Goal: Information Seeking & Learning: Learn about a topic

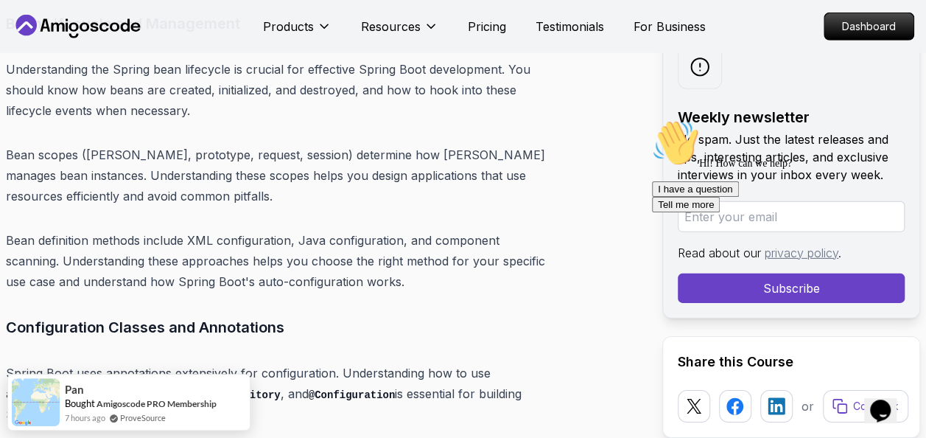
scroll to position [7722, 0]
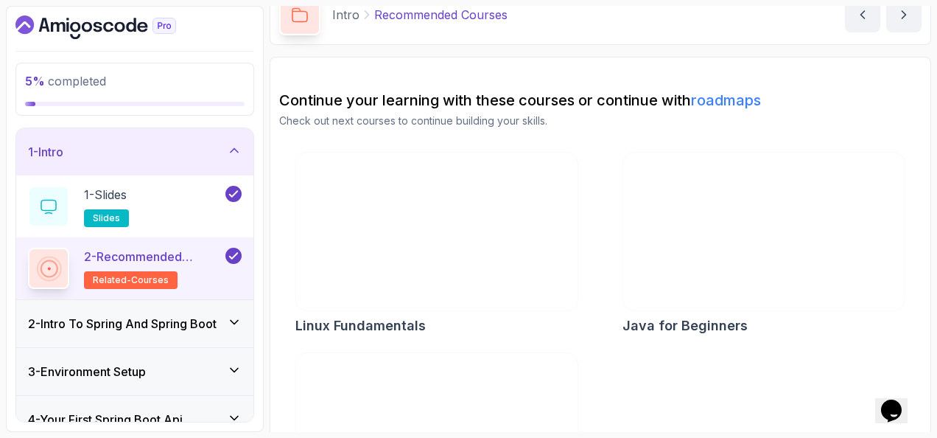
scroll to position [147, 0]
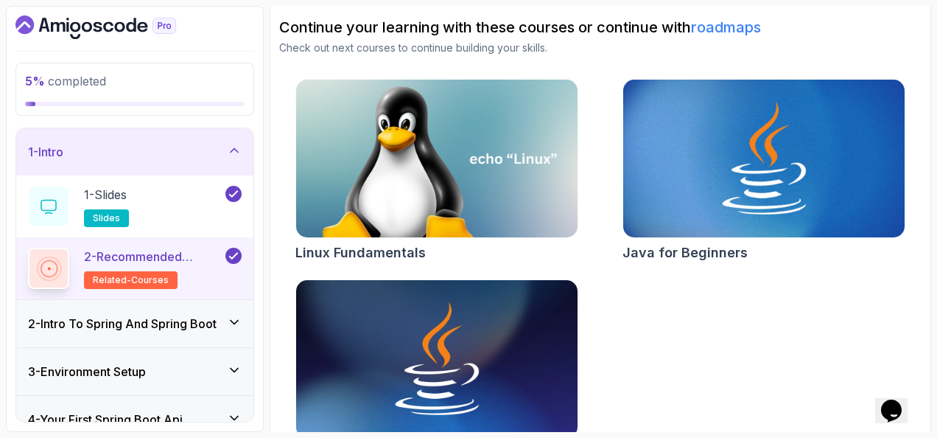
click at [231, 326] on icon at bounding box center [234, 322] width 15 height 15
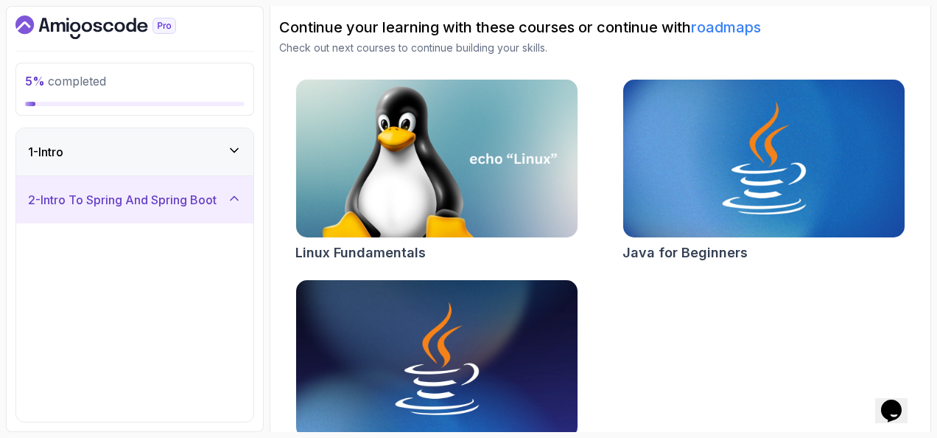
scroll to position [74, 0]
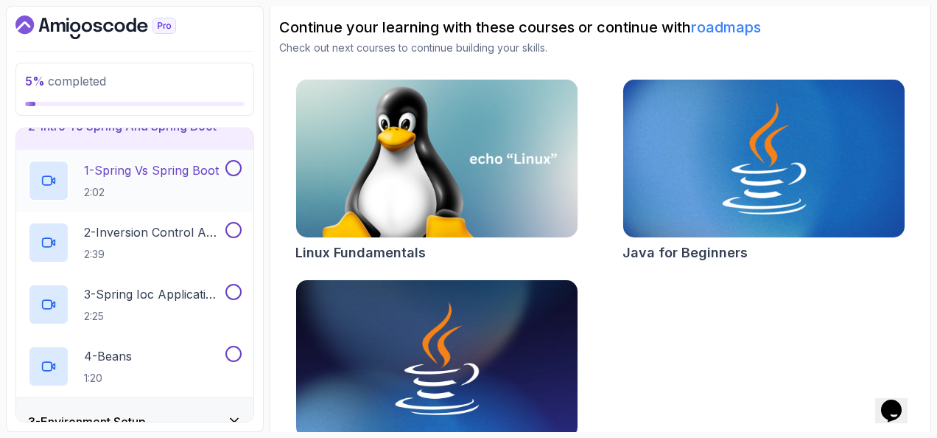
click at [224, 177] on button "1 - Spring Vs Spring Boot 2:02" at bounding box center [135, 180] width 214 height 41
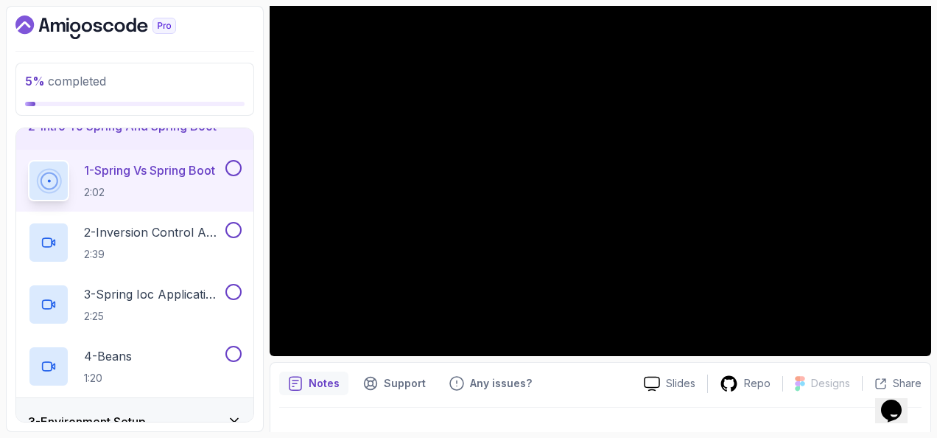
scroll to position [74, 0]
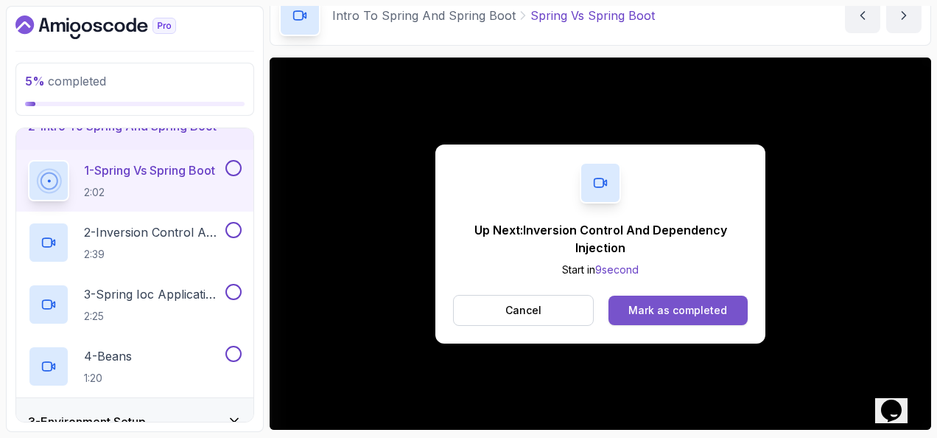
click at [718, 312] on div "Mark as completed" at bounding box center [678, 310] width 99 height 15
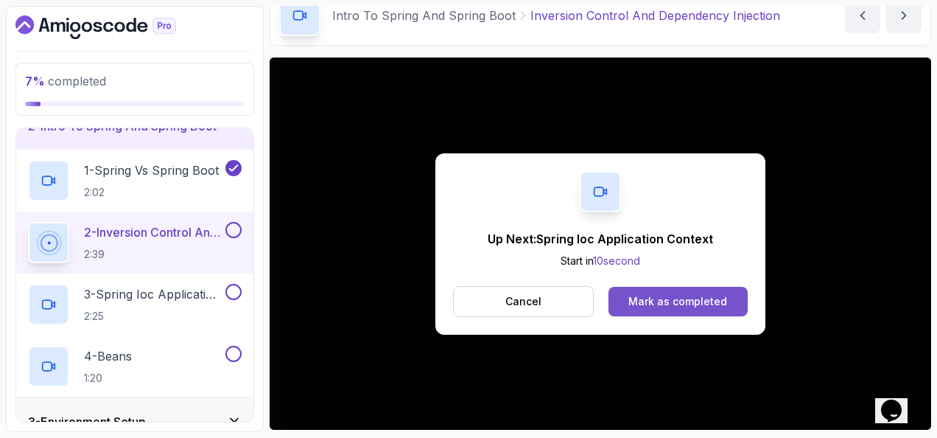
click at [717, 303] on div "Mark as completed" at bounding box center [678, 301] width 99 height 15
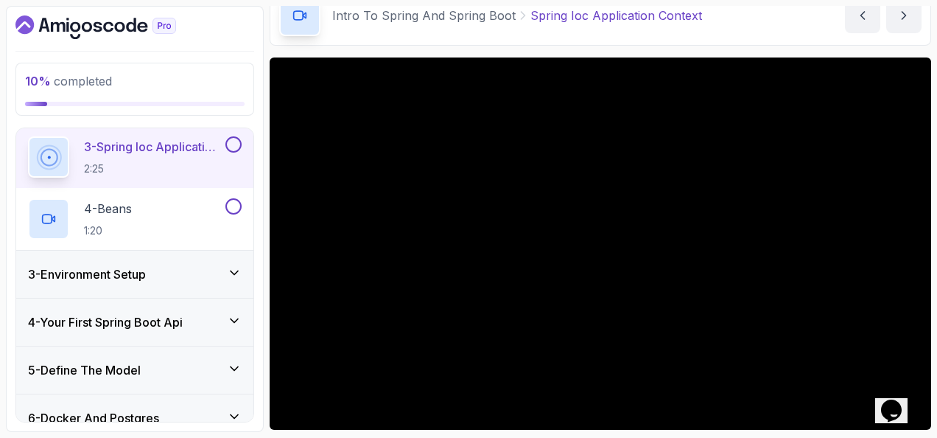
scroll to position [147, 0]
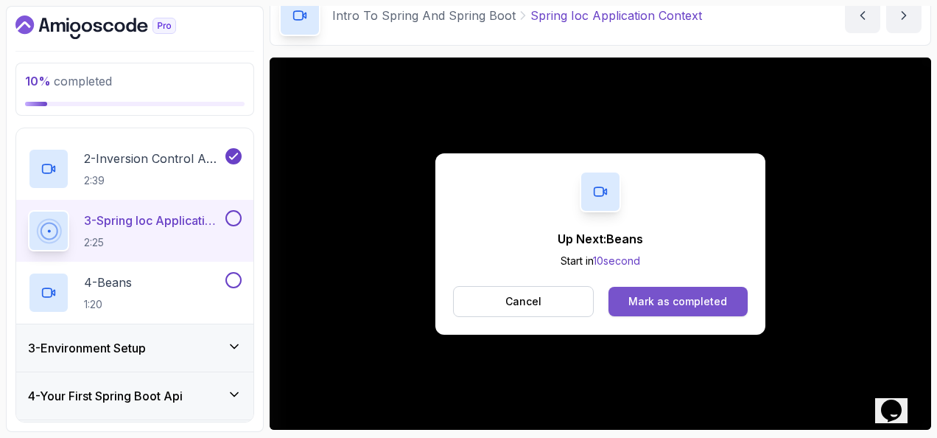
click at [695, 291] on button "Mark as completed" at bounding box center [678, 301] width 139 height 29
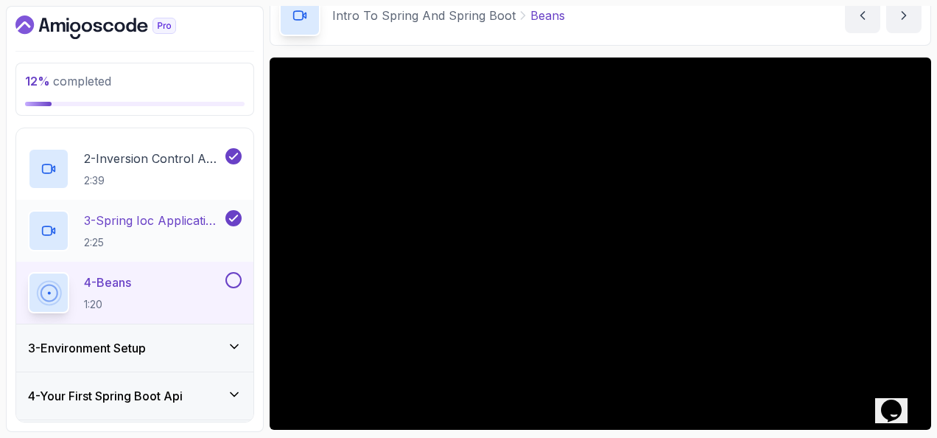
scroll to position [221, 0]
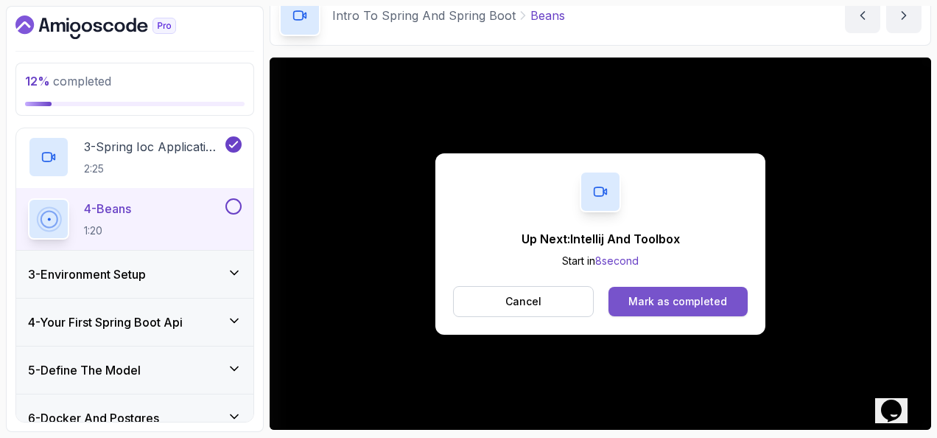
click at [671, 287] on button "Mark as completed" at bounding box center [678, 301] width 139 height 29
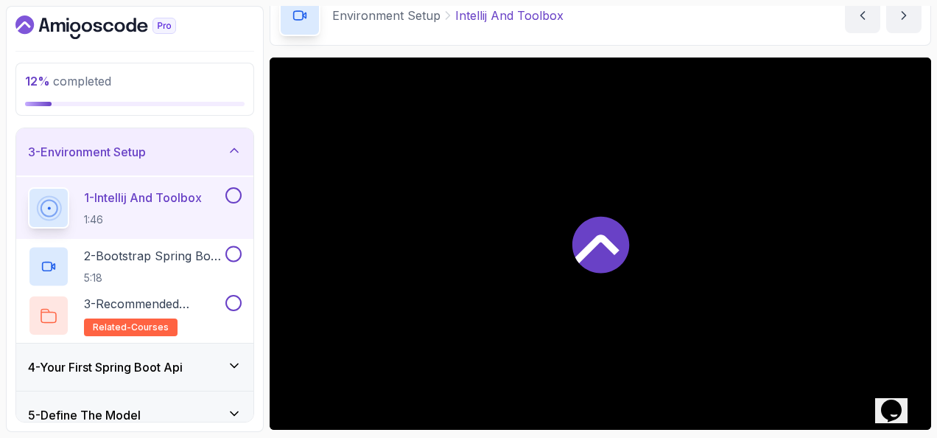
scroll to position [115, 0]
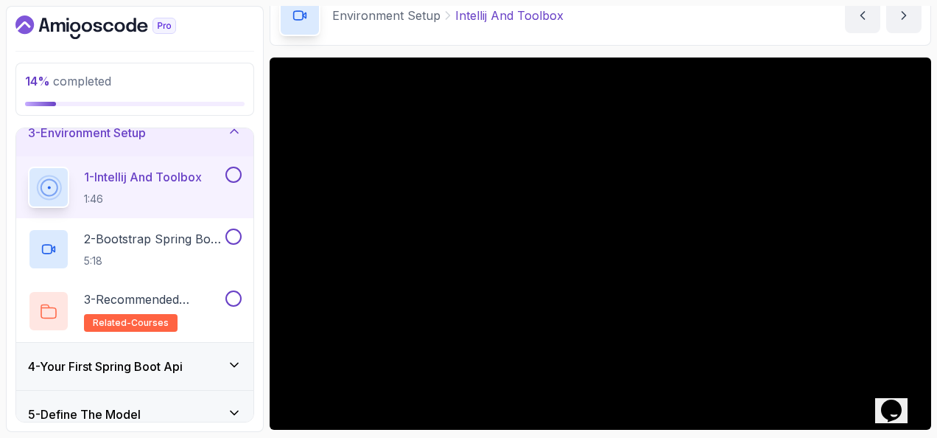
drag, startPoint x: 273, startPoint y: 116, endPoint x: 625, endPoint y: 29, distance: 362.8
click at [624, 29] on div "Environment Setup Intellij And Toolbox Intellij And Toolbox by nelson" at bounding box center [601, 15] width 662 height 60
drag, startPoint x: 621, startPoint y: 59, endPoint x: 638, endPoint y: 28, distance: 35.3
click at [638, 28] on div "Environment Setup Intellij And Toolbox Intellij And Toolbox by nelson" at bounding box center [601, 15] width 662 height 60
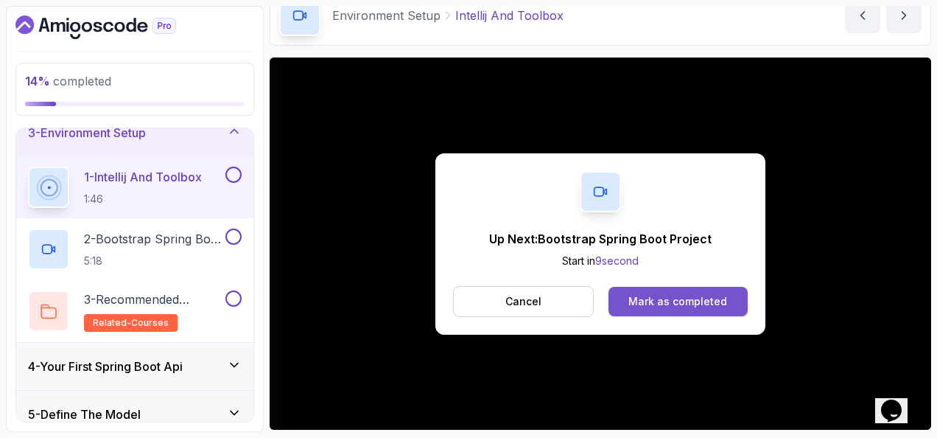
click at [718, 292] on button "Mark as completed" at bounding box center [678, 301] width 139 height 29
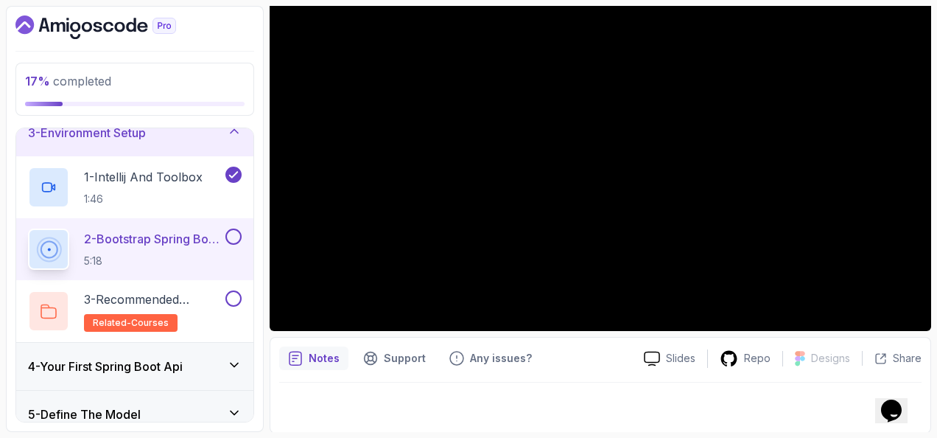
scroll to position [99, 0]
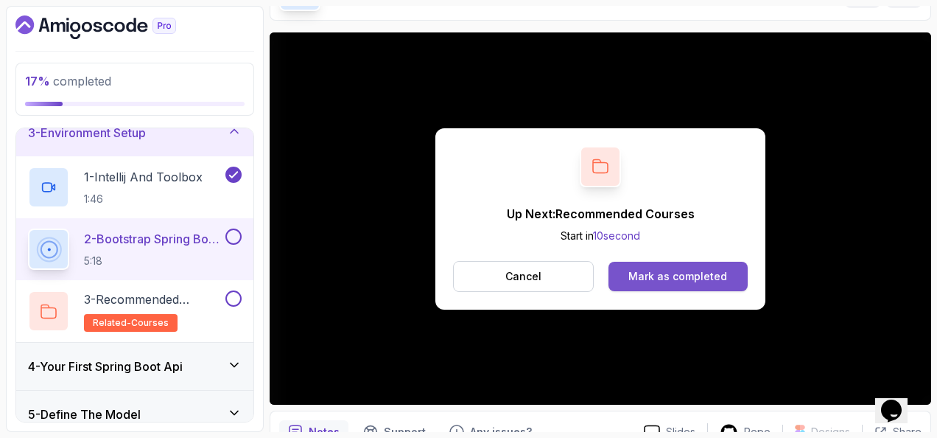
click at [694, 269] on div "Mark as completed" at bounding box center [678, 276] width 99 height 15
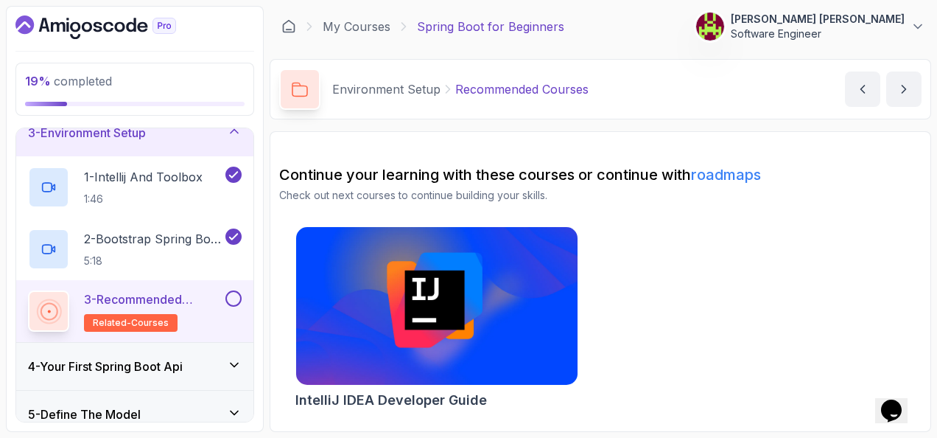
click at [236, 296] on button at bounding box center [233, 298] width 16 height 16
click at [227, 371] on div "4 - Your First Spring Boot Api" at bounding box center [135, 366] width 214 height 18
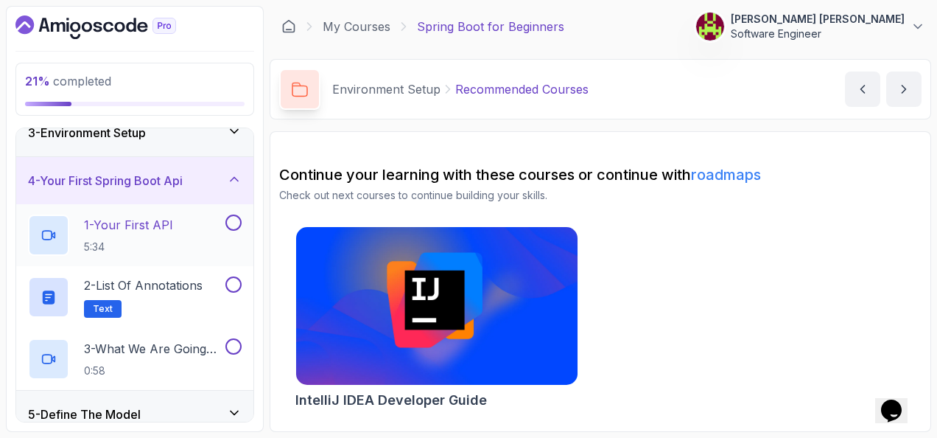
click at [189, 224] on div "1 - Your First API 5:34" at bounding box center [125, 234] width 195 height 41
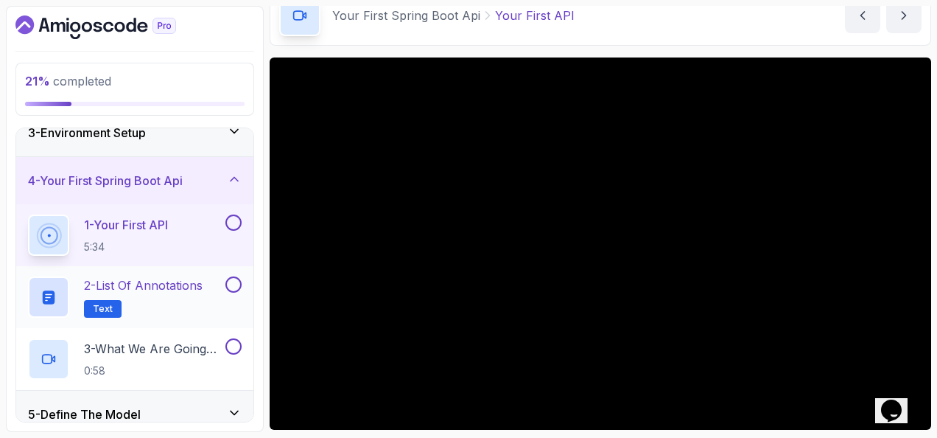
scroll to position [189, 0]
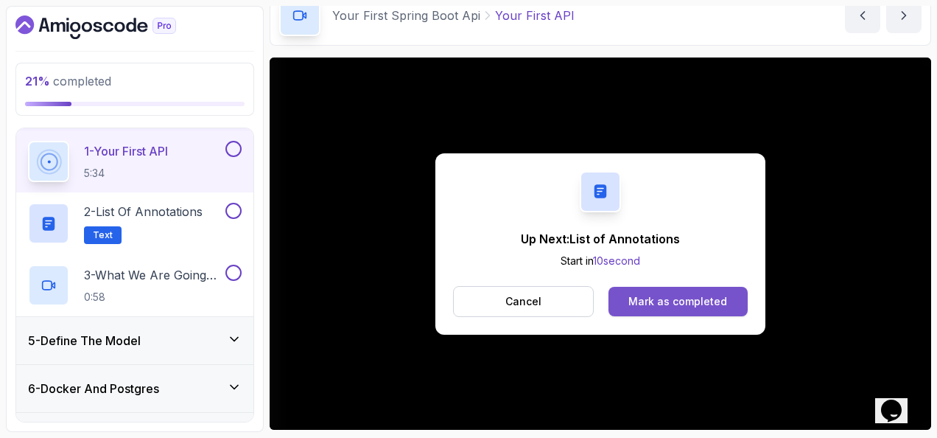
click at [693, 290] on button "Mark as completed" at bounding box center [678, 301] width 139 height 29
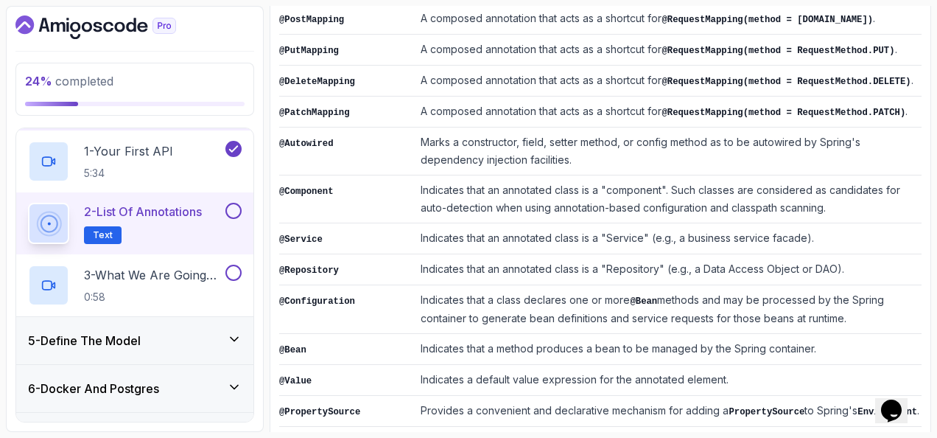
scroll to position [479, 0]
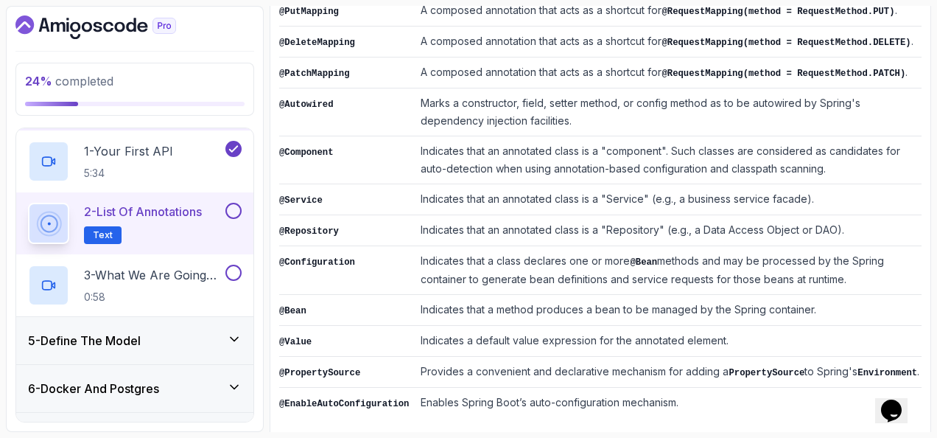
click at [237, 211] on button at bounding box center [233, 211] width 16 height 16
click at [178, 276] on p "3 - What We Are Going To Build" at bounding box center [153, 275] width 139 height 18
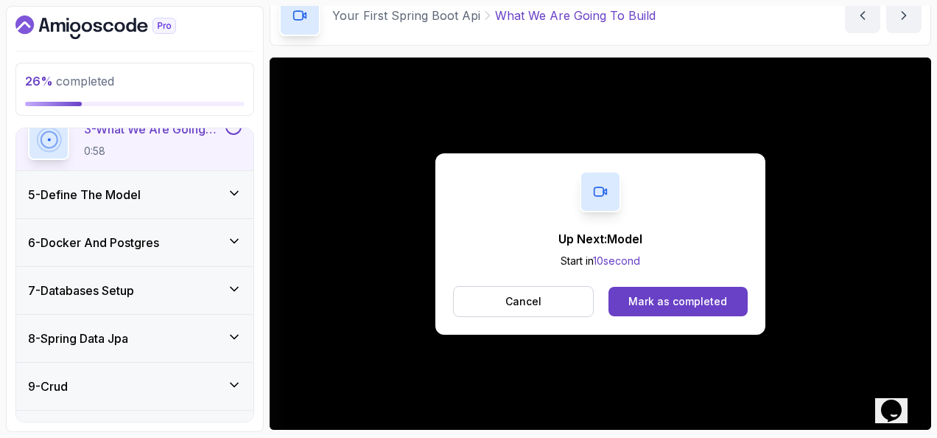
scroll to position [262, 0]
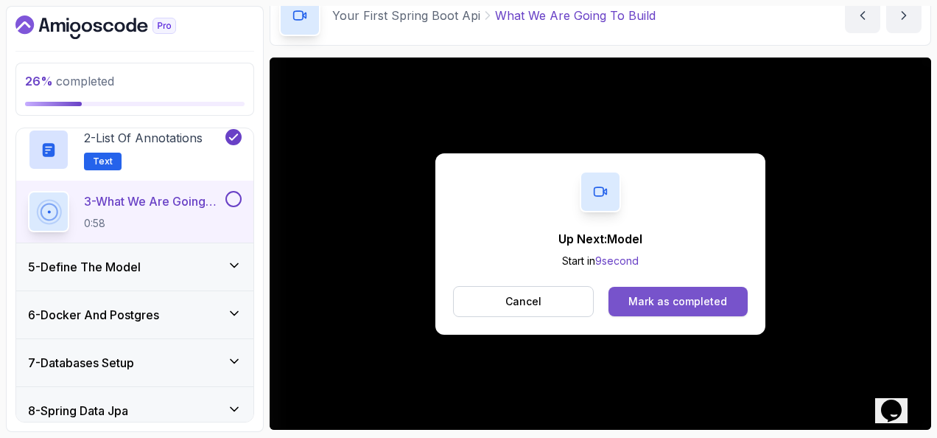
click at [645, 295] on div "Mark as completed" at bounding box center [678, 301] width 99 height 15
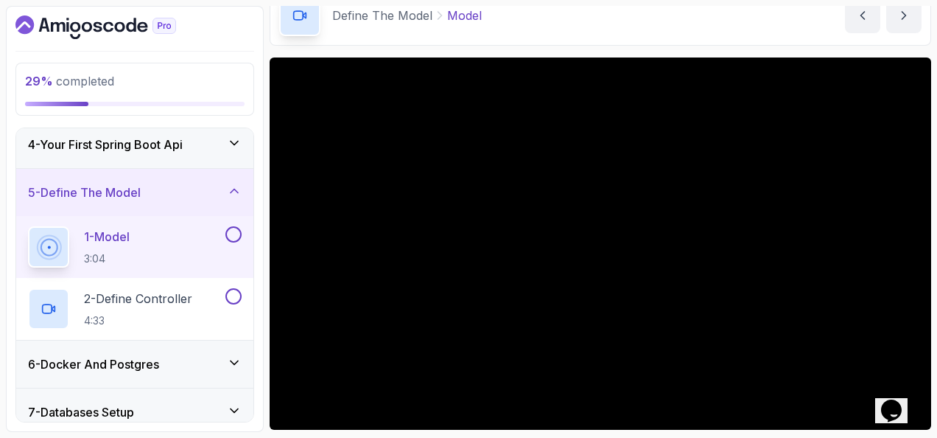
scroll to position [147, 0]
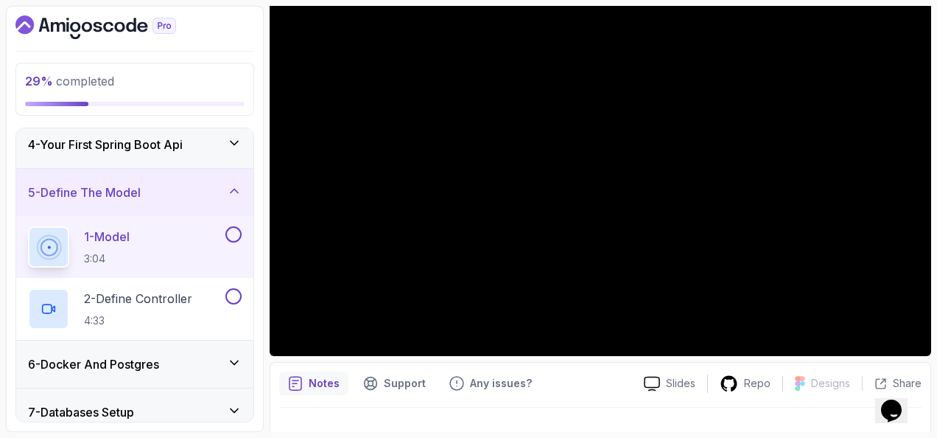
click at [589, 365] on div "Notes Support Any issues? Slides Repo Designs Design not available Share" at bounding box center [601, 410] width 662 height 97
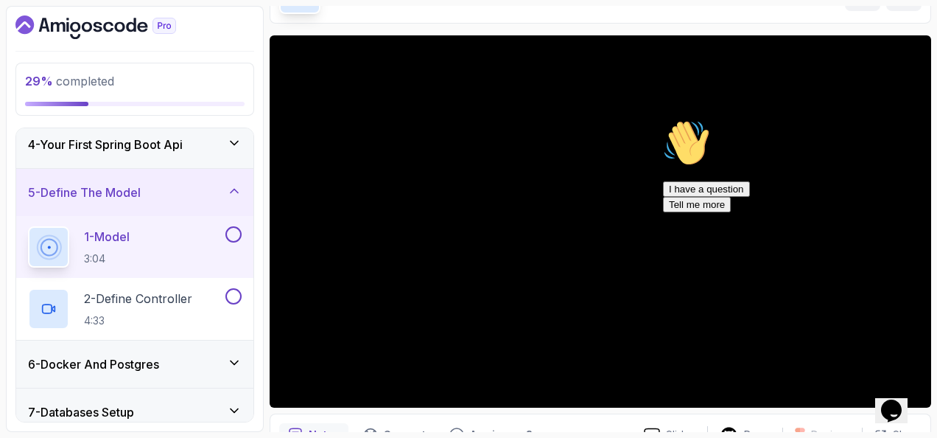
scroll to position [74, 0]
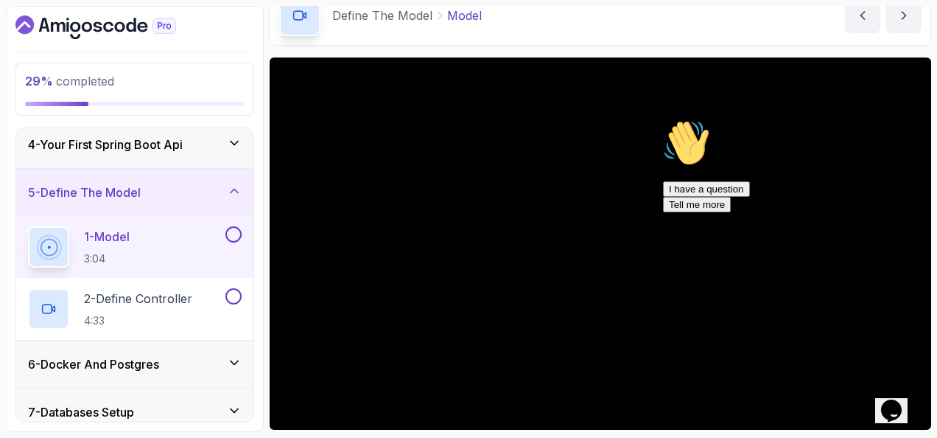
click at [887, 399] on icon "$i18n('chat', 'chat_widget')" at bounding box center [891, 410] width 21 height 22
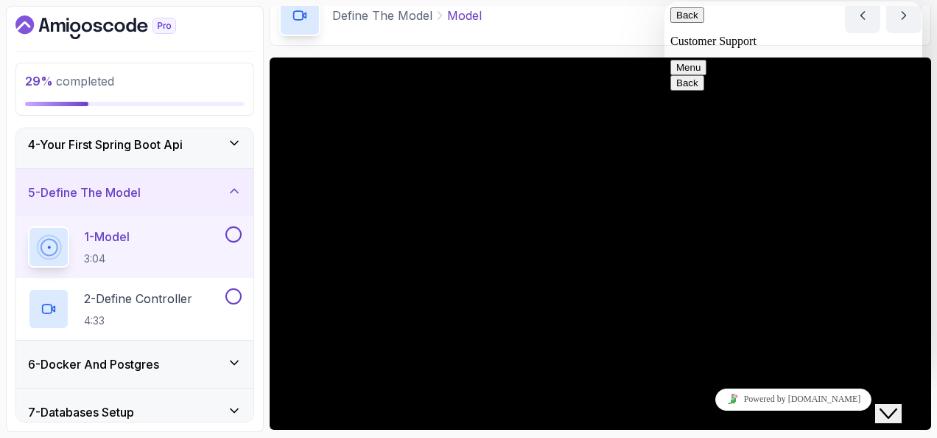
click at [895, 405] on icon "Close Chat This icon closes the chat window." at bounding box center [889, 414] width 18 height 18
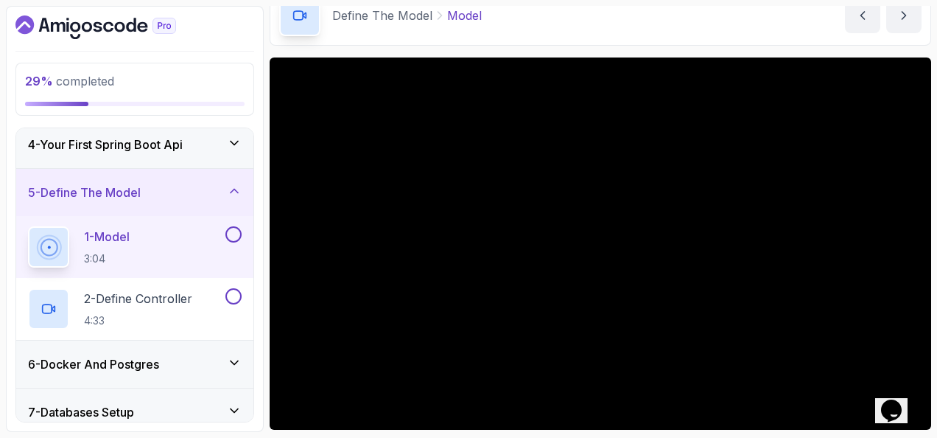
drag, startPoint x: 259, startPoint y: 35, endPoint x: 240, endPoint y: 34, distance: 18.5
click at [240, 34] on div at bounding box center [134, 27] width 239 height 24
drag, startPoint x: 254, startPoint y: 27, endPoint x: 242, endPoint y: 27, distance: 12.5
click at [242, 27] on div at bounding box center [134, 27] width 239 height 24
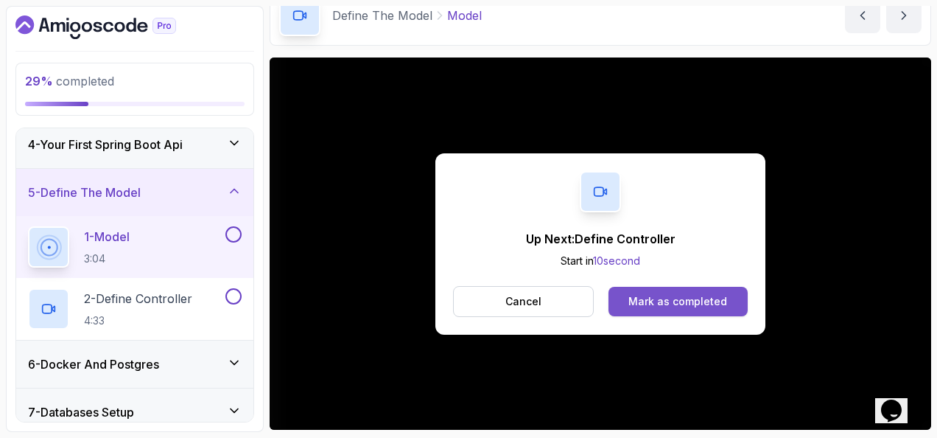
click at [701, 301] on div "Mark as completed" at bounding box center [678, 301] width 99 height 15
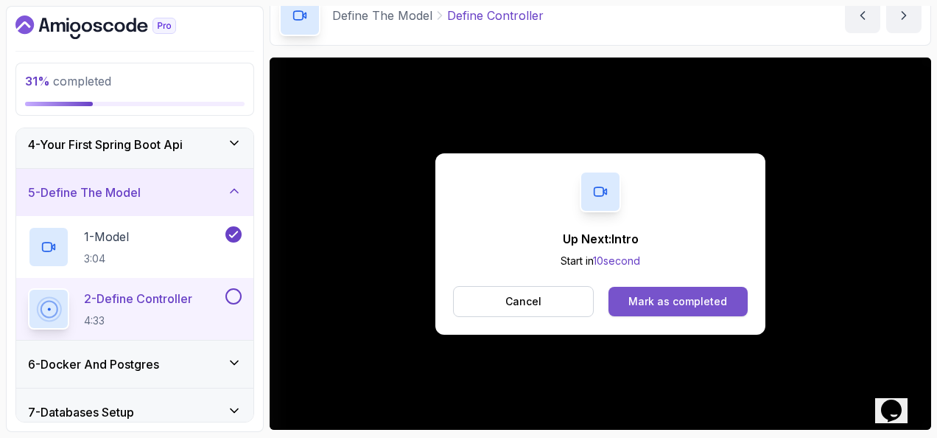
click at [703, 290] on button "Mark as completed" at bounding box center [678, 301] width 139 height 29
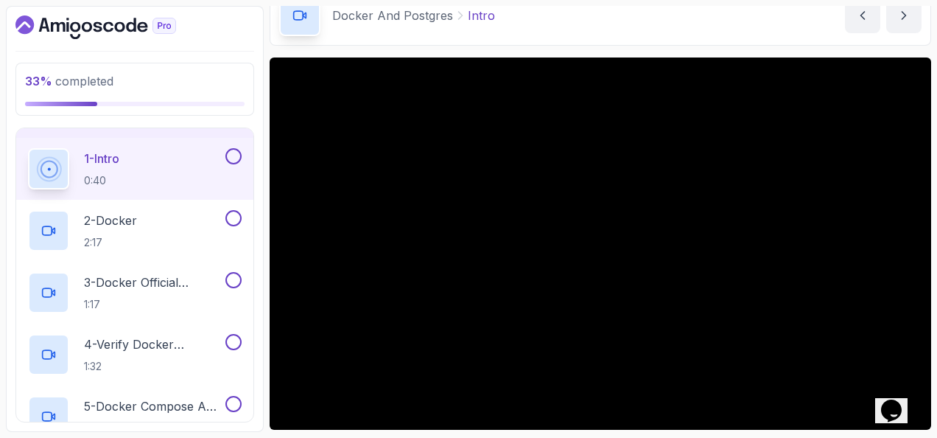
scroll to position [298, 0]
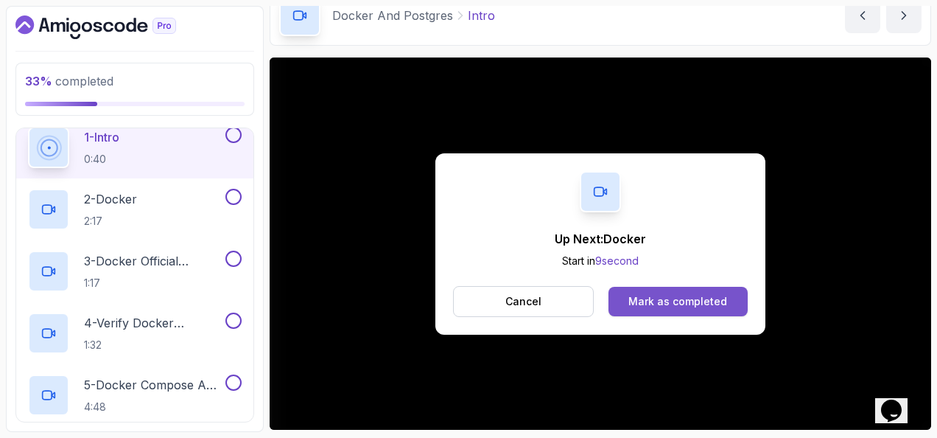
click at [665, 305] on div "Mark as completed" at bounding box center [678, 301] width 99 height 15
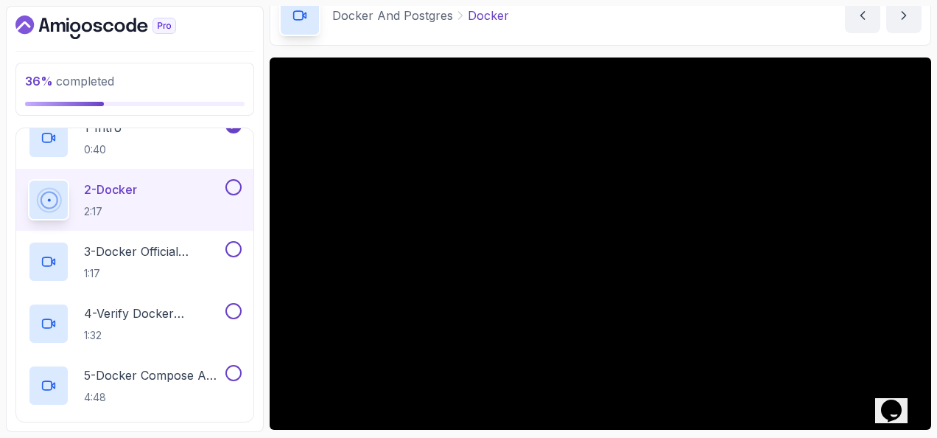
drag, startPoint x: 273, startPoint y: 175, endPoint x: 253, endPoint y: 60, distance: 116.5
click at [253, 60] on div "36 % completed 1 - Intro 2 - Intro To Spring And Spring Boot 3 - Environment Se…" at bounding box center [135, 219] width 258 height 426
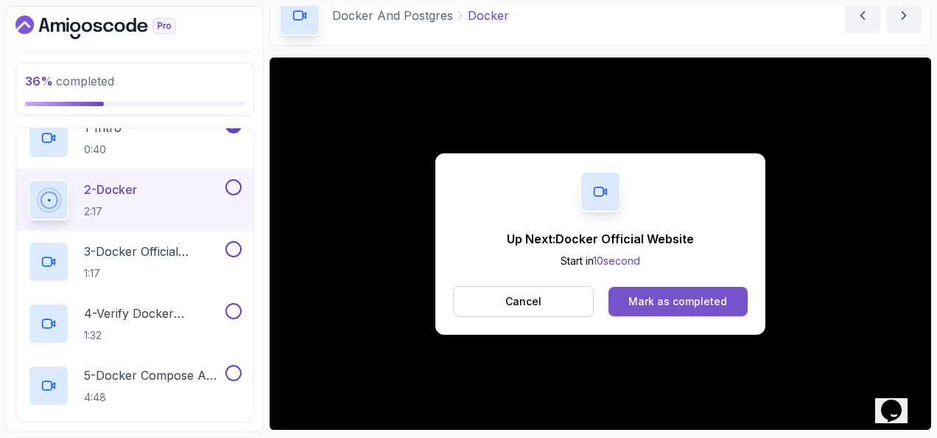
click at [710, 298] on div "Mark as completed" at bounding box center [678, 301] width 99 height 15
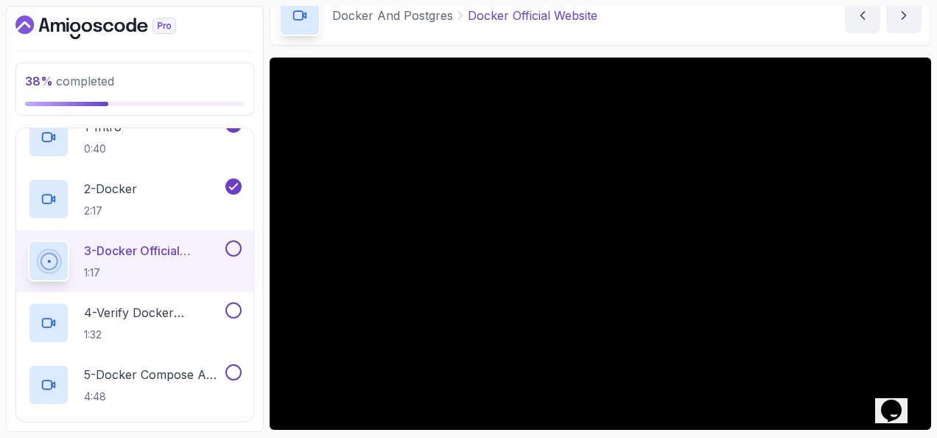
scroll to position [308, 0]
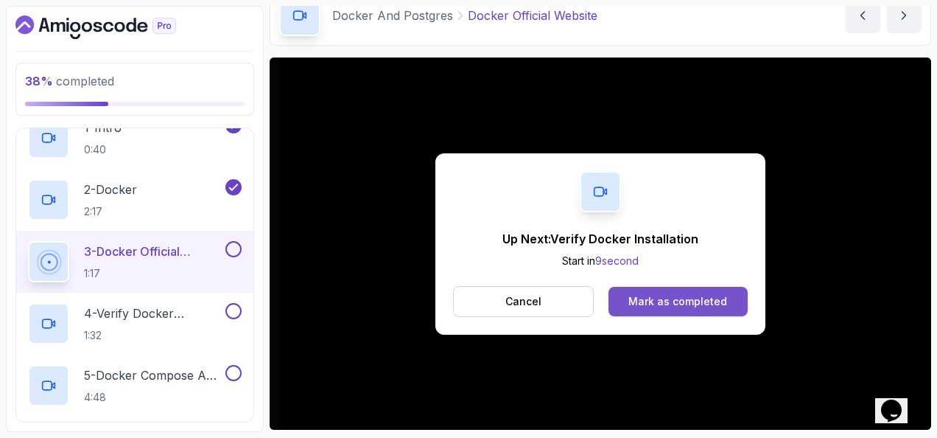
click at [660, 296] on div "Mark as completed" at bounding box center [678, 301] width 99 height 15
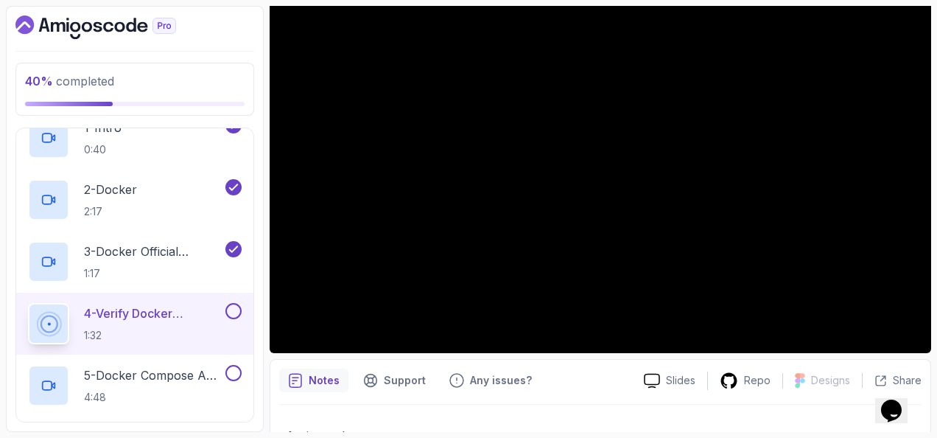
scroll to position [221, 0]
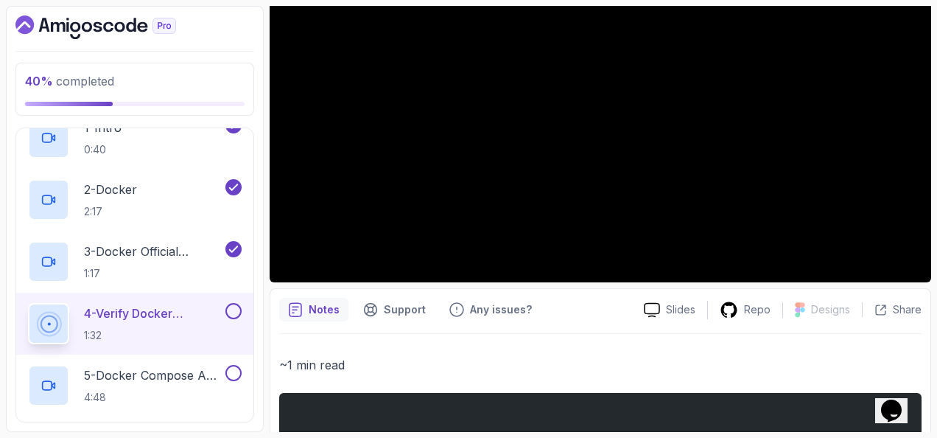
click at [592, 307] on div "Notes Support Any issues?" at bounding box center [455, 310] width 353 height 24
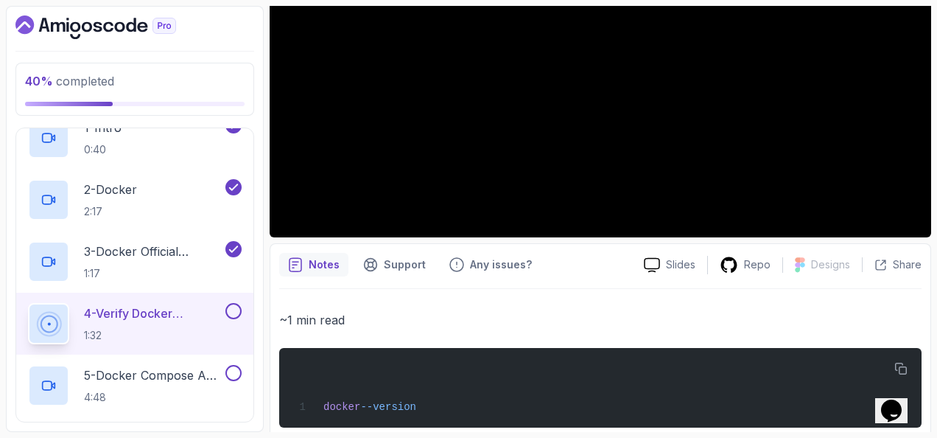
scroll to position [0, 0]
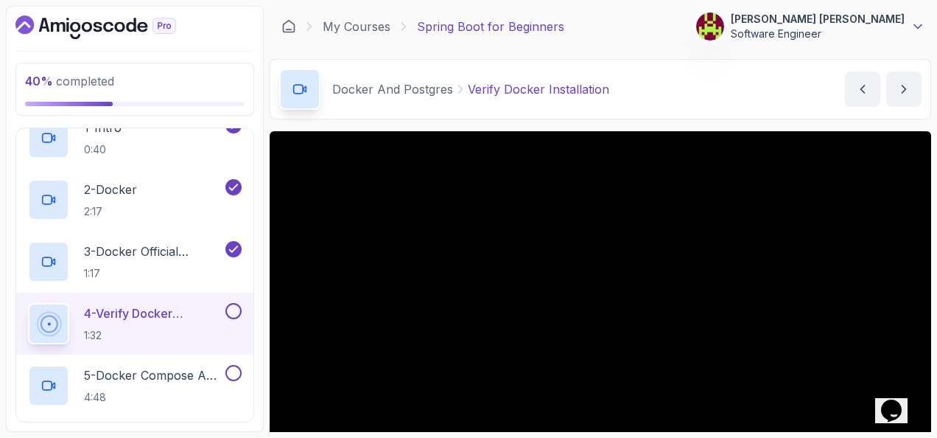
click at [923, 22] on icon at bounding box center [918, 26] width 15 height 15
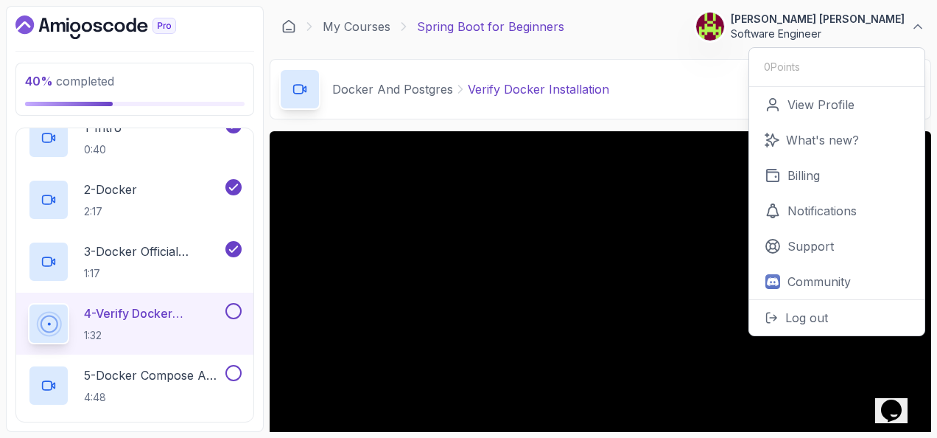
click at [634, 47] on main "My Courses Spring Boot for Beginners 489 Points 1 Stanisław Jan Kopeć Software …" at bounding box center [601, 219] width 662 height 426
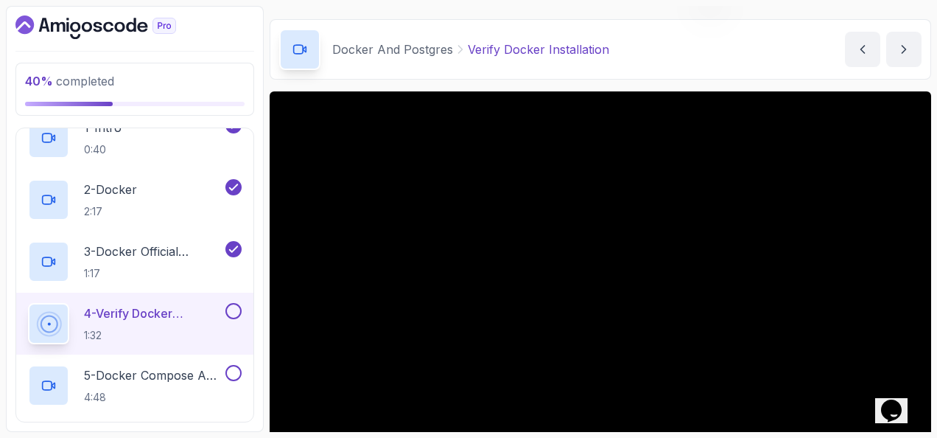
scroll to position [74, 0]
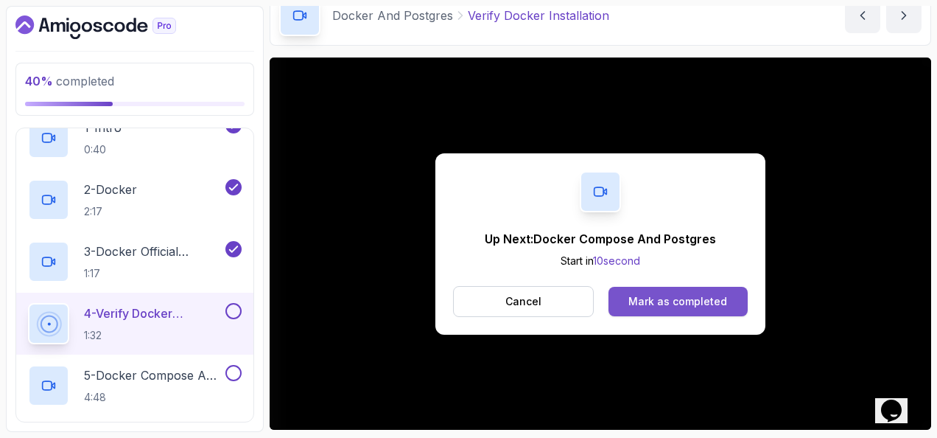
click at [679, 306] on div "Mark as completed" at bounding box center [678, 301] width 99 height 15
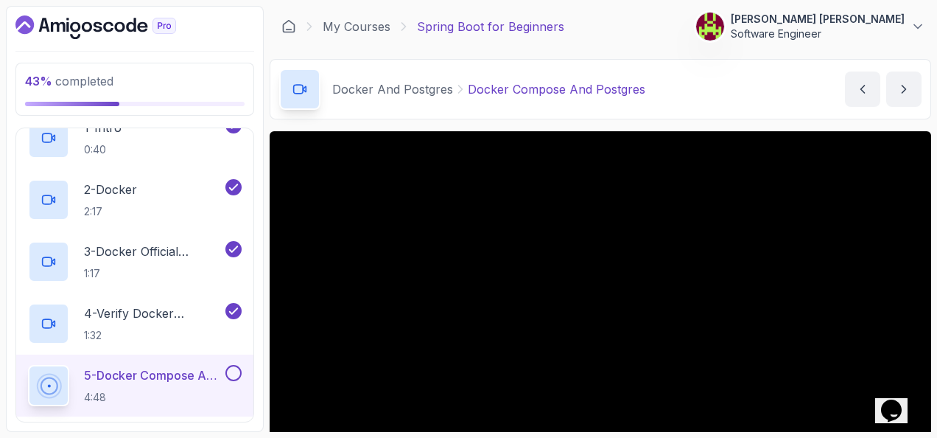
click at [910, 29] on button "Stanisław Jan Kopeć Software Engineer" at bounding box center [811, 26] width 230 height 29
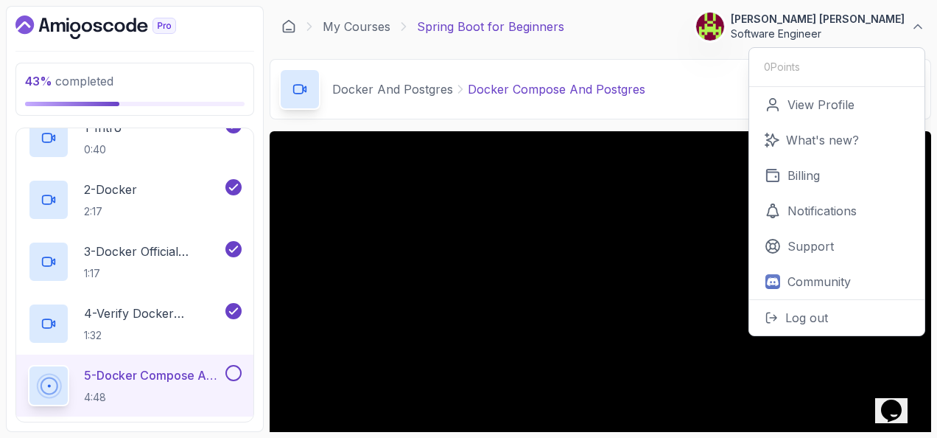
click at [662, 40] on div "My Courses Spring Boot for Beginners 489 Points 1 Stanisław Jan Kopeć Software …" at bounding box center [601, 26] width 662 height 41
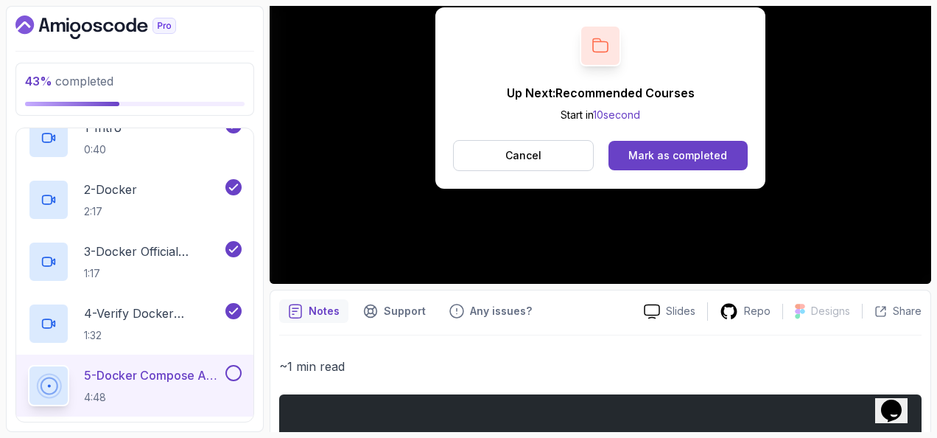
scroll to position [221, 0]
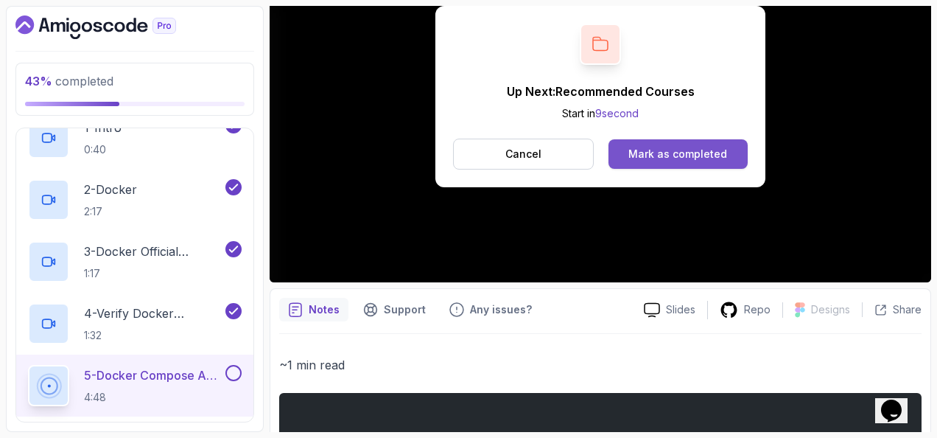
click at [691, 152] on div "Mark as completed" at bounding box center [678, 154] width 99 height 15
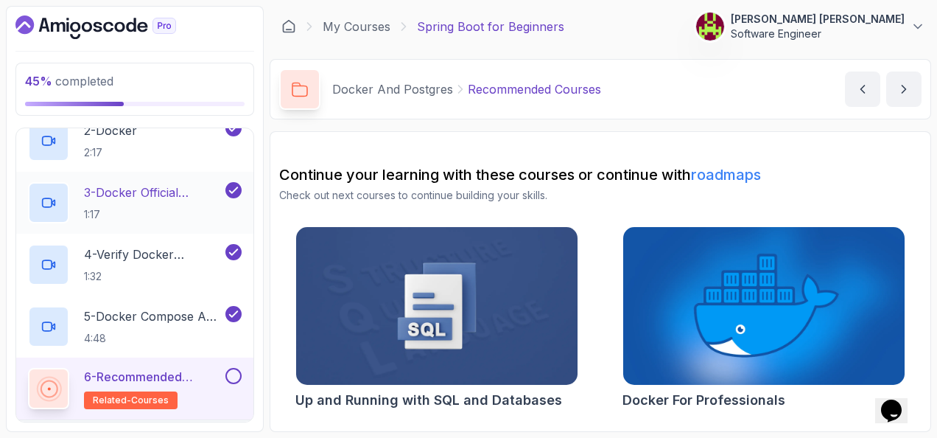
scroll to position [455, 0]
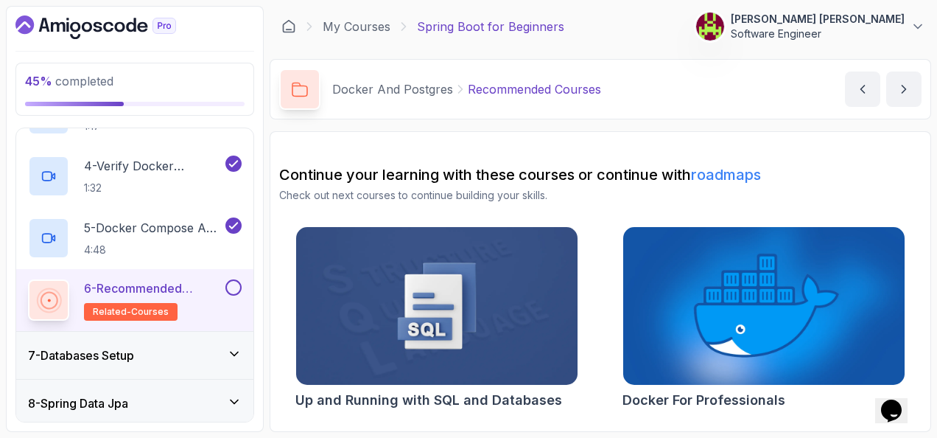
click at [233, 287] on button at bounding box center [233, 287] width 16 height 16
click at [222, 348] on div "7 - Databases Setup" at bounding box center [135, 355] width 214 height 18
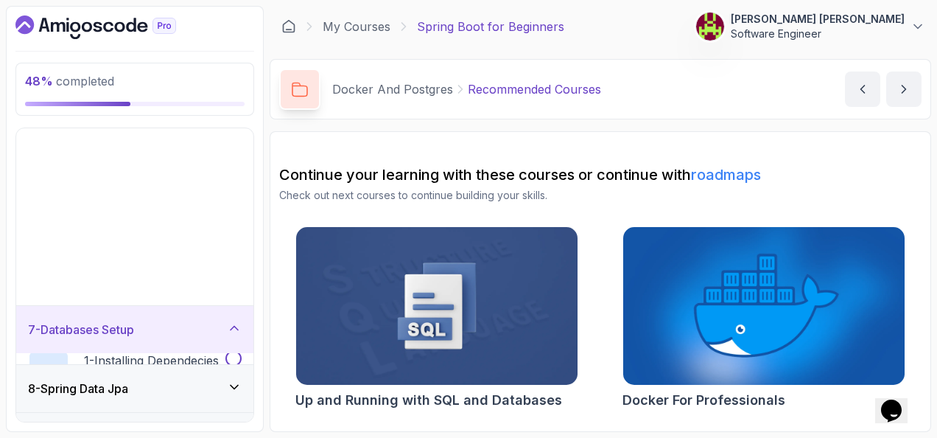
scroll to position [277, 0]
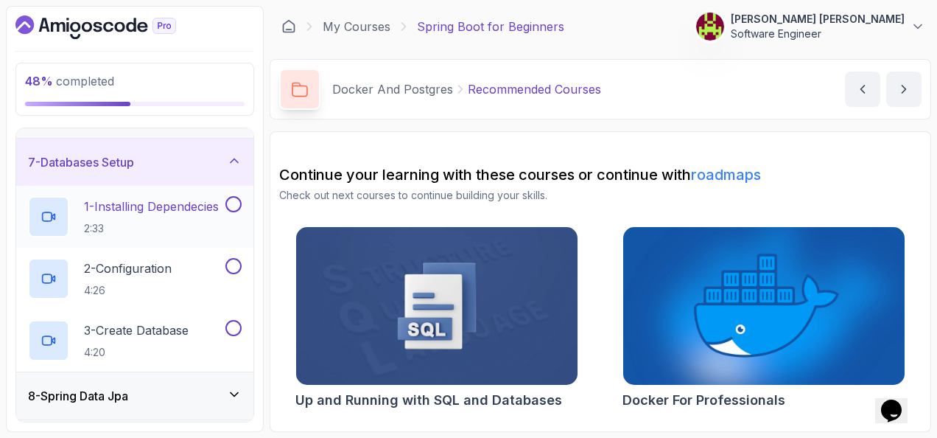
click at [194, 205] on p "1 - Installing Dependecies" at bounding box center [151, 206] width 135 height 18
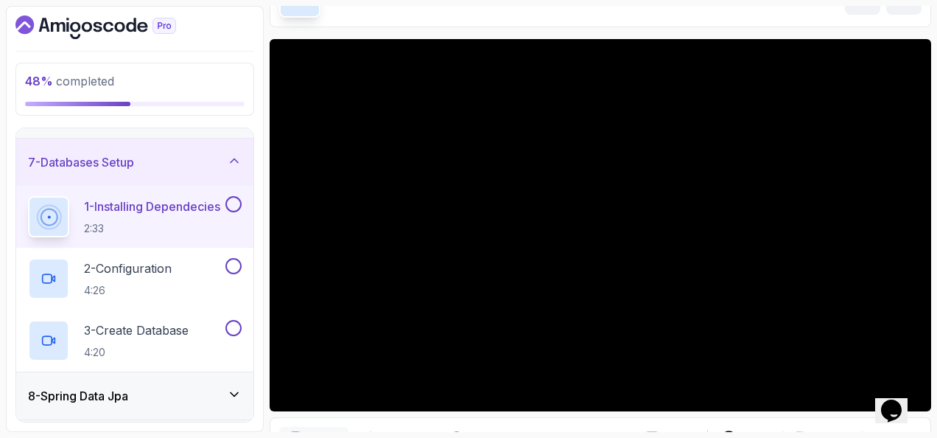
scroll to position [74, 0]
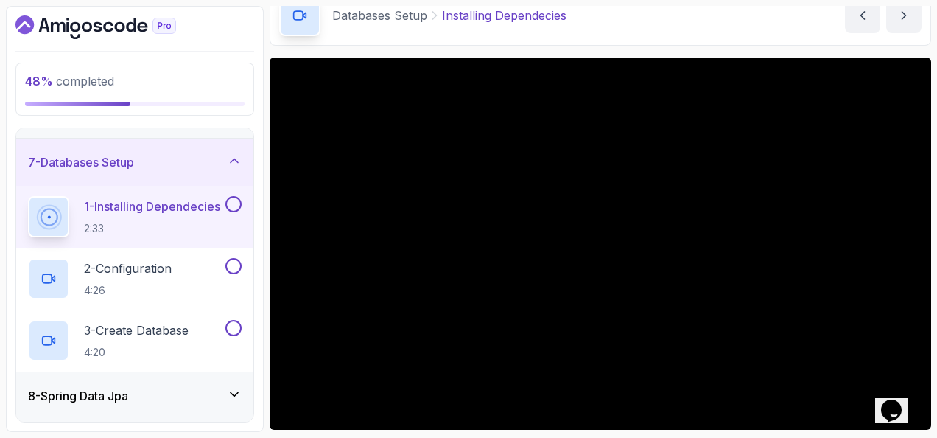
click at [262, 186] on div "48 % completed 1 - Intro 2 - Intro To Spring And Spring Boot 3 - Environment Se…" at bounding box center [135, 219] width 258 height 426
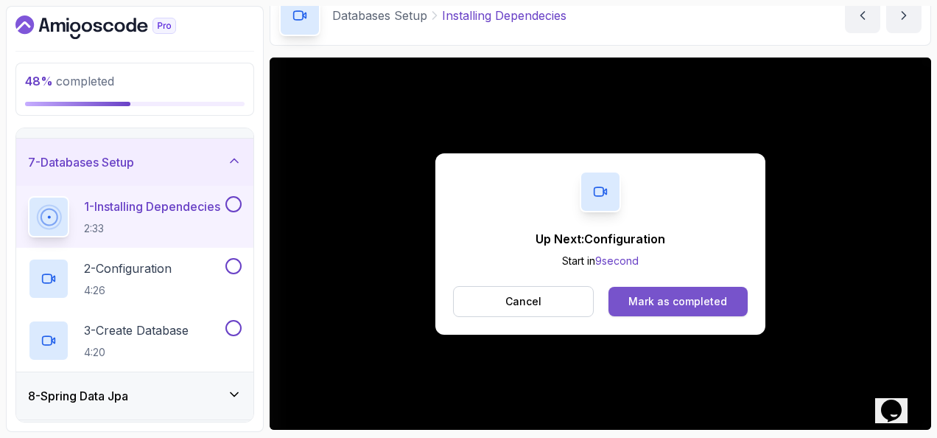
click at [640, 312] on button "Mark as completed" at bounding box center [678, 301] width 139 height 29
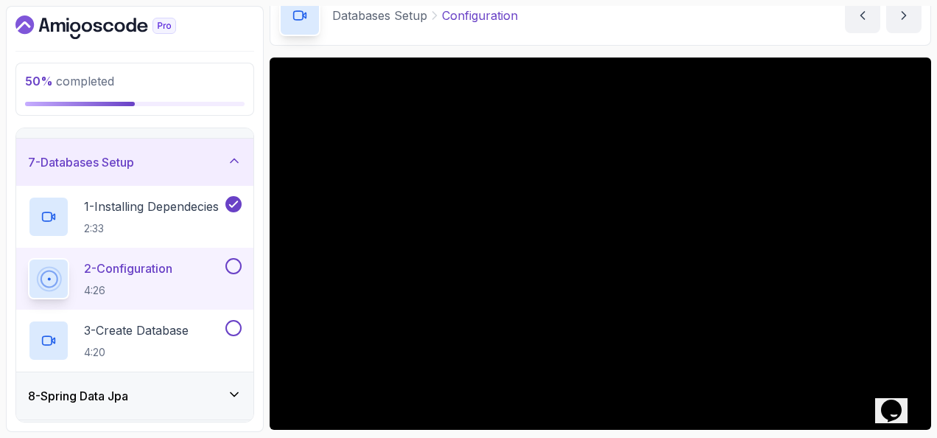
drag, startPoint x: 532, startPoint y: 46, endPoint x: 511, endPoint y: 43, distance: 21.6
click at [511, 44] on div "Databases Setup Configuration Configuration by nelson" at bounding box center [601, 15] width 662 height 60
drag, startPoint x: 519, startPoint y: 41, endPoint x: 488, endPoint y: 45, distance: 31.3
click at [488, 45] on main "My Courses Spring Boot for Beginners 489 Points 1 Stanisław Jan Kopeć Software …" at bounding box center [601, 219] width 662 height 426
drag, startPoint x: 488, startPoint y: 45, endPoint x: 595, endPoint y: 35, distance: 107.3
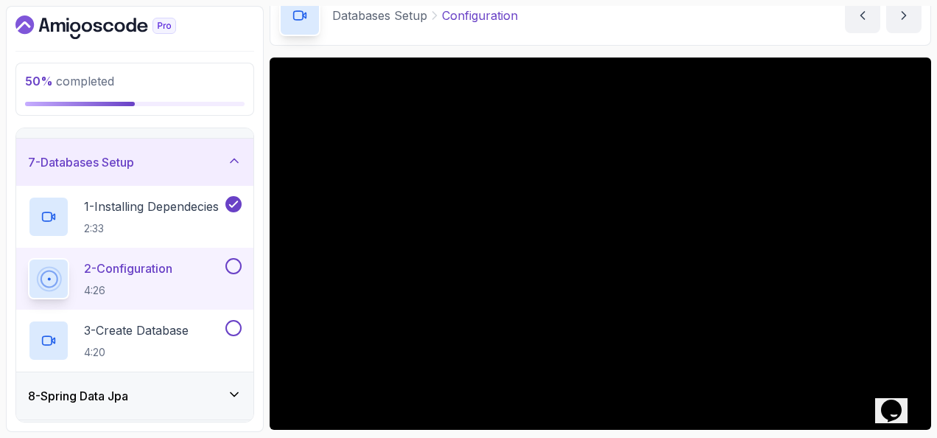
click at [595, 35] on div "Databases Setup Configuration Configuration by nelson" at bounding box center [601, 15] width 662 height 60
click at [571, 21] on div "Databases Setup Configuration Configuration by nelson" at bounding box center [601, 15] width 662 height 60
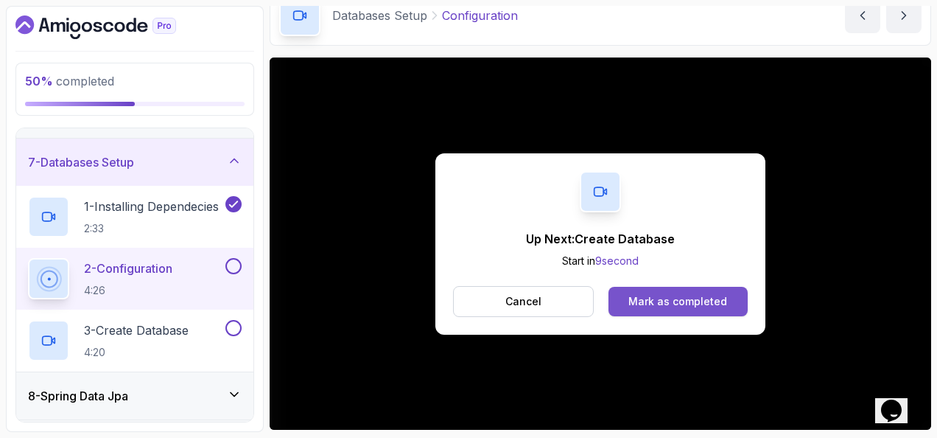
click at [687, 298] on div "Mark as completed" at bounding box center [678, 301] width 99 height 15
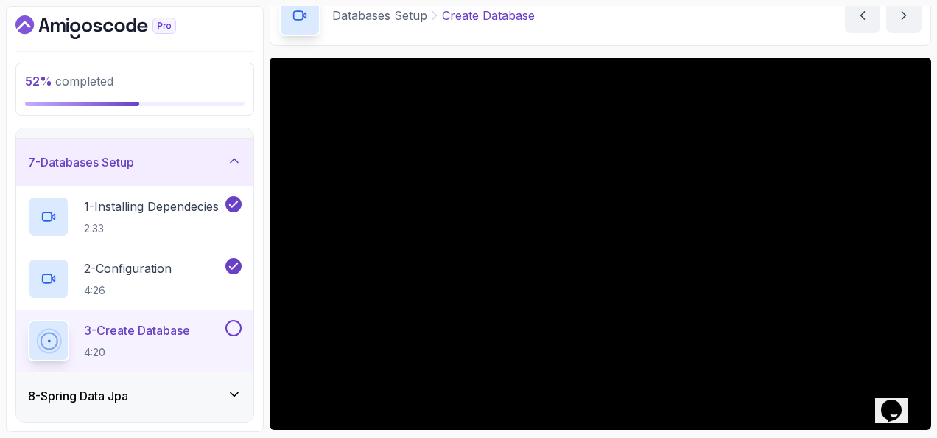
drag, startPoint x: 626, startPoint y: 58, endPoint x: 631, endPoint y: 41, distance: 17.5
click at [631, 41] on div "Databases Setup Create Database Create Database by nelson" at bounding box center [601, 15] width 662 height 60
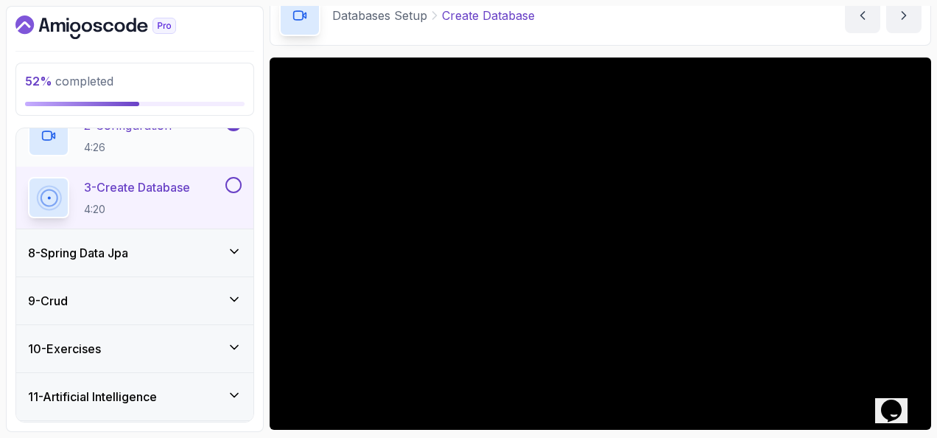
scroll to position [424, 0]
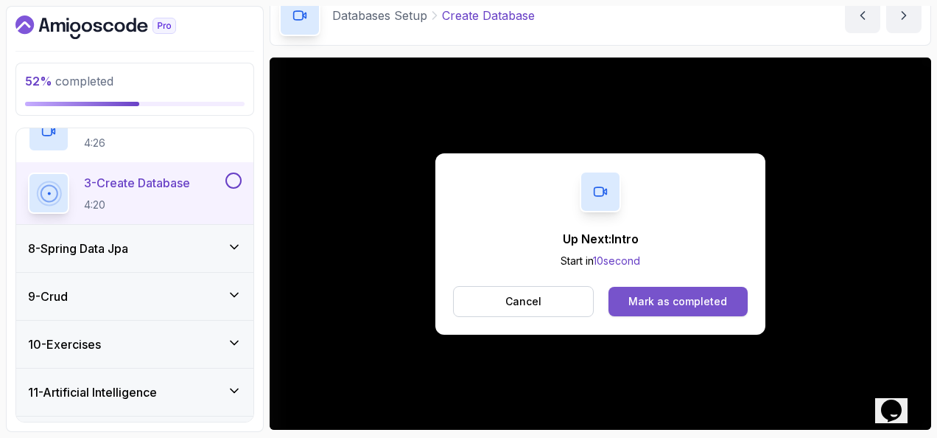
click at [678, 291] on button "Mark as completed" at bounding box center [678, 301] width 139 height 29
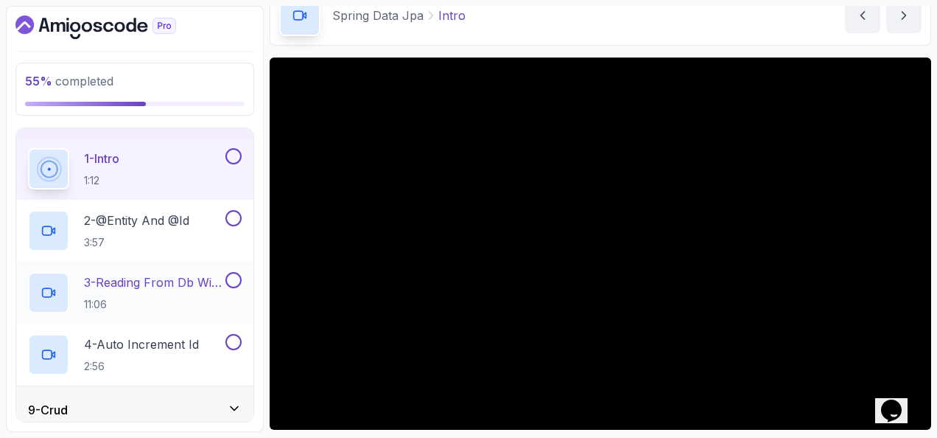
scroll to position [351, 0]
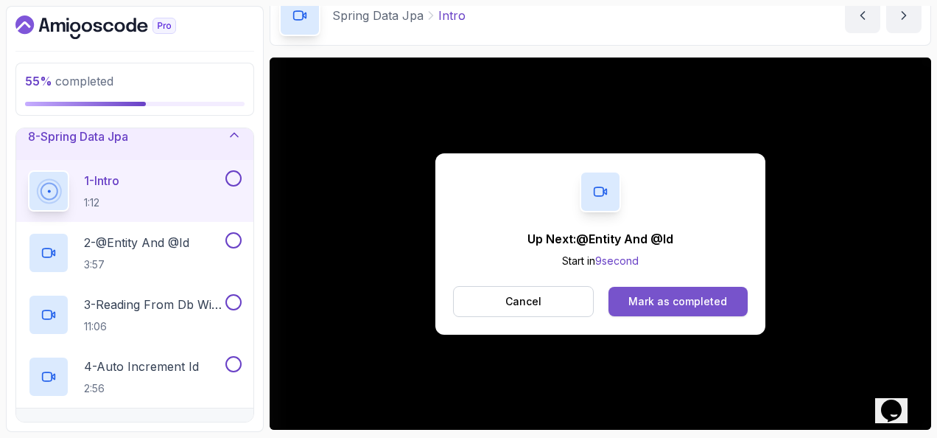
click at [707, 307] on div "Mark as completed" at bounding box center [678, 301] width 99 height 15
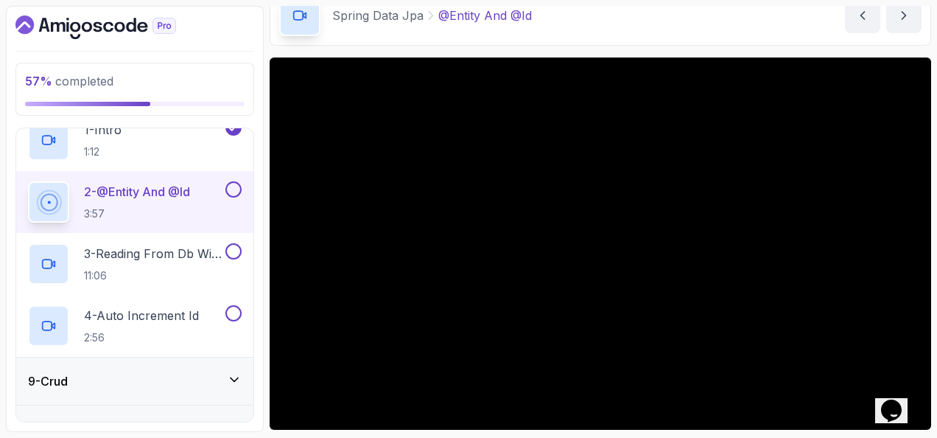
scroll to position [424, 0]
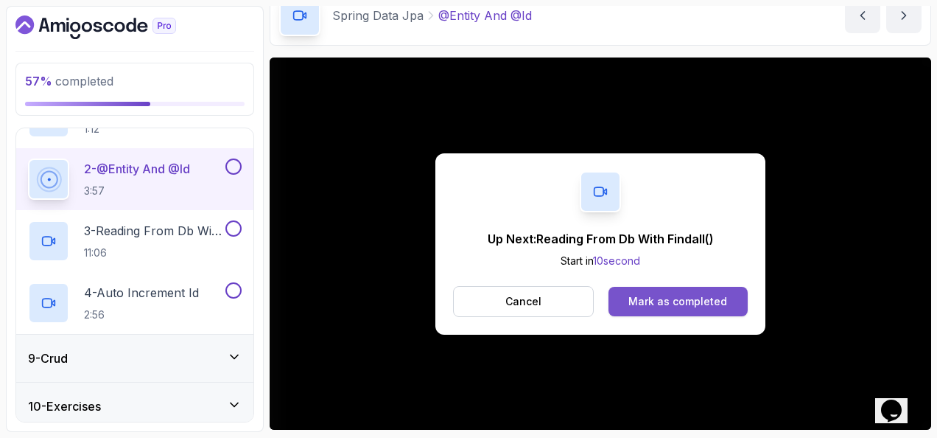
click at [728, 292] on button "Mark as completed" at bounding box center [678, 301] width 139 height 29
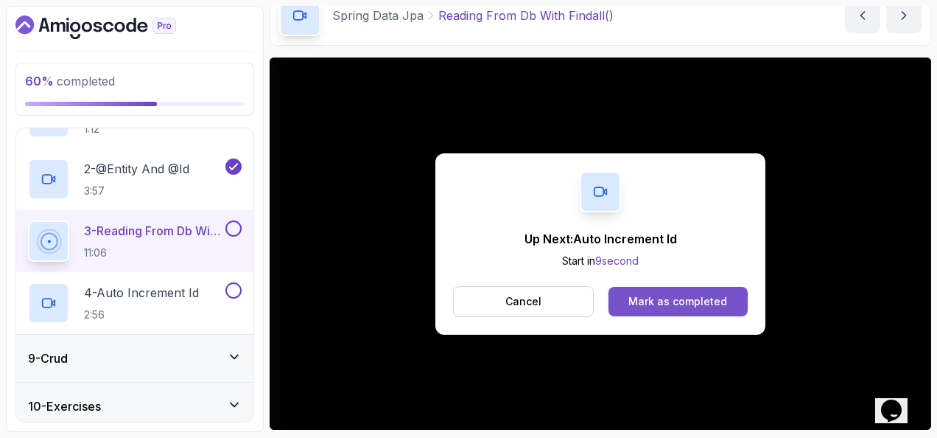
click at [691, 296] on div "Mark as completed" at bounding box center [678, 301] width 99 height 15
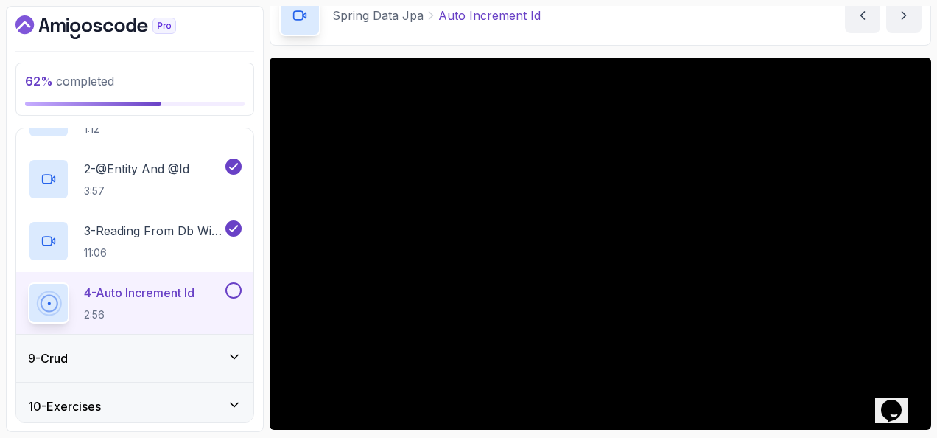
drag, startPoint x: 443, startPoint y: 174, endPoint x: 643, endPoint y: 43, distance: 238.9
click at [643, 43] on div "Spring Data Jpa Auto Increment Id Auto Increment Id by nelson" at bounding box center [601, 15] width 662 height 60
drag, startPoint x: 648, startPoint y: 60, endPoint x: 671, endPoint y: 29, distance: 38.5
click at [671, 29] on div "Spring Data Jpa Auto Increment Id Auto Increment Id by nelson" at bounding box center [601, 15] width 662 height 60
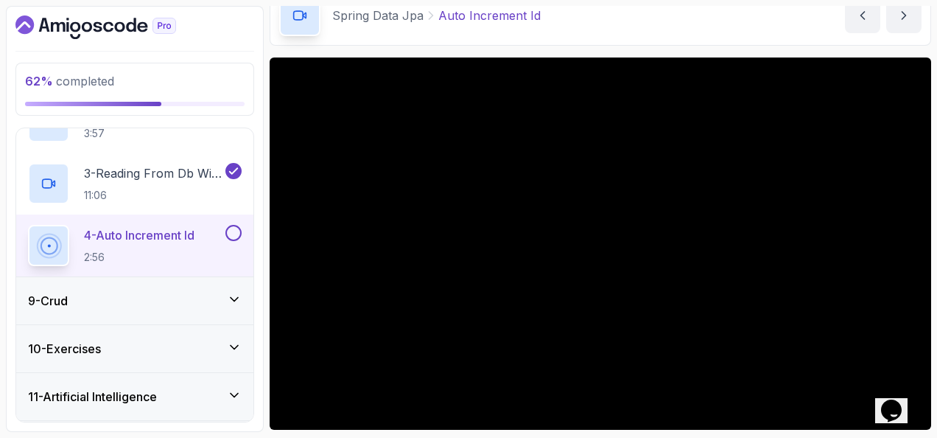
scroll to position [451, 0]
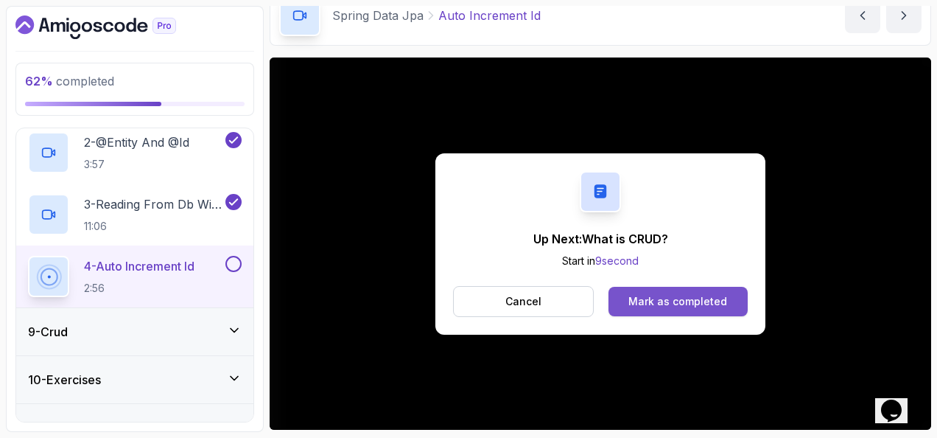
click at [668, 298] on div "Mark as completed" at bounding box center [678, 301] width 99 height 15
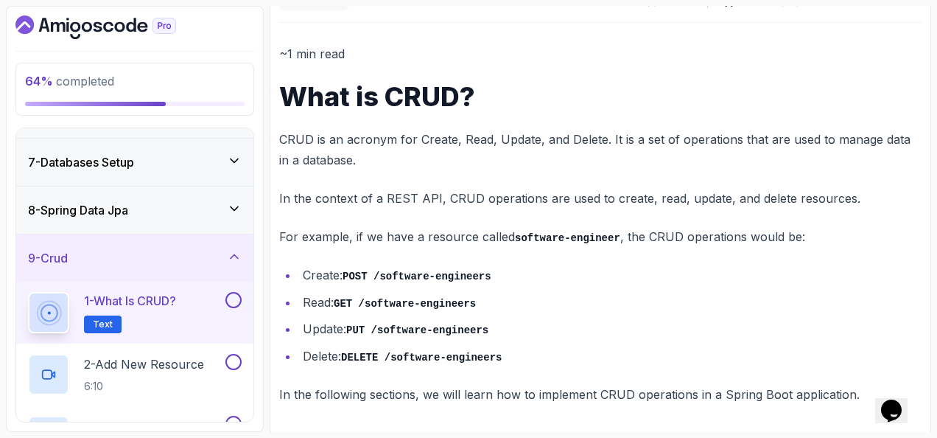
scroll to position [155, 0]
click at [234, 294] on button at bounding box center [233, 300] width 16 height 16
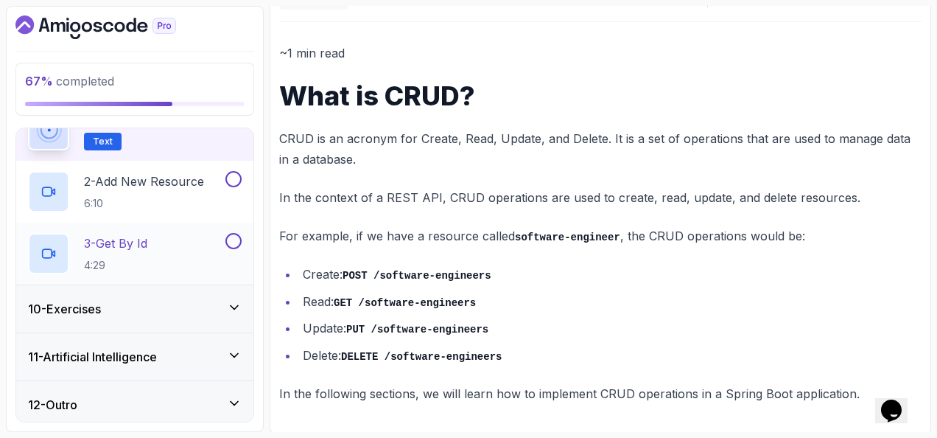
scroll to position [463, 0]
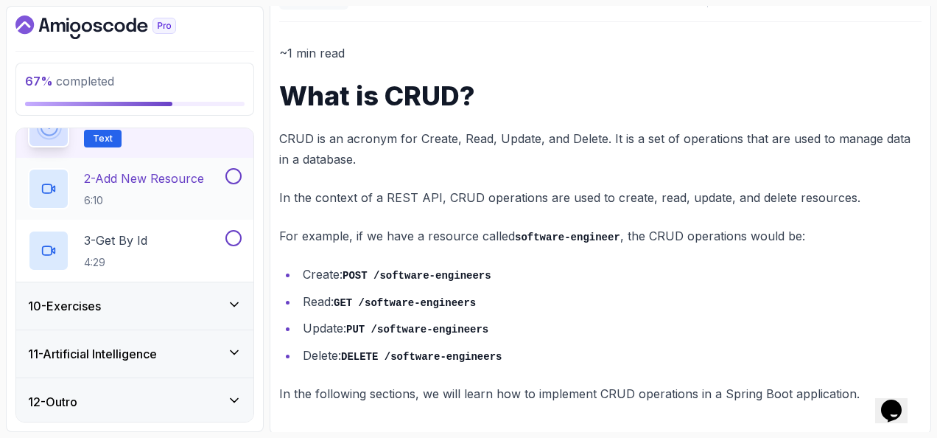
click at [193, 183] on p "2 - Add New Resource" at bounding box center [144, 178] width 120 height 18
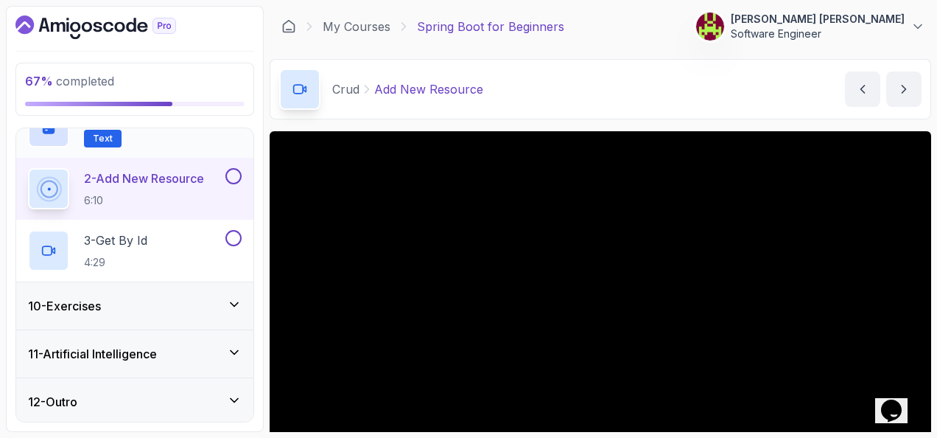
click at [213, 303] on div "10 - Exercises" at bounding box center [135, 306] width 214 height 18
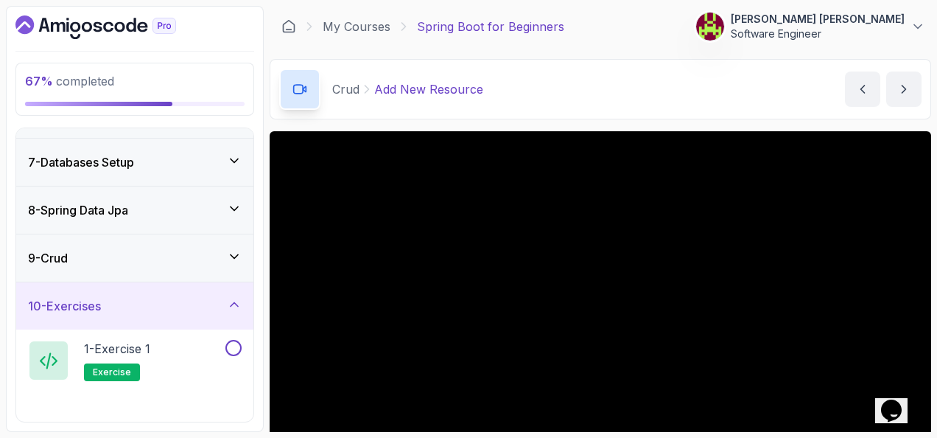
scroll to position [424, 0]
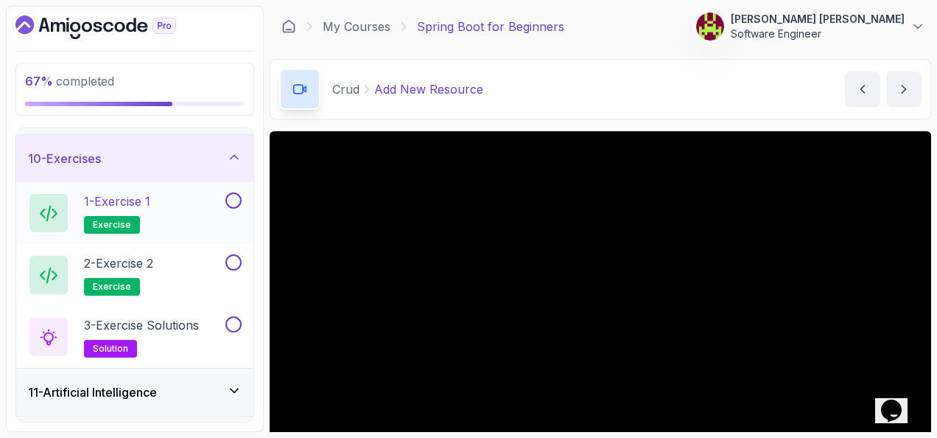
click at [233, 203] on button at bounding box center [233, 200] width 16 height 16
click at [236, 265] on button at bounding box center [233, 262] width 16 height 16
click at [237, 320] on button at bounding box center [233, 324] width 16 height 16
click at [234, 158] on icon at bounding box center [234, 157] width 15 height 15
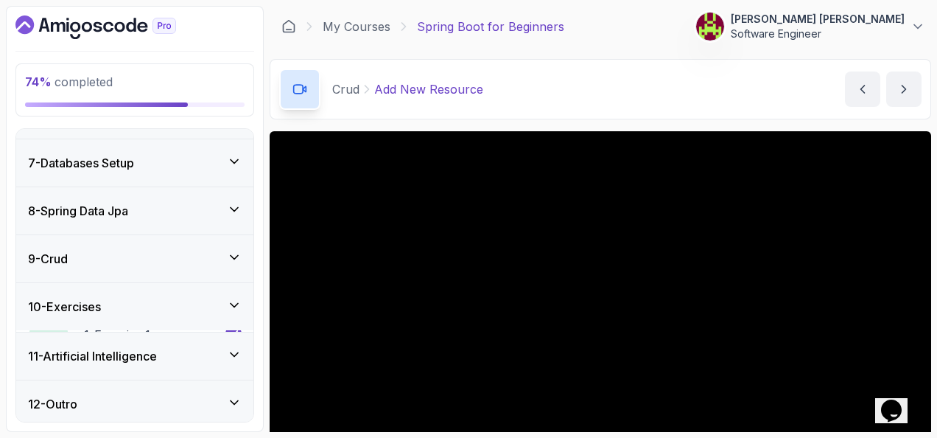
scroll to position [277, 0]
click at [234, 346] on icon at bounding box center [234, 353] width 15 height 15
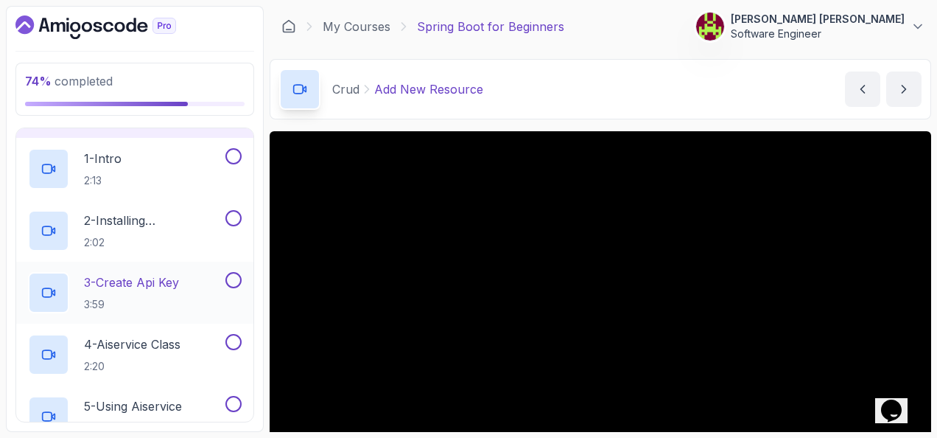
scroll to position [341, 0]
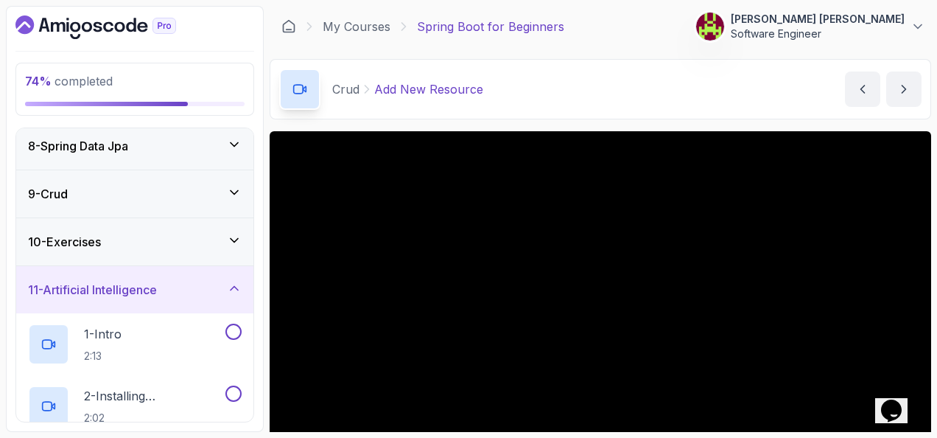
click at [231, 292] on div "11 - Artificial Intelligence" at bounding box center [135, 290] width 214 height 18
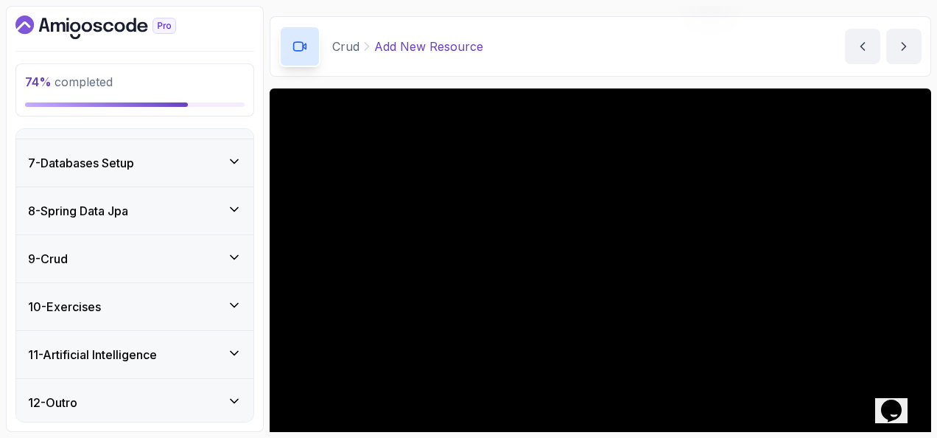
scroll to position [147, 0]
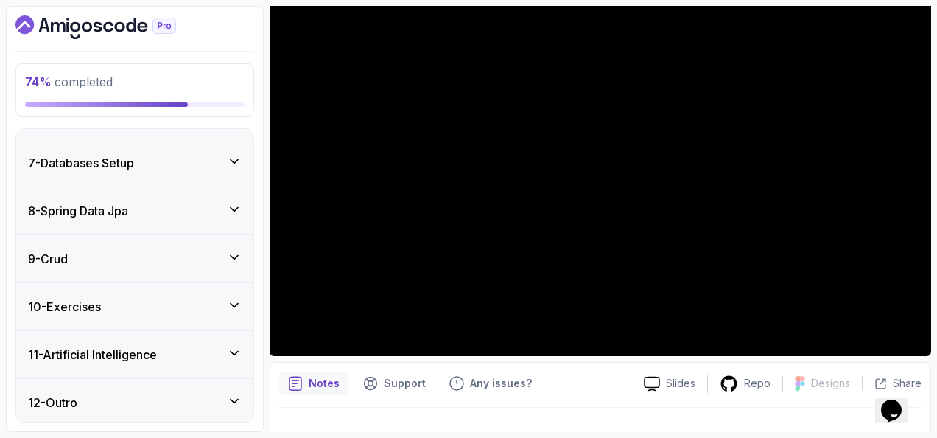
click at [155, 382] on div "12 - Outro" at bounding box center [134, 402] width 237 height 47
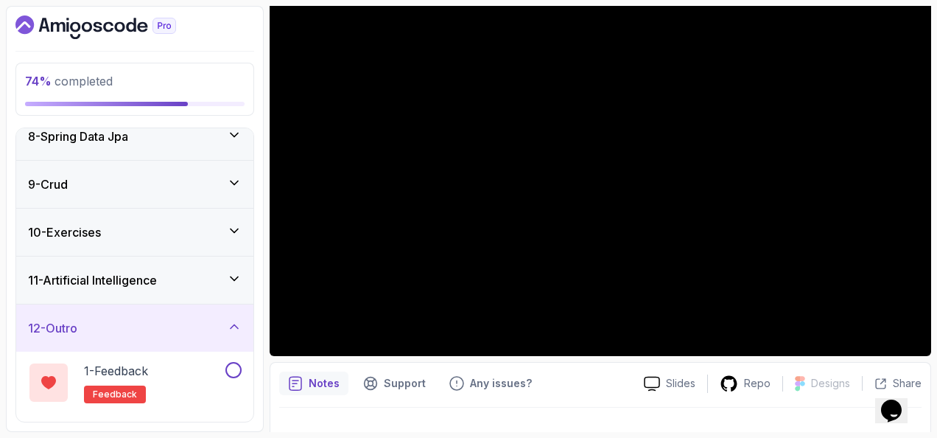
scroll to position [401, 0]
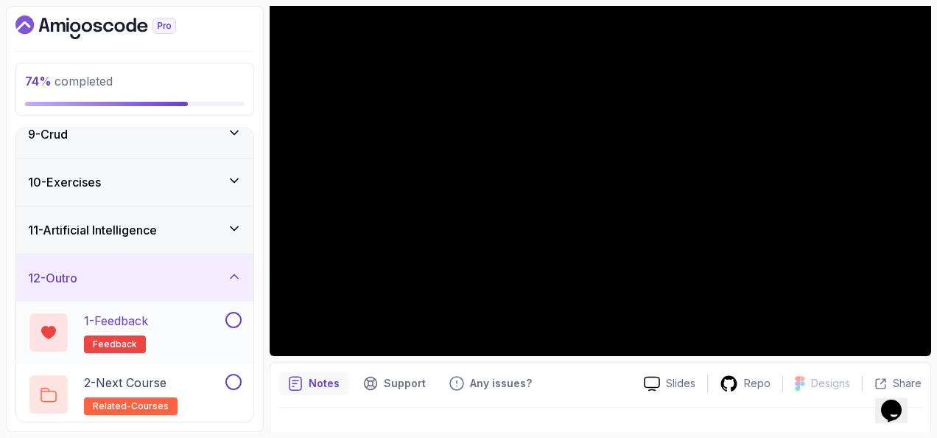
click at [229, 312] on button at bounding box center [233, 320] width 16 height 16
click at [217, 269] on div "12 - Outro" at bounding box center [135, 278] width 214 height 18
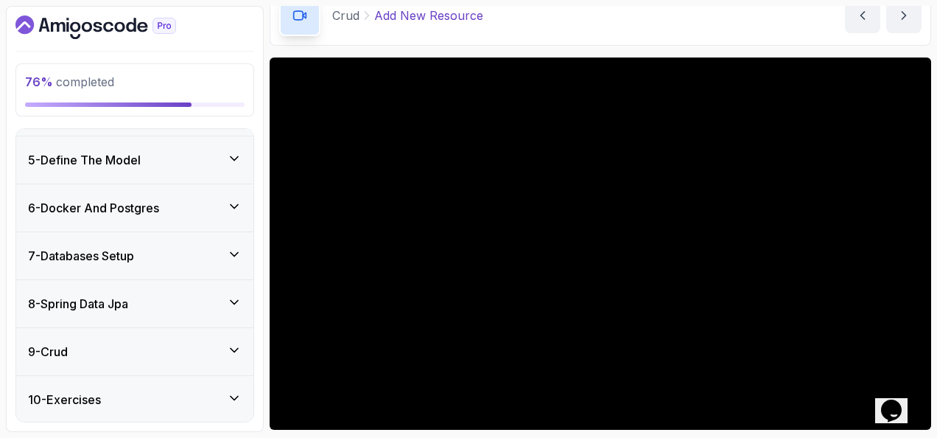
scroll to position [277, 0]
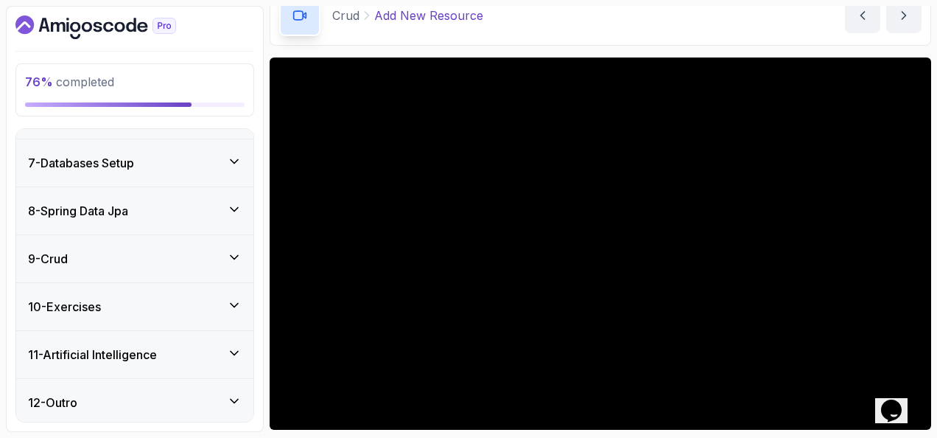
click at [195, 255] on div "9 - Crud" at bounding box center [135, 259] width 214 height 18
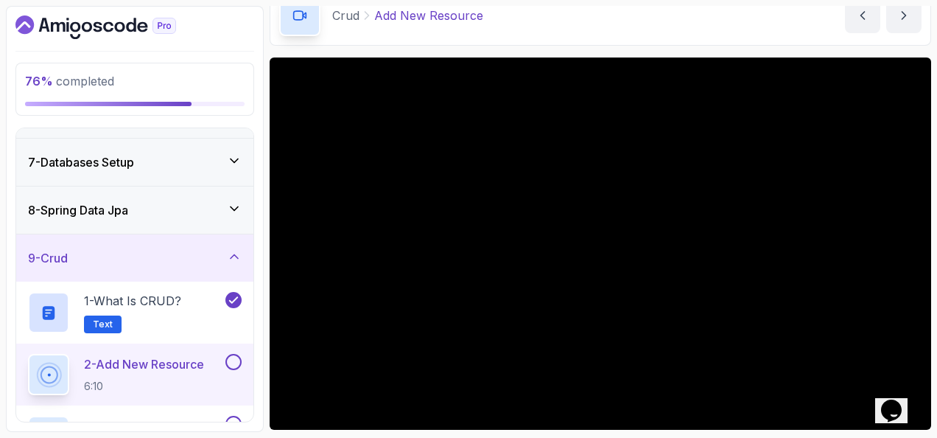
scroll to position [424, 0]
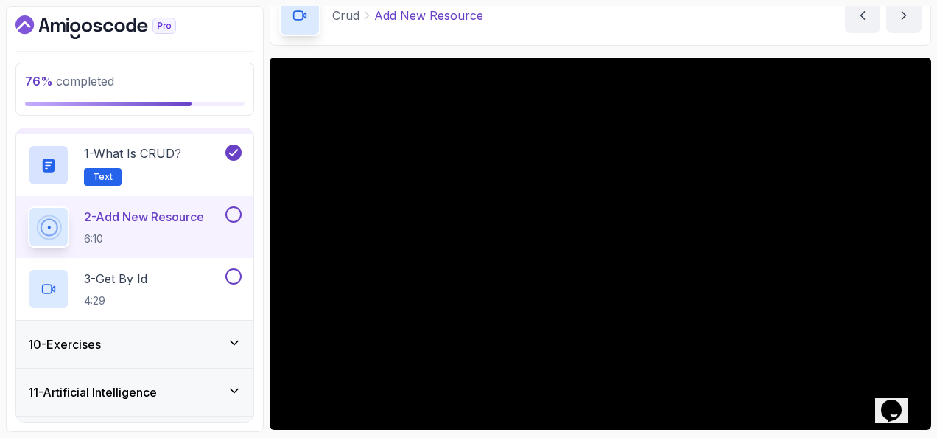
click at [233, 217] on button at bounding box center [233, 214] width 16 height 16
click at [189, 284] on div "3 - Get By Id 4:29" at bounding box center [125, 288] width 195 height 41
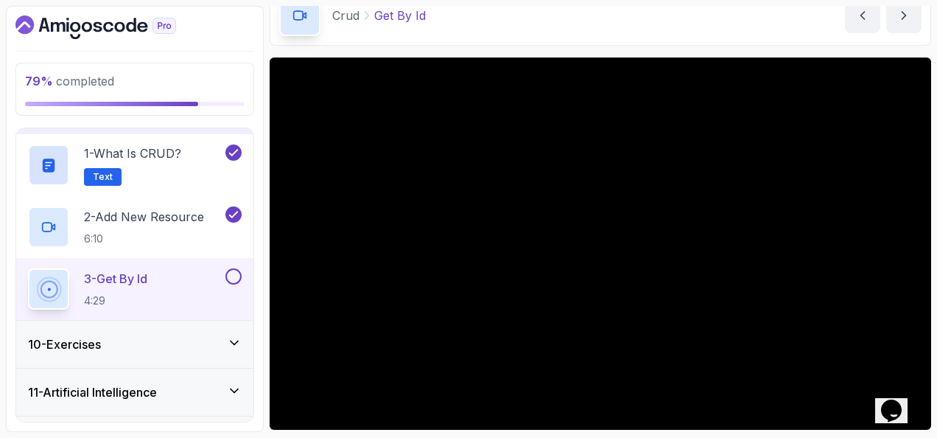
click at [234, 273] on button at bounding box center [233, 276] width 16 height 16
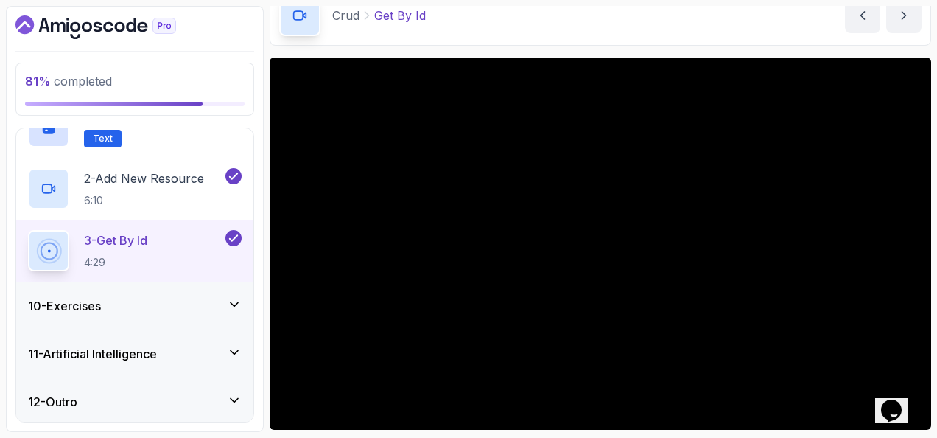
click at [227, 335] on div "11 - Artificial Intelligence" at bounding box center [134, 353] width 237 height 47
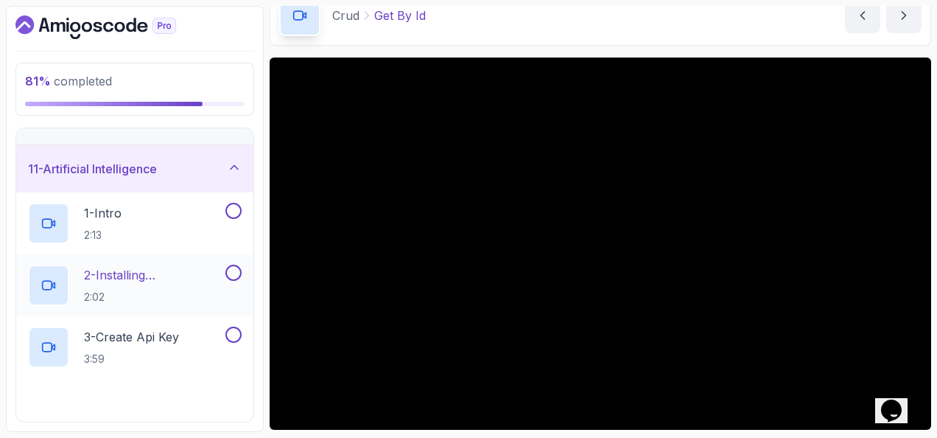
scroll to position [498, 0]
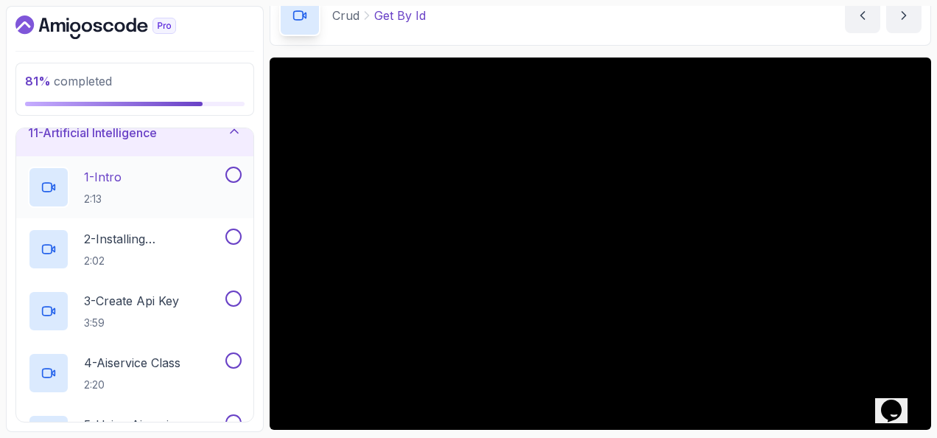
click at [189, 181] on div "1 - Intro 2:13" at bounding box center [125, 187] width 195 height 41
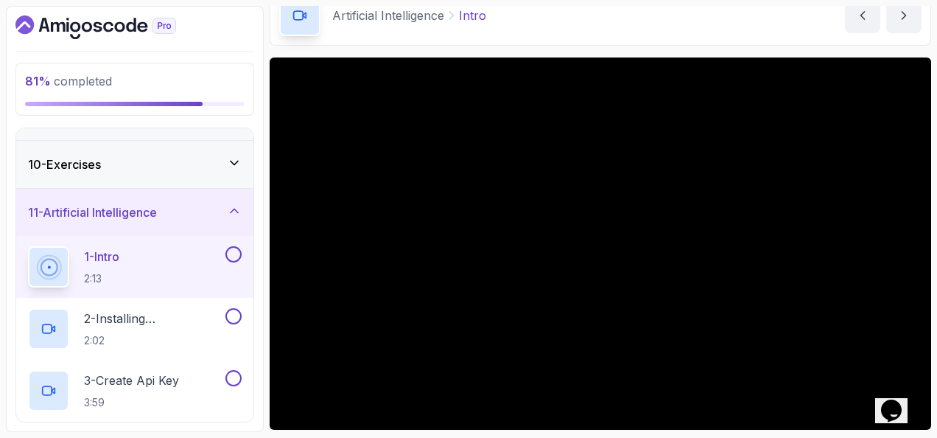
scroll to position [415, 0]
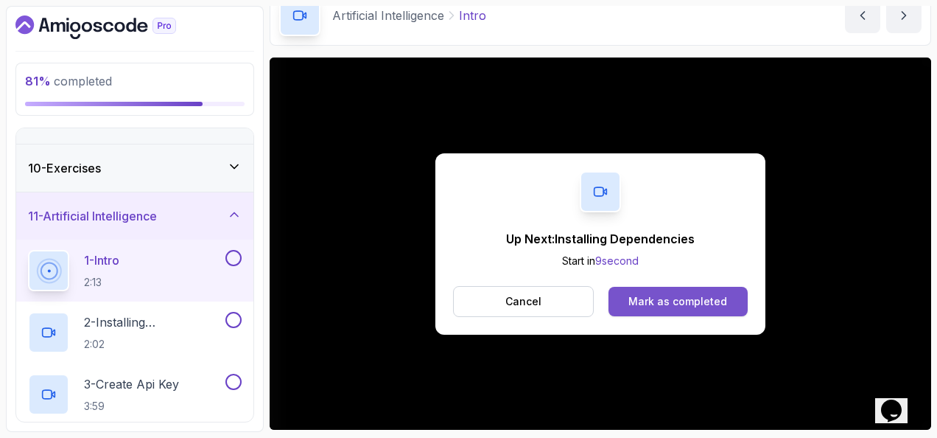
click at [717, 298] on div "Mark as completed" at bounding box center [678, 301] width 99 height 15
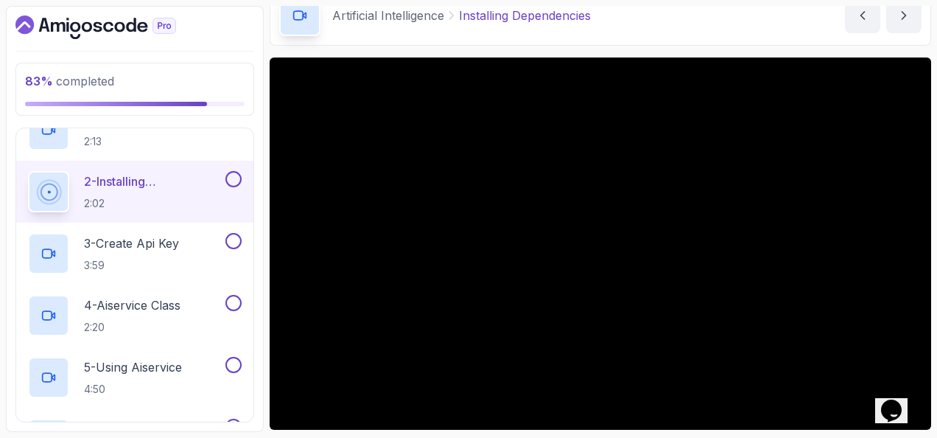
scroll to position [636, 0]
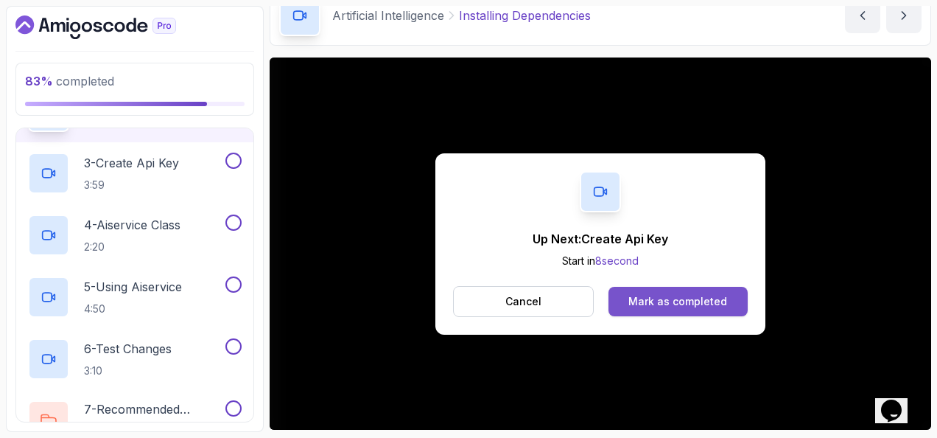
click at [665, 295] on div "Mark as completed" at bounding box center [678, 301] width 99 height 15
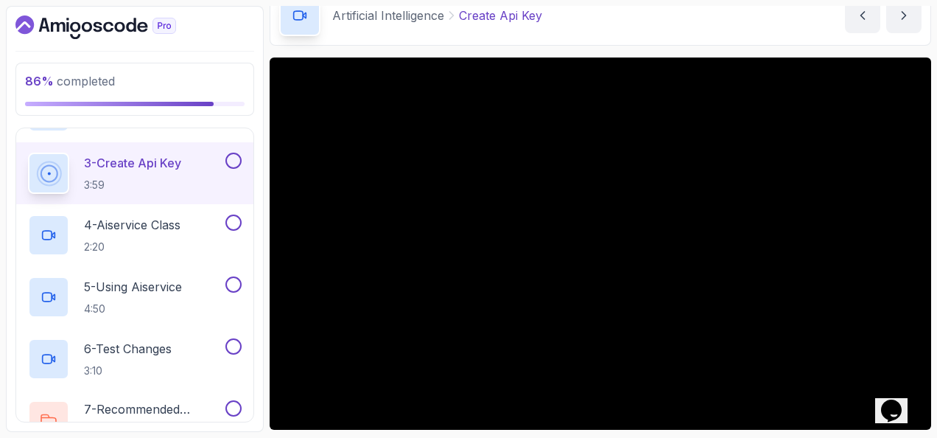
drag, startPoint x: 273, startPoint y: 190, endPoint x: 622, endPoint y: 36, distance: 381.0
click at [622, 36] on div "Artificial Intelligence Create Api Key Create Api Key by nelson" at bounding box center [601, 15] width 662 height 60
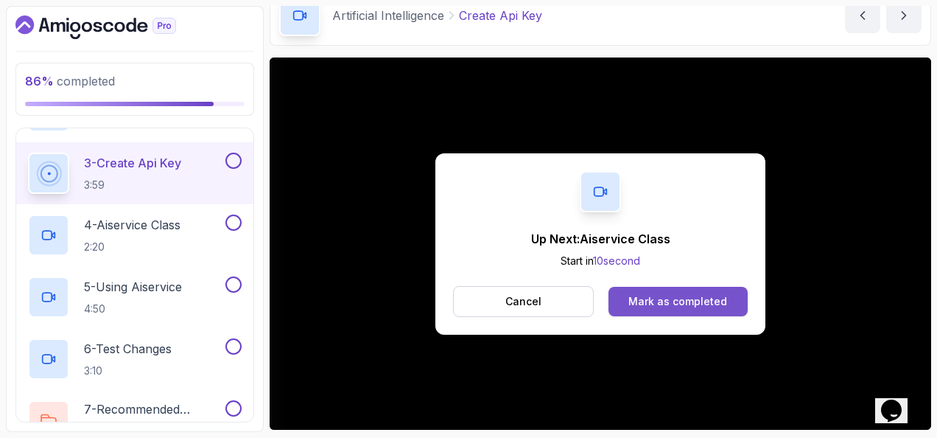
click at [737, 295] on button "Mark as completed" at bounding box center [678, 301] width 139 height 29
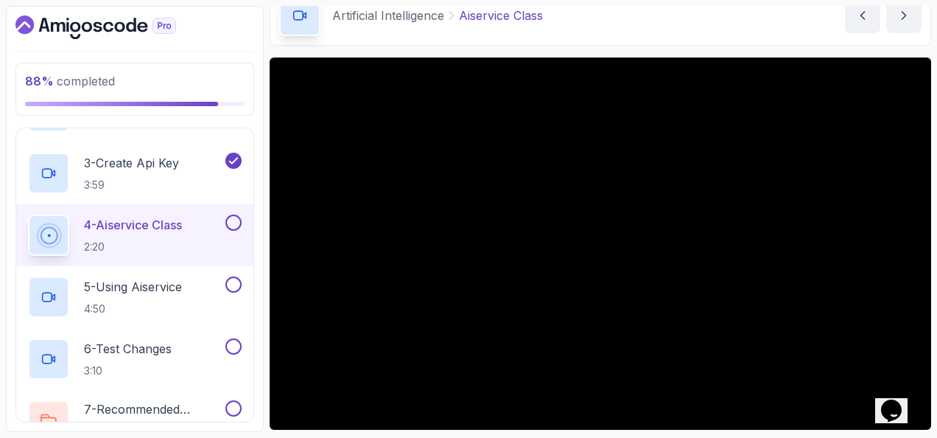
scroll to position [710, 0]
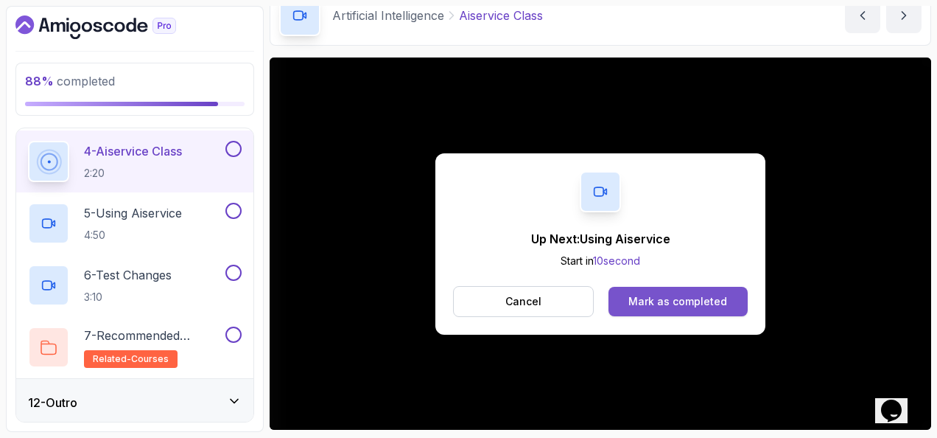
click at [643, 299] on div "Mark as completed" at bounding box center [678, 301] width 99 height 15
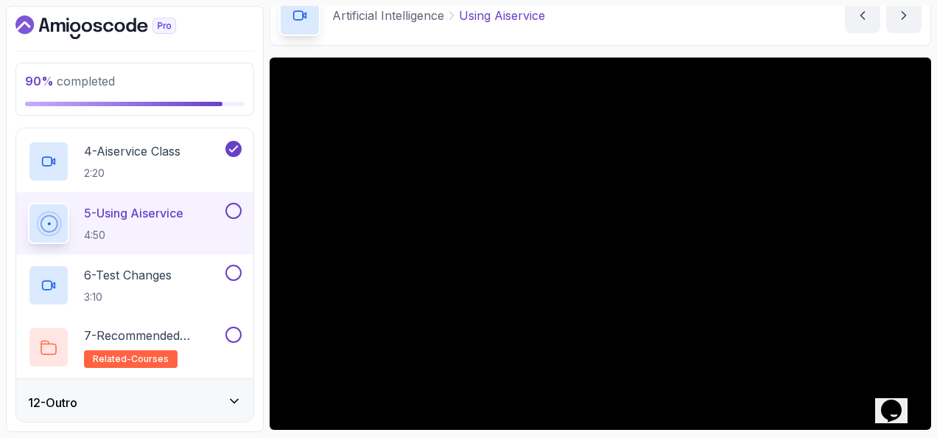
drag, startPoint x: 668, startPoint y: 63, endPoint x: 652, endPoint y: 16, distance: 49.9
click at [652, 16] on div "Artificial Intelligence Using Aiservice Using Aiservice by nelson" at bounding box center [601, 15] width 662 height 60
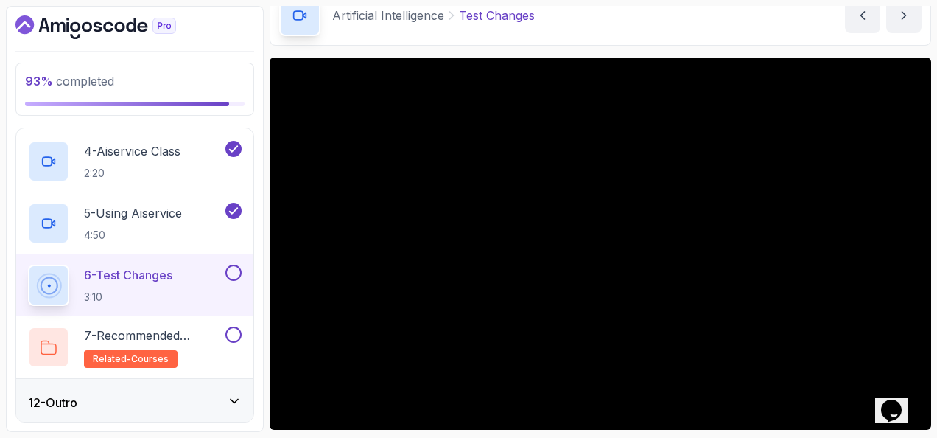
click at [234, 265] on button at bounding box center [233, 273] width 16 height 16
click at [231, 332] on button at bounding box center [233, 334] width 16 height 16
click at [199, 326] on p "7 - Recommended Courses" at bounding box center [153, 335] width 139 height 18
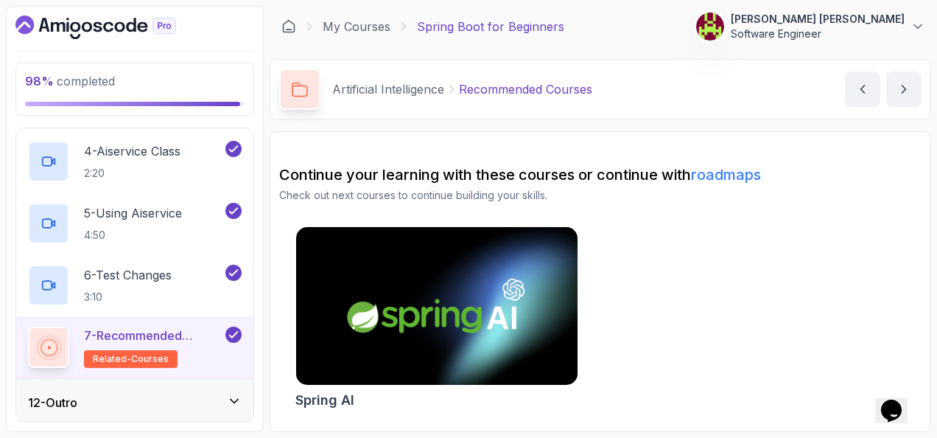
click at [132, 389] on div "12 - Outro" at bounding box center [134, 402] width 237 height 47
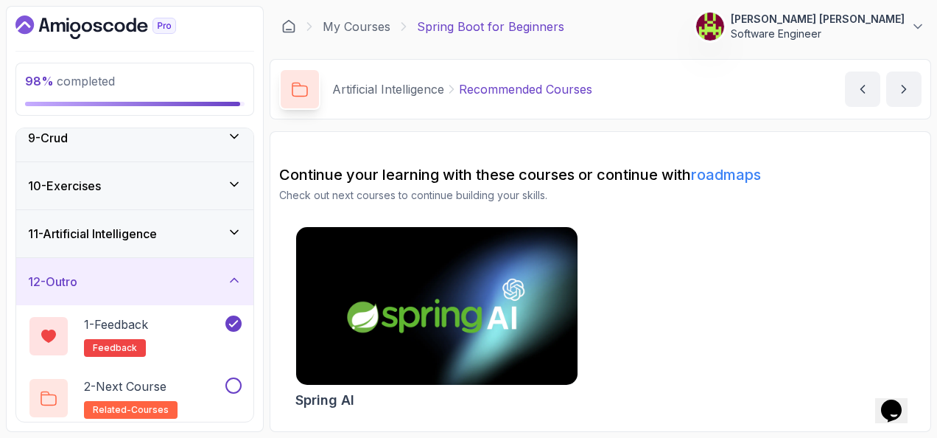
scroll to position [401, 0]
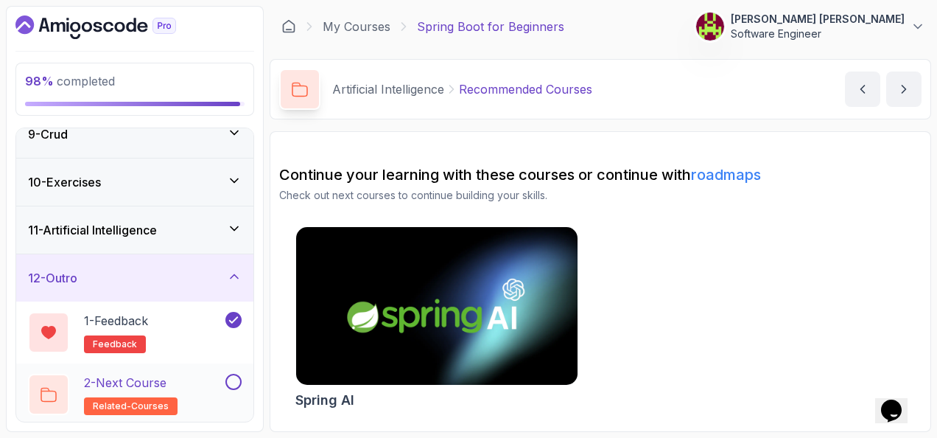
click at [189, 374] on div "2 - Next Course related-courses" at bounding box center [125, 394] width 195 height 41
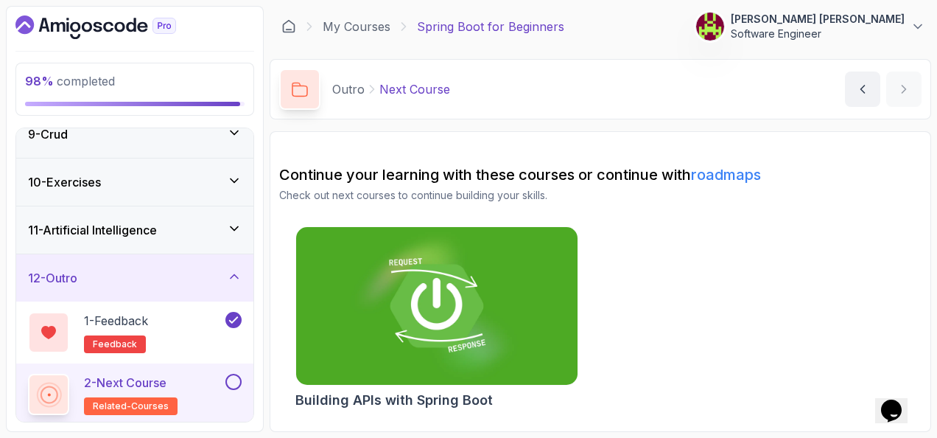
click at [234, 377] on button at bounding box center [233, 382] width 16 height 16
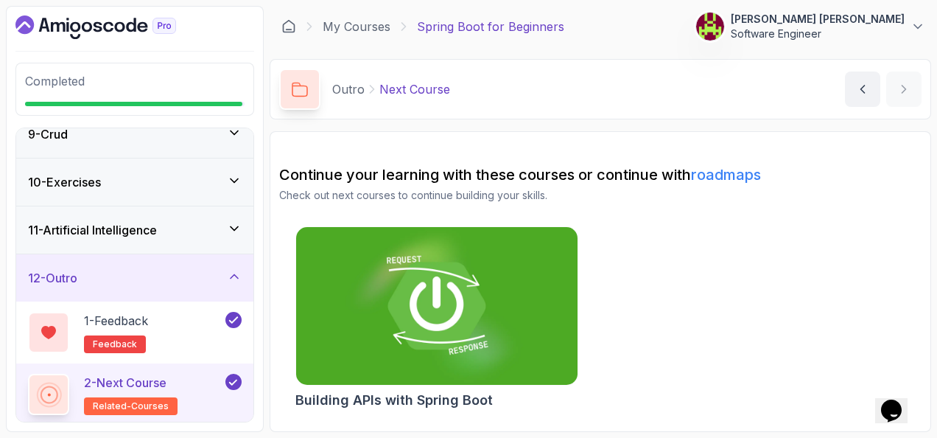
scroll to position [396, 0]
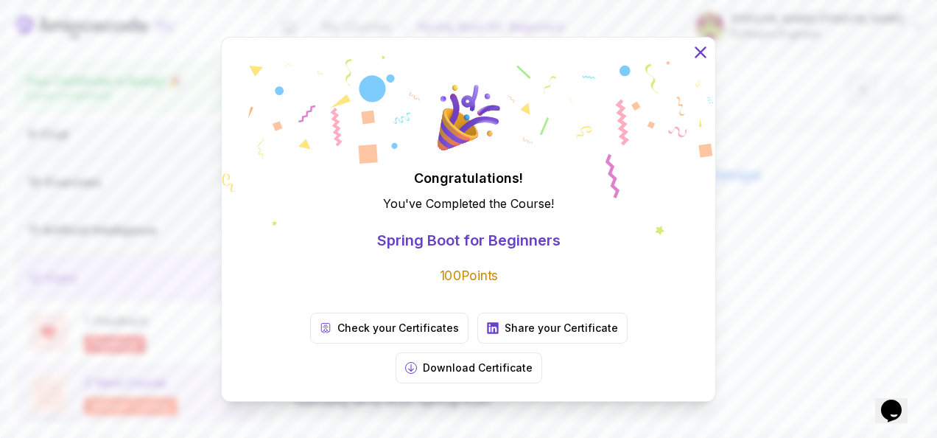
click at [697, 57] on icon at bounding box center [701, 52] width 10 height 10
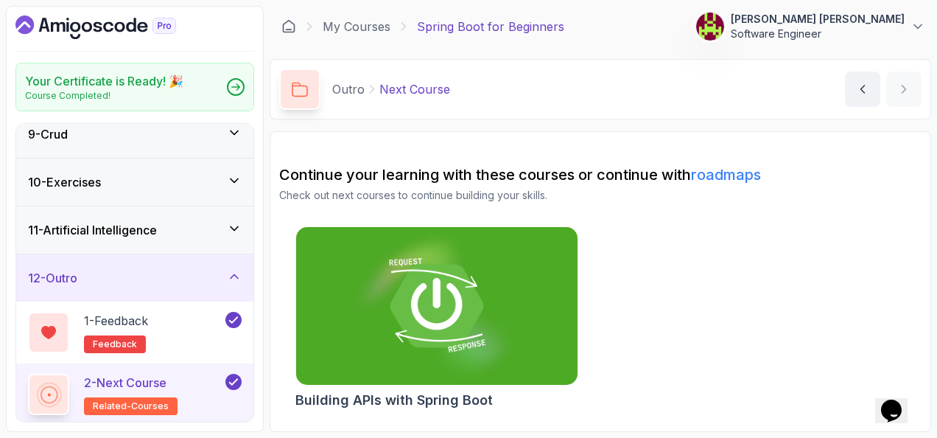
click at [701, 173] on link "roadmaps" at bounding box center [726, 175] width 70 height 18
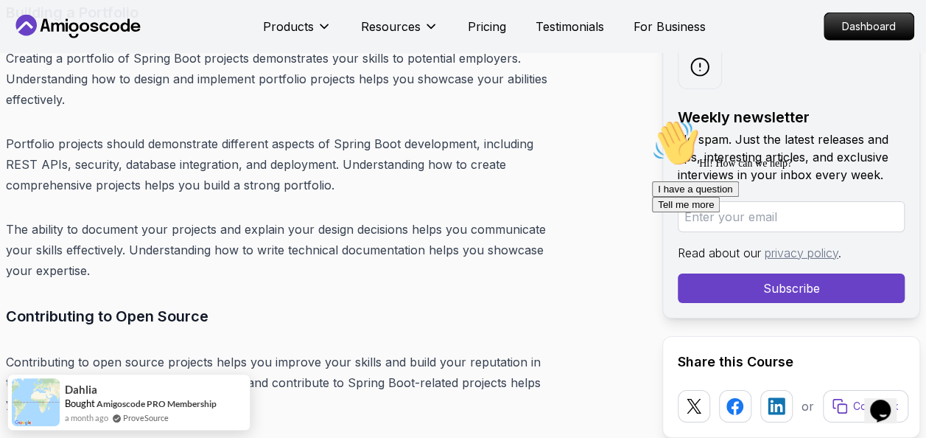
scroll to position [19144, 0]
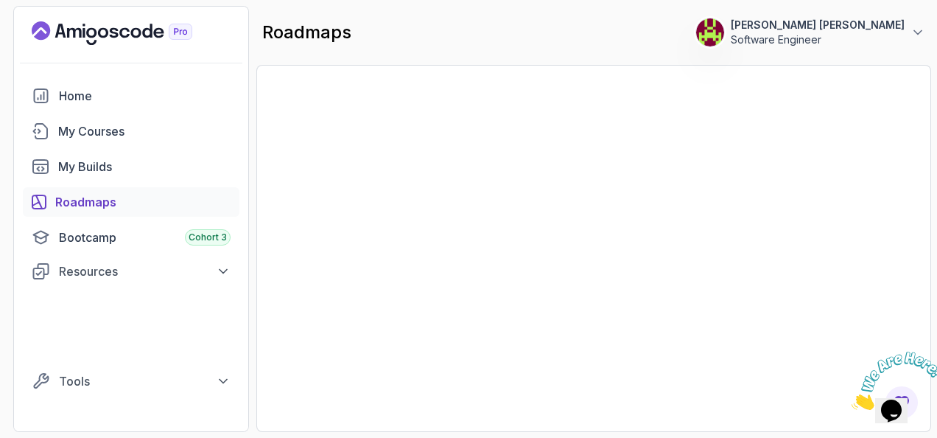
click at [852, 399] on icon "Close" at bounding box center [852, 405] width 0 height 13
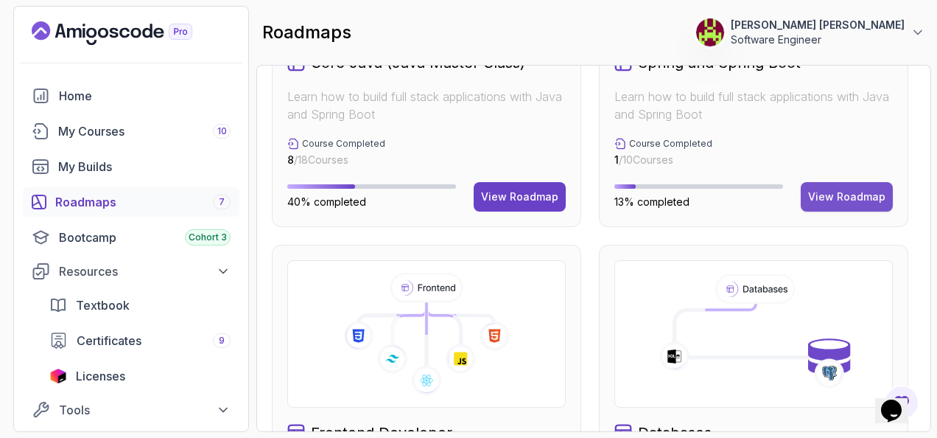
scroll to position [589, 0]
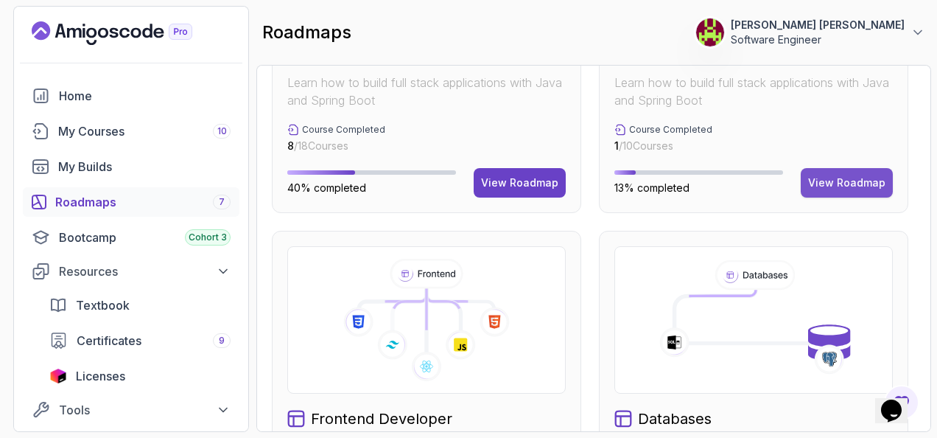
click at [823, 175] on div "View Roadmap" at bounding box center [846, 182] width 77 height 15
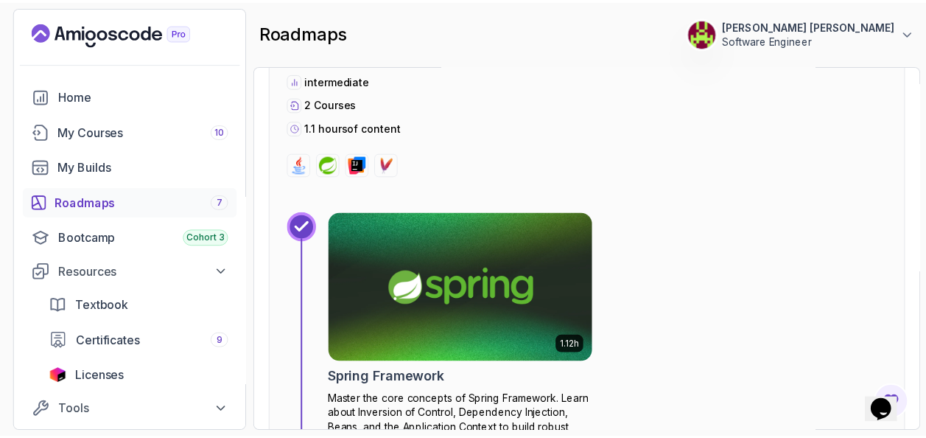
scroll to position [1267, 0]
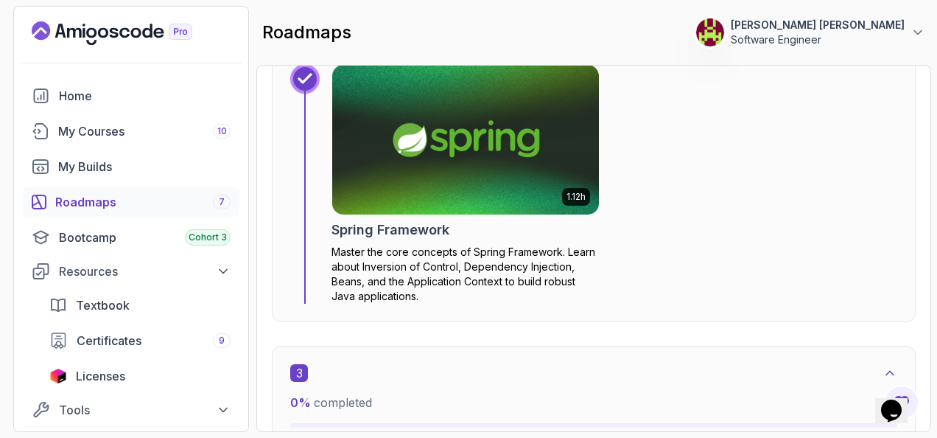
click at [439, 137] on img at bounding box center [466, 139] width 280 height 157
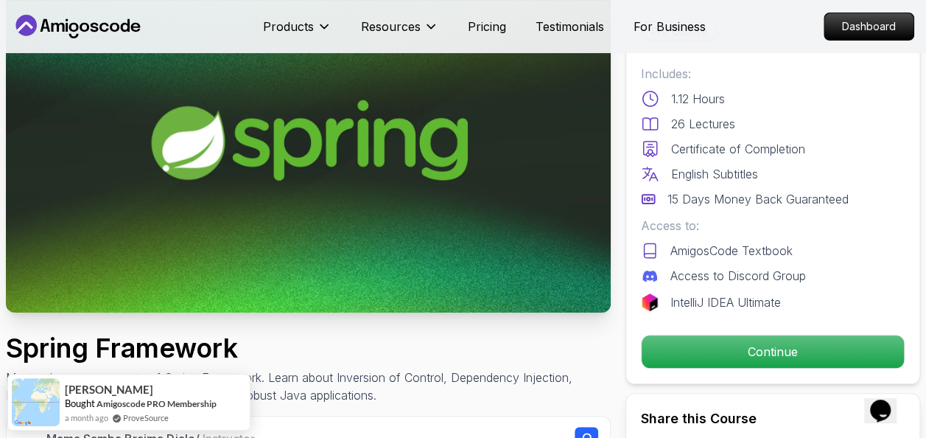
scroll to position [221, 0]
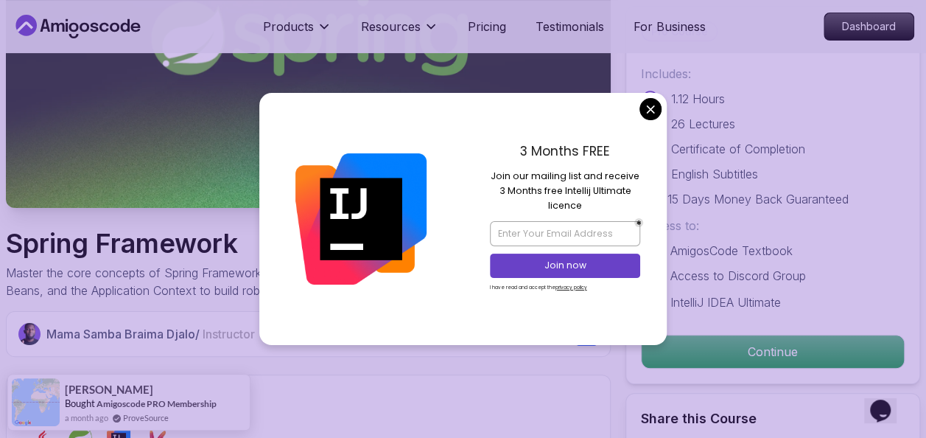
click at [648, 98] on div "3 Months FREE Join our mailing list and receive 3 Months free Intellij Ultimate…" at bounding box center [565, 219] width 204 height 252
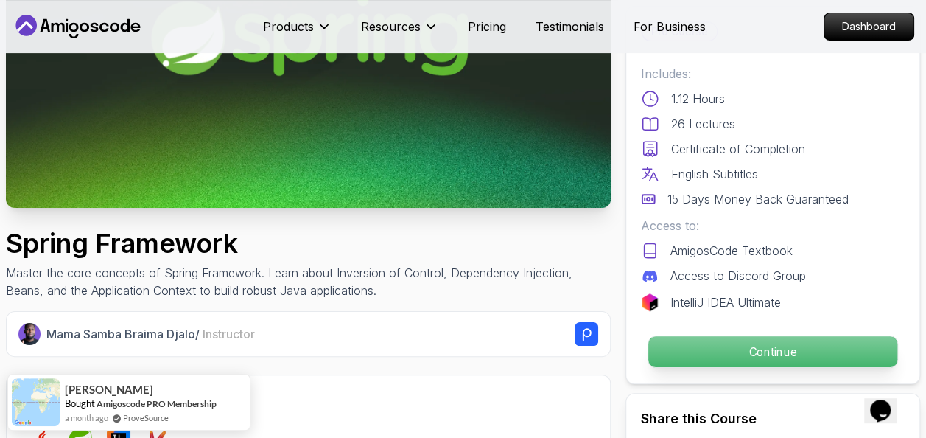
click at [721, 345] on p "Continue" at bounding box center [772, 351] width 249 height 31
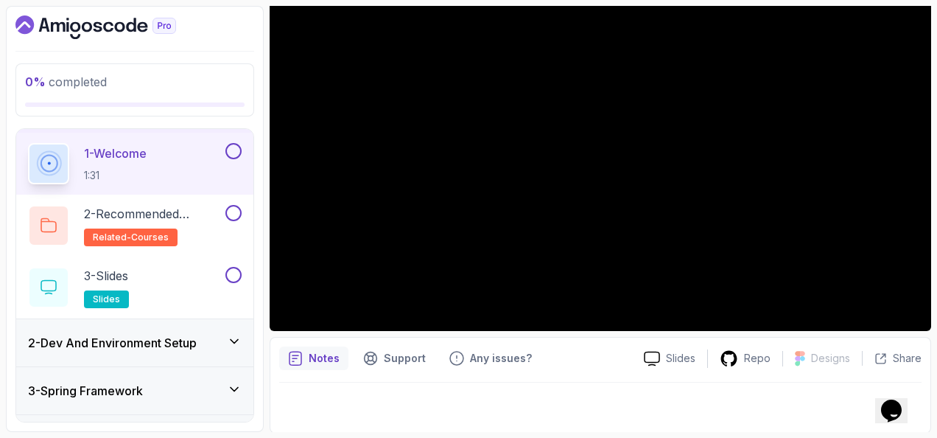
scroll to position [81, 0]
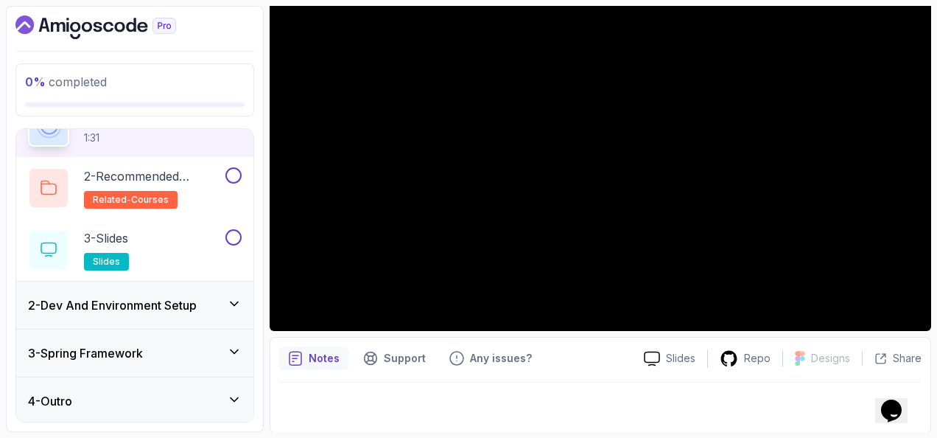
click at [215, 344] on div "3 - Spring Framework" at bounding box center [135, 353] width 214 height 18
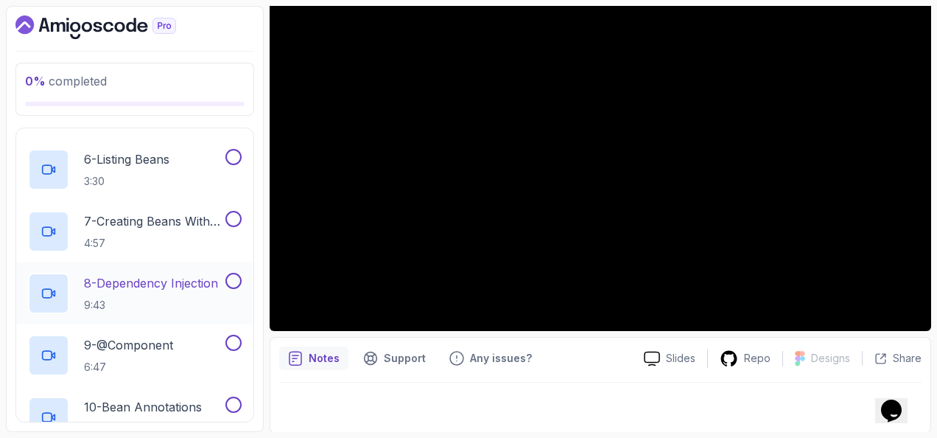
scroll to position [0, 0]
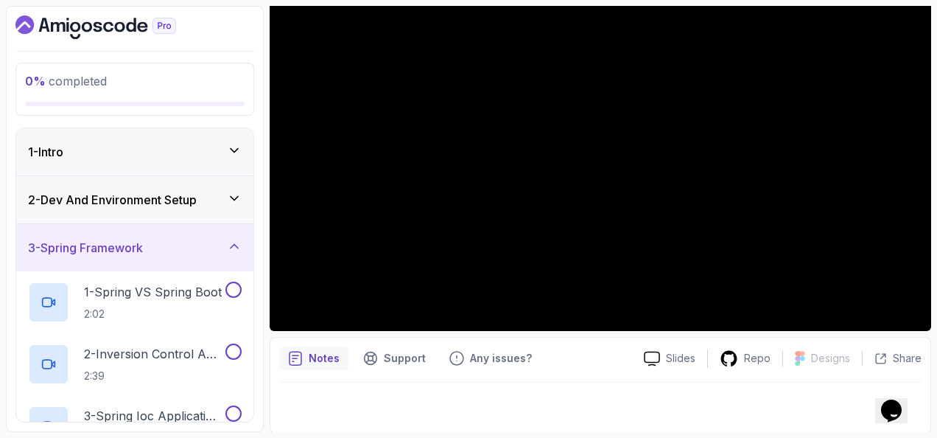
click at [217, 258] on div "3 - Spring Framework" at bounding box center [134, 247] width 237 height 47
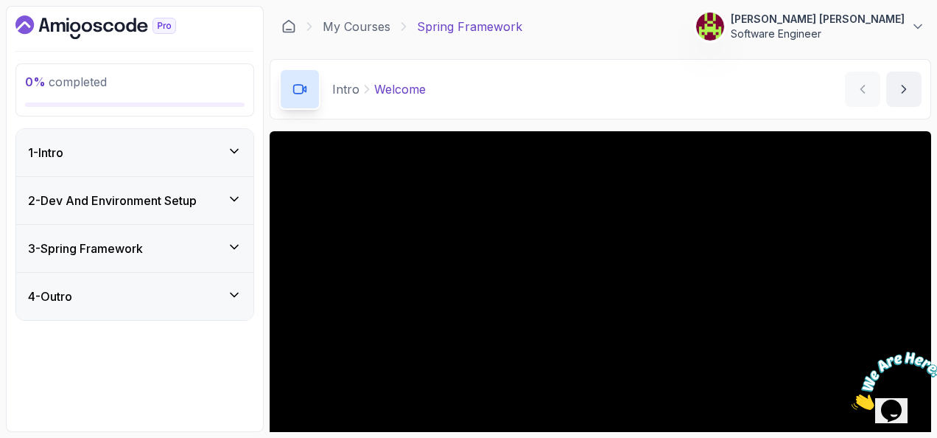
click at [718, 74] on div "Intro Welcome Welcome by nelson" at bounding box center [601, 89] width 662 height 60
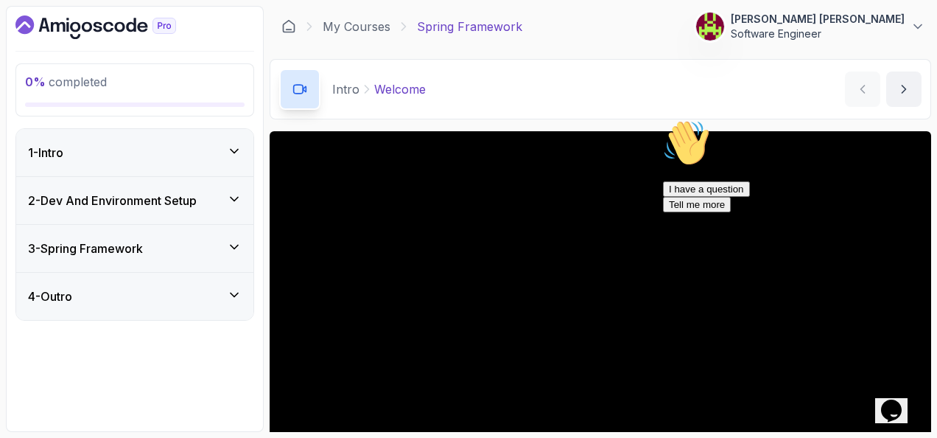
click at [897, 403] on icon "$i18n('chat', 'chat_widget')" at bounding box center [891, 410] width 21 height 22
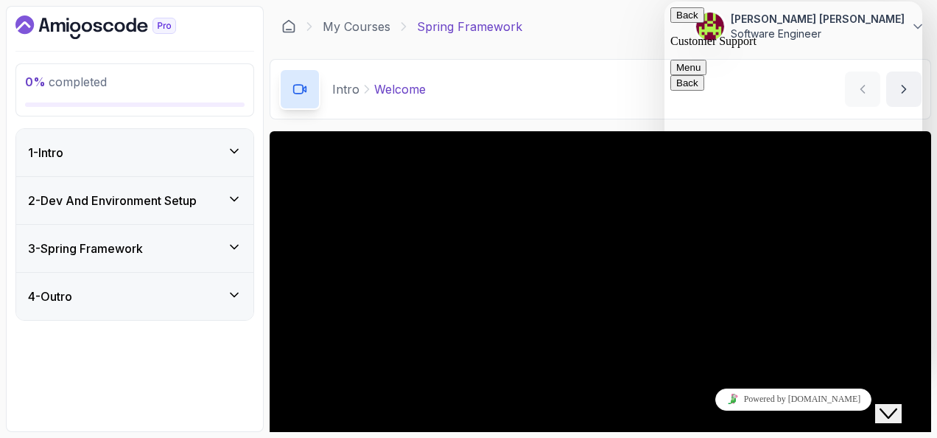
click at [897, 405] on icon "Close Chat This icon closes the chat window." at bounding box center [889, 414] width 18 height 18
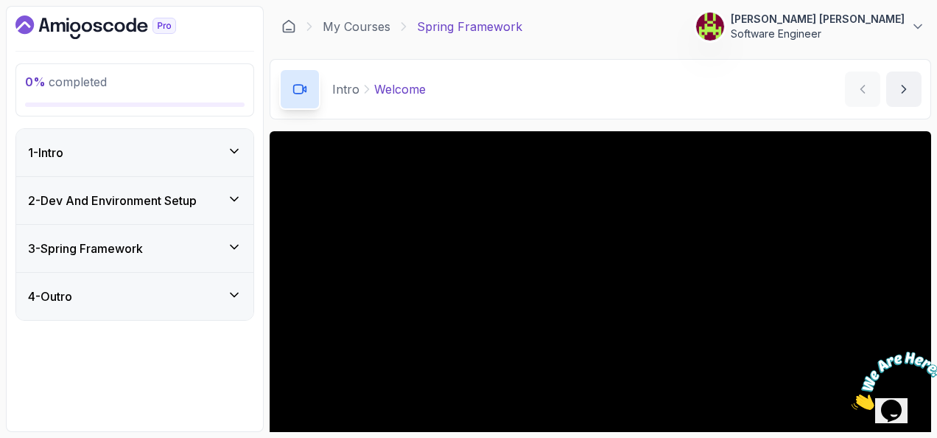
click at [852, 399] on icon "Close" at bounding box center [852, 405] width 0 height 13
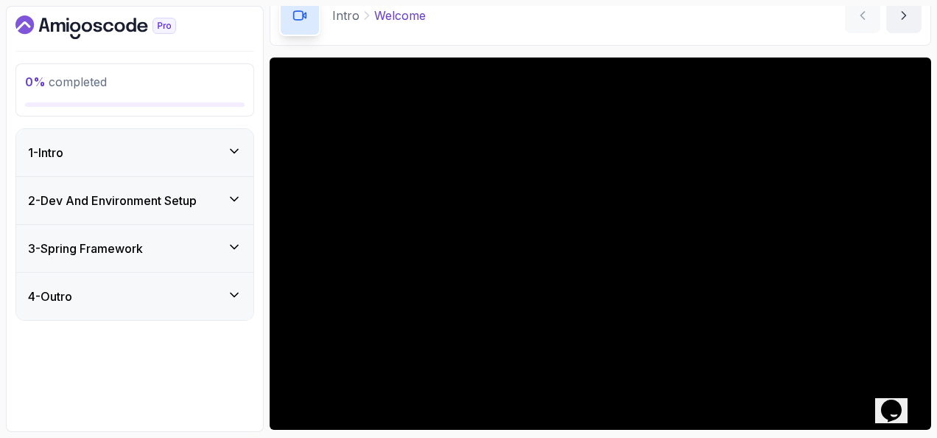
drag, startPoint x: 384, startPoint y: 130, endPoint x: 558, endPoint y: 27, distance: 202.6
click at [558, 27] on div "Intro Welcome Welcome by nelson" at bounding box center [601, 15] width 662 height 60
drag, startPoint x: 563, startPoint y: 59, endPoint x: 551, endPoint y: 49, distance: 15.7
click at [551, 49] on main "My Courses Spring Framework 544 Points 1 Stanisław Jan Kopeć Software Engineer …" at bounding box center [601, 219] width 662 height 426
drag, startPoint x: 513, startPoint y: 57, endPoint x: 544, endPoint y: 43, distance: 34.3
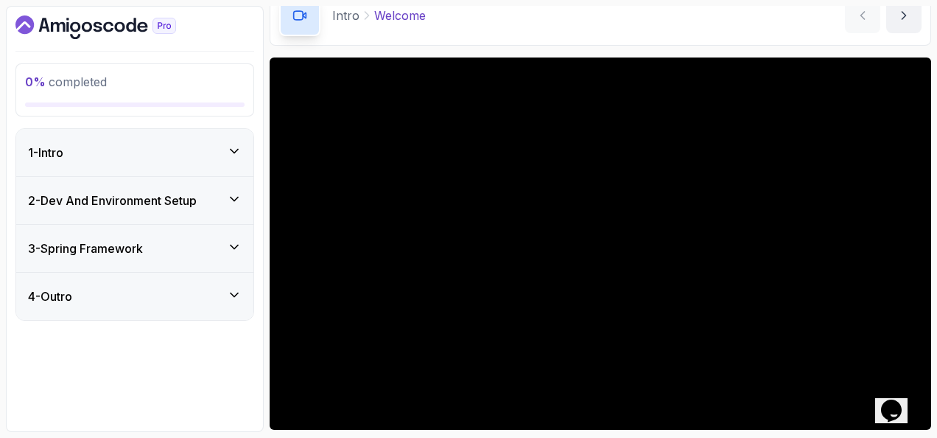
click at [544, 43] on div "Intro Welcome Welcome by nelson" at bounding box center [601, 15] width 662 height 60
drag, startPoint x: 556, startPoint y: 57, endPoint x: 579, endPoint y: 49, distance: 24.0
click at [579, 49] on main "My Courses Spring Framework 544 Points 1 Stanisław Jan Kopeć Software Engineer …" at bounding box center [601, 219] width 662 height 426
click at [227, 144] on div "1 - Intro" at bounding box center [135, 153] width 214 height 18
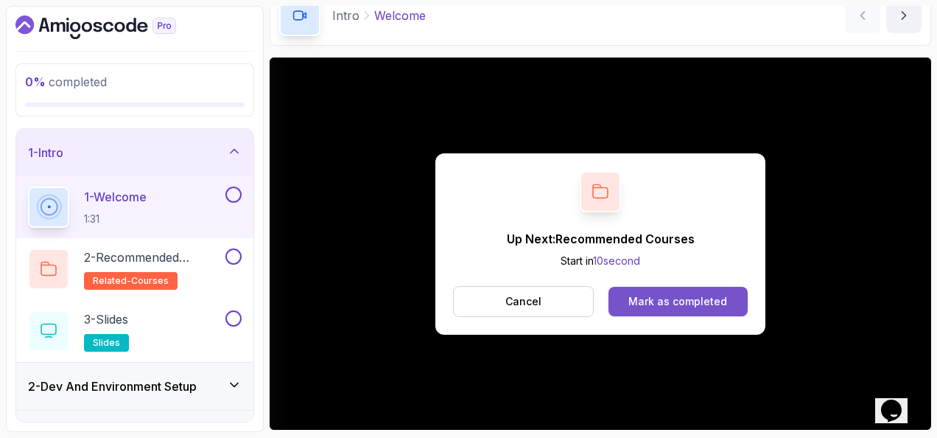
click at [679, 295] on div "Mark as completed" at bounding box center [678, 301] width 99 height 15
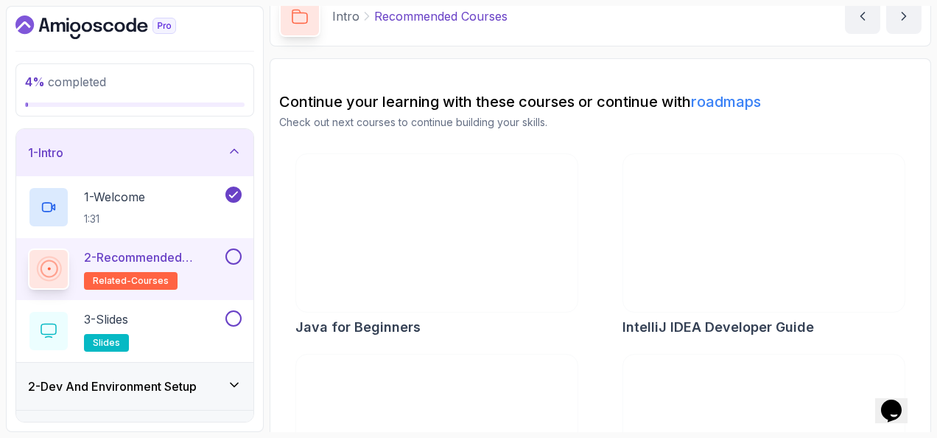
scroll to position [192, 0]
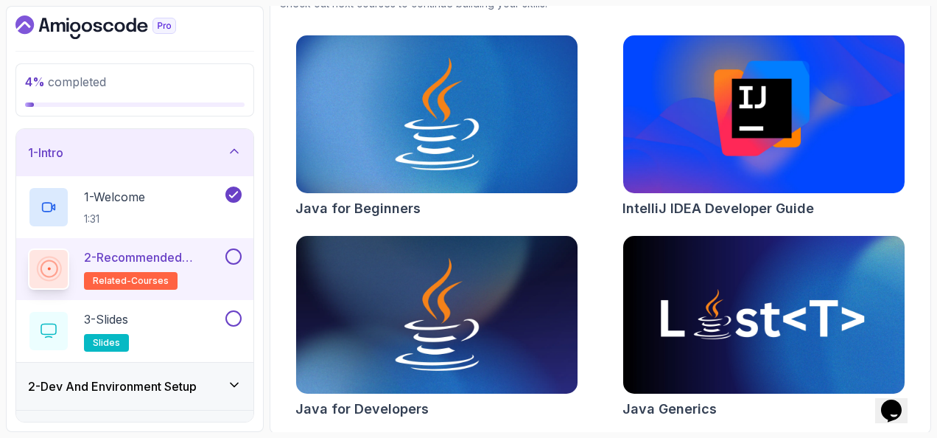
click at [231, 255] on button at bounding box center [233, 256] width 16 height 16
drag, startPoint x: 237, startPoint y: 313, endPoint x: 243, endPoint y: 320, distance: 8.9
click at [237, 313] on button at bounding box center [233, 318] width 16 height 16
click at [234, 382] on icon at bounding box center [234, 384] width 15 height 15
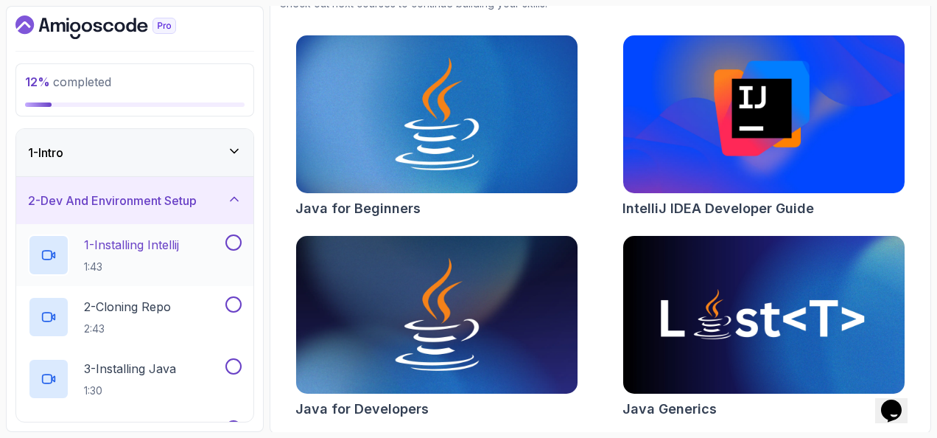
click at [177, 246] on p "1 - Installing Intellij" at bounding box center [131, 245] width 95 height 18
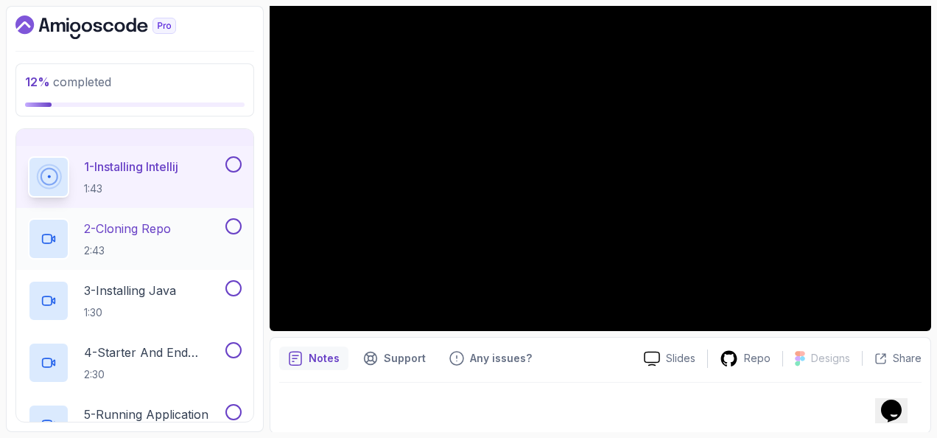
scroll to position [74, 0]
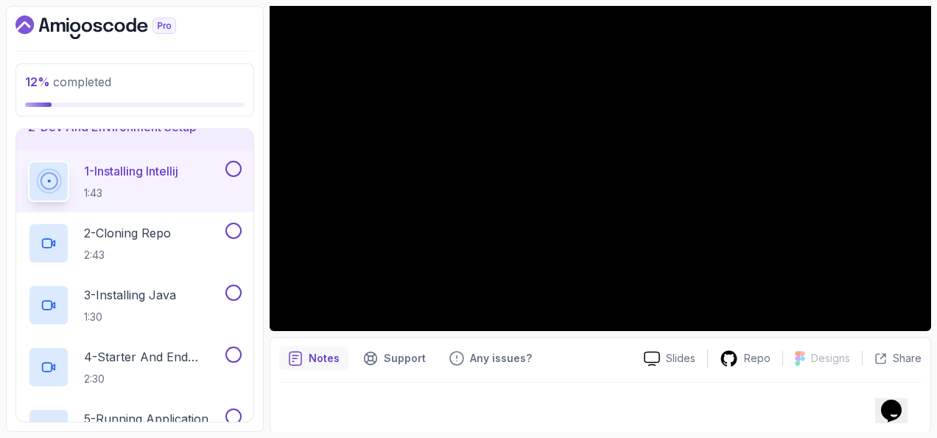
click at [229, 162] on button at bounding box center [233, 169] width 16 height 16
click at [225, 231] on button at bounding box center [233, 231] width 16 height 16
click at [234, 290] on button at bounding box center [233, 292] width 16 height 16
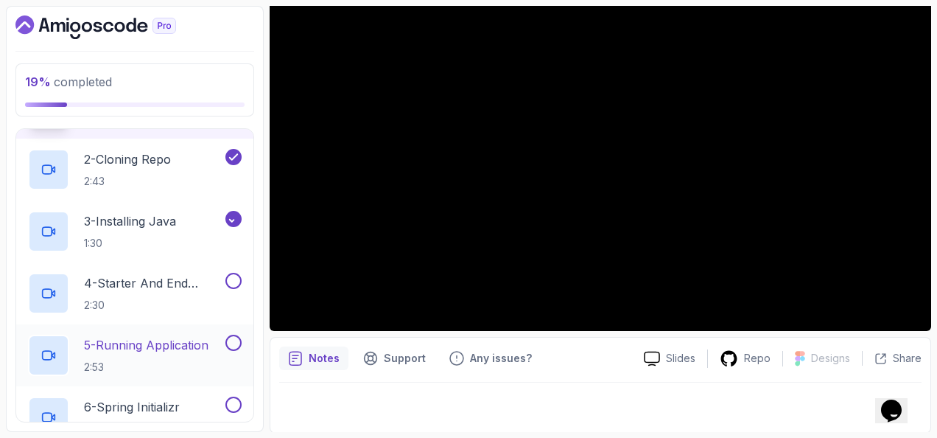
scroll to position [221, 0]
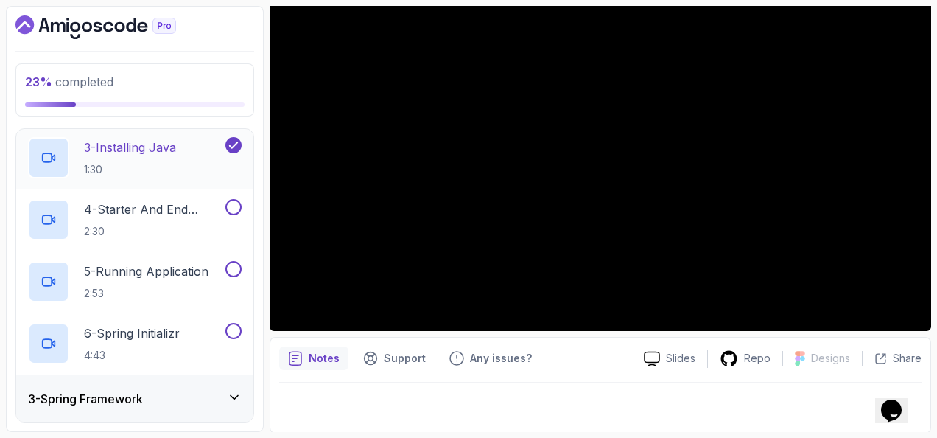
click at [235, 144] on icon at bounding box center [233, 145] width 13 height 15
click at [197, 153] on div "3 - Installing Java 1:30" at bounding box center [125, 157] width 195 height 41
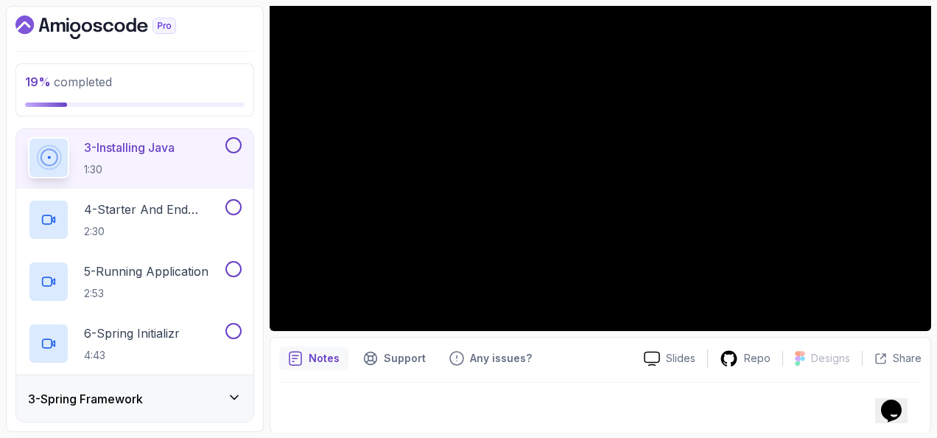
click at [249, 134] on div "3 - Installing Java 1:30" at bounding box center [134, 158] width 237 height 62
click at [233, 141] on button at bounding box center [233, 145] width 16 height 16
click at [184, 199] on div "4 - Starter And End Branches 2:30" at bounding box center [125, 219] width 195 height 41
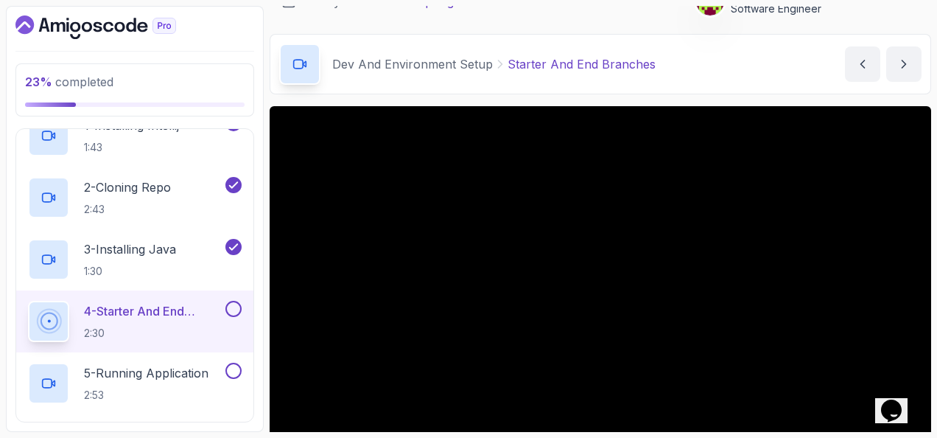
scroll to position [99, 0]
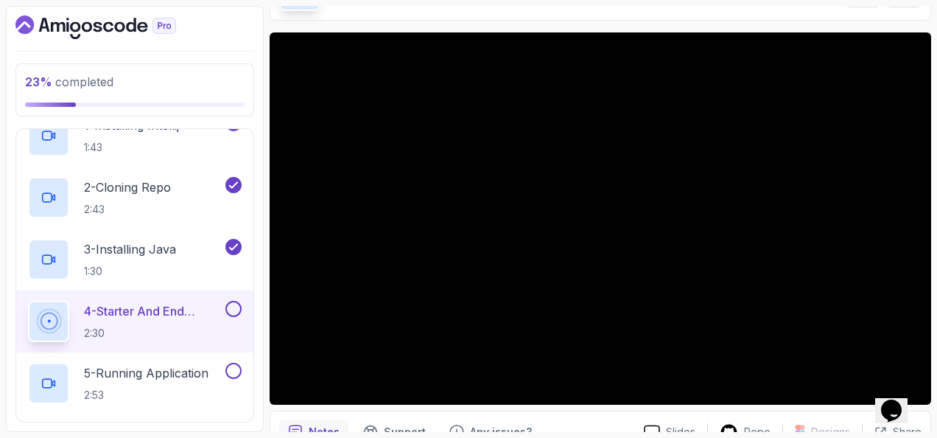
drag, startPoint x: 270, startPoint y: 249, endPoint x: 493, endPoint y: 18, distance: 321.0
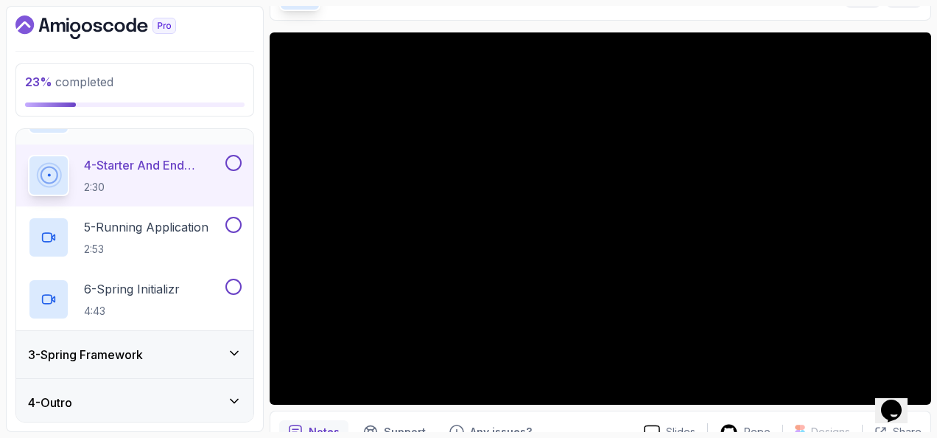
scroll to position [267, 0]
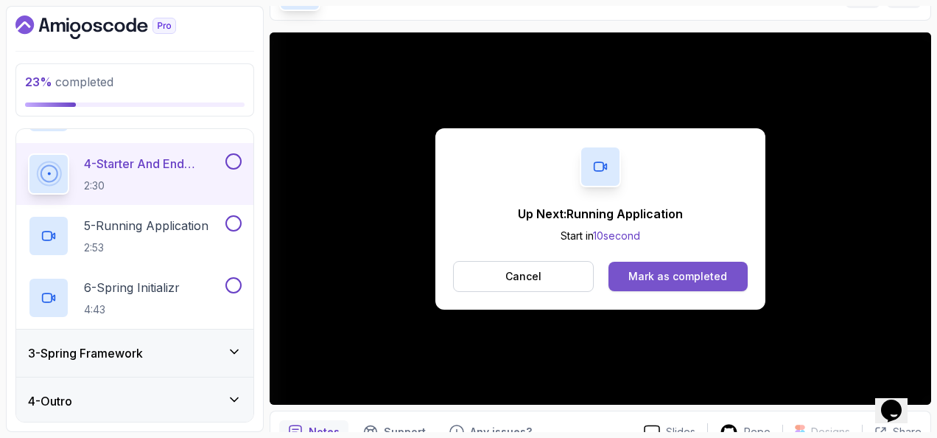
click at [662, 271] on div "Mark as completed" at bounding box center [678, 276] width 99 height 15
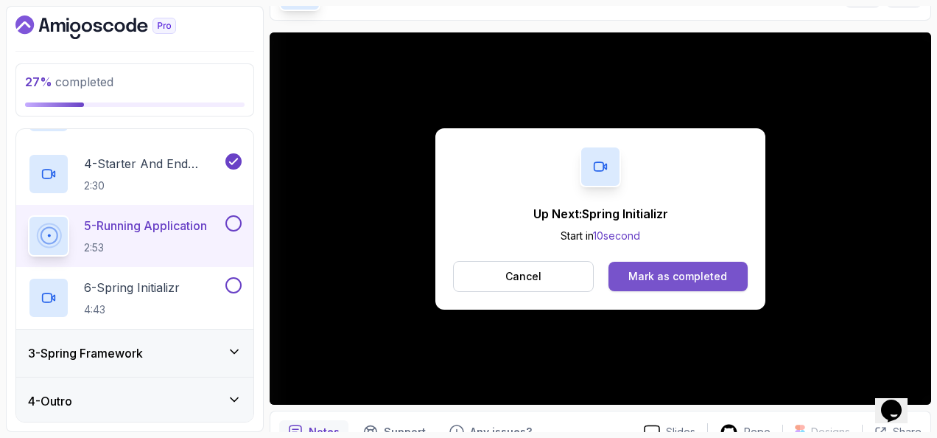
click at [666, 270] on div "Mark as completed" at bounding box center [678, 276] width 99 height 15
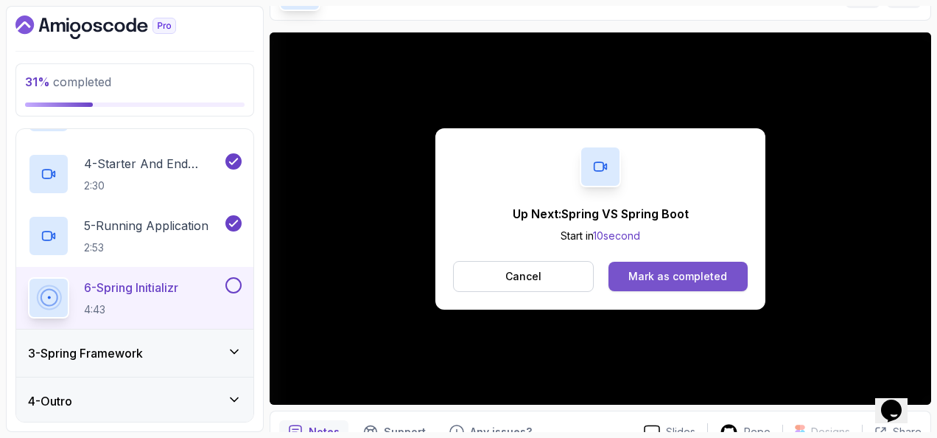
click at [701, 276] on div "Mark as completed" at bounding box center [678, 276] width 99 height 15
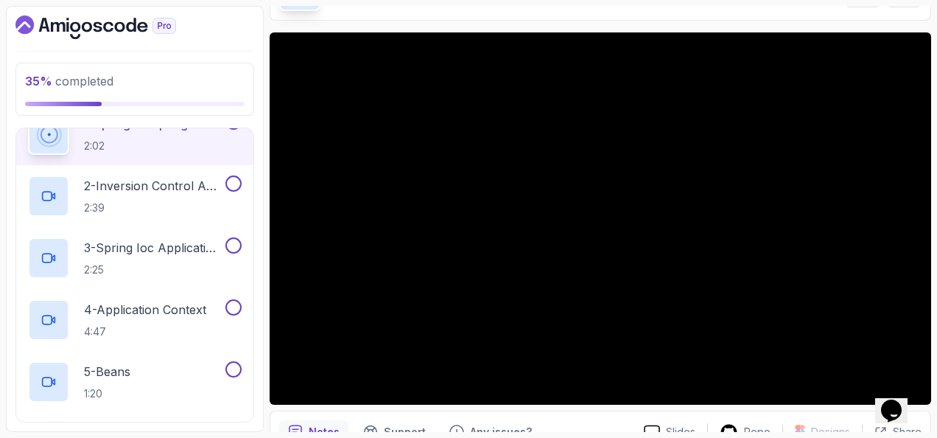
scroll to position [147, 0]
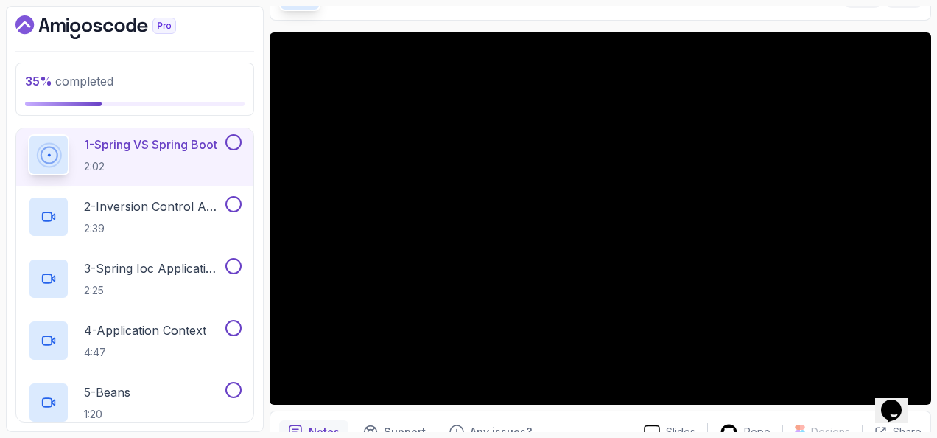
click at [223, 137] on button "1 - Spring VS Spring Boot 2:02" at bounding box center [135, 154] width 214 height 41
click at [231, 147] on button at bounding box center [233, 142] width 16 height 16
click at [204, 200] on p "2 - Inversion Control And Dependency Injection" at bounding box center [153, 206] width 139 height 18
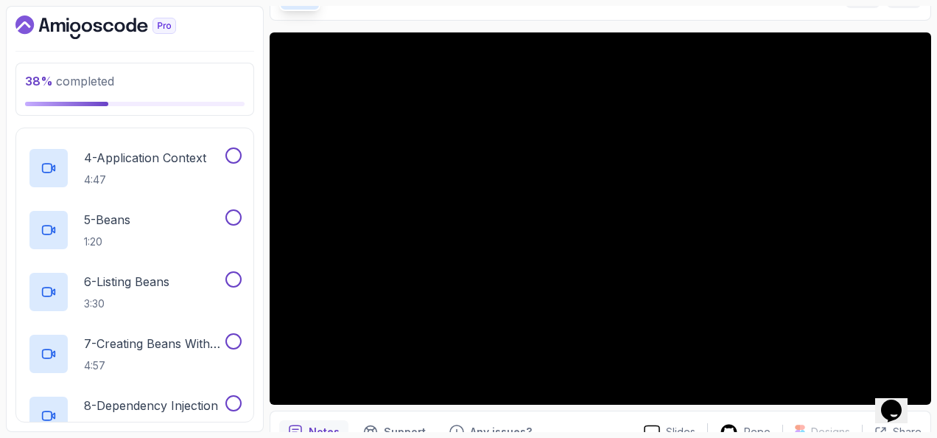
scroll to position [99, 0]
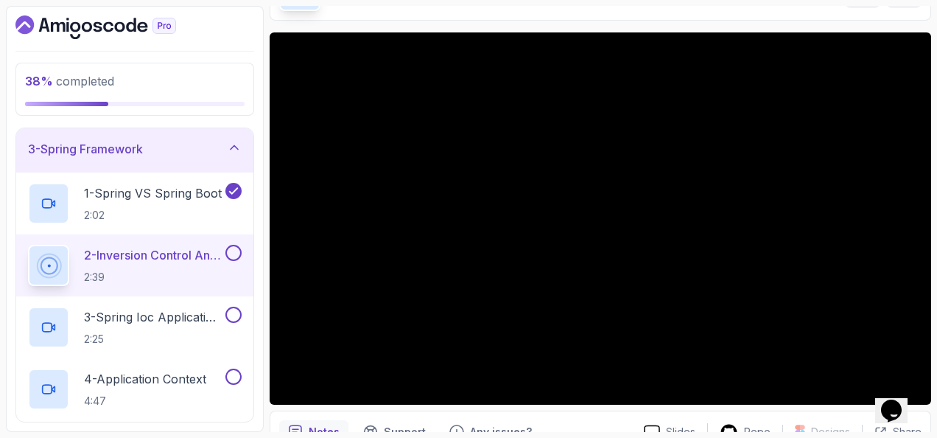
click at [226, 246] on div at bounding box center [232, 253] width 19 height 16
click at [181, 328] on h2 "3 - Spring Ioc Application Context 2:25" at bounding box center [153, 327] width 139 height 38
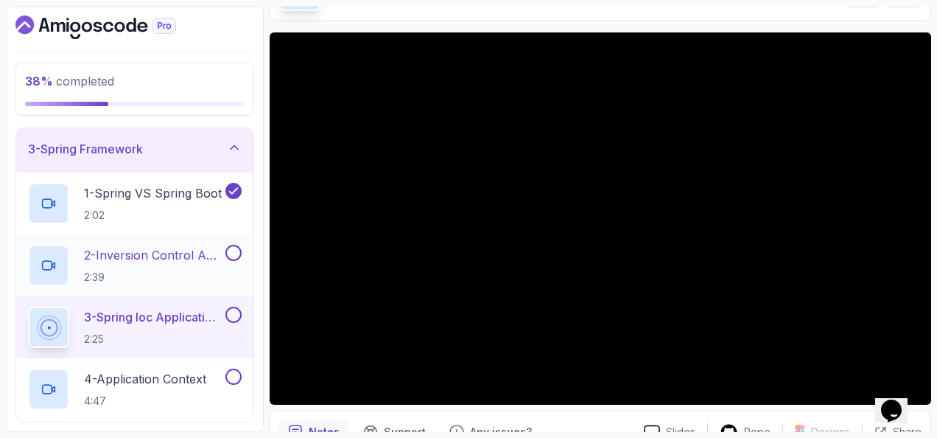
click at [234, 251] on button at bounding box center [233, 253] width 16 height 16
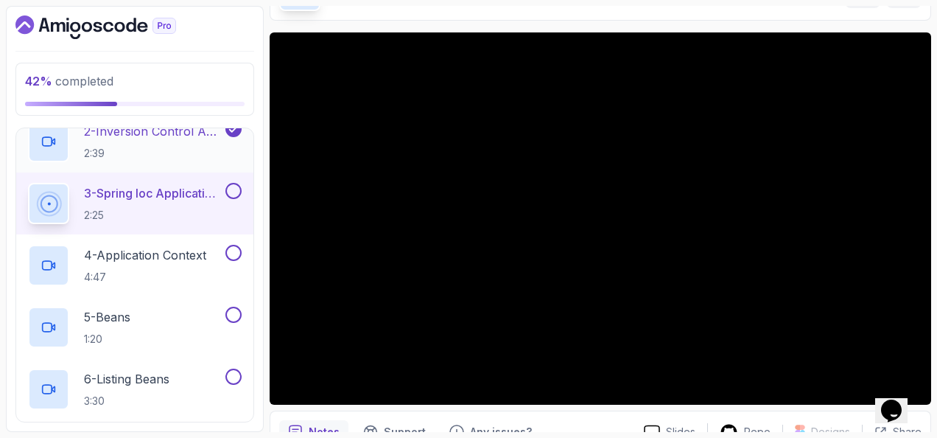
scroll to position [246, 0]
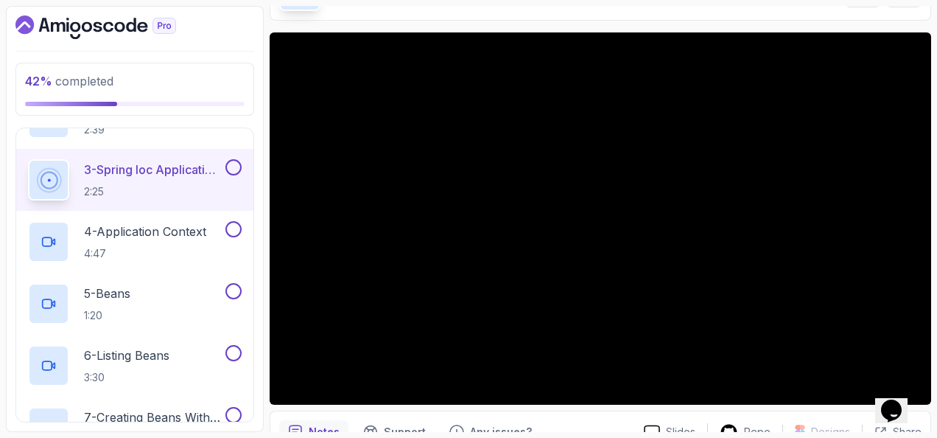
click at [234, 161] on button at bounding box center [233, 167] width 16 height 16
click at [196, 231] on p "4 - Application Context" at bounding box center [145, 232] width 122 height 18
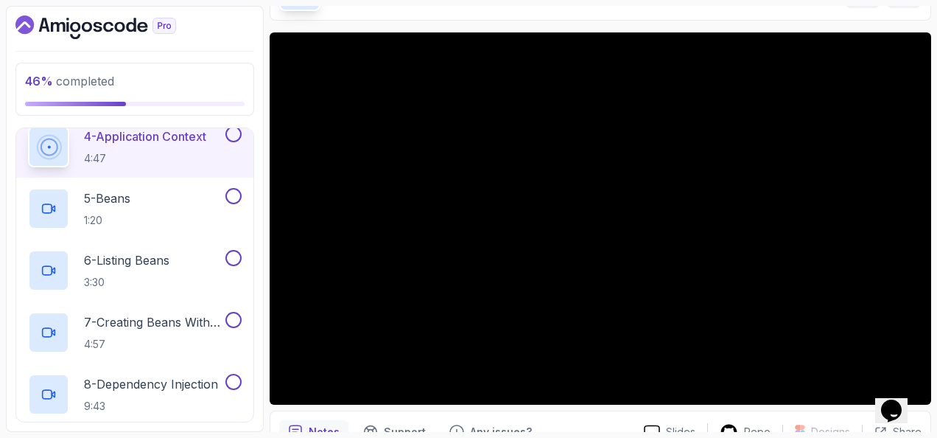
scroll to position [320, 0]
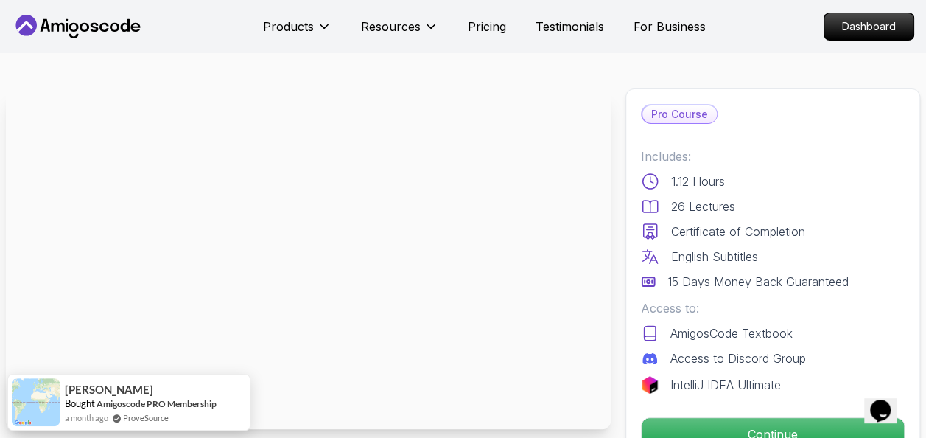
scroll to position [147, 0]
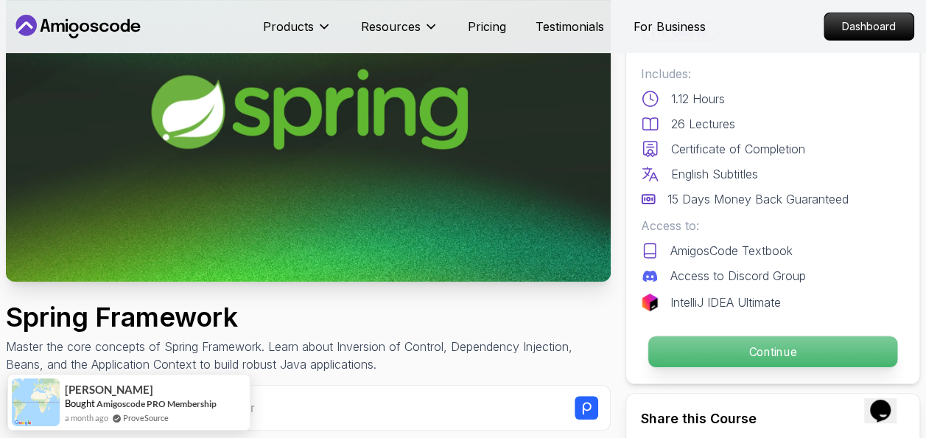
click at [717, 339] on p "Continue" at bounding box center [772, 351] width 249 height 31
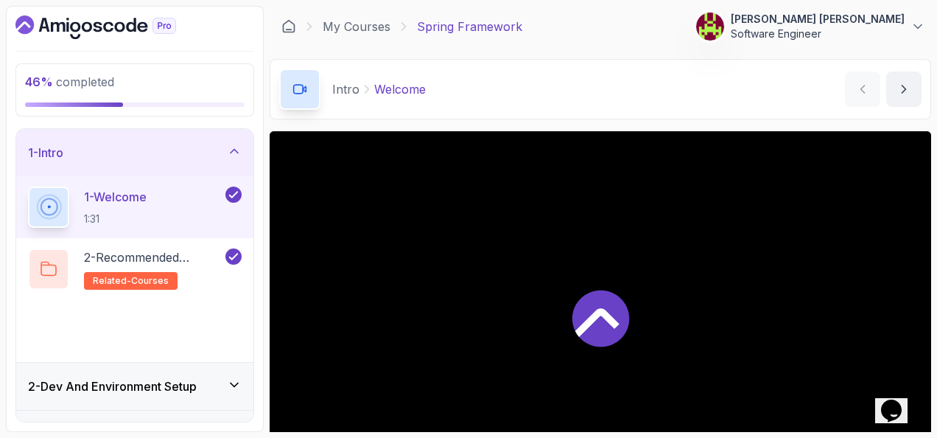
drag, startPoint x: 334, startPoint y: 232, endPoint x: 304, endPoint y: 219, distance: 33.0
click at [304, 219] on div at bounding box center [601, 317] width 662 height 372
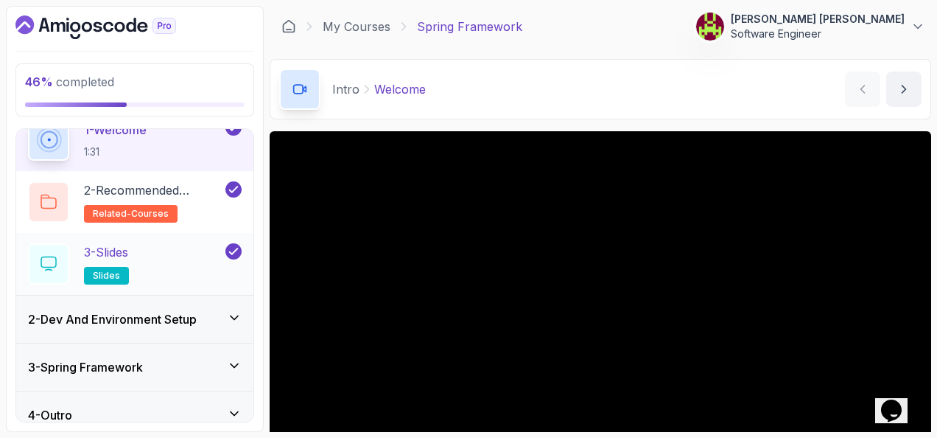
scroll to position [74, 0]
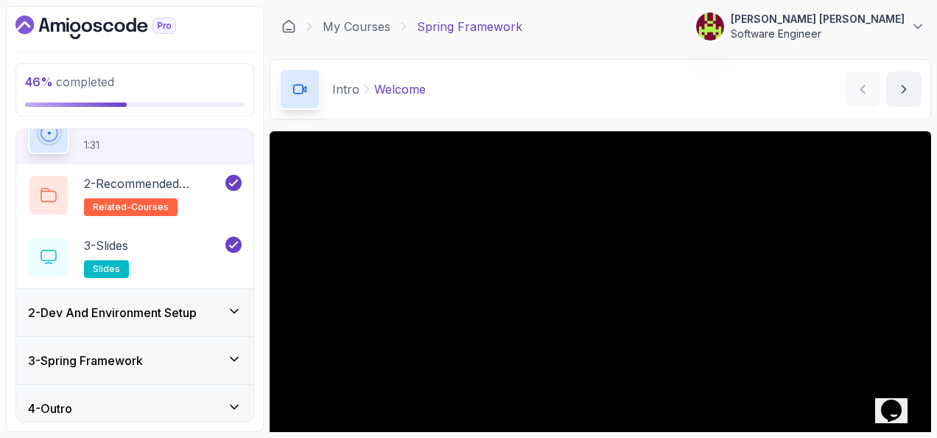
click at [200, 365] on div "3 - Spring Framework" at bounding box center [135, 360] width 214 height 18
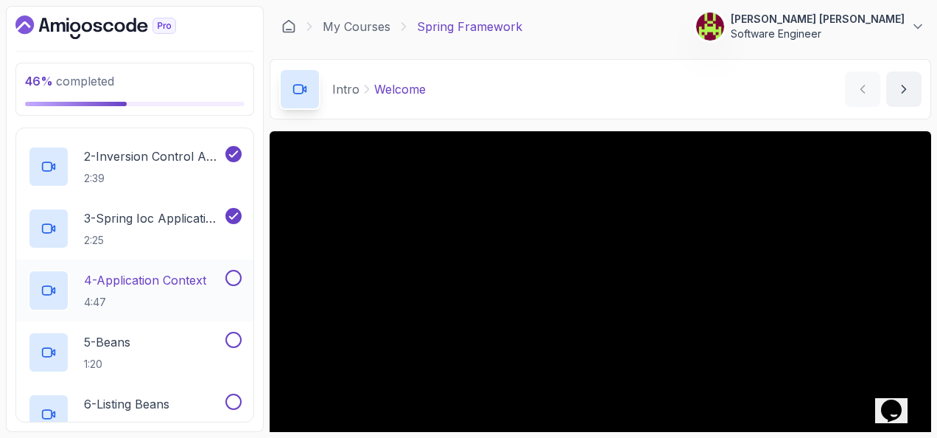
scroll to position [221, 0]
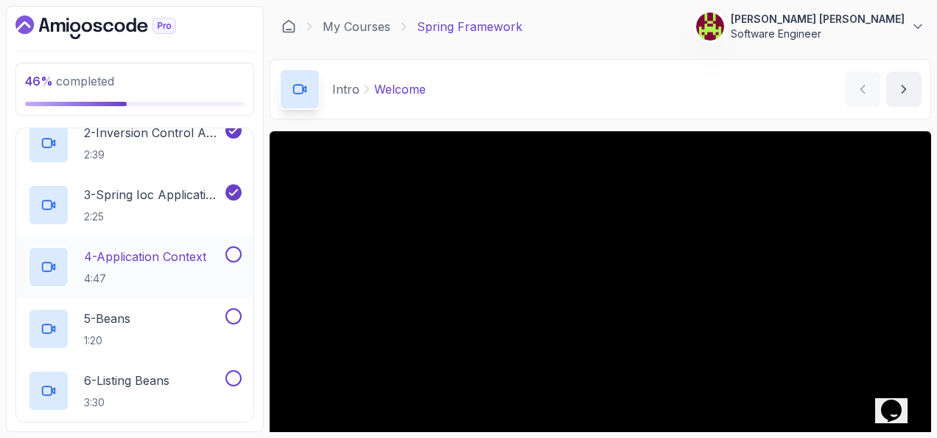
click at [223, 254] on div "4 - Application Context 4:47" at bounding box center [125, 266] width 195 height 41
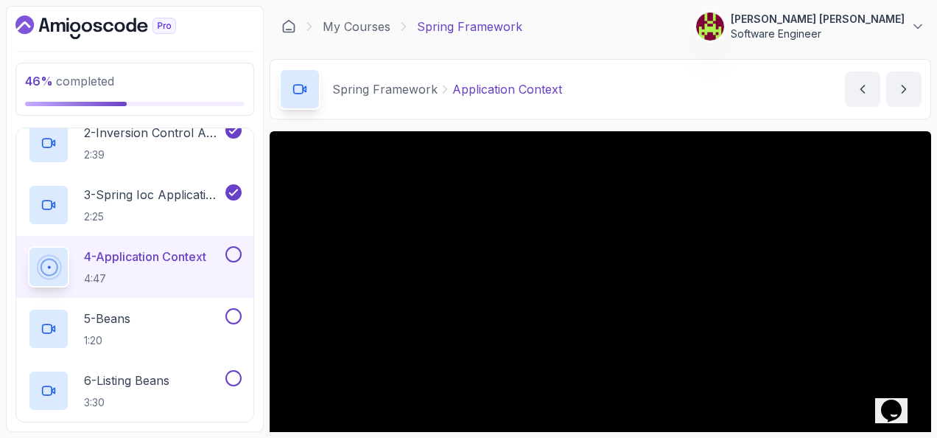
click at [237, 251] on button at bounding box center [233, 254] width 16 height 16
click at [235, 247] on icon at bounding box center [233, 254] width 13 height 15
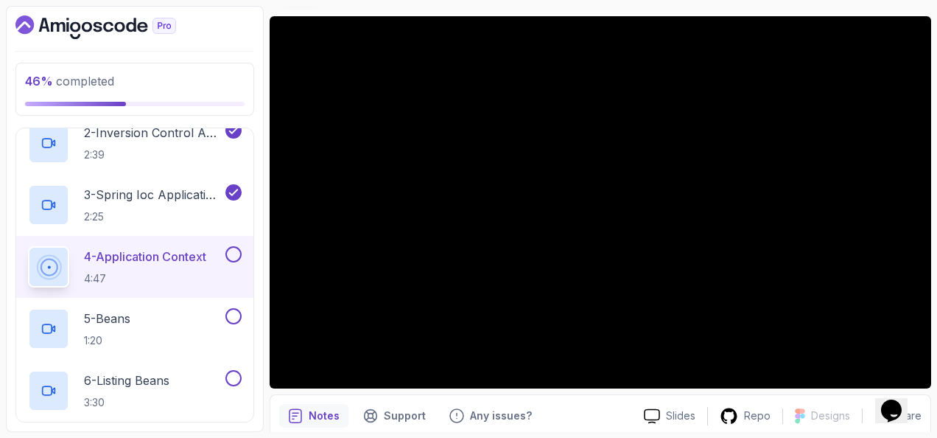
scroll to position [147, 0]
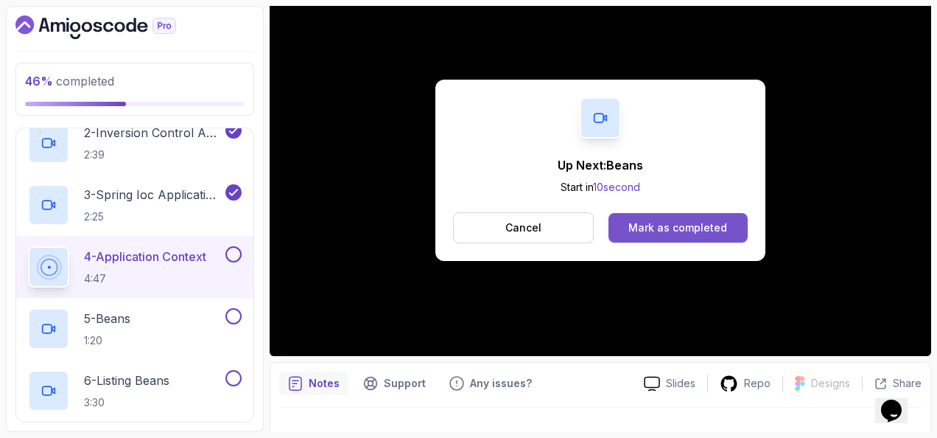
click at [725, 223] on button "Mark as completed" at bounding box center [678, 227] width 139 height 29
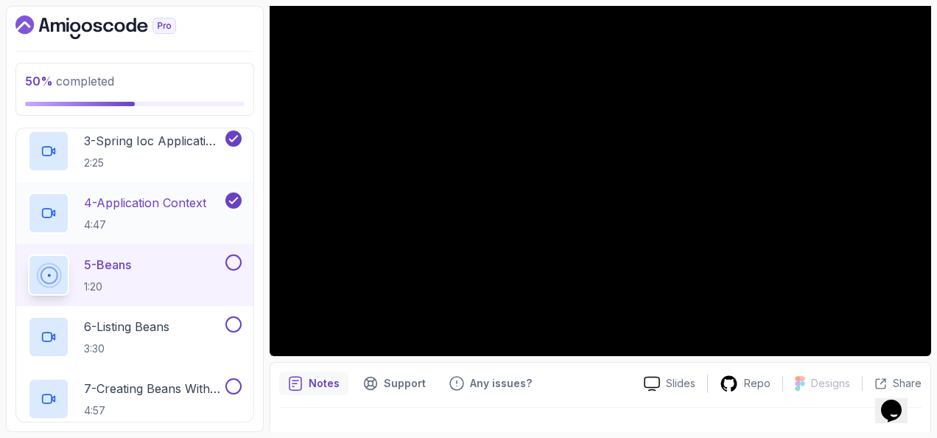
scroll to position [295, 0]
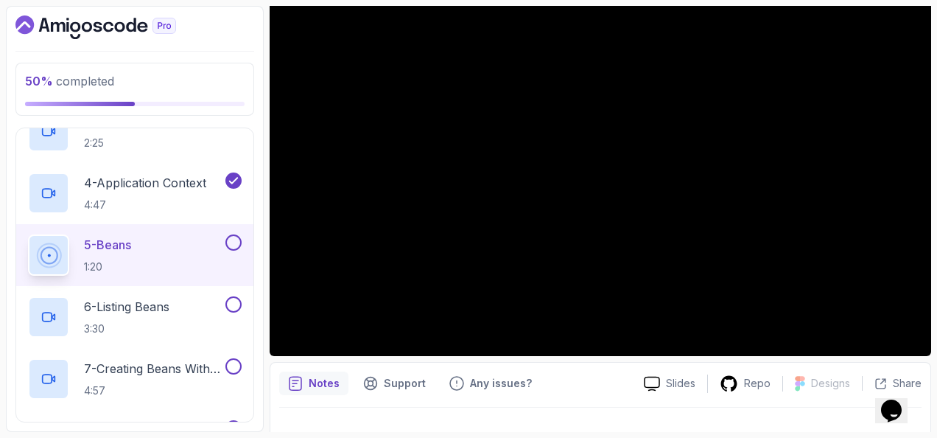
click at [233, 240] on button at bounding box center [233, 242] width 16 height 16
click at [197, 301] on div "6 - Listing Beans 3:30" at bounding box center [125, 316] width 195 height 41
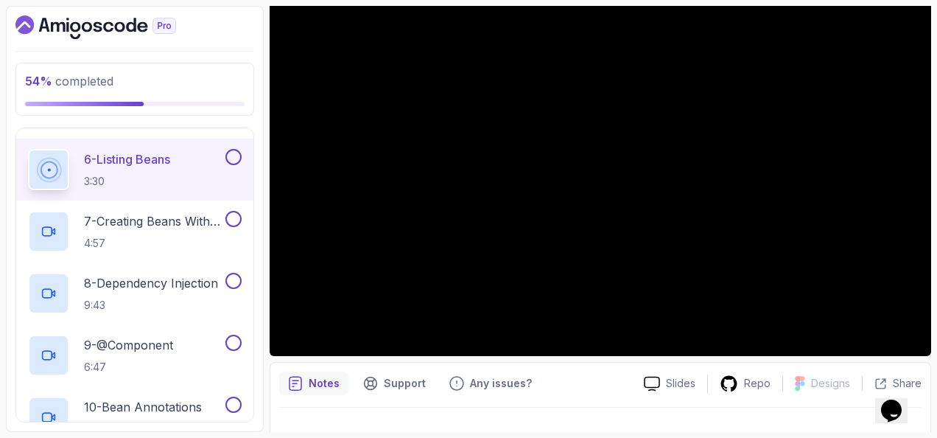
scroll to position [74, 0]
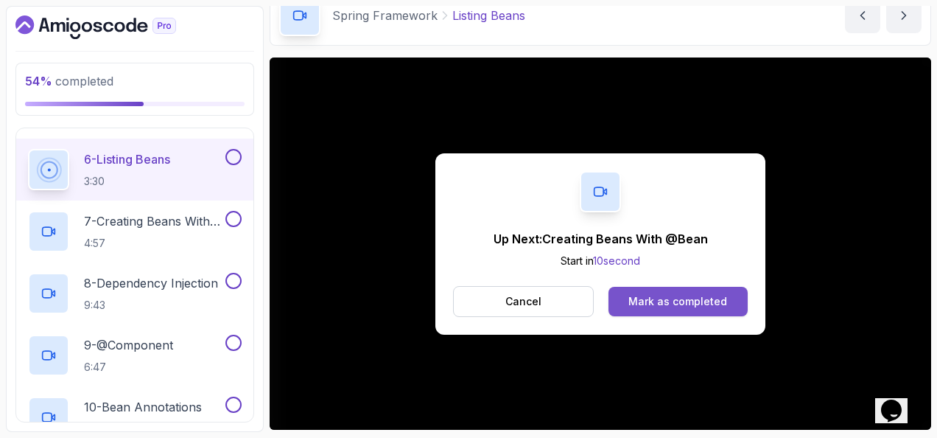
click at [707, 301] on div "Mark as completed" at bounding box center [678, 301] width 99 height 15
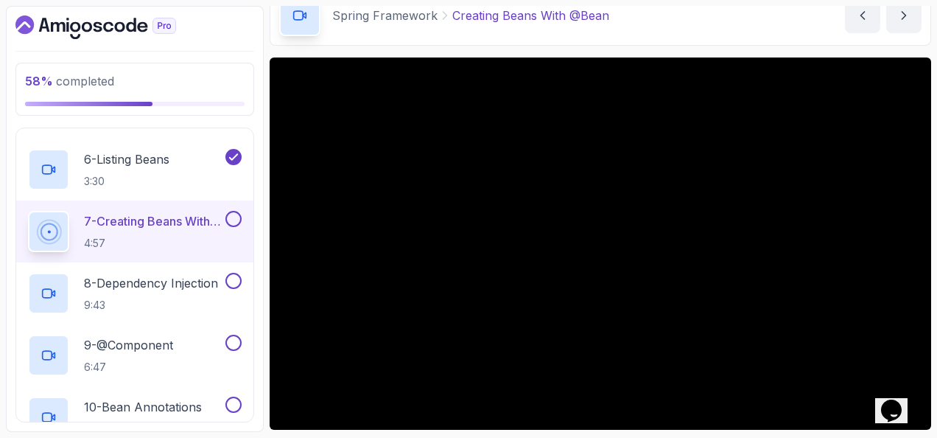
scroll to position [147, 0]
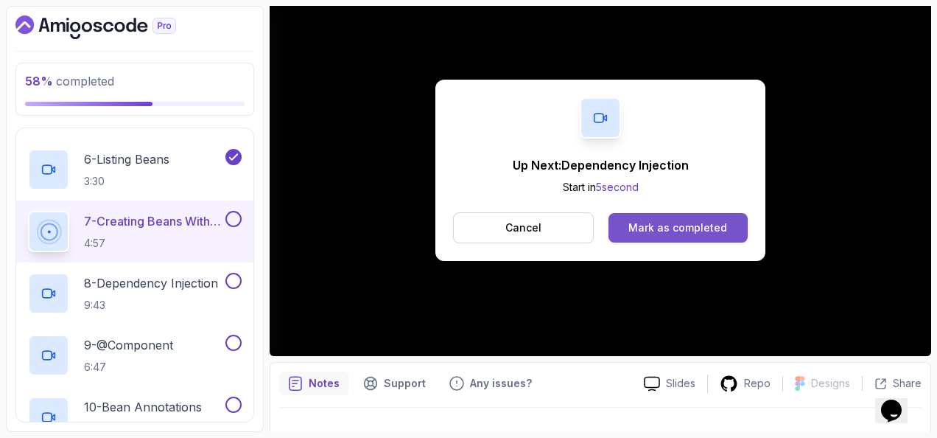
click at [638, 225] on div "Mark as completed" at bounding box center [678, 227] width 99 height 15
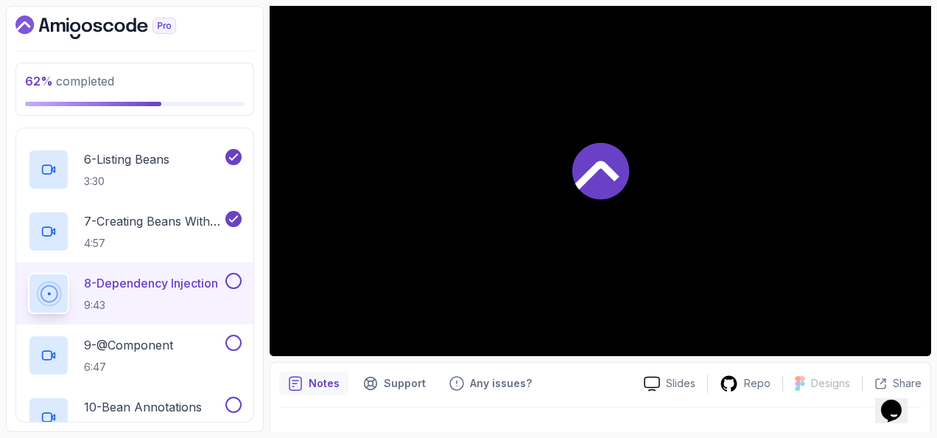
click at [231, 279] on button at bounding box center [233, 281] width 16 height 16
click at [183, 281] on p "8 - Dependency Injection" at bounding box center [151, 283] width 134 height 18
click at [233, 280] on icon at bounding box center [234, 282] width 8 height 6
click at [355, 213] on div at bounding box center [601, 170] width 662 height 372
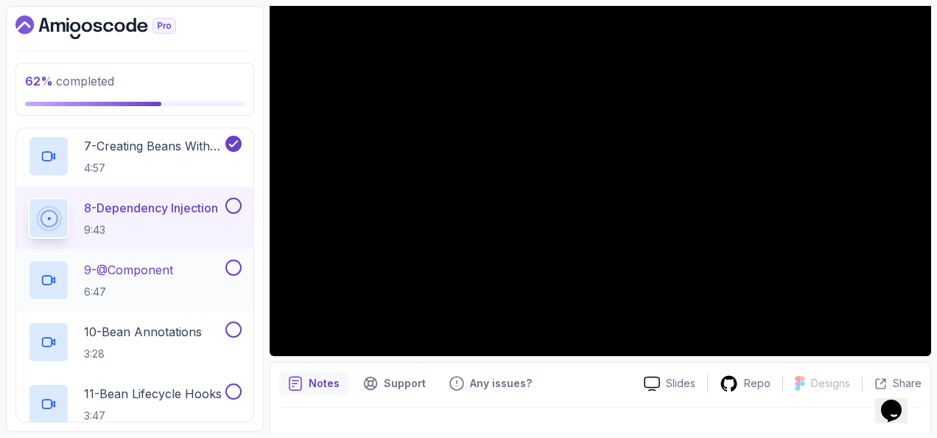
scroll to position [589, 0]
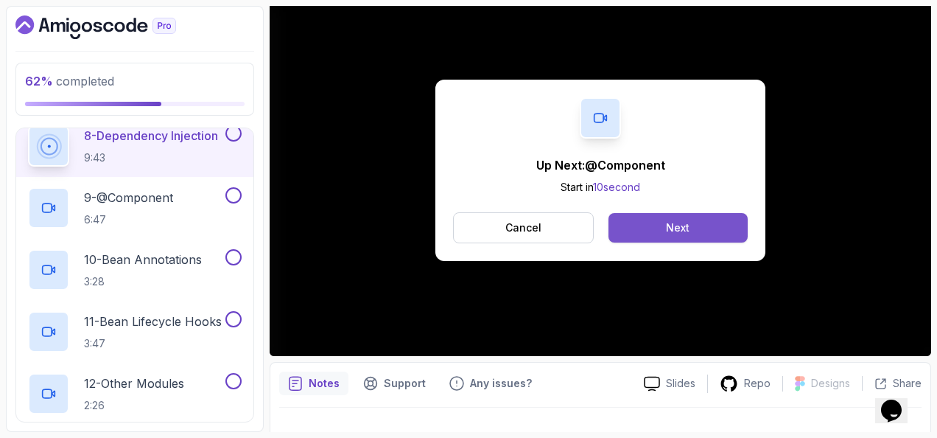
click at [692, 225] on button "Next" at bounding box center [678, 227] width 139 height 29
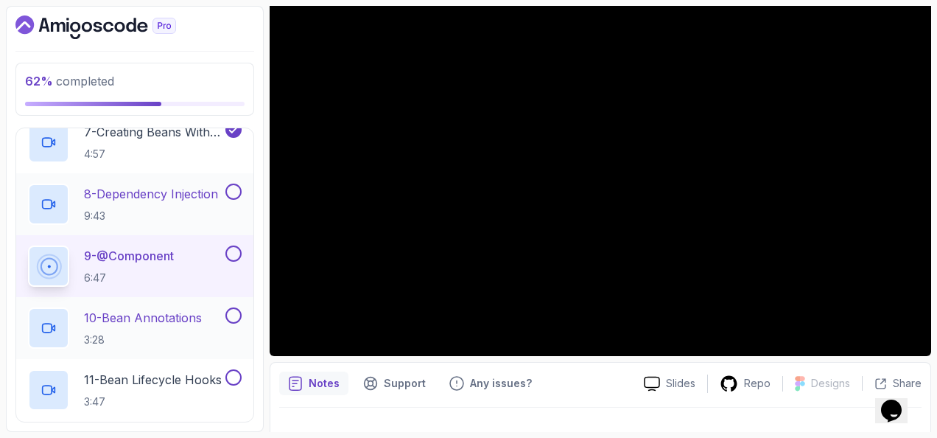
scroll to position [452, 0]
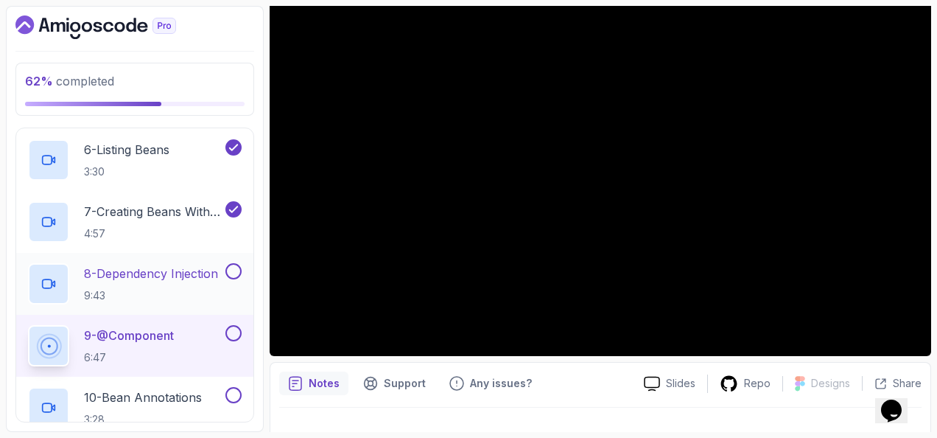
click at [238, 267] on button at bounding box center [233, 271] width 16 height 16
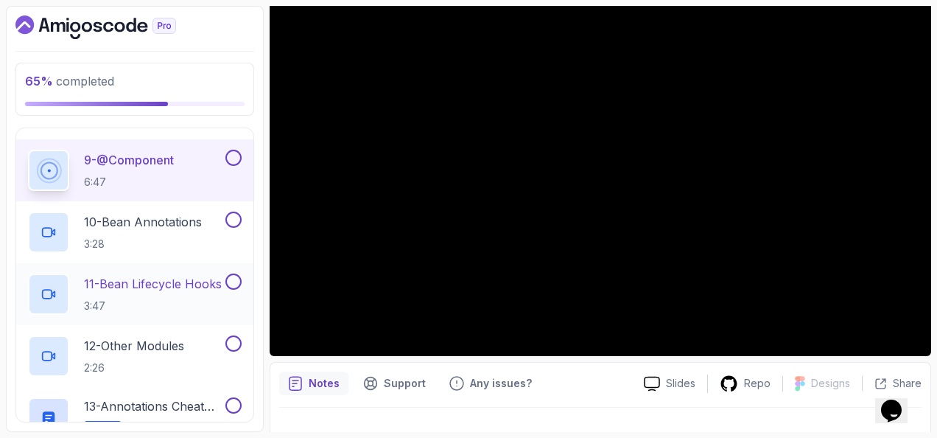
scroll to position [615, 0]
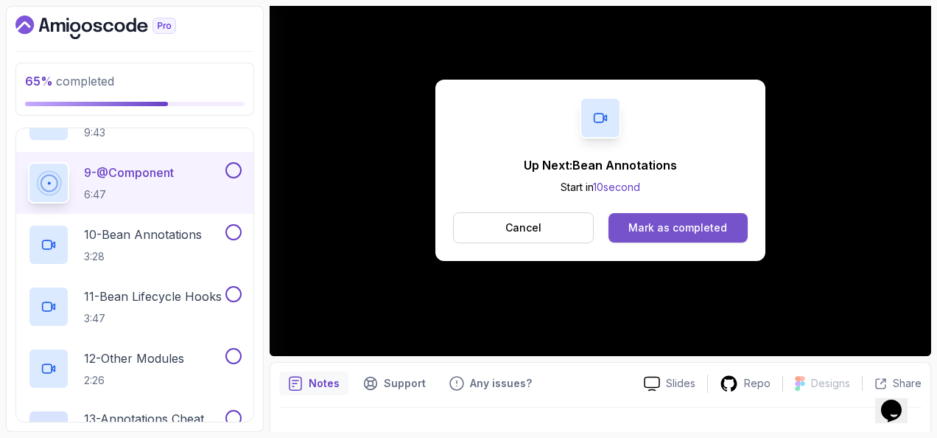
click at [740, 228] on button "Mark as completed" at bounding box center [678, 227] width 139 height 29
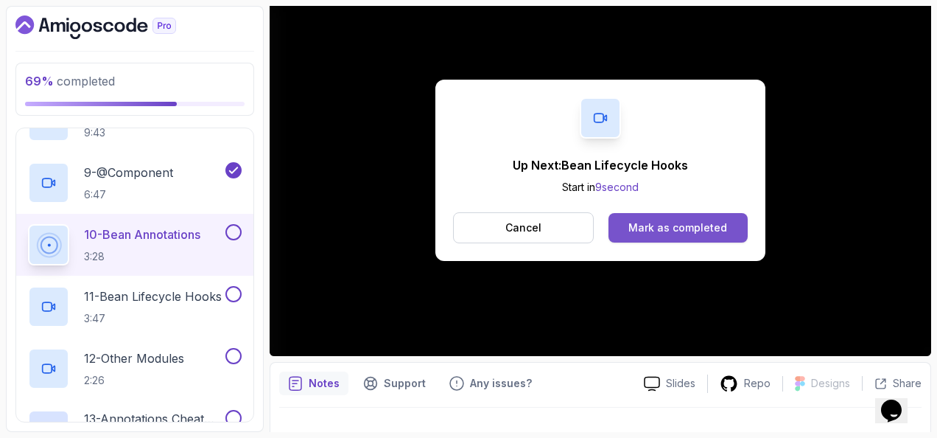
click at [697, 233] on div "Mark as completed" at bounding box center [678, 227] width 99 height 15
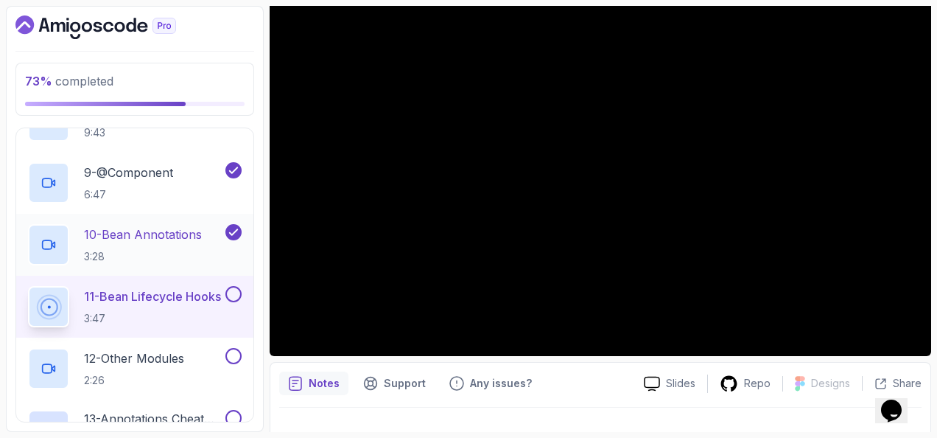
scroll to position [688, 0]
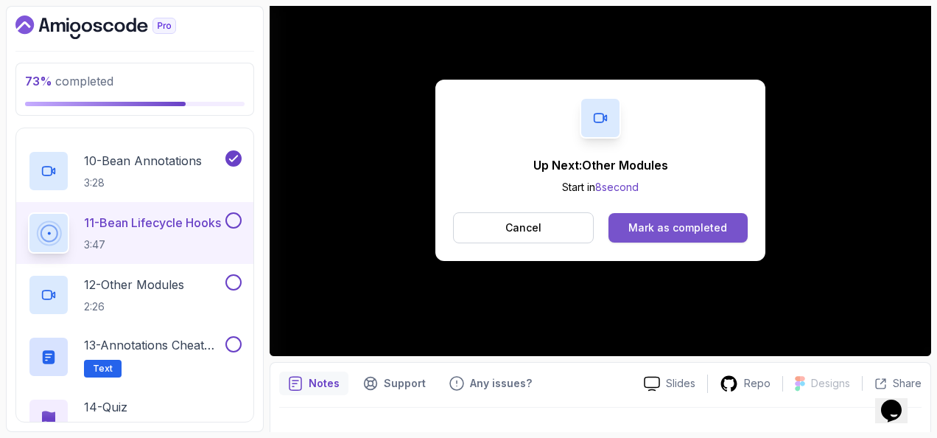
click at [657, 223] on div "Mark as completed" at bounding box center [678, 227] width 99 height 15
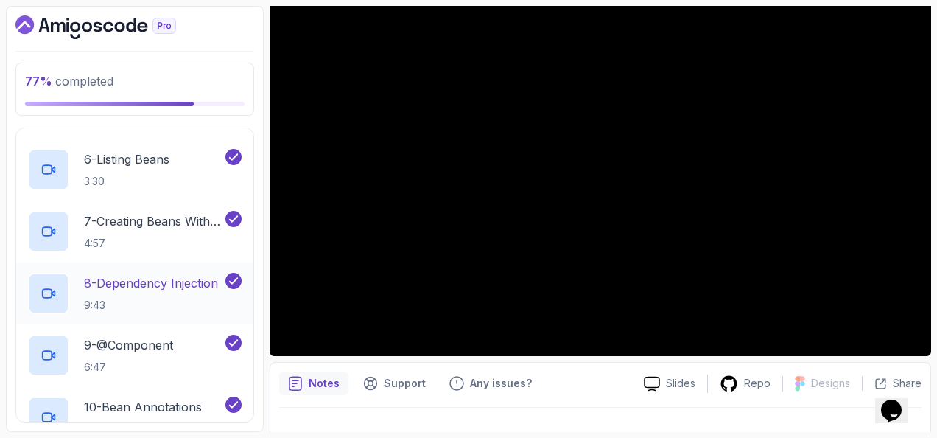
scroll to position [762, 0]
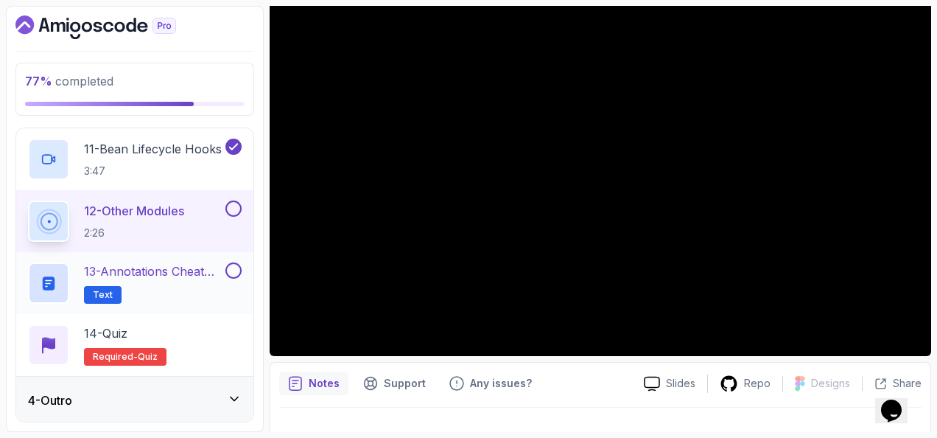
click at [233, 267] on button at bounding box center [233, 270] width 16 height 16
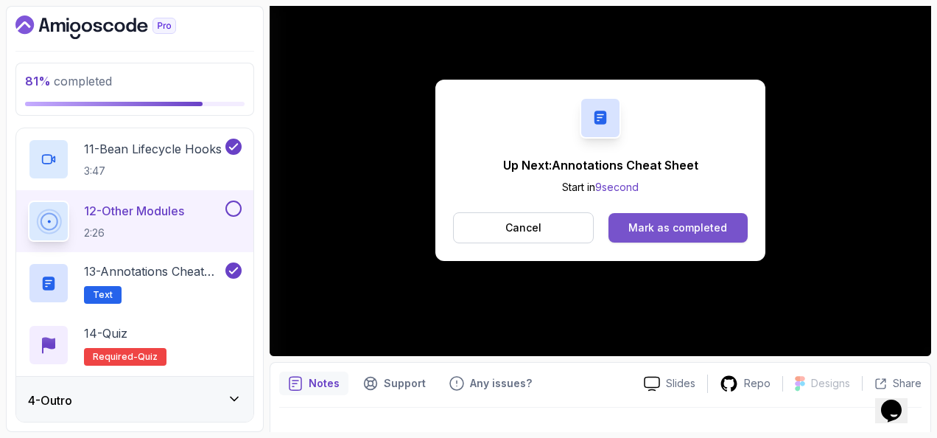
click at [678, 217] on button "Mark as completed" at bounding box center [678, 227] width 139 height 29
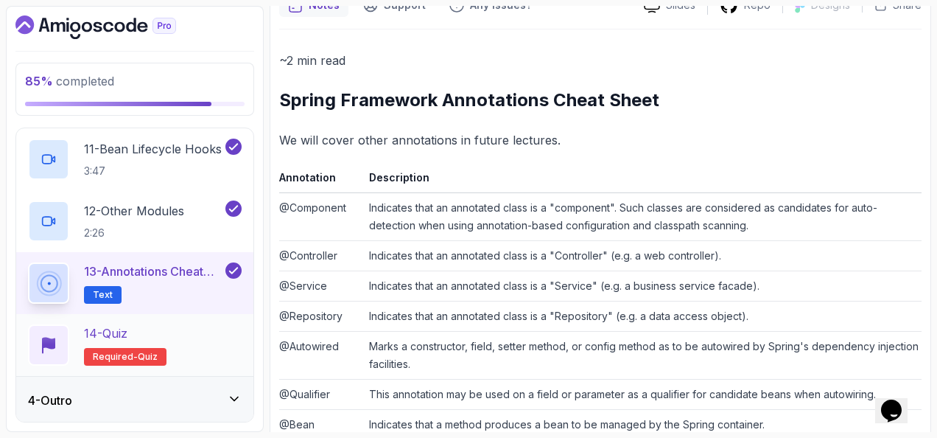
click at [192, 327] on div "14 - Quiz Required- quiz" at bounding box center [135, 344] width 214 height 41
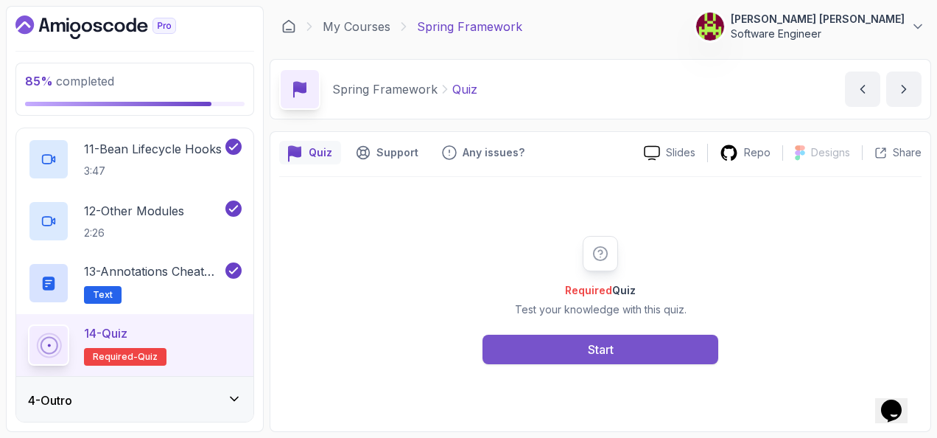
click at [536, 343] on button "Start" at bounding box center [601, 349] width 236 height 29
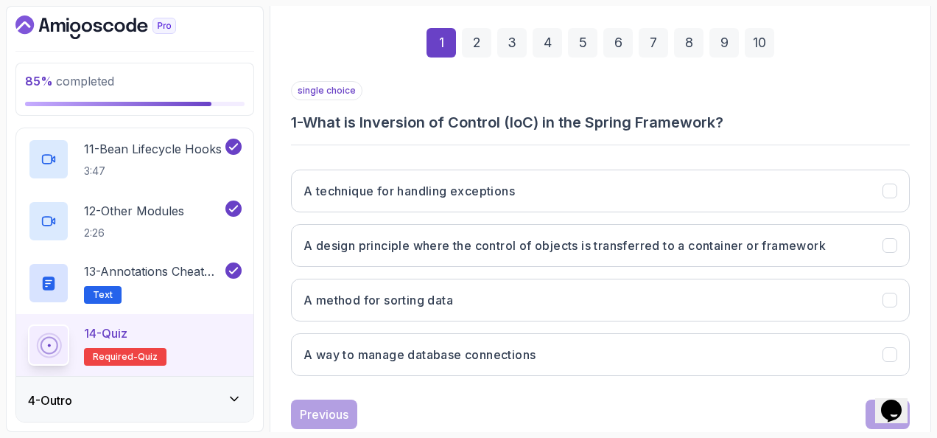
scroll to position [240, 0]
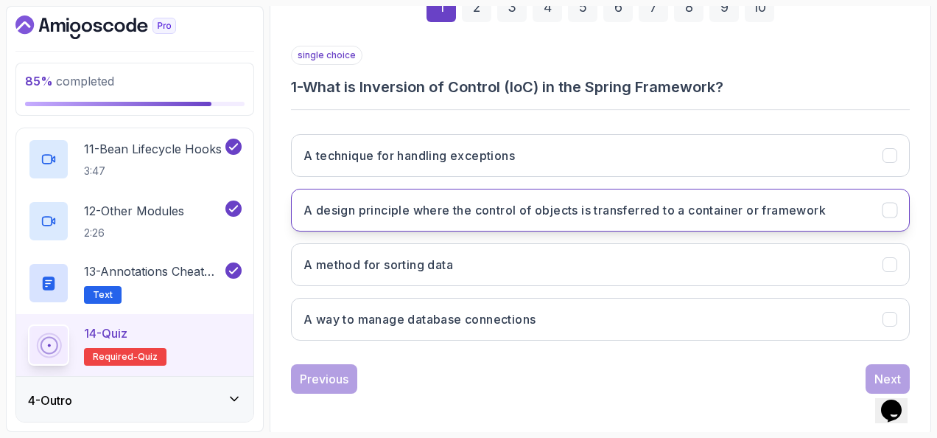
click at [392, 193] on button "A design principle where the control of objects is transferred to a container o…" at bounding box center [600, 210] width 619 height 43
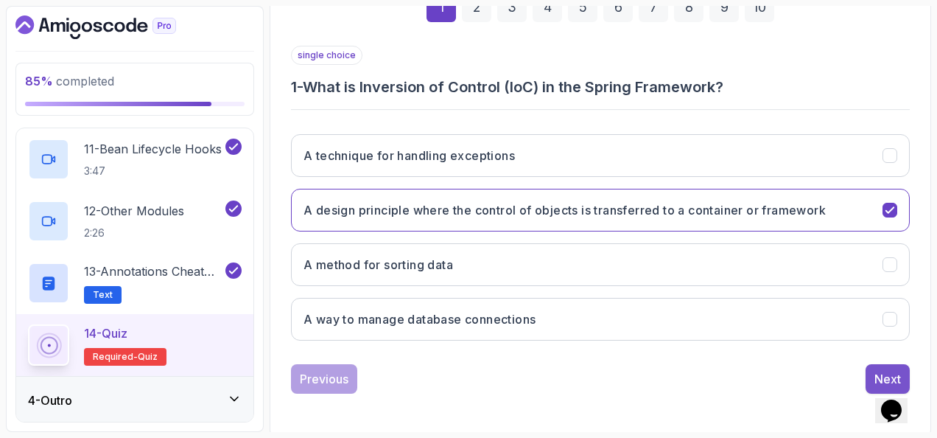
click at [874, 364] on button "Next" at bounding box center [888, 378] width 44 height 29
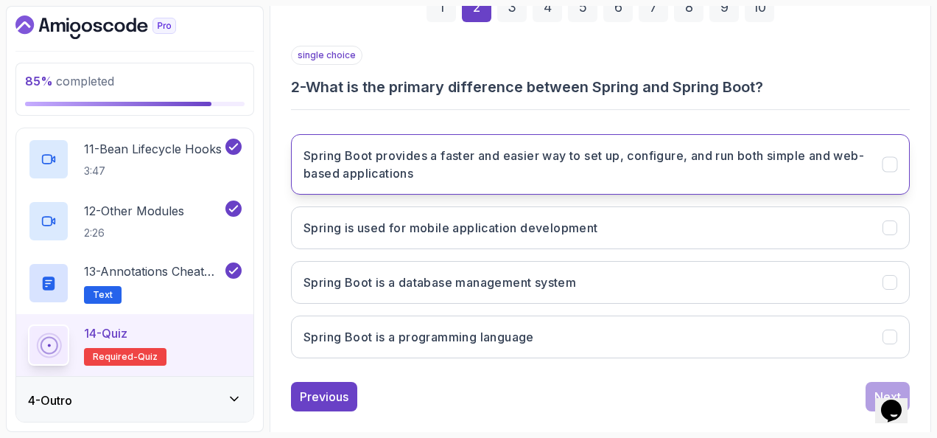
click at [429, 150] on h3 "Spring Boot provides a faster and easier way to set up, configure, and run both…" at bounding box center [584, 164] width 561 height 35
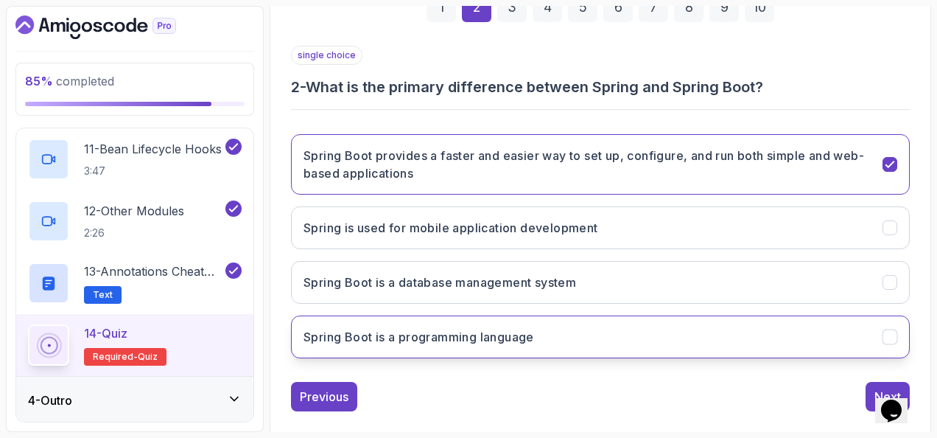
scroll to position [258, 0]
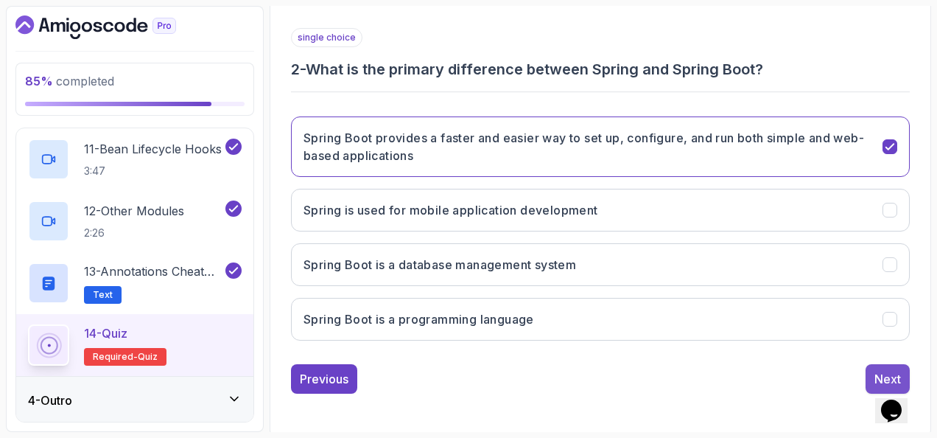
click at [895, 364] on button "Next" at bounding box center [888, 378] width 44 height 29
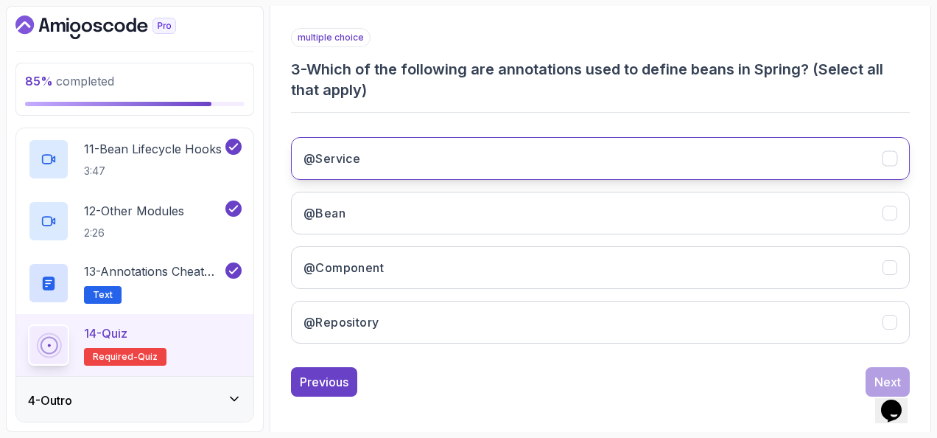
click at [432, 158] on button "@Service" at bounding box center [600, 158] width 619 height 43
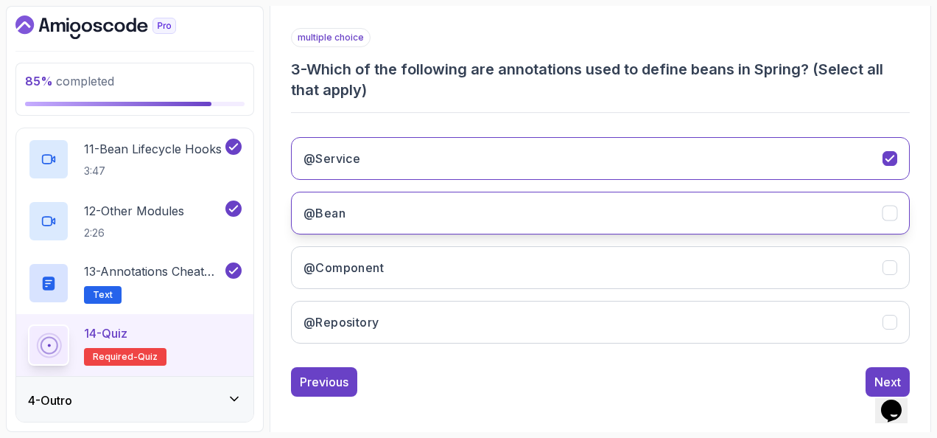
click at [426, 203] on button "@Bean" at bounding box center [600, 213] width 619 height 43
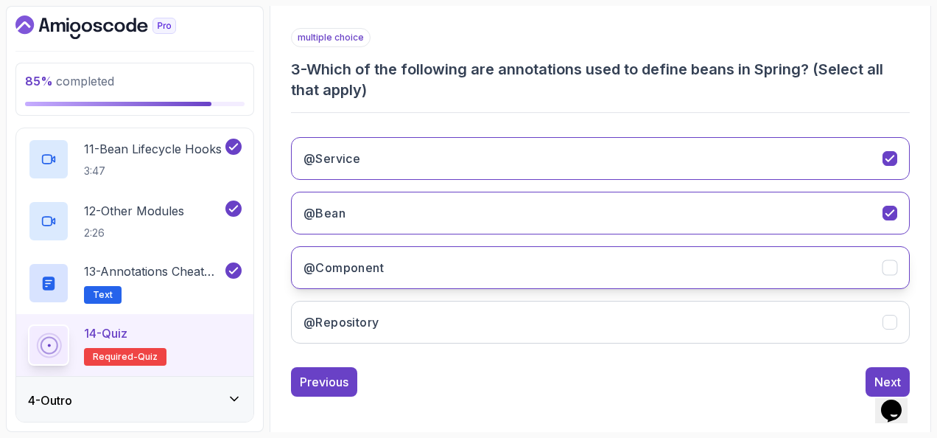
click at [422, 253] on button "@Component" at bounding box center [600, 267] width 619 height 43
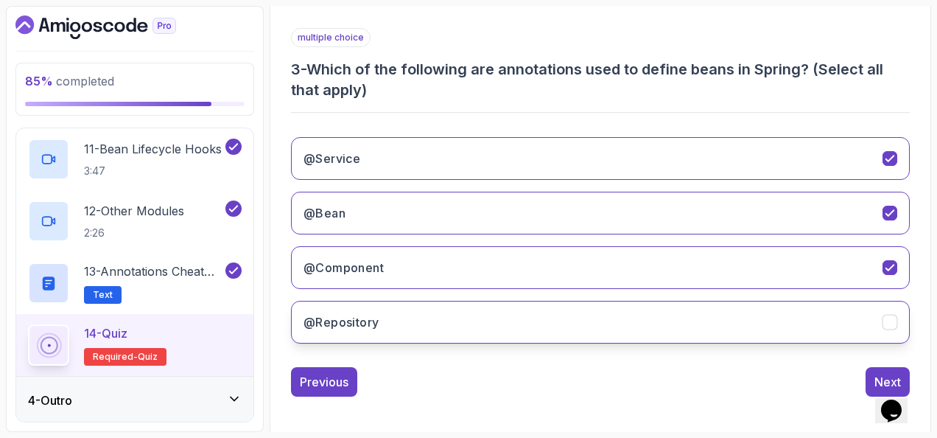
click at [439, 313] on button "@Repository" at bounding box center [600, 322] width 619 height 43
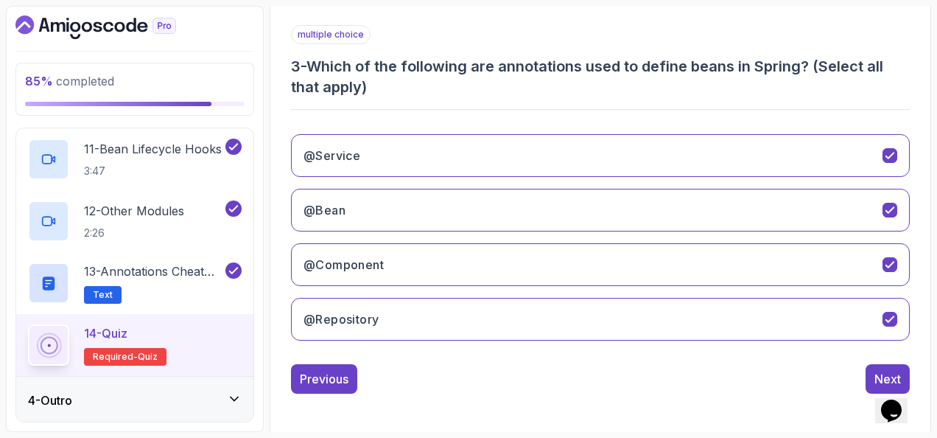
scroll to position [261, 0]
click at [889, 364] on button "Next" at bounding box center [888, 378] width 44 height 29
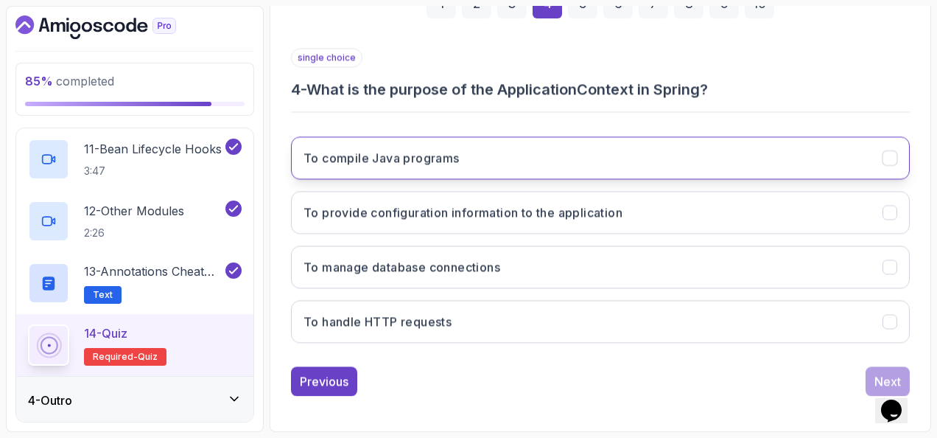
scroll to position [240, 0]
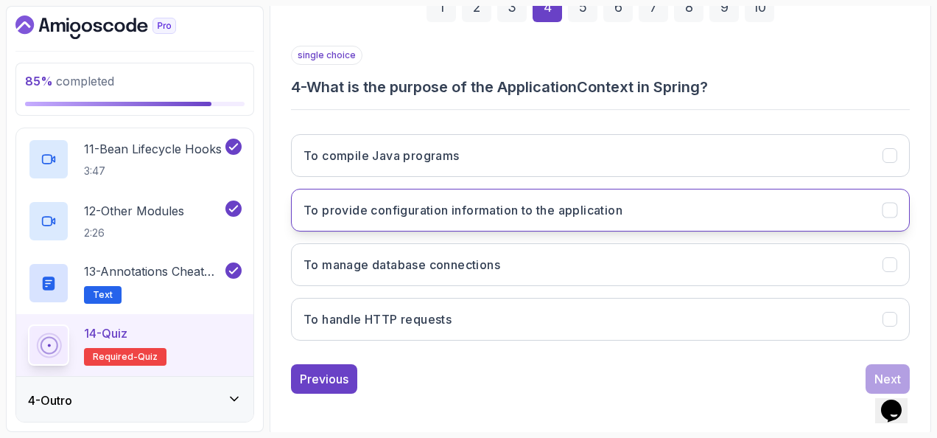
click at [526, 193] on button "To provide configuration information to the application" at bounding box center [600, 210] width 619 height 43
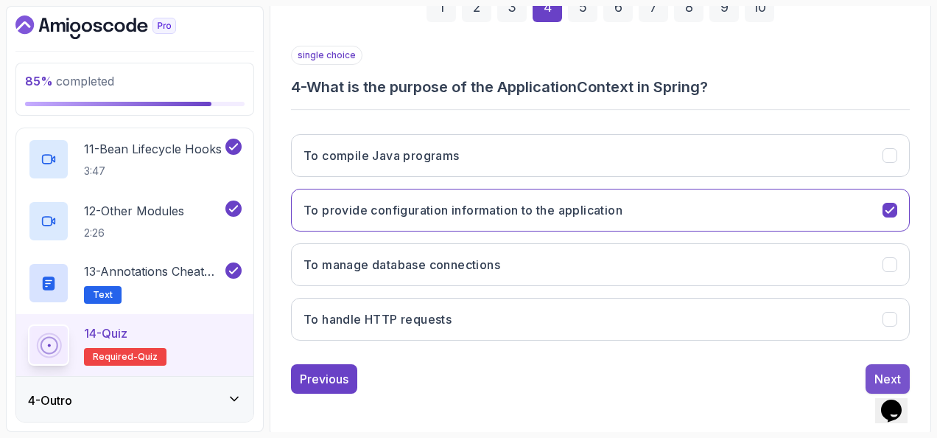
click at [869, 367] on button "Next" at bounding box center [888, 378] width 44 height 29
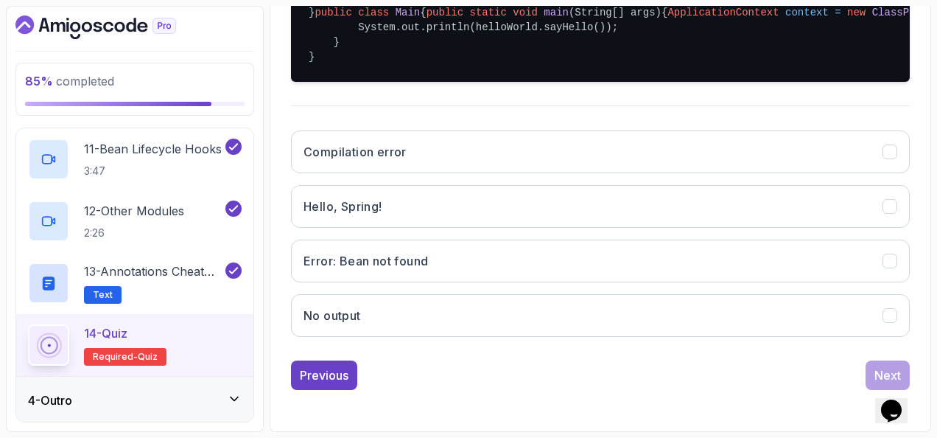
scroll to position [535, 0]
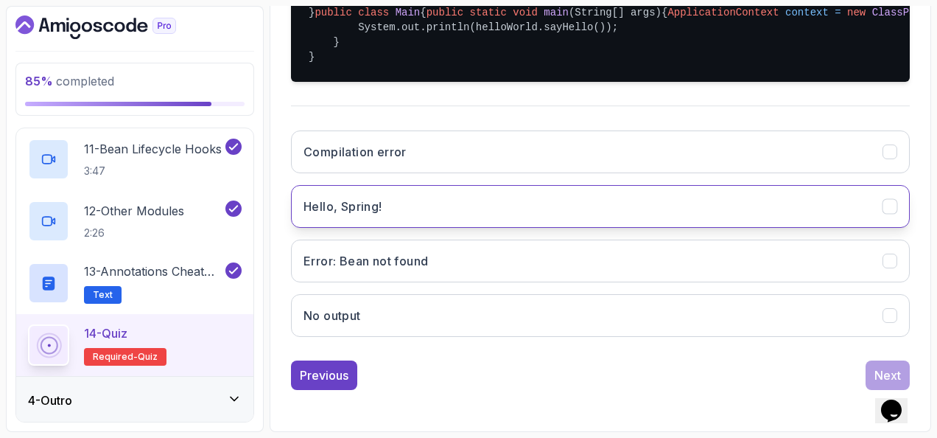
click at [505, 215] on button "Hello, Spring!" at bounding box center [600, 206] width 619 height 43
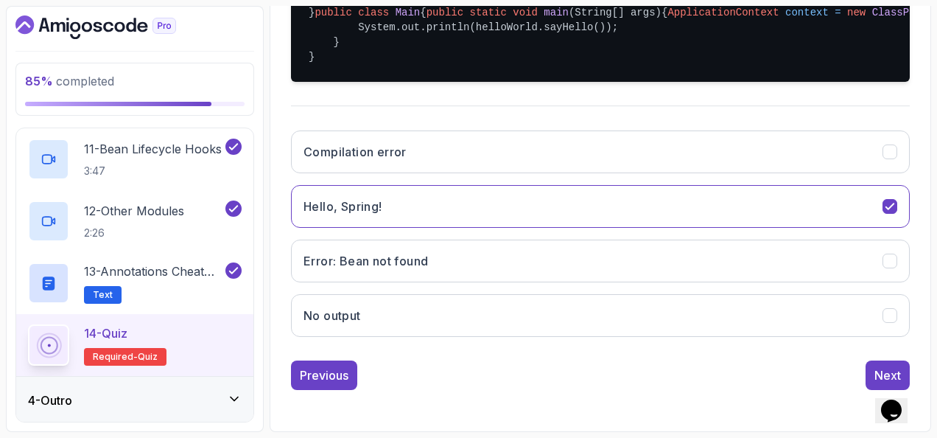
scroll to position [538, 0]
click at [871, 365] on button "Next" at bounding box center [888, 374] width 44 height 29
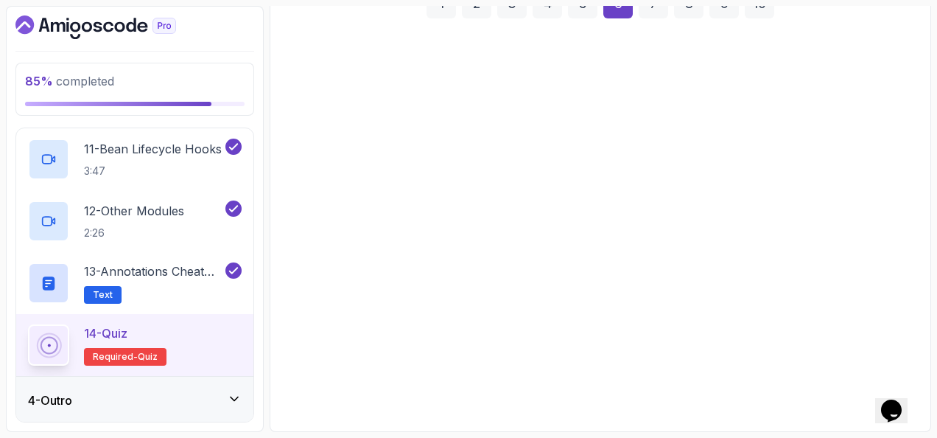
scroll to position [240, 0]
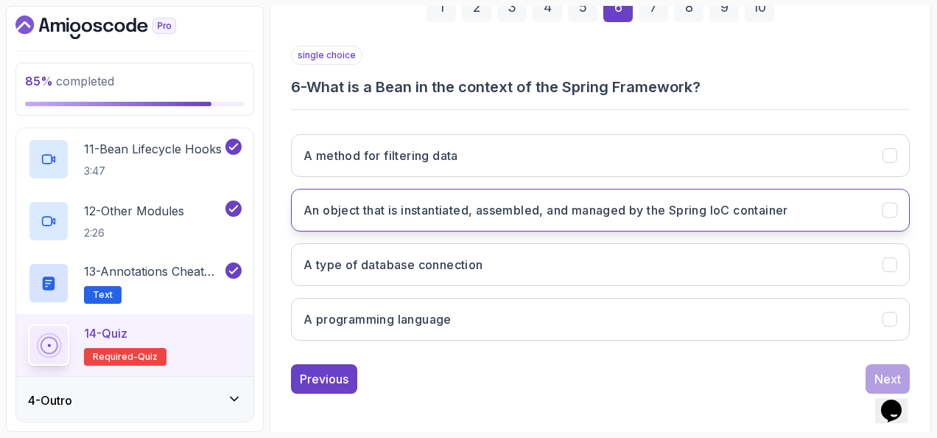
click at [601, 201] on h3 "An object that is instantiated, assembled, and managed by the Spring IoC contai…" at bounding box center [546, 210] width 485 height 18
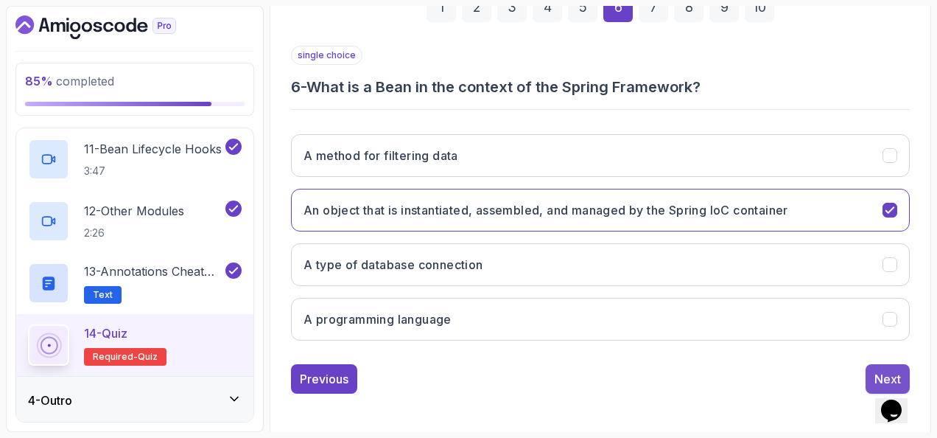
click at [870, 374] on button "Next" at bounding box center [888, 378] width 44 height 29
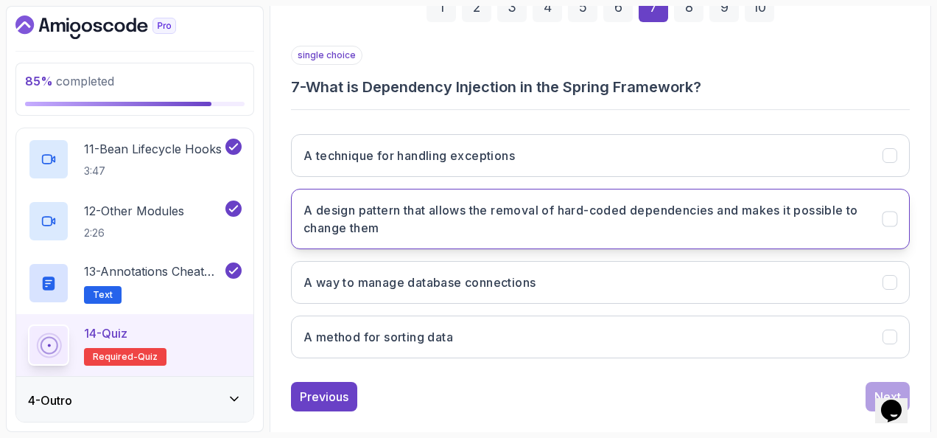
click at [579, 208] on h3 "A design pattern that allows the removal of hard-coded dependencies and makes i…" at bounding box center [584, 218] width 561 height 35
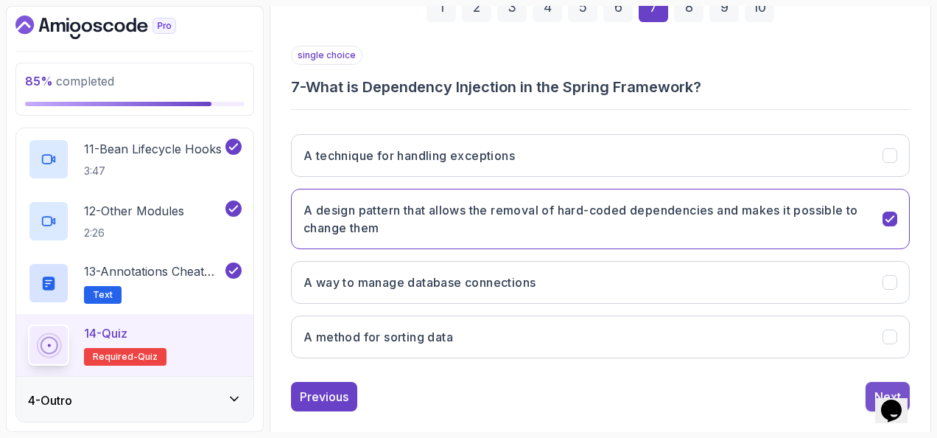
click at [869, 386] on button "Next" at bounding box center [888, 396] width 44 height 29
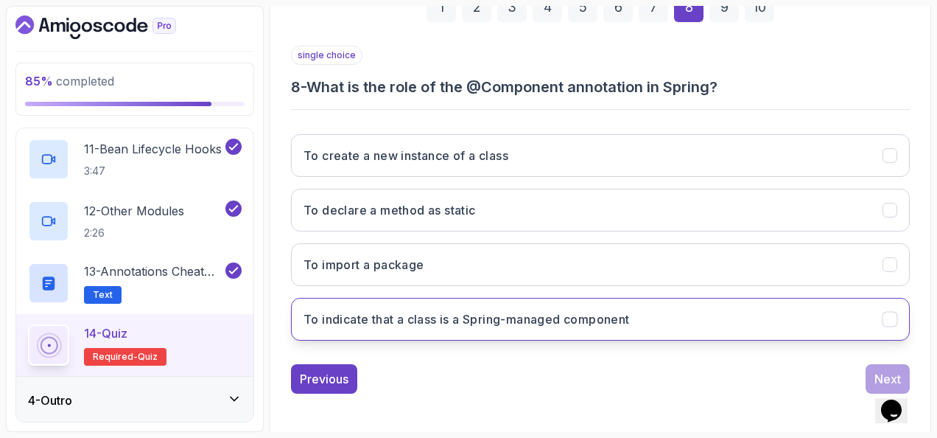
click at [630, 310] on h3 "To indicate that a class is a Spring-managed component" at bounding box center [467, 319] width 326 height 18
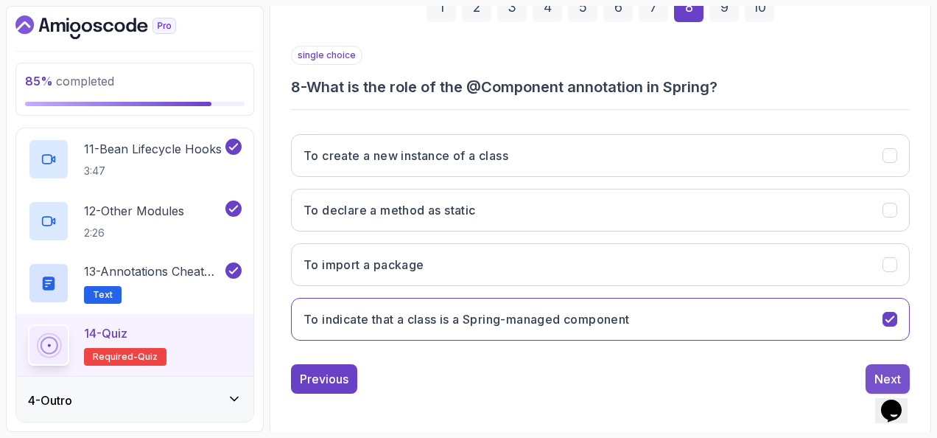
click at [868, 367] on button "Next" at bounding box center [888, 378] width 44 height 29
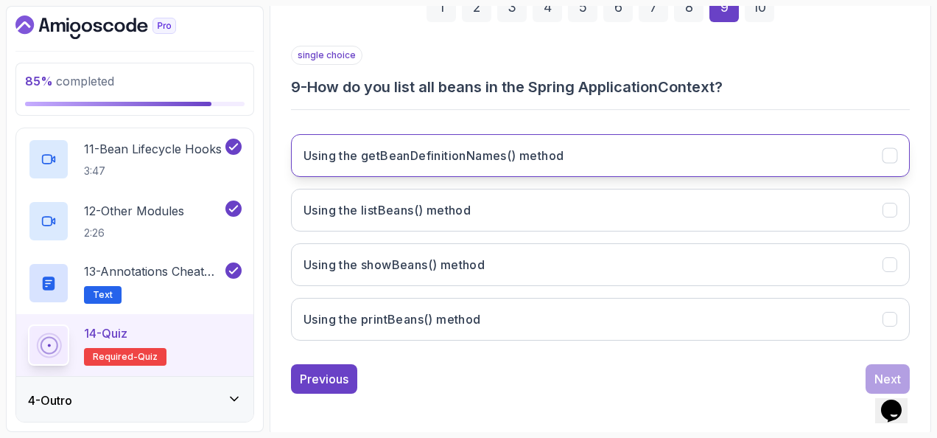
click at [498, 160] on h3 "Using the getBeanDefinitionNames() method" at bounding box center [434, 156] width 260 height 18
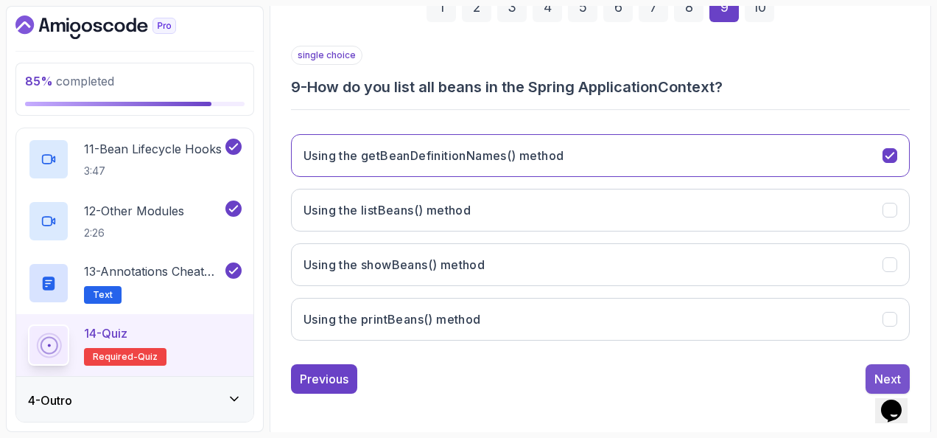
click at [881, 364] on button "Next" at bounding box center [888, 378] width 44 height 29
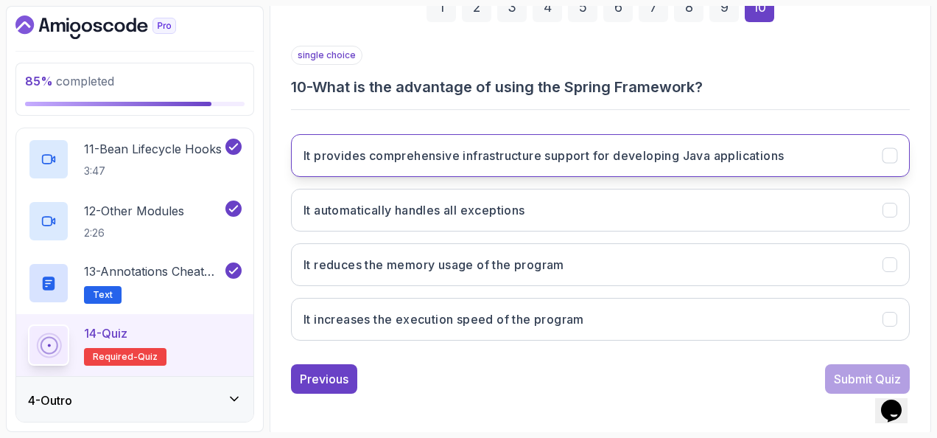
click at [615, 167] on button "It provides comprehensive infrastructure support for developing Java applicatio…" at bounding box center [600, 155] width 619 height 43
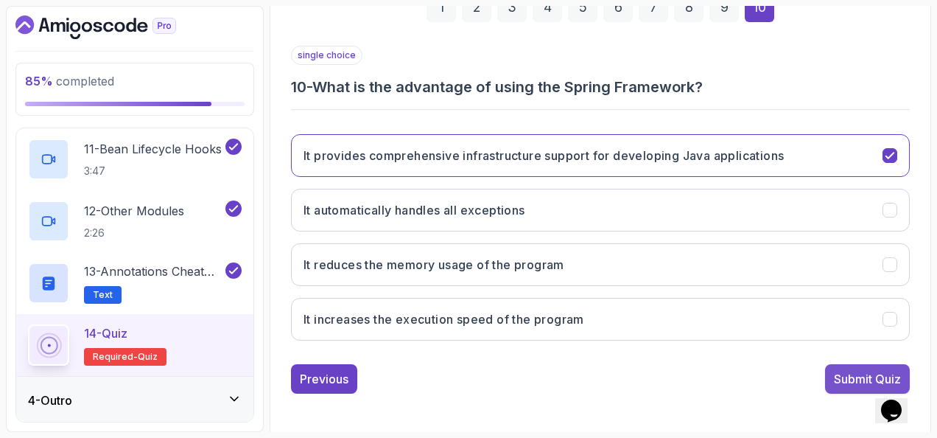
click at [857, 370] on div "Submit Quiz" at bounding box center [867, 379] width 67 height 18
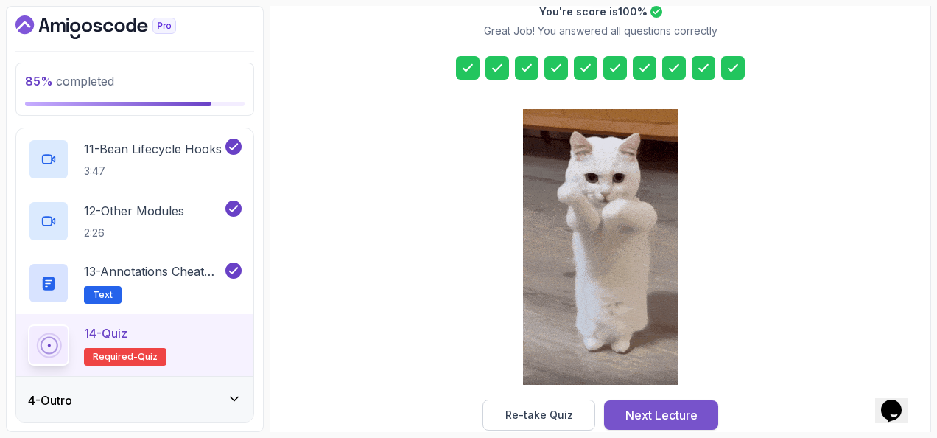
click at [695, 413] on div "Next Lecture" at bounding box center [662, 415] width 72 height 18
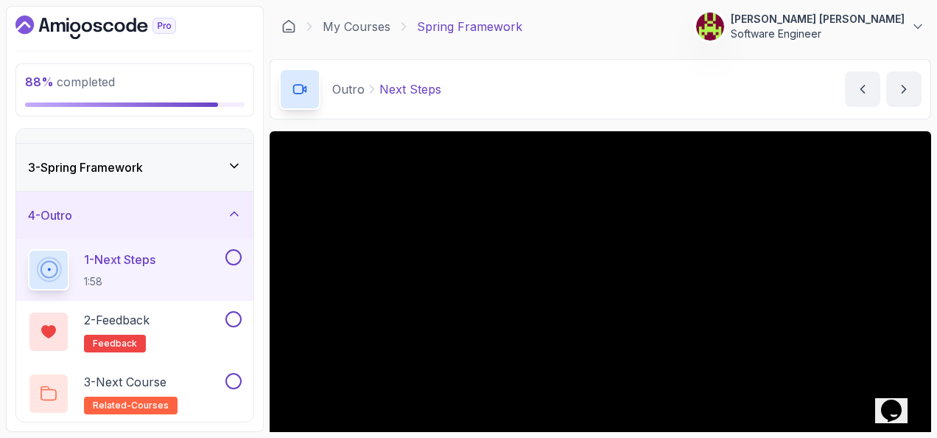
scroll to position [81, 0]
click at [236, 316] on button at bounding box center [233, 319] width 16 height 16
click at [266, 195] on div "92 % completed 1 - Intro 2 - Dev And Environment Setup 3 - Spring Framework 4 -…" at bounding box center [469, 219] width 926 height 426
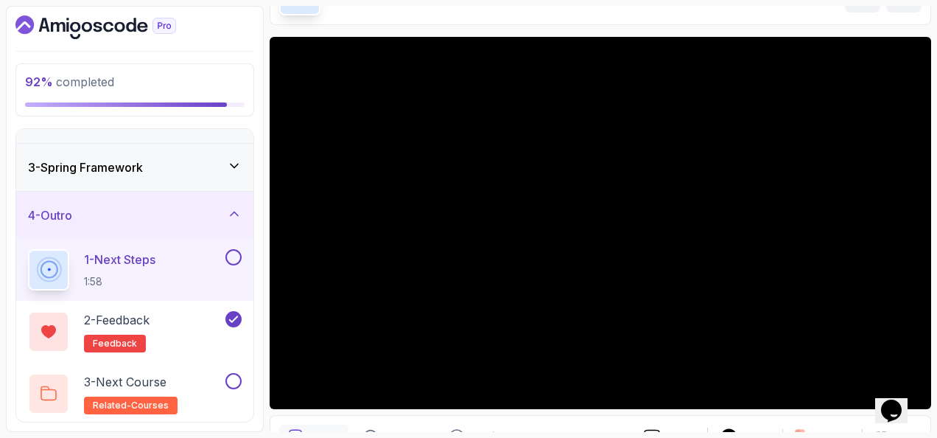
scroll to position [74, 0]
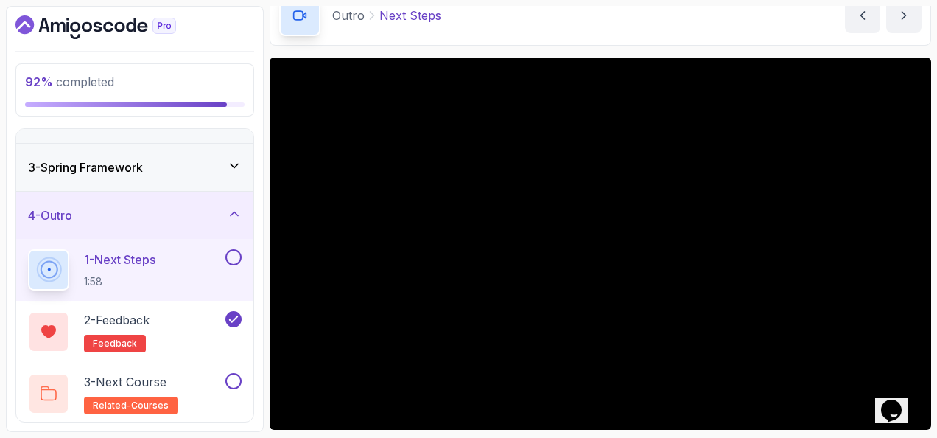
drag, startPoint x: 271, startPoint y: 202, endPoint x: 259, endPoint y: 150, distance: 53.6
click at [259, 150] on div "92 % completed 1 - Intro 2 - Dev And Environment Setup 3 - Spring Framework 4 -…" at bounding box center [135, 219] width 258 height 426
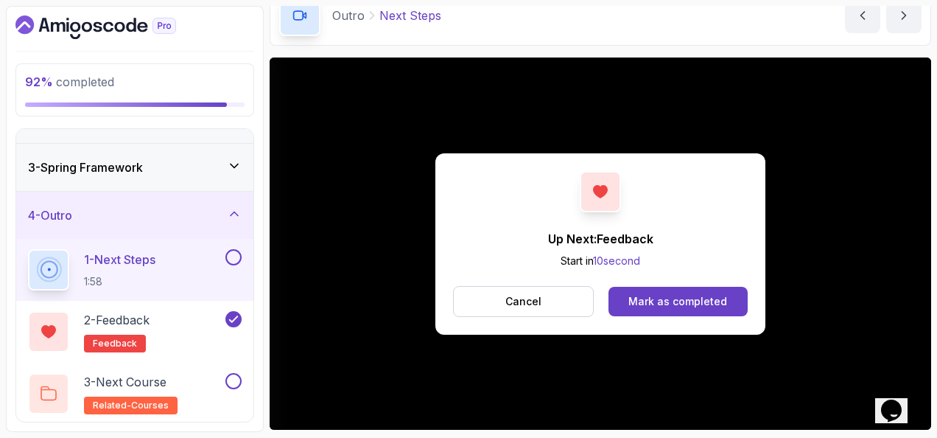
click at [731, 315] on div "Up Next: Feedback Start in 10 second Cancel Mark as completed" at bounding box center [600, 243] width 330 height 181
click at [727, 295] on button "Mark as completed" at bounding box center [678, 301] width 139 height 29
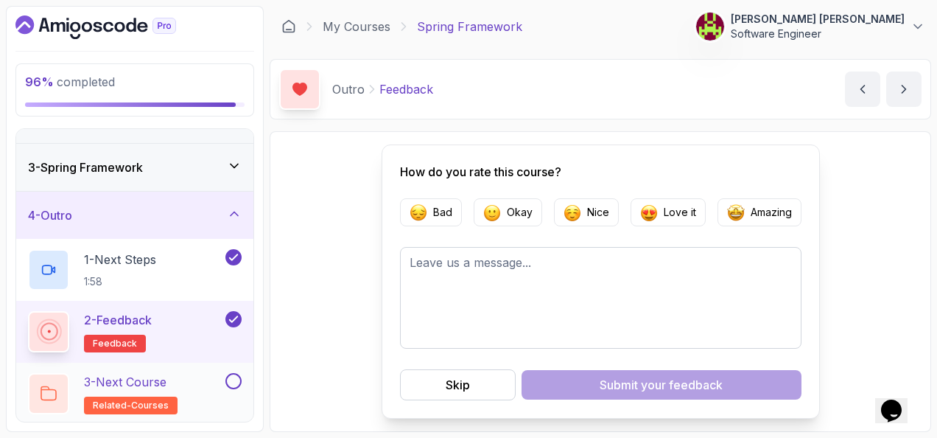
click at [214, 388] on div "3 - Next Course related-courses" at bounding box center [125, 393] width 195 height 41
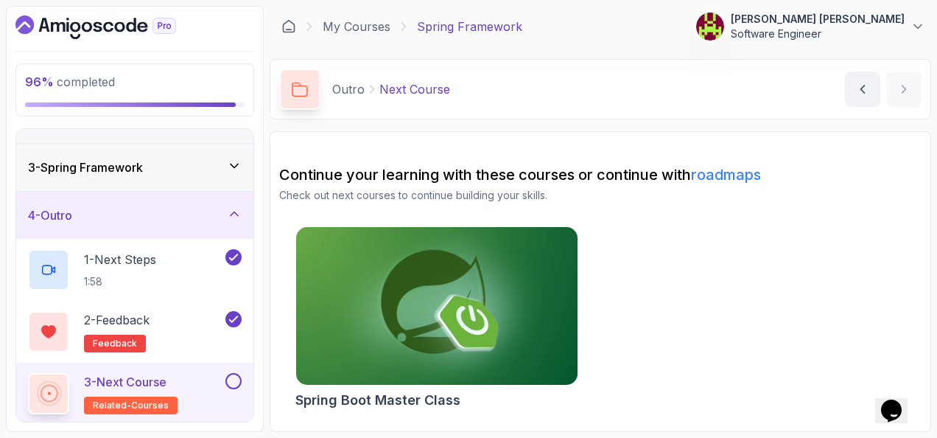
click at [455, 290] on img at bounding box center [436, 306] width 295 height 166
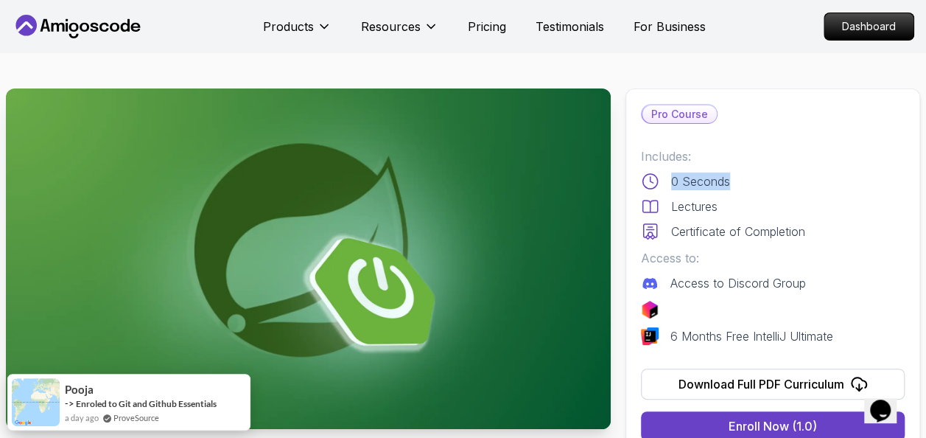
drag, startPoint x: 669, startPoint y: 179, endPoint x: 737, endPoint y: 178, distance: 67.8
click at [737, 178] on div "0 Seconds" at bounding box center [773, 181] width 264 height 18
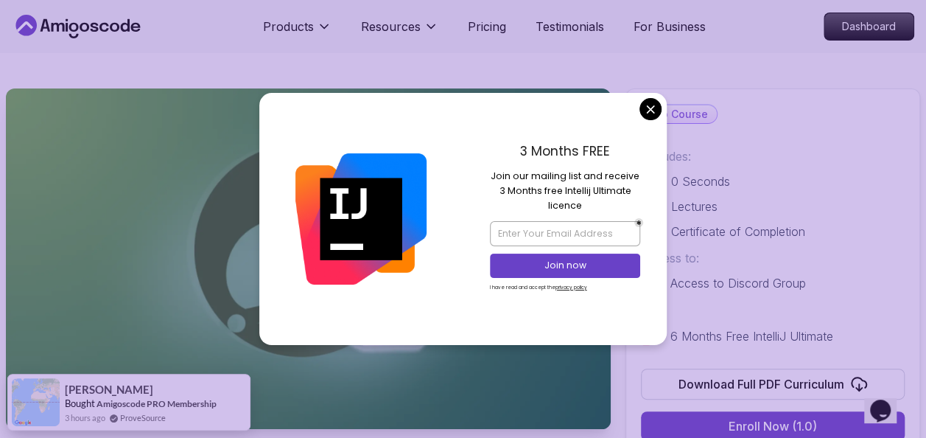
click at [644, 98] on div "3 Months FREE Join our mailing list and receive 3 Months free Intellij Ultimate…" at bounding box center [565, 219] width 204 height 252
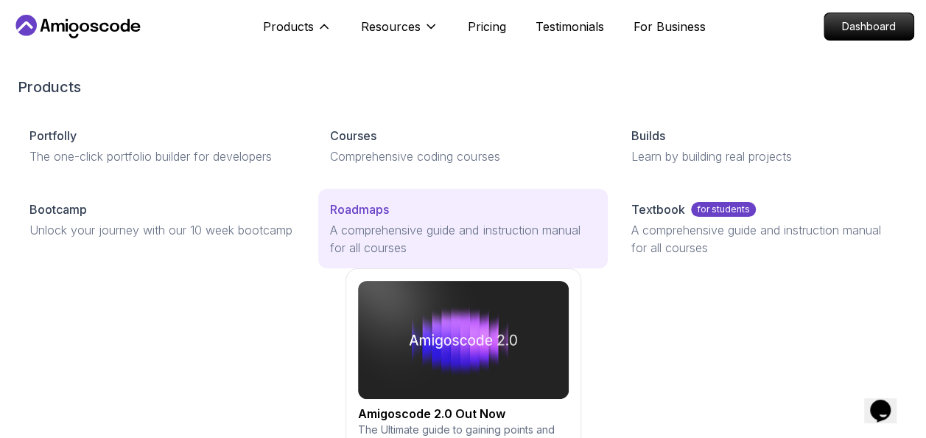
click at [455, 193] on link "Roadmaps A comprehensive guide and instruction manual for all courses" at bounding box center [462, 229] width 289 height 80
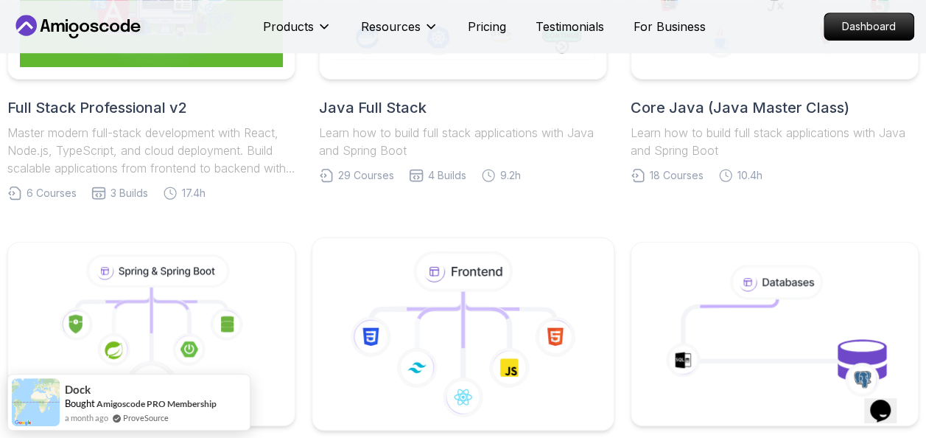
scroll to position [737, 0]
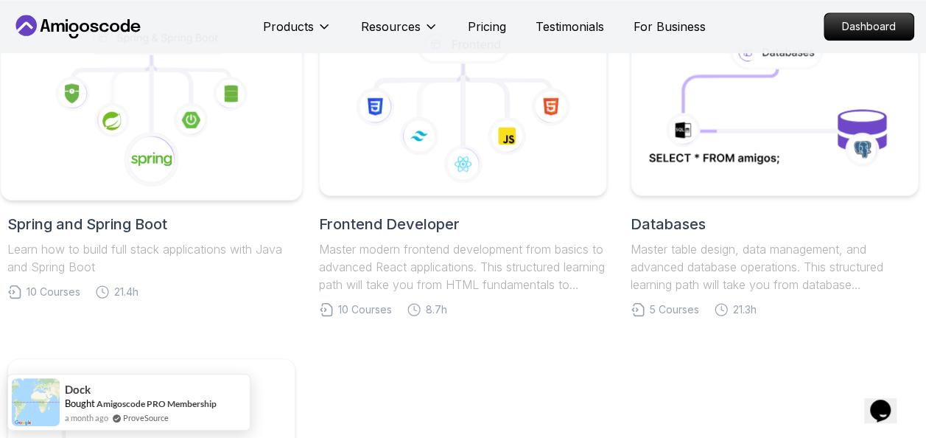
click at [159, 161] on image at bounding box center [151, 159] width 41 height 16
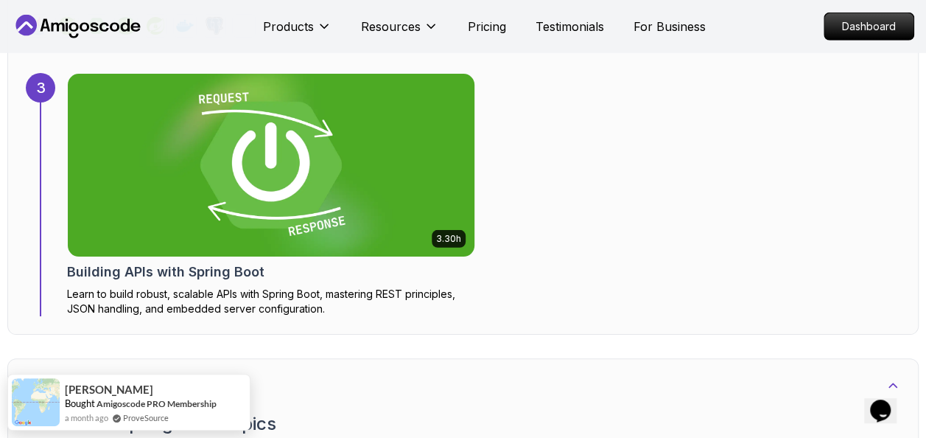
scroll to position [2137, 0]
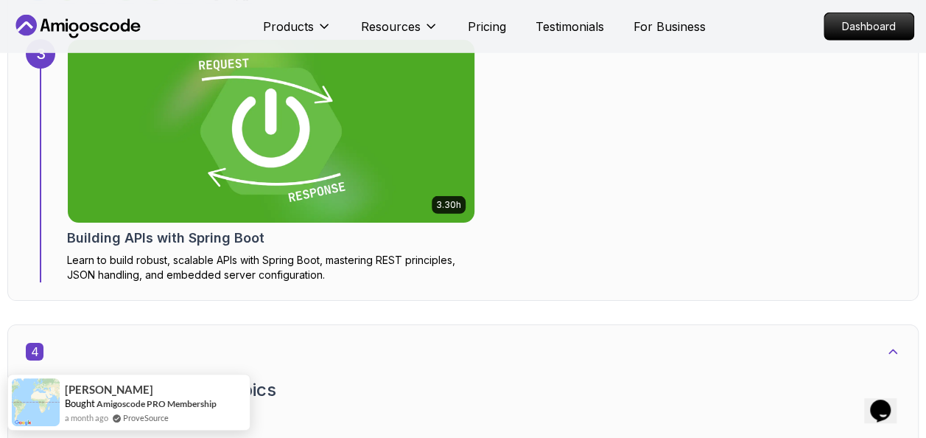
click at [263, 161] on img at bounding box center [270, 131] width 427 height 192
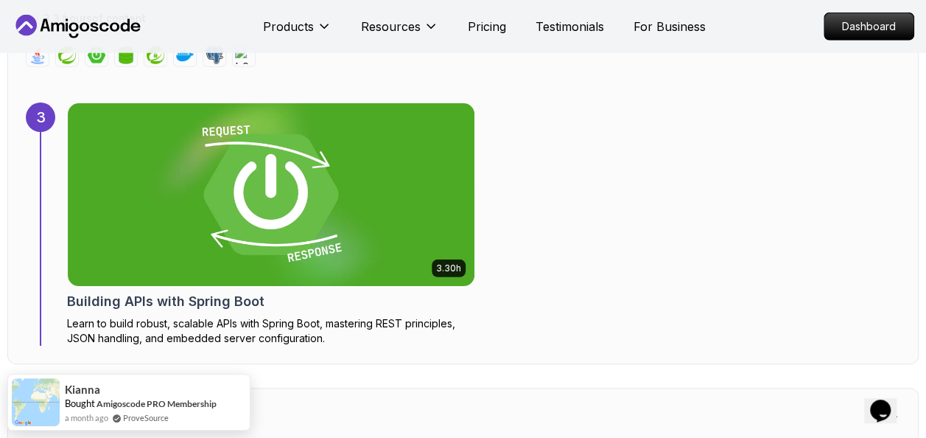
scroll to position [2063, 0]
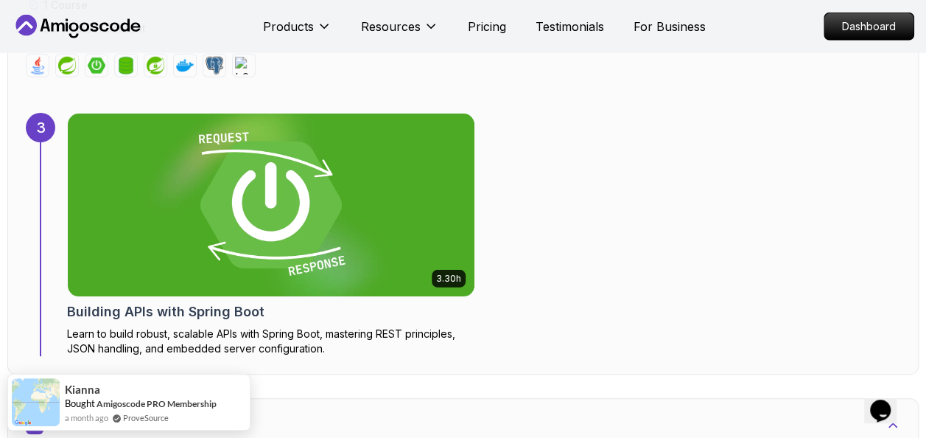
click at [262, 176] on img at bounding box center [270, 205] width 427 height 192
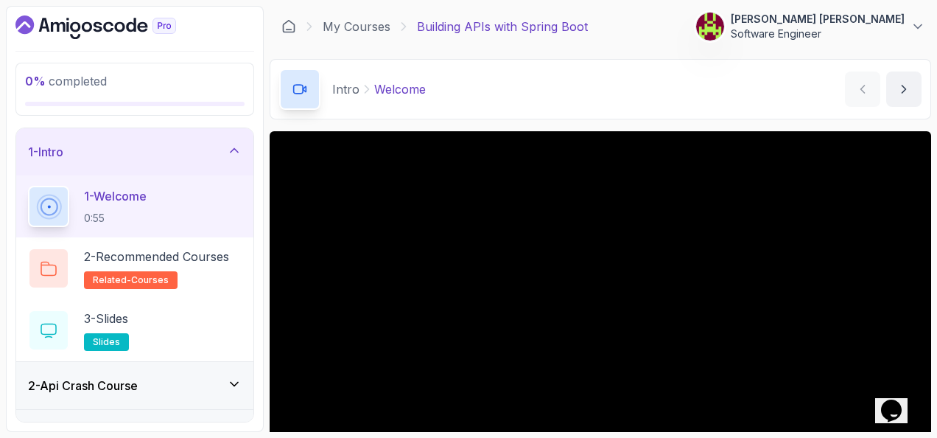
scroll to position [147, 0]
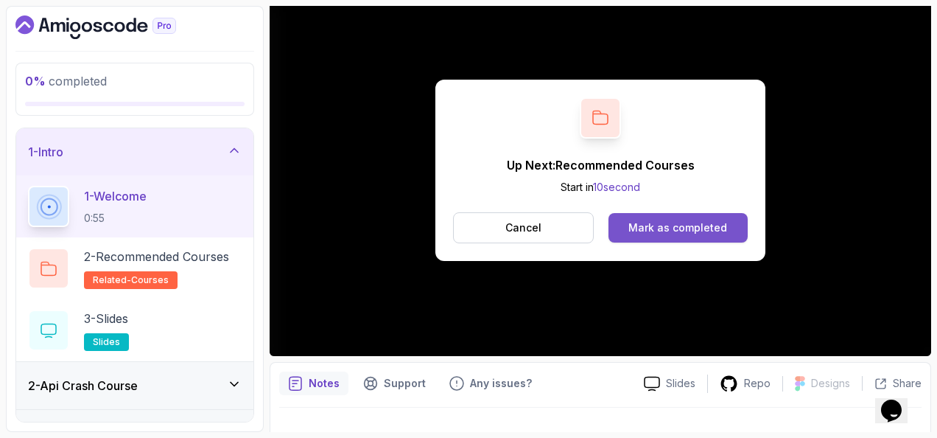
click at [647, 215] on button "Mark as completed" at bounding box center [678, 227] width 139 height 29
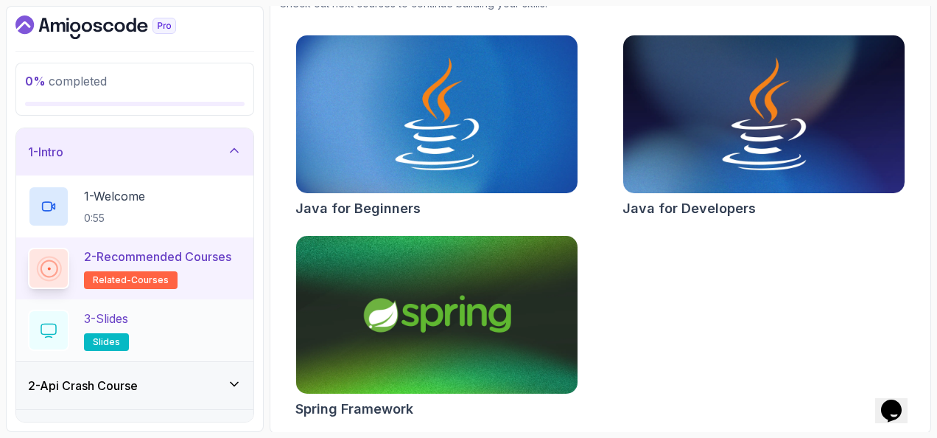
click at [205, 307] on div "3 - Slides slides" at bounding box center [134, 330] width 237 height 62
click at [181, 327] on div "3 - Slides slides" at bounding box center [135, 329] width 214 height 41
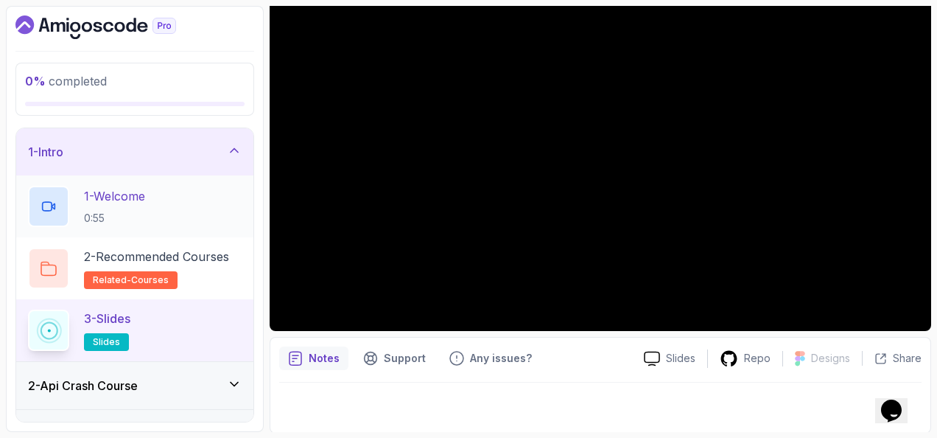
click at [234, 202] on div "1 - Welcome 0:55" at bounding box center [135, 206] width 214 height 41
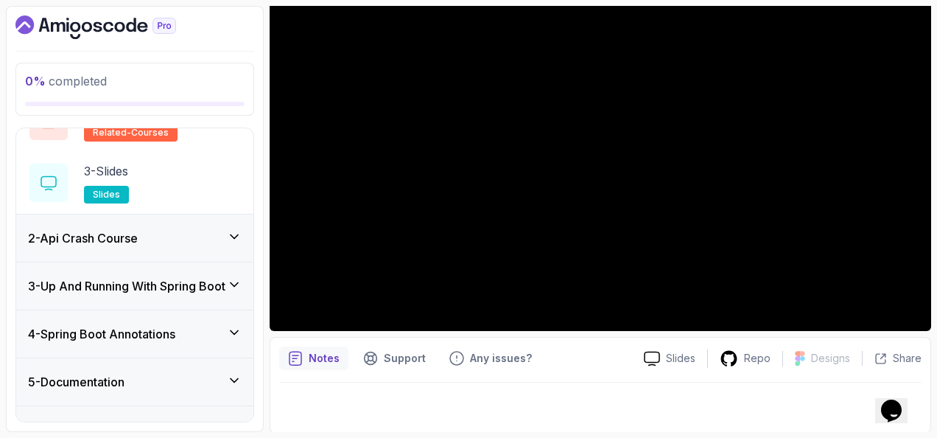
click at [162, 239] on div "2 - Api Crash Course" at bounding box center [135, 238] width 214 height 18
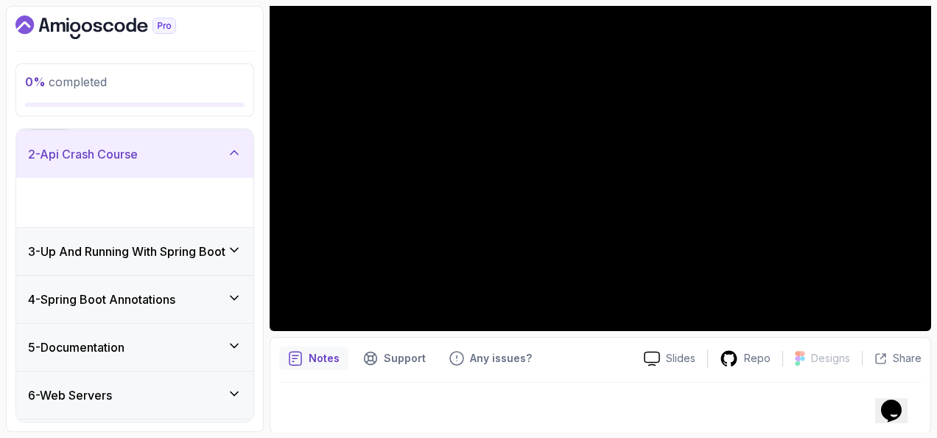
scroll to position [69, 0]
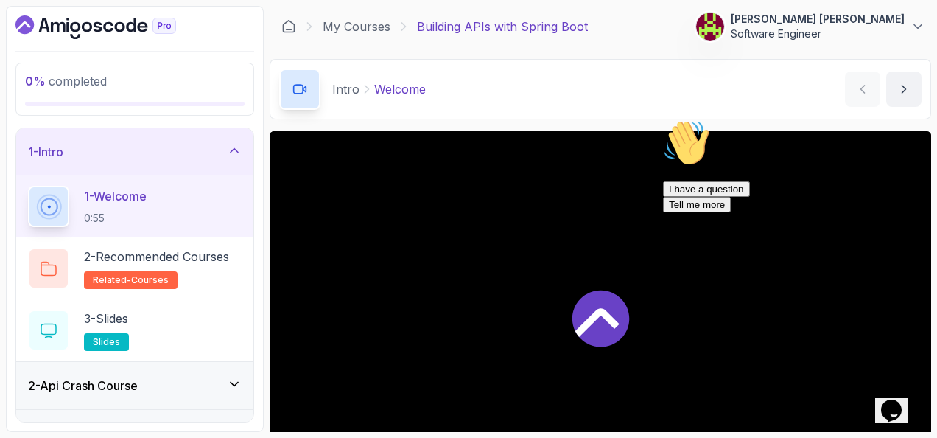
click at [663, 119] on icon "Chat attention grabber" at bounding box center [663, 119] width 0 height 0
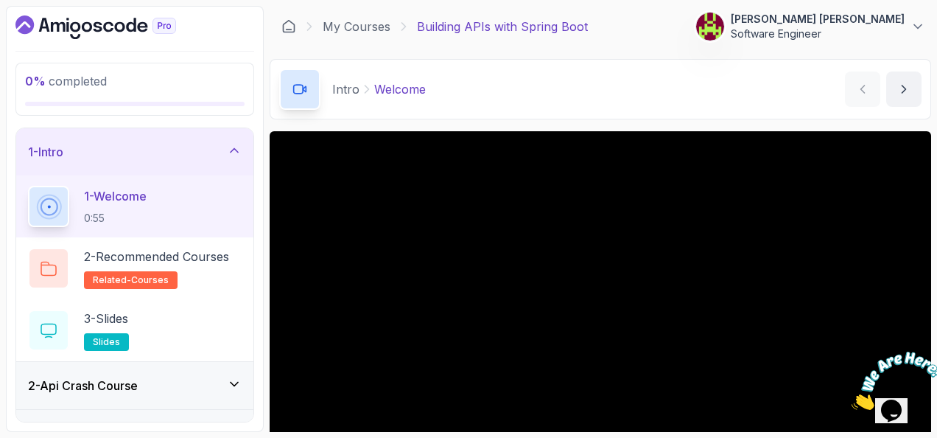
click at [852, 399] on icon "Close" at bounding box center [852, 405] width 0 height 13
click at [892, 398] on button "Opens Chat This icon Opens the chat window." at bounding box center [891, 410] width 32 height 25
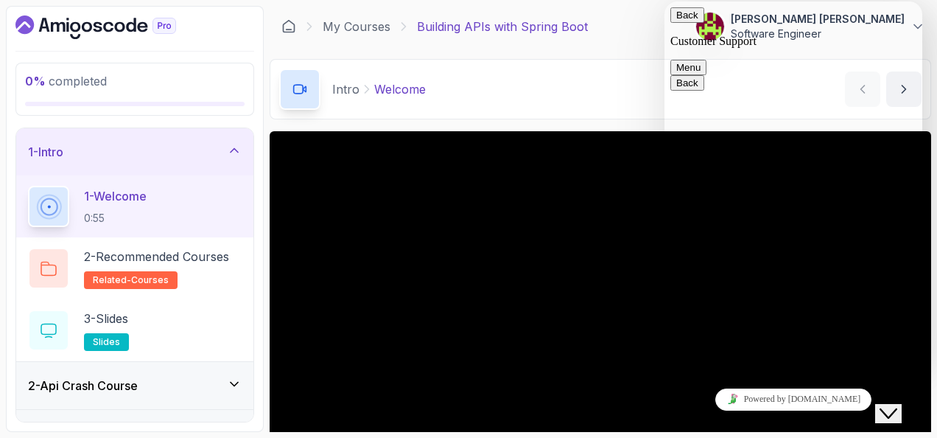
click at [896, 405] on icon "Close Chat This icon closes the chat window." at bounding box center [889, 414] width 18 height 18
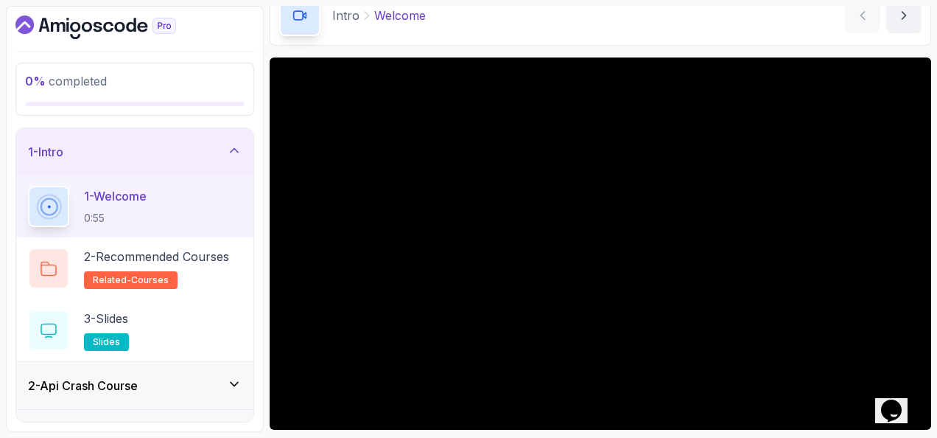
scroll to position [147, 0]
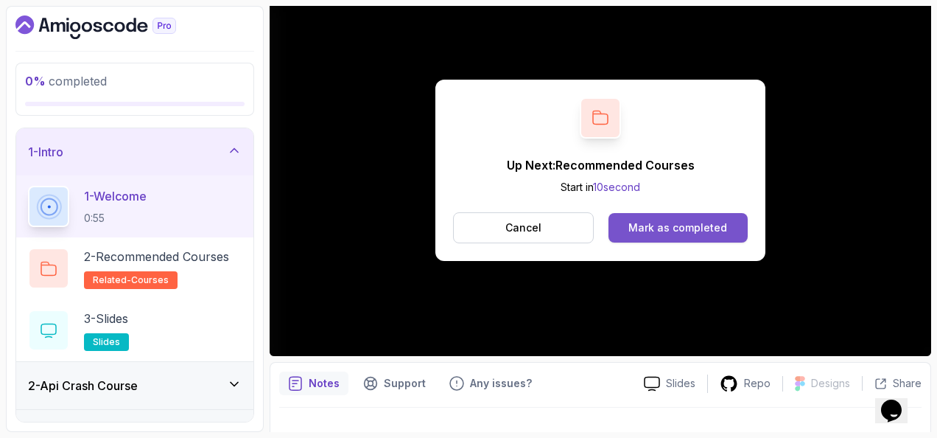
click at [664, 233] on div "Mark as completed" at bounding box center [678, 227] width 99 height 15
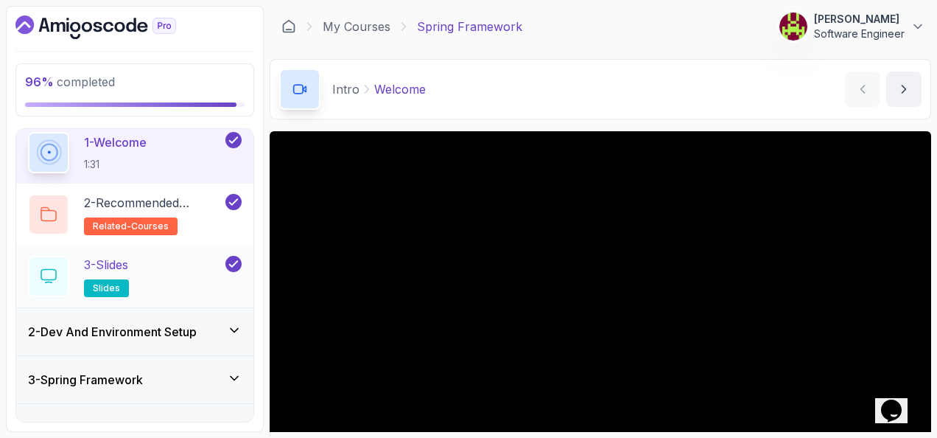
scroll to position [81, 0]
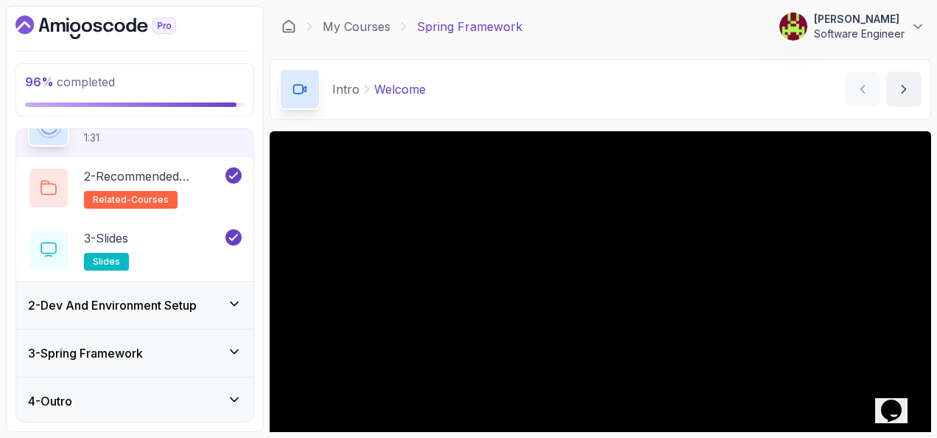
click at [136, 392] on div "4 - Outro" at bounding box center [135, 401] width 214 height 18
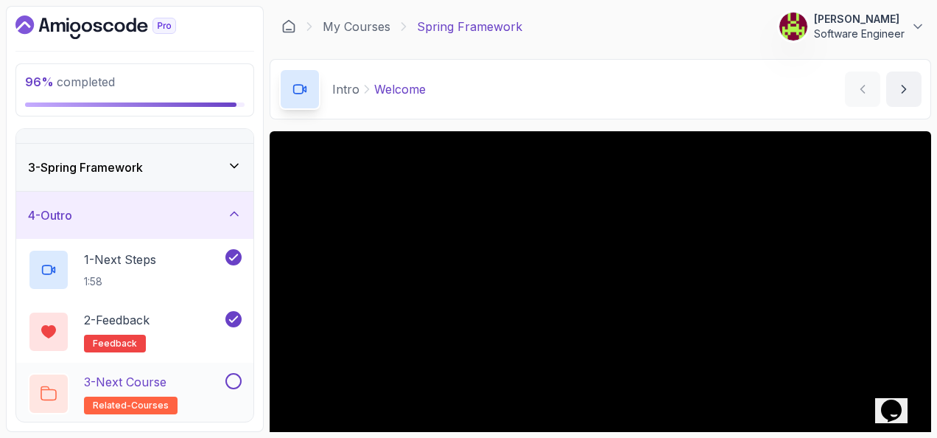
click at [237, 375] on button at bounding box center [233, 381] width 16 height 16
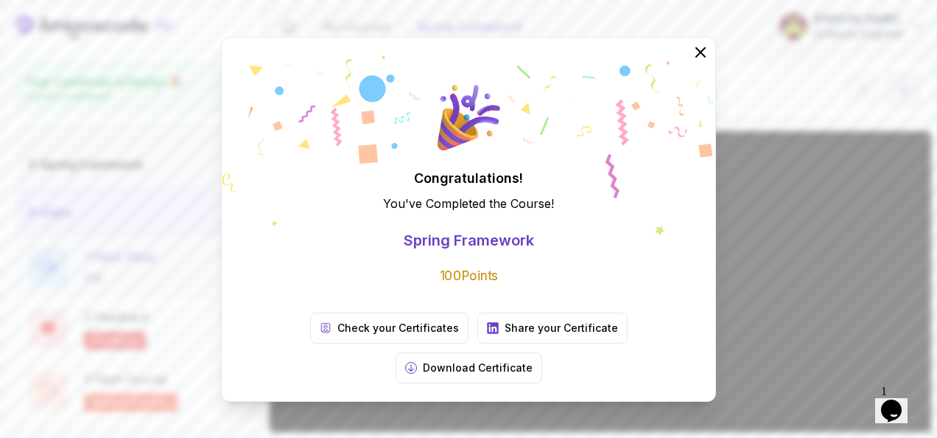
scroll to position [77, 0]
click at [701, 61] on icon at bounding box center [700, 51] width 19 height 19
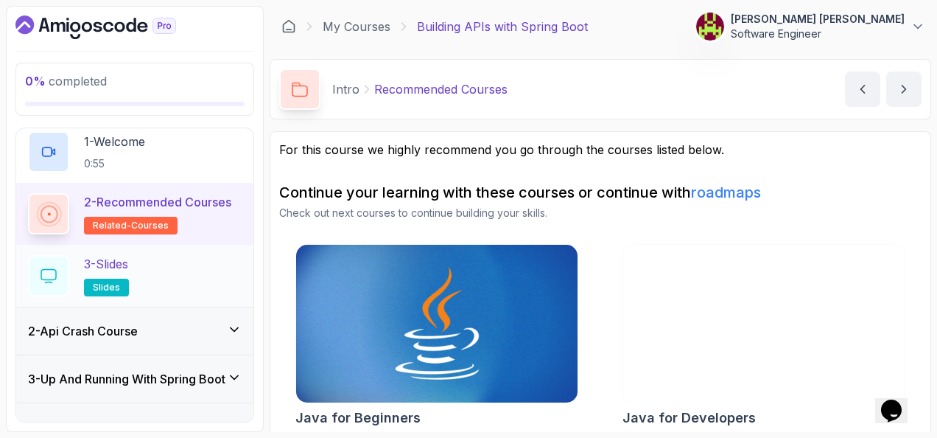
scroll to position [74, 0]
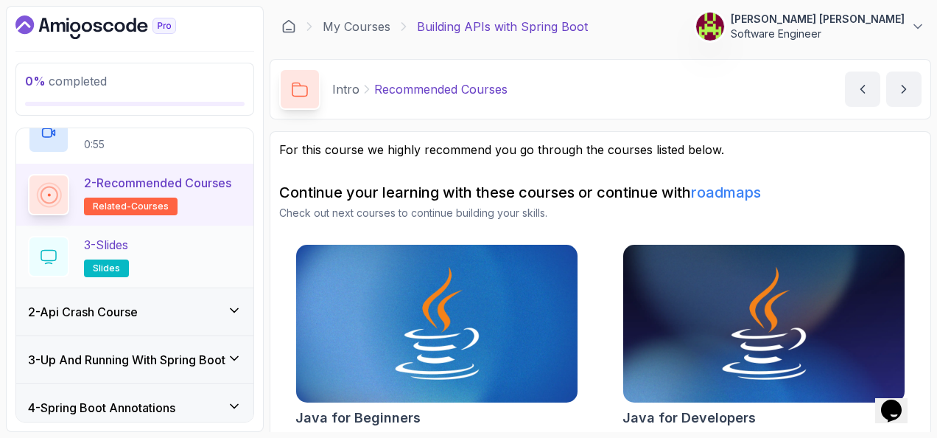
click at [213, 247] on div "3 - Slides slides" at bounding box center [135, 256] width 214 height 41
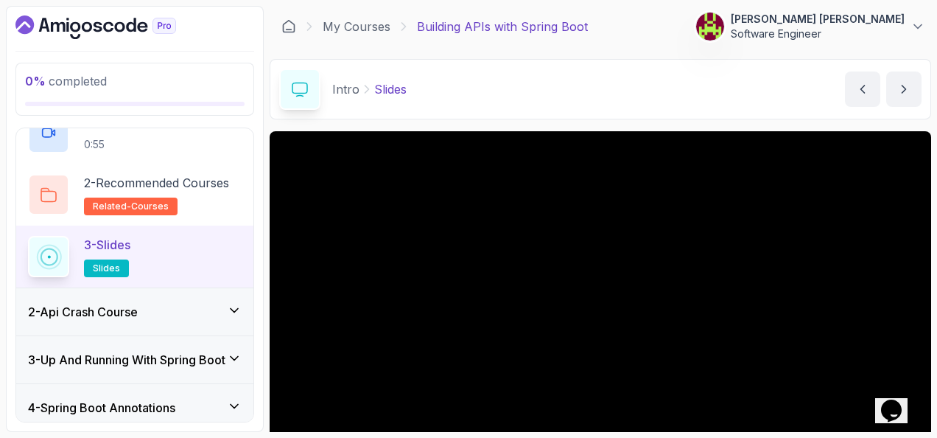
click at [231, 303] on icon at bounding box center [234, 310] width 15 height 15
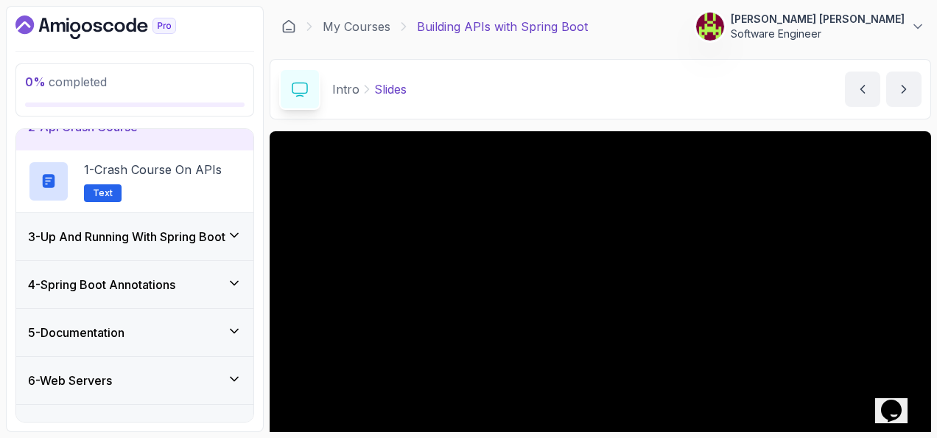
scroll to position [55, 0]
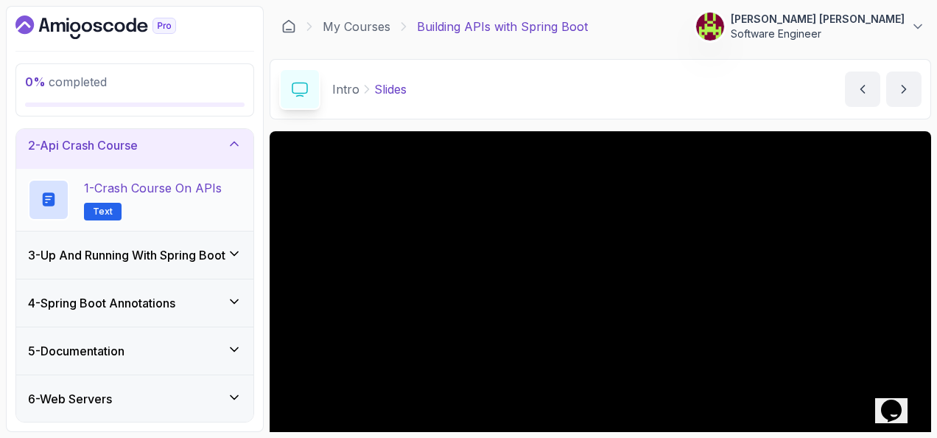
click at [210, 189] on p "1 - Crash Course on APIs" at bounding box center [153, 188] width 138 height 18
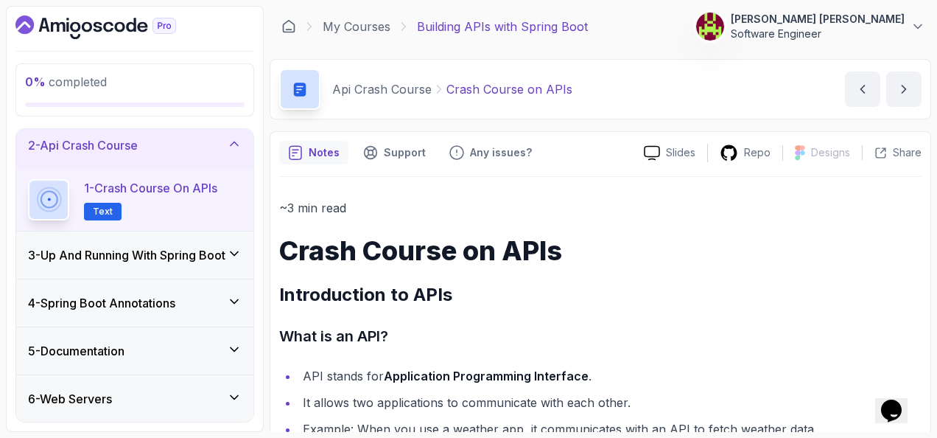
click at [495, 25] on p "Building APIs with Spring Boot" at bounding box center [502, 27] width 171 height 18
click at [367, 24] on link "My Courses" at bounding box center [357, 27] width 68 height 18
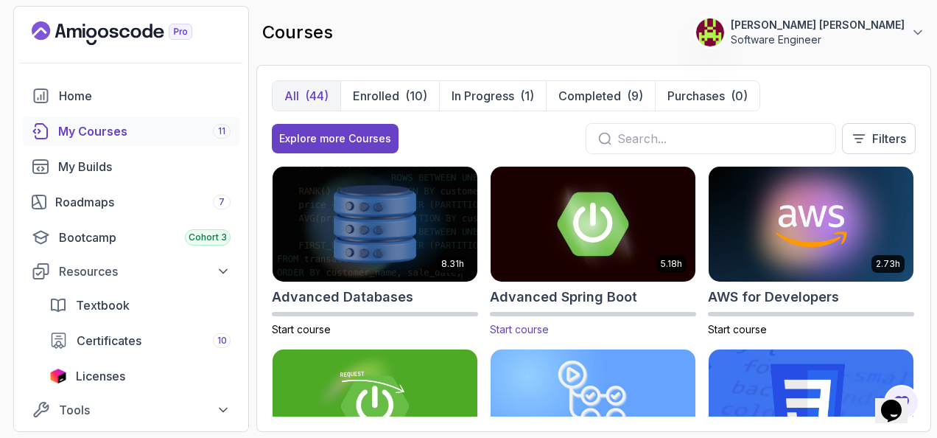
click at [551, 220] on img at bounding box center [593, 224] width 215 height 120
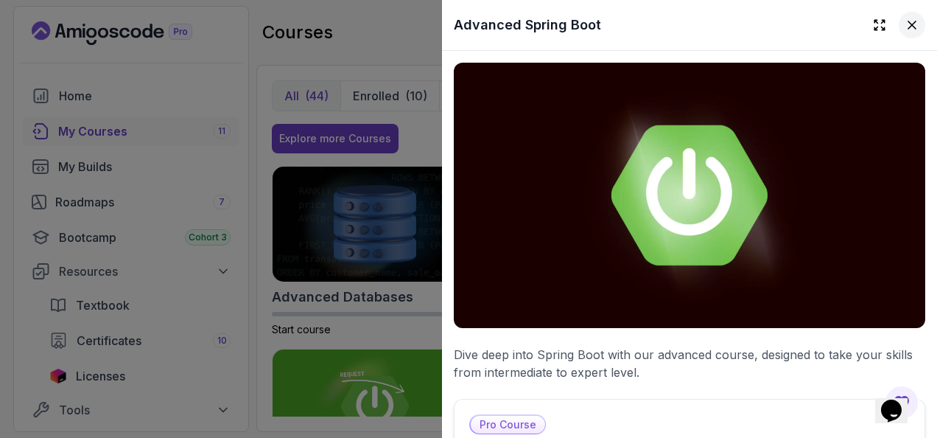
click at [905, 22] on icon at bounding box center [912, 25] width 15 height 15
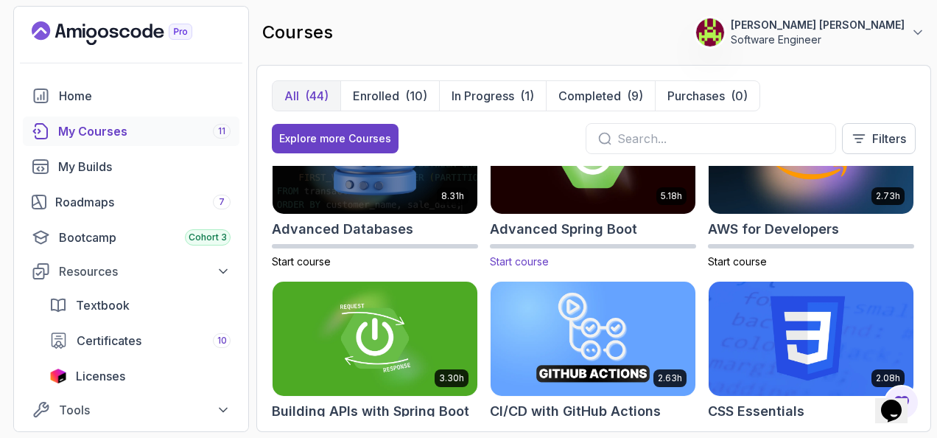
scroll to position [147, 0]
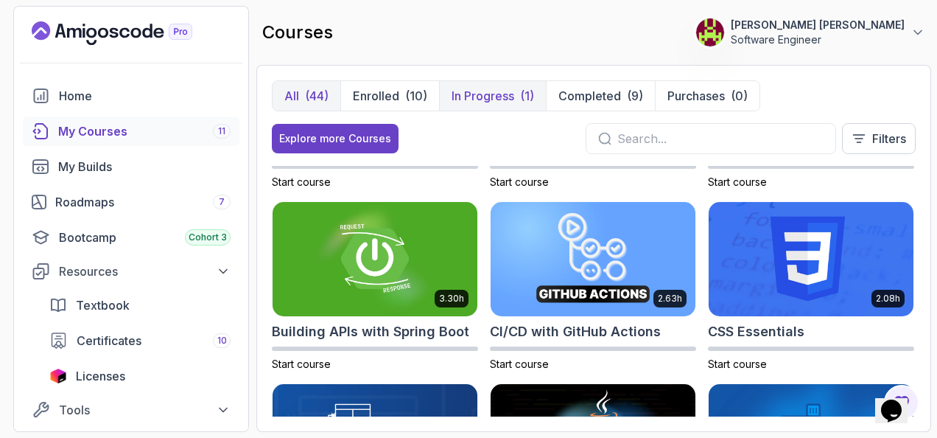
click at [494, 88] on p "In Progress" at bounding box center [483, 96] width 63 height 18
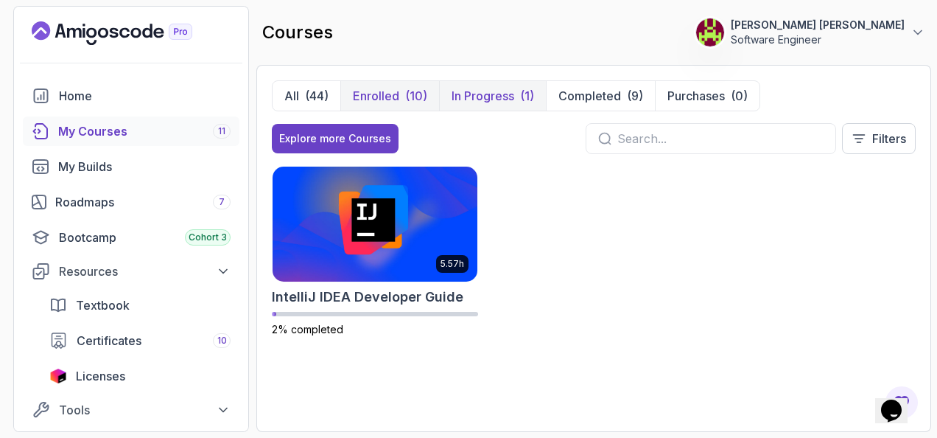
click at [391, 94] on p "Enrolled" at bounding box center [376, 96] width 46 height 18
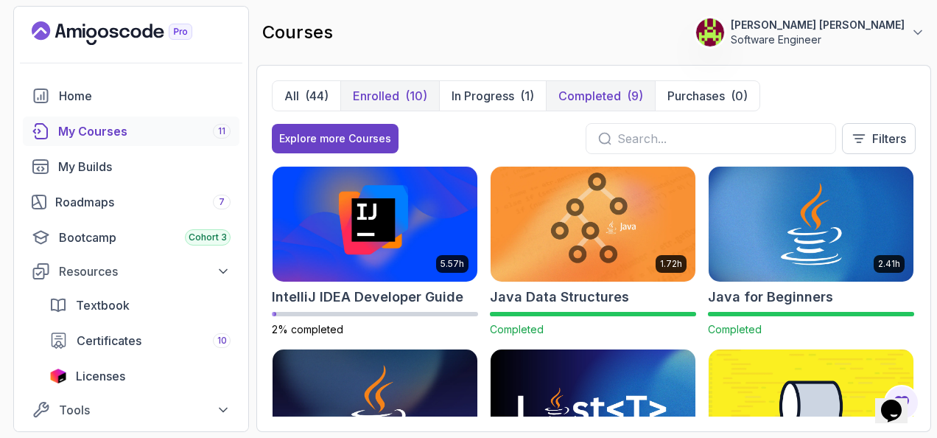
click at [597, 92] on p "Completed" at bounding box center [590, 96] width 63 height 18
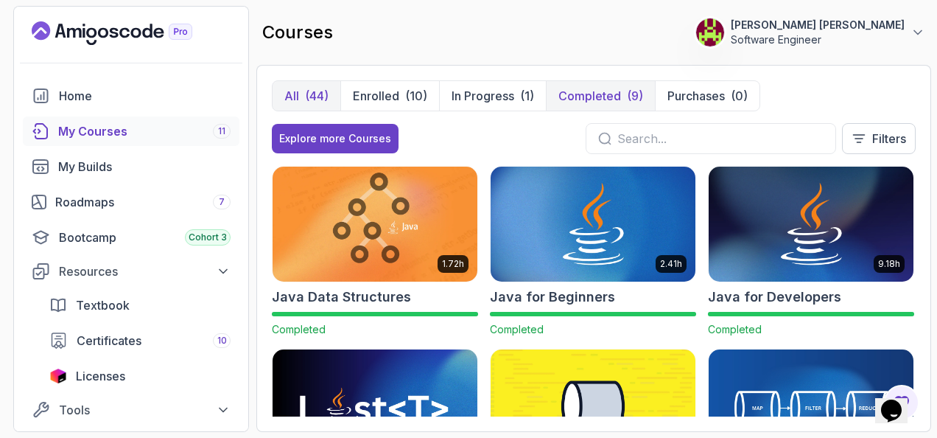
click at [315, 99] on div "(44)" at bounding box center [317, 96] width 24 height 18
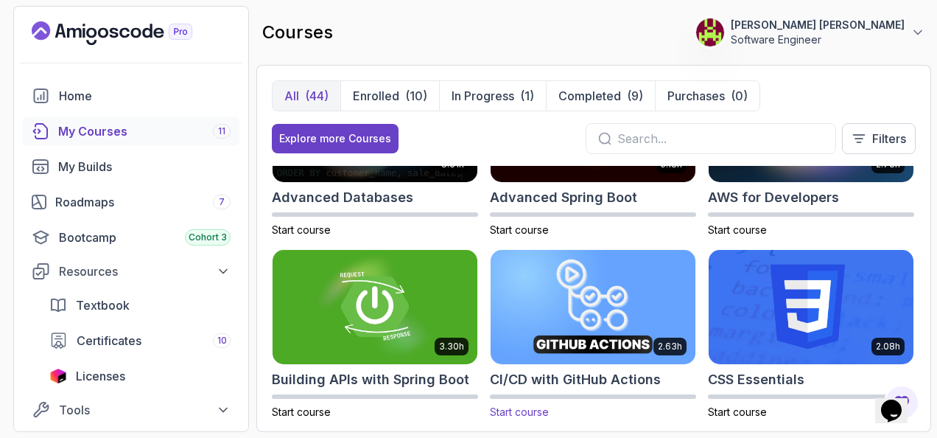
scroll to position [221, 0]
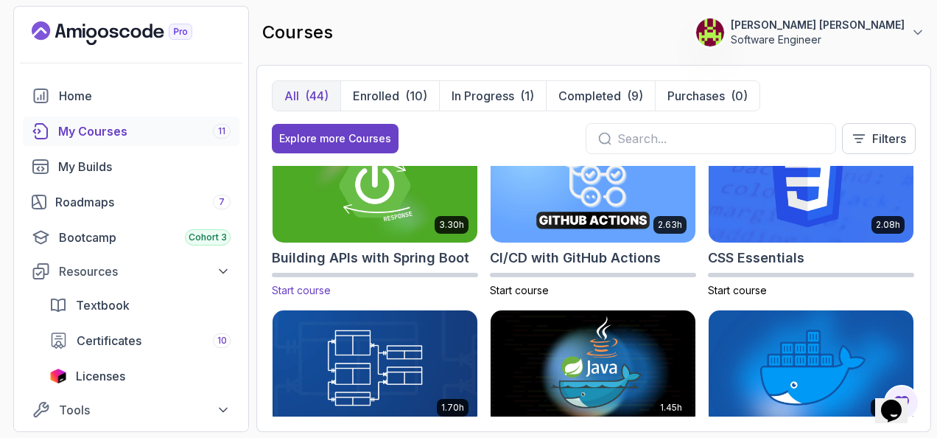
click at [395, 195] on img at bounding box center [374, 185] width 215 height 120
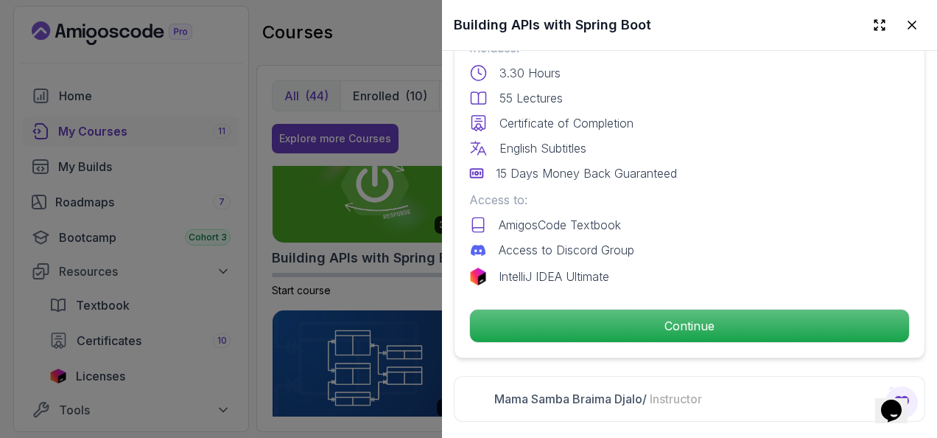
scroll to position [516, 0]
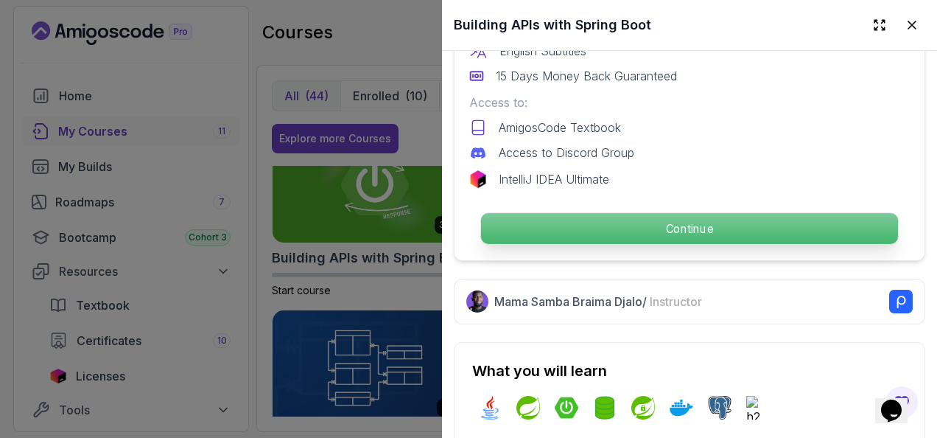
click at [706, 217] on p "Continue" at bounding box center [689, 228] width 417 height 31
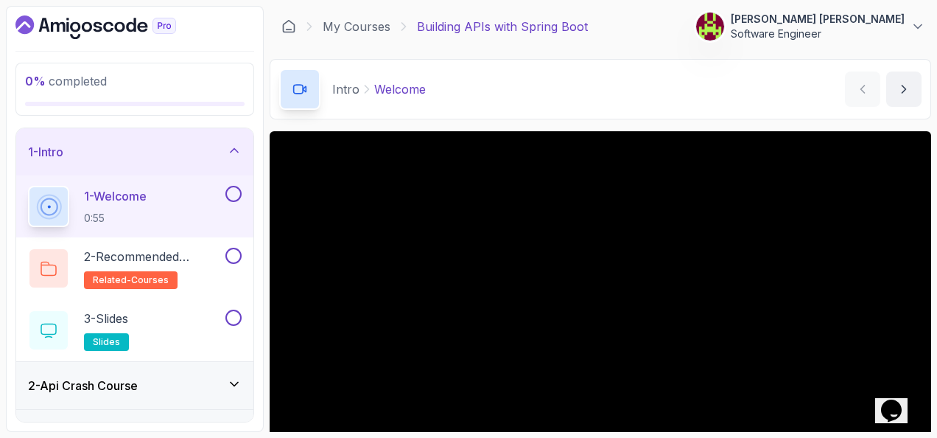
click at [228, 194] on button at bounding box center [233, 194] width 16 height 16
click at [210, 264] on p "2 - Recommended Courses" at bounding box center [153, 257] width 139 height 18
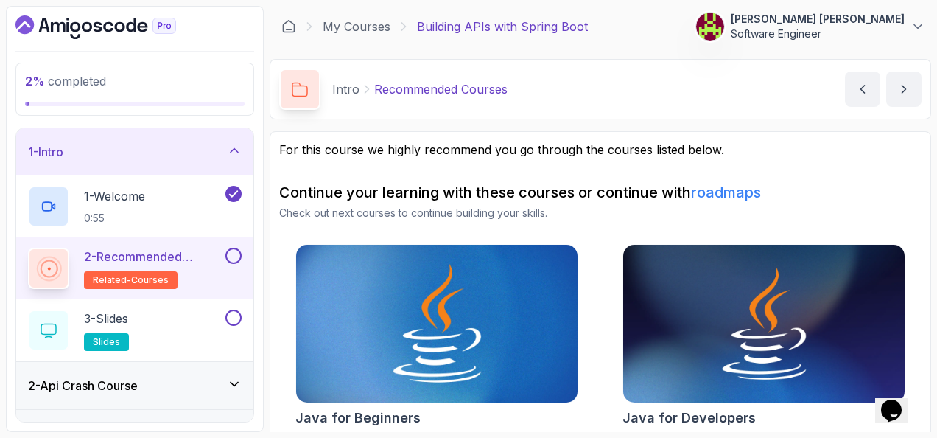
scroll to position [209, 0]
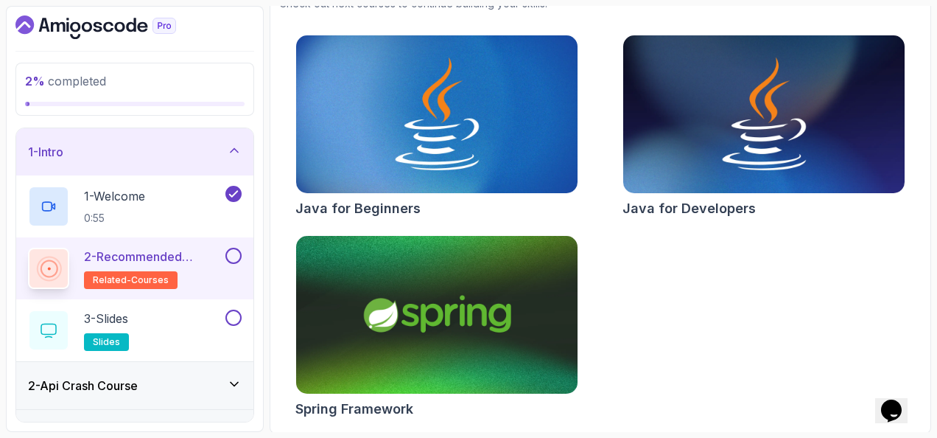
click at [239, 266] on button "2 - Recommended Courses related-courses" at bounding box center [135, 268] width 214 height 41
click at [237, 254] on button at bounding box center [233, 256] width 16 height 16
click at [208, 313] on div "3 - Slides slides" at bounding box center [125, 329] width 195 height 41
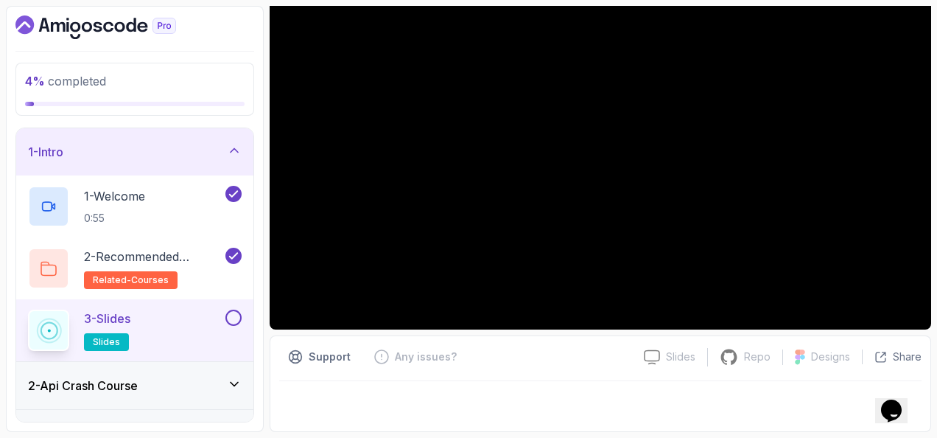
scroll to position [172, 0]
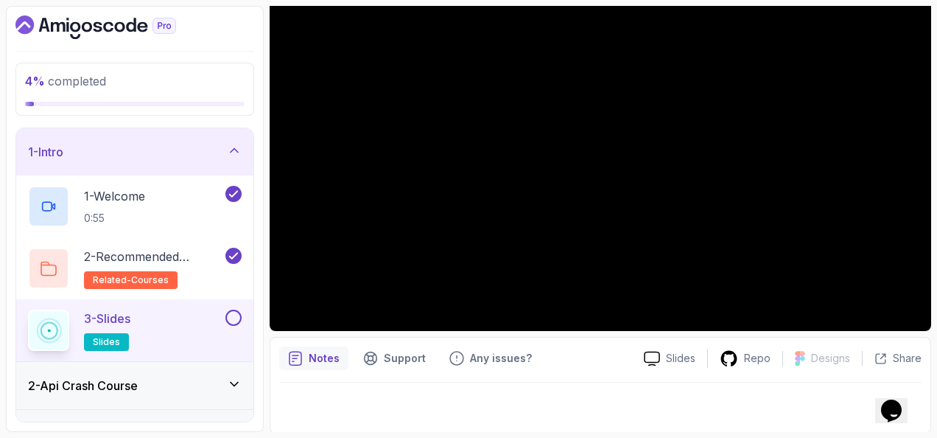
click at [241, 316] on button at bounding box center [233, 317] width 16 height 16
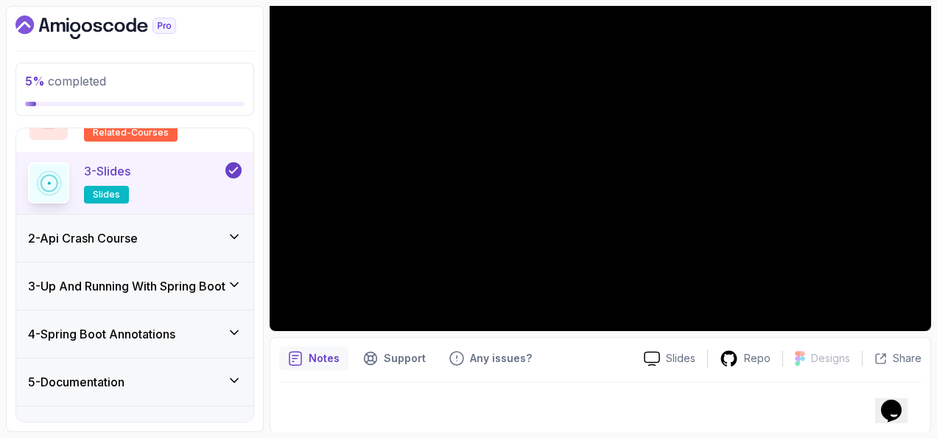
click at [233, 239] on icon at bounding box center [234, 236] width 15 height 15
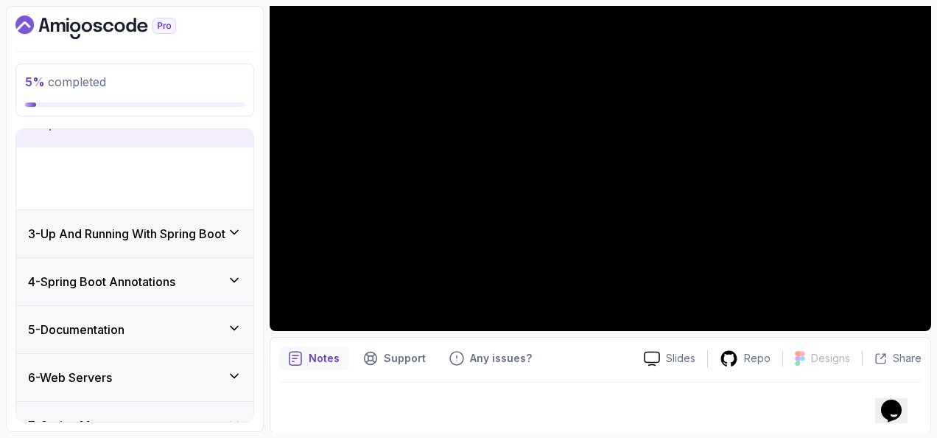
scroll to position [72, 0]
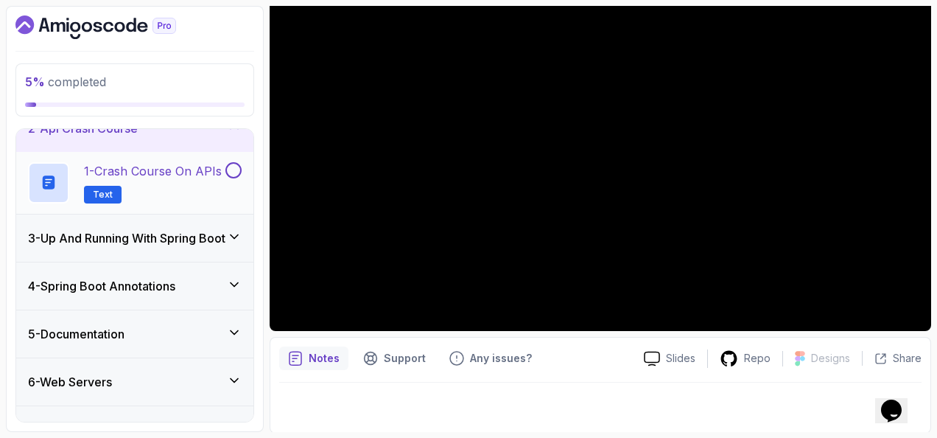
click at [181, 175] on p "1 - Crash Course on APIs" at bounding box center [153, 171] width 138 height 18
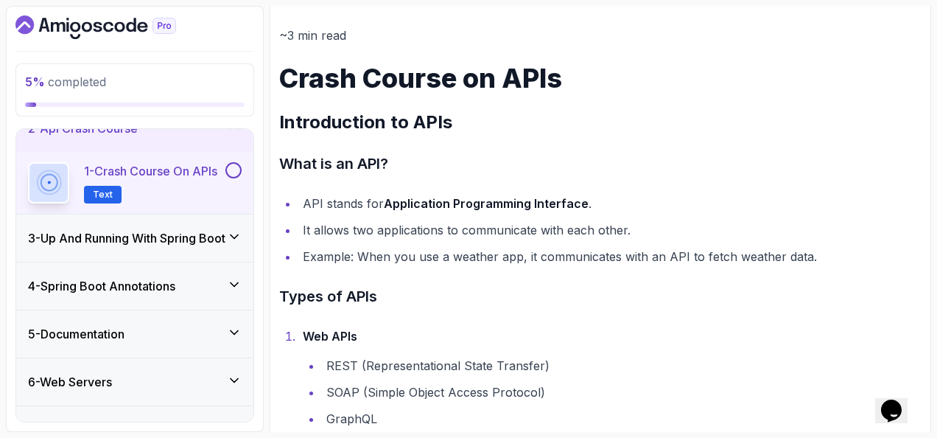
click at [230, 169] on button at bounding box center [233, 170] width 16 height 16
click at [174, 240] on h3 "3 - Up And Running With Spring Boot" at bounding box center [126, 238] width 197 height 18
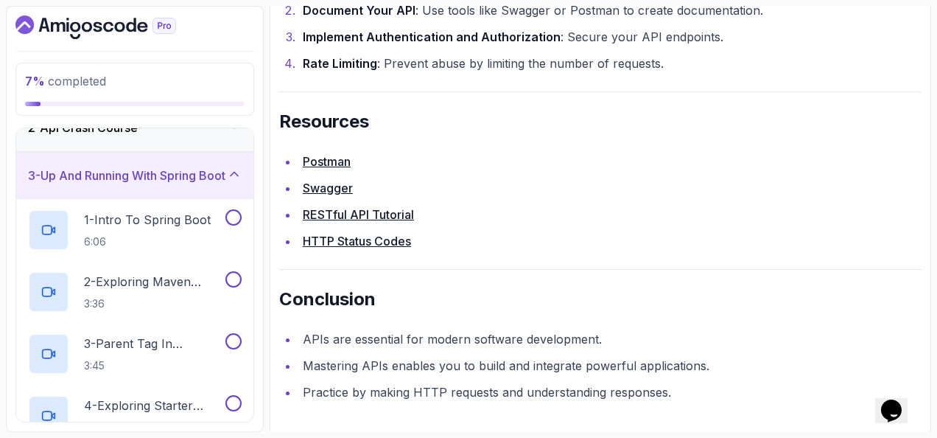
scroll to position [3250, 0]
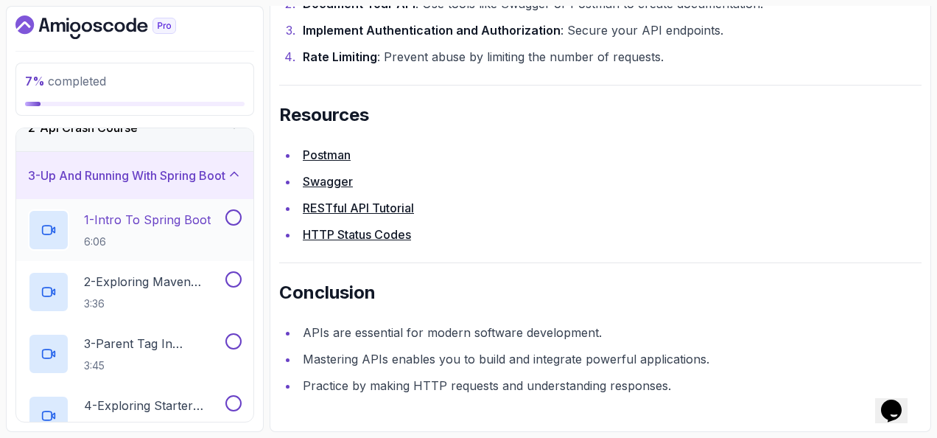
click at [200, 218] on p "1 - Intro To Spring Boot" at bounding box center [147, 220] width 127 height 18
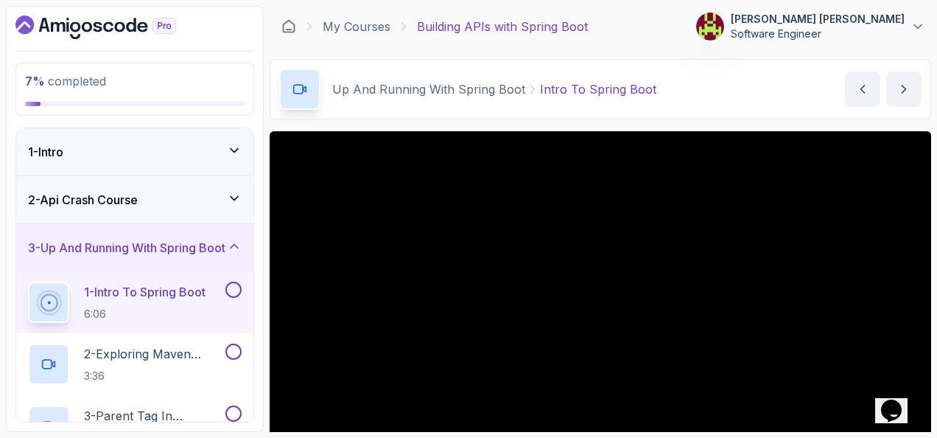
click at [197, 197] on div "2 - Api Crash Course" at bounding box center [135, 200] width 214 height 18
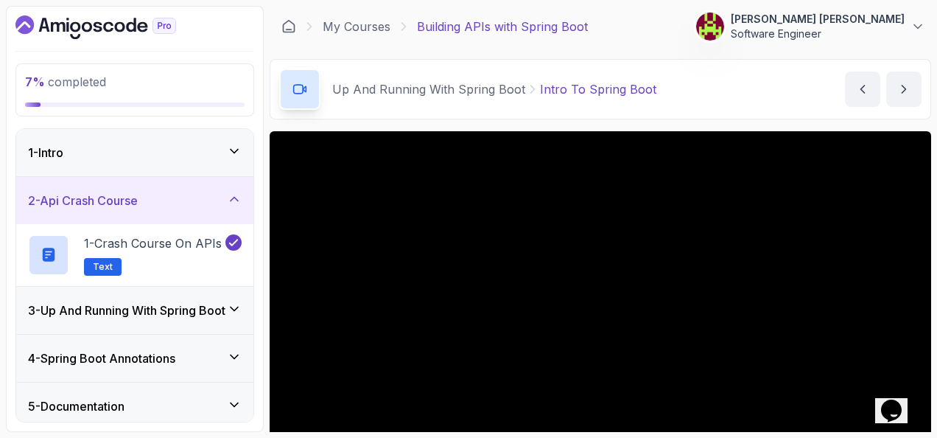
click at [197, 196] on div "2 - Api Crash Course" at bounding box center [135, 201] width 214 height 18
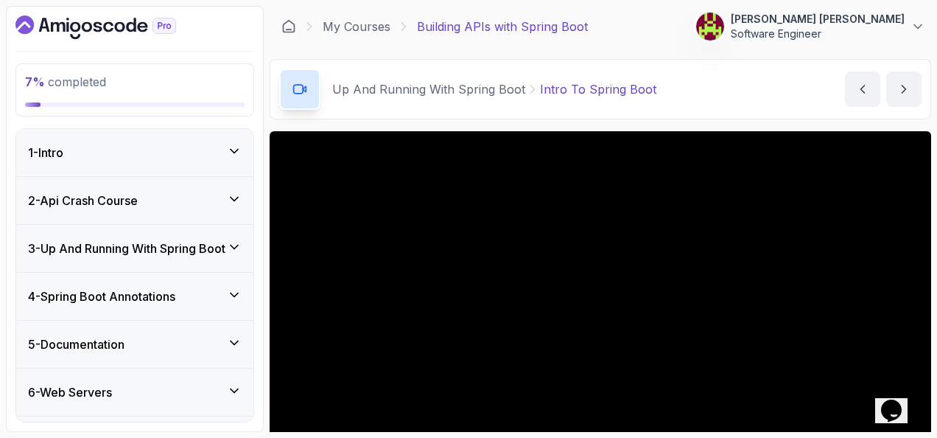
click at [193, 248] on h3 "3 - Up And Running With Spring Boot" at bounding box center [126, 248] width 197 height 18
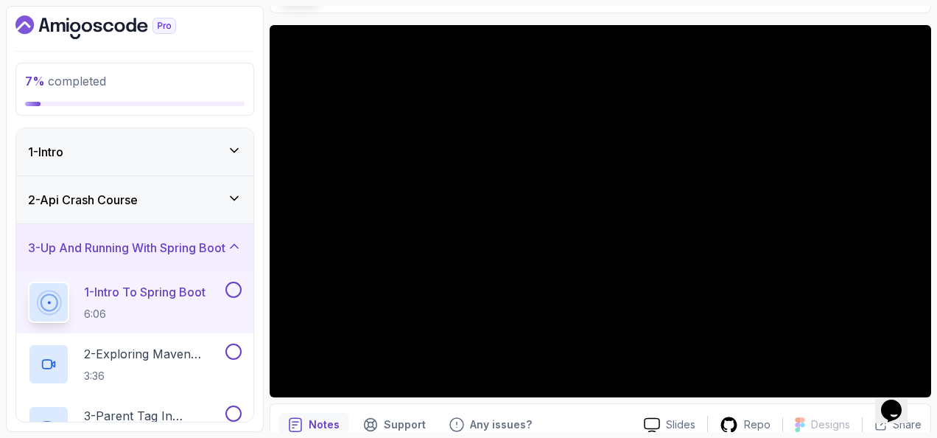
scroll to position [74, 0]
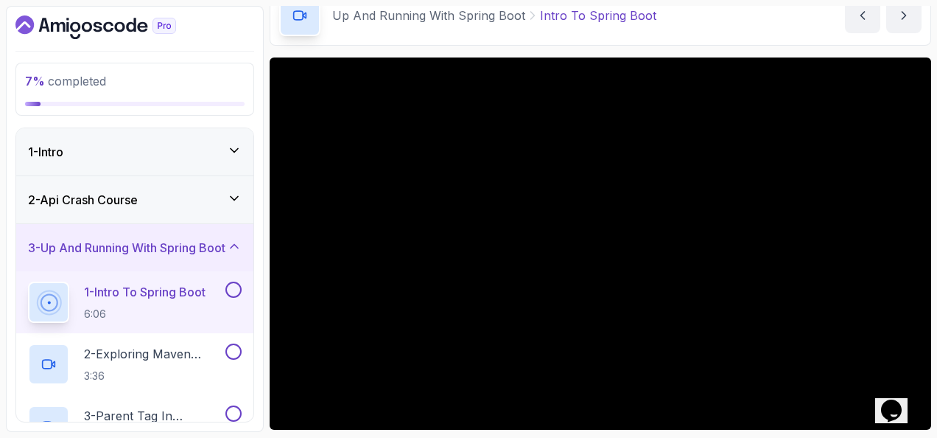
drag, startPoint x: 690, startPoint y: 134, endPoint x: 253, endPoint y: 74, distance: 440.3
click at [253, 74] on div "7 % completed" at bounding box center [134, 89] width 239 height 53
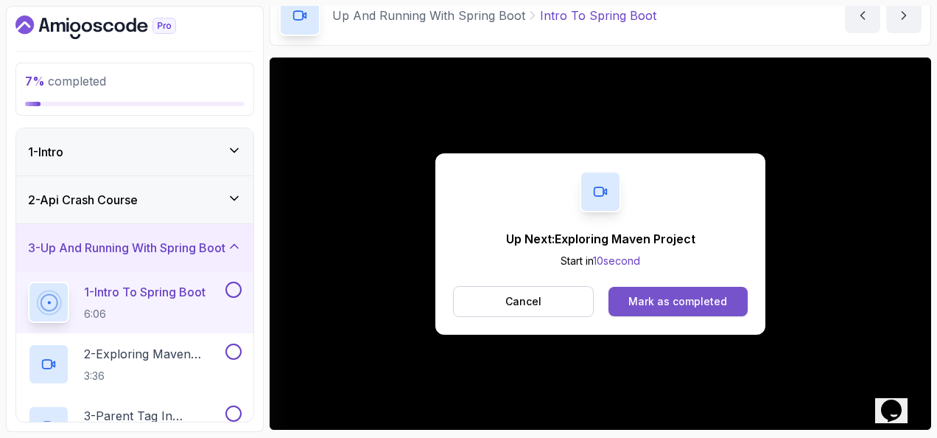
click at [692, 292] on button "Mark as completed" at bounding box center [678, 301] width 139 height 29
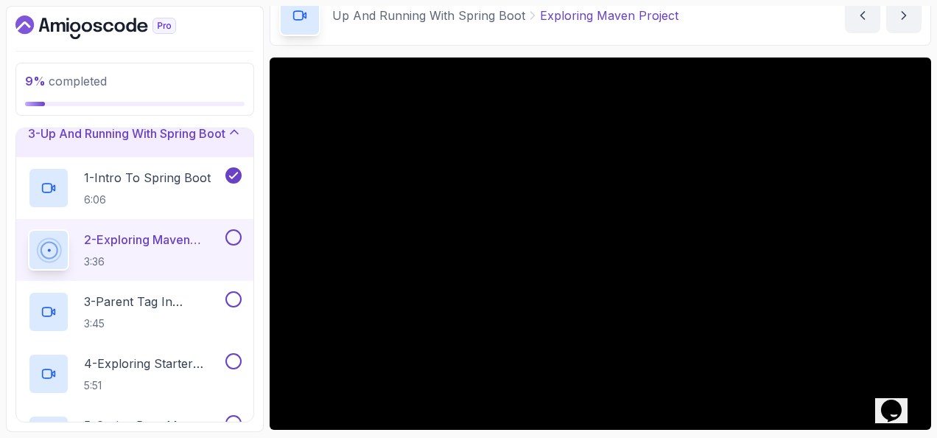
scroll to position [147, 0]
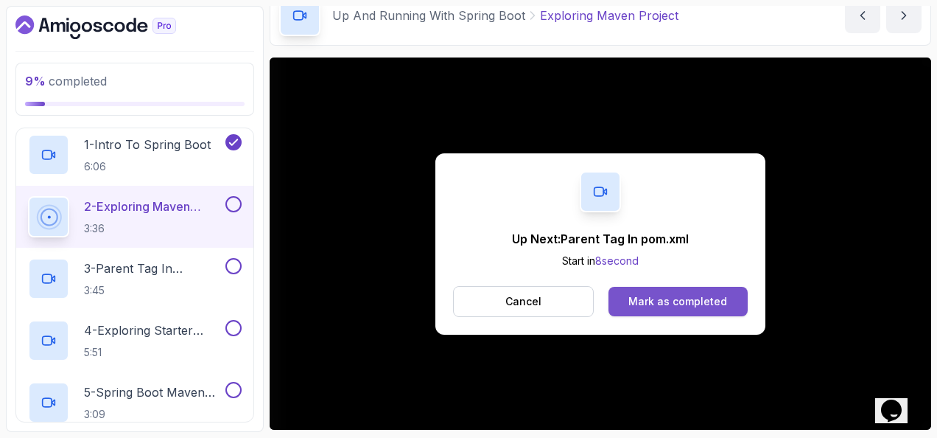
click at [715, 298] on div "Mark as completed" at bounding box center [678, 301] width 99 height 15
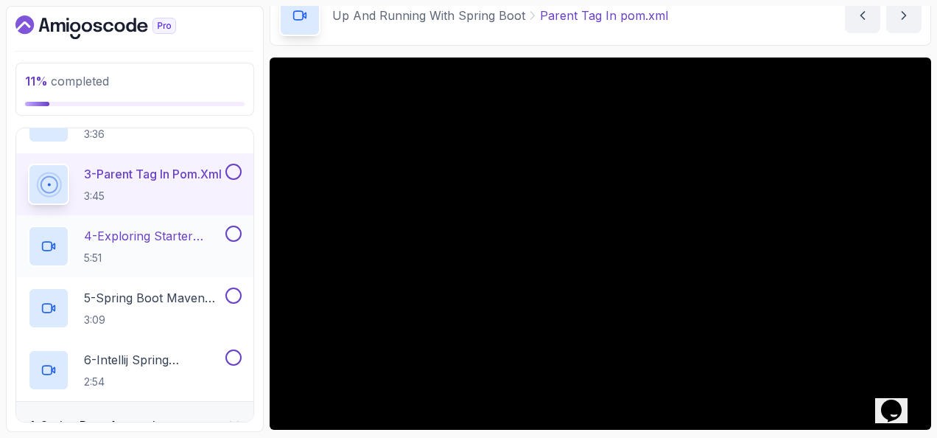
scroll to position [221, 0]
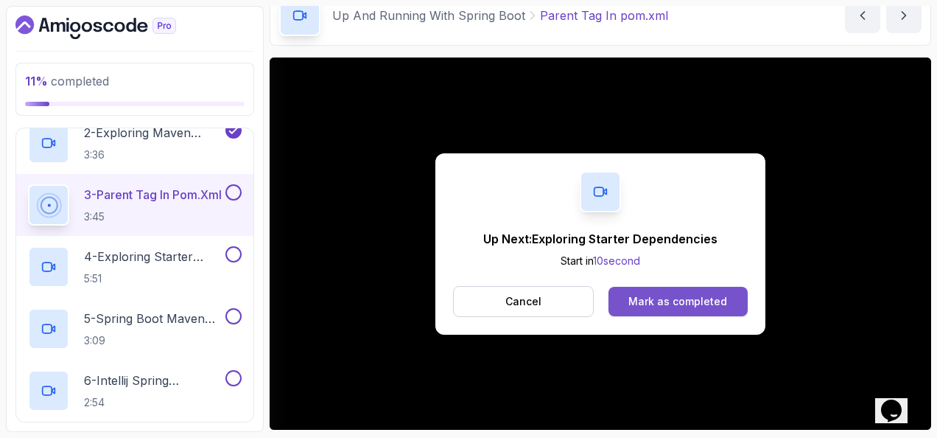
click at [701, 294] on div "Mark as completed" at bounding box center [678, 301] width 99 height 15
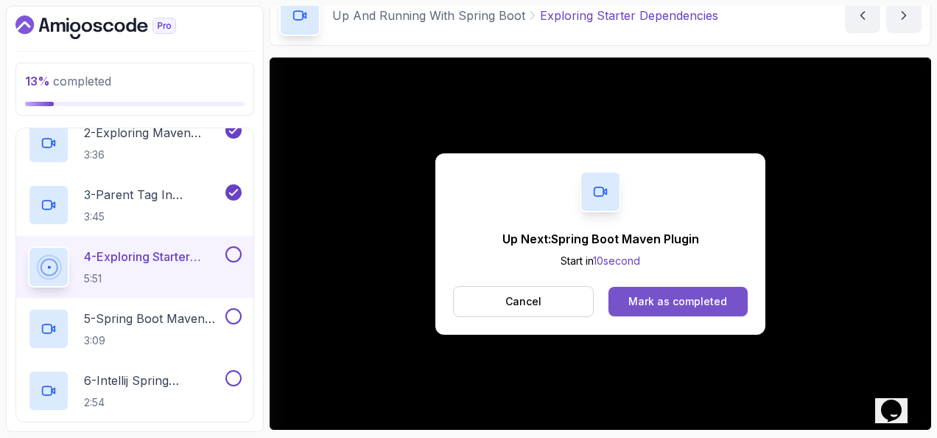
click at [735, 302] on button "Mark as completed" at bounding box center [678, 301] width 139 height 29
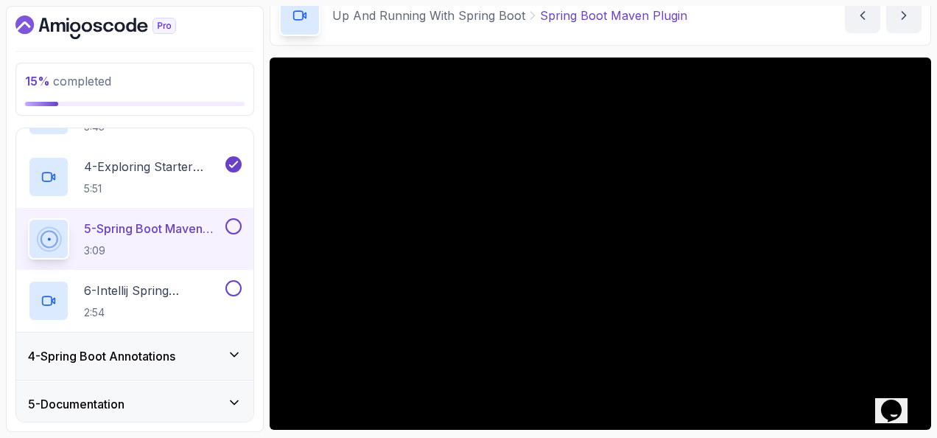
scroll to position [258, 0]
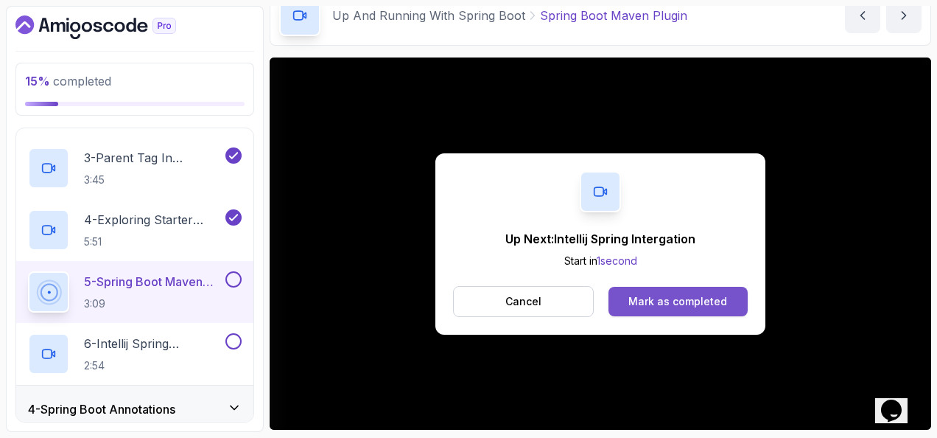
click at [643, 287] on button "Mark as completed" at bounding box center [678, 301] width 139 height 29
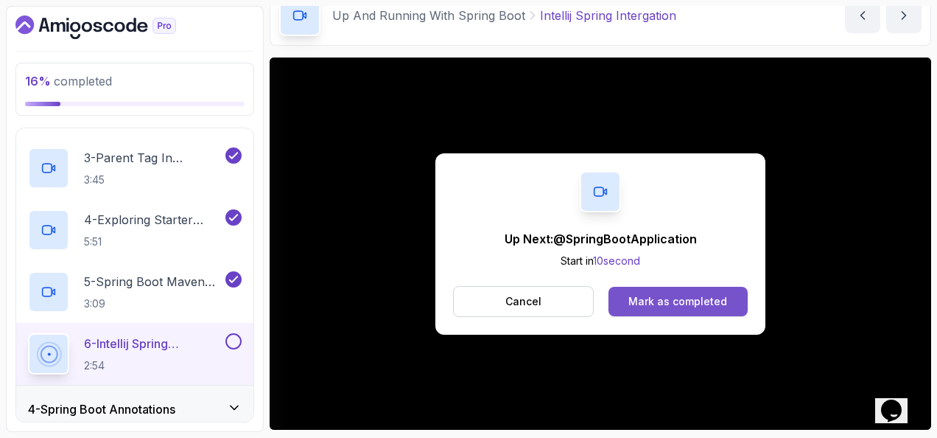
click at [707, 299] on div "Mark as completed" at bounding box center [678, 301] width 99 height 15
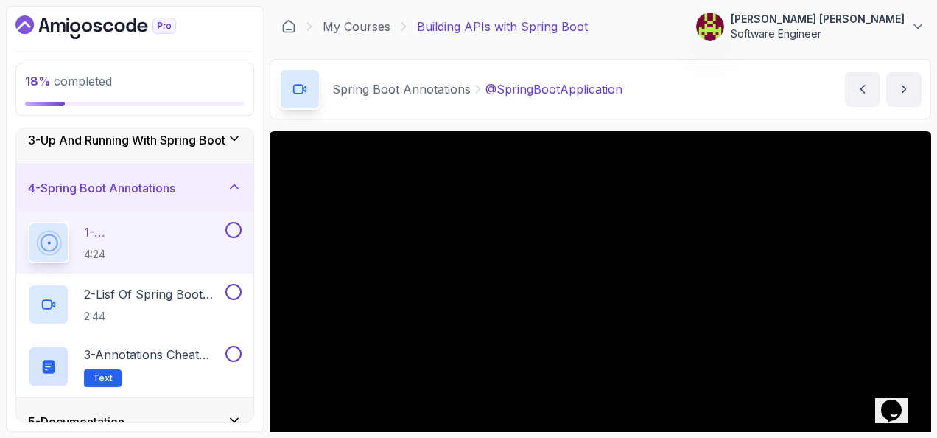
scroll to position [74, 0]
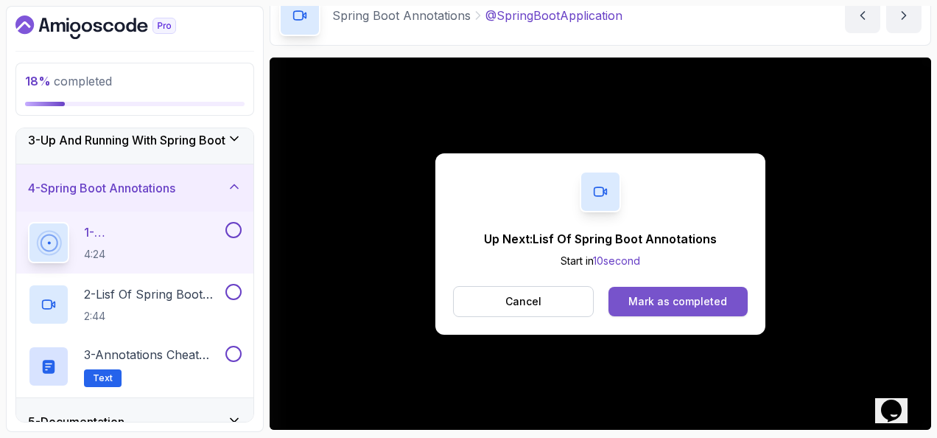
click at [687, 308] on button "Mark as completed" at bounding box center [678, 301] width 139 height 29
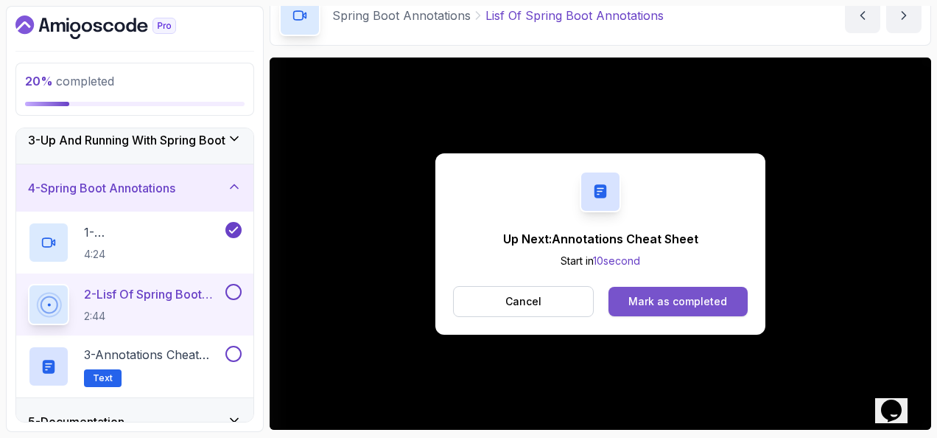
click at [721, 305] on div "Mark as completed" at bounding box center [678, 301] width 99 height 15
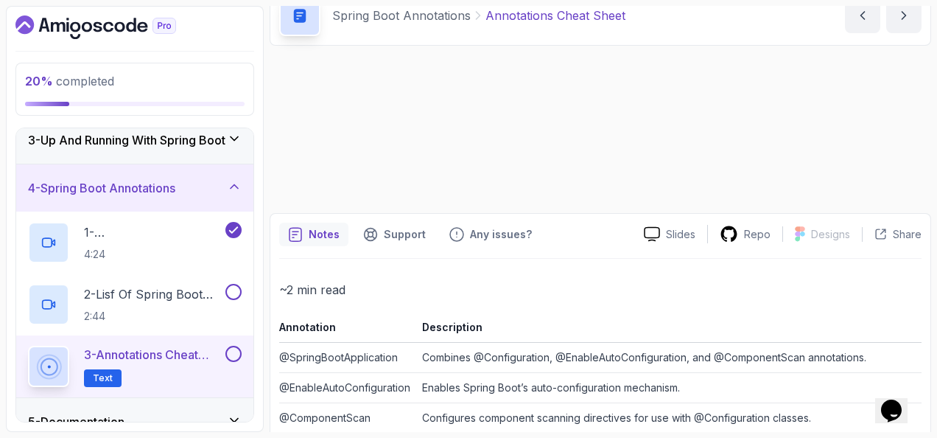
scroll to position [71, 0]
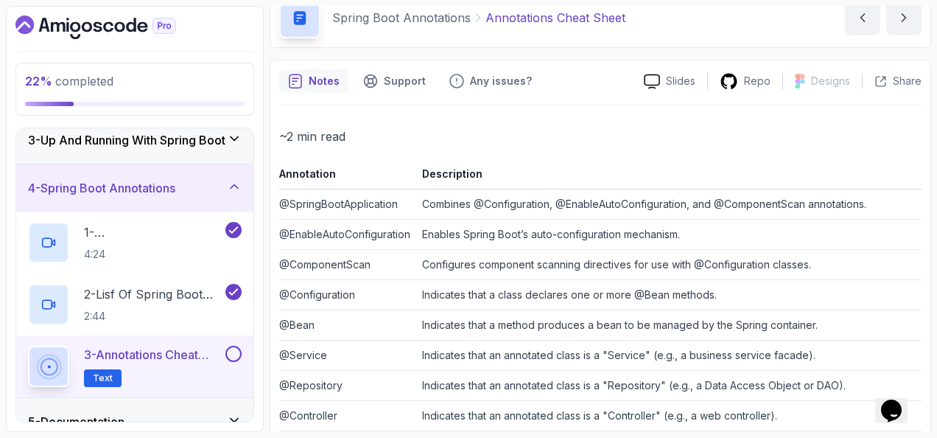
click at [233, 357] on button at bounding box center [233, 354] width 16 height 16
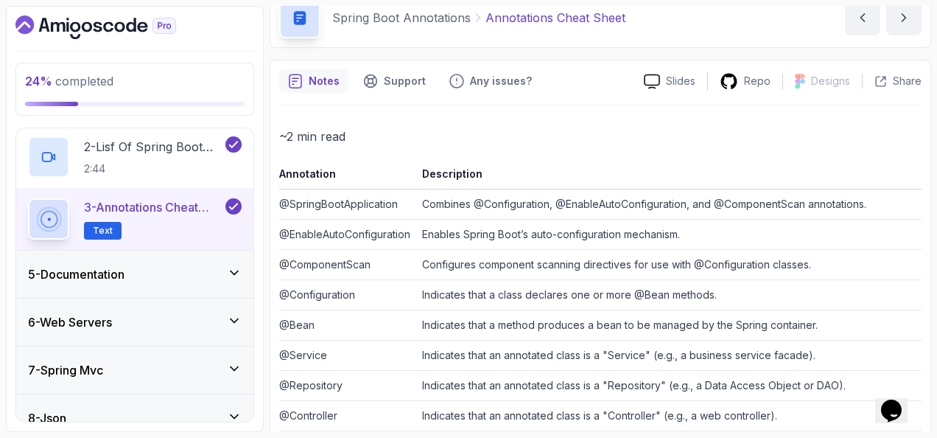
click at [205, 259] on div "5 - Documentation" at bounding box center [134, 274] width 237 height 47
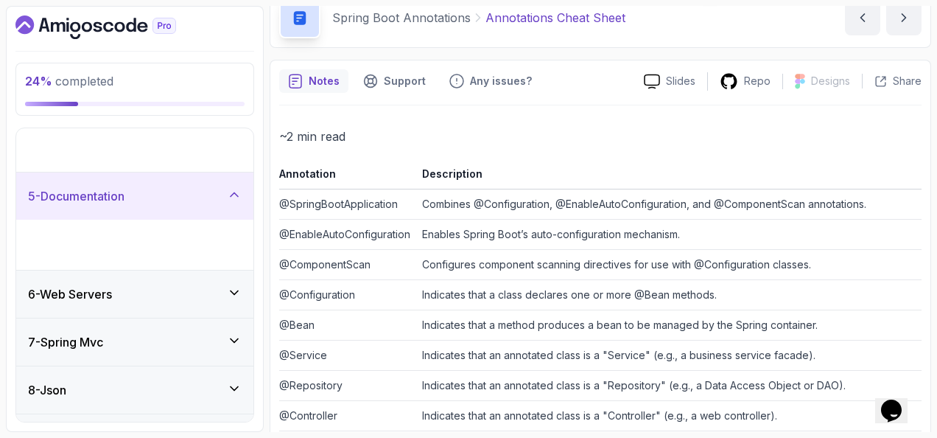
scroll to position [181, 0]
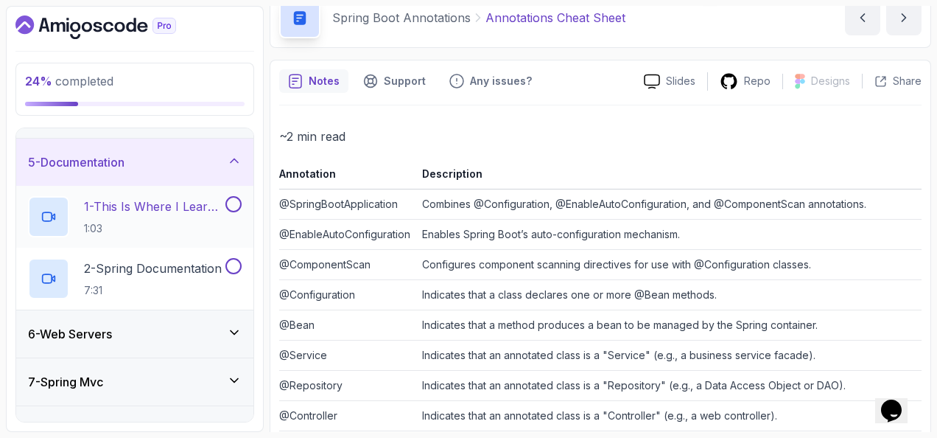
click at [200, 213] on h2 "1 - This Is Where I Learn Everything 1:03" at bounding box center [153, 216] width 139 height 38
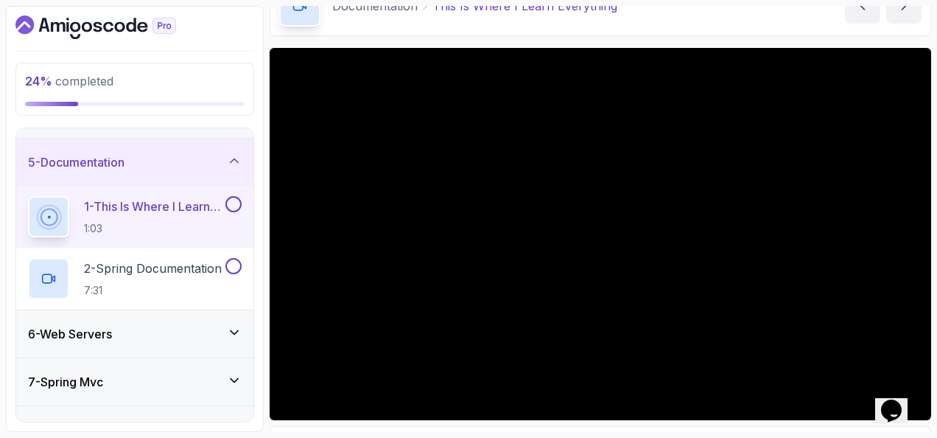
scroll to position [74, 0]
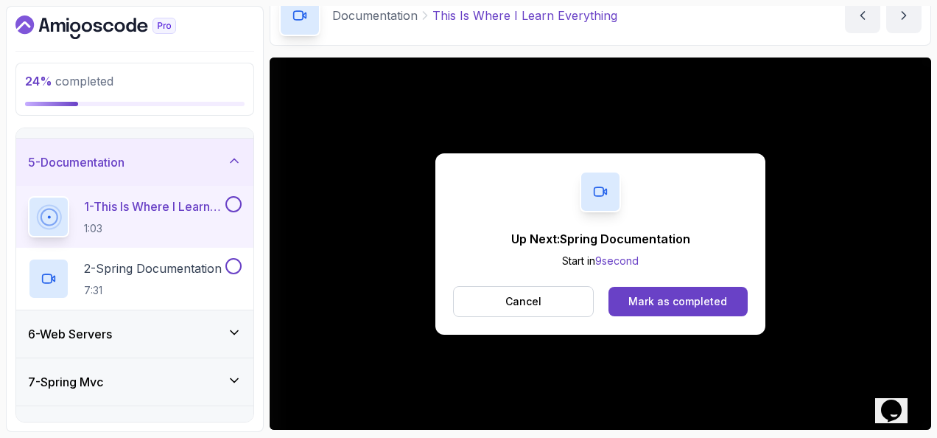
click at [748, 306] on div "Up Next: Spring Documentation Start in 9 second Cancel Mark as completed" at bounding box center [600, 243] width 330 height 181
click at [729, 301] on button "Mark as completed" at bounding box center [678, 301] width 139 height 29
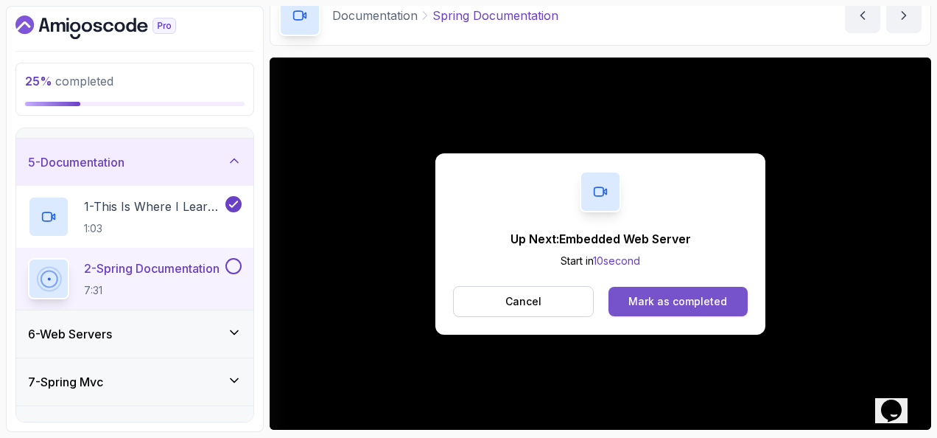
click at [710, 305] on div "Mark as completed" at bounding box center [678, 301] width 99 height 15
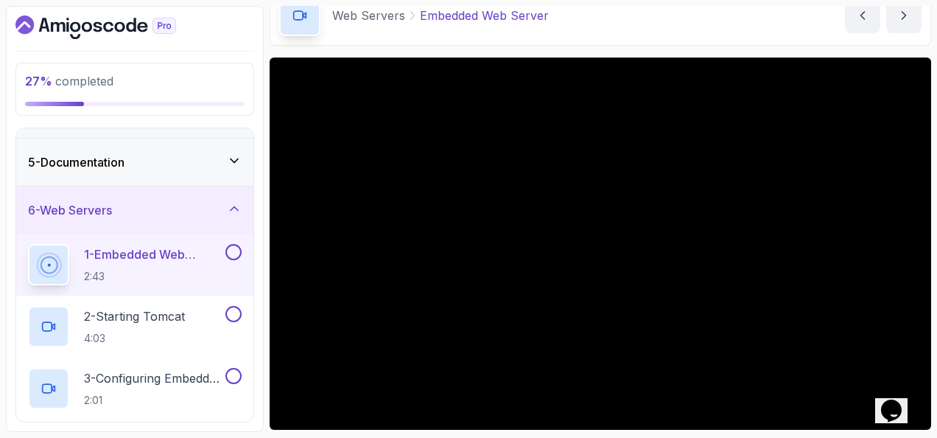
scroll to position [255, 0]
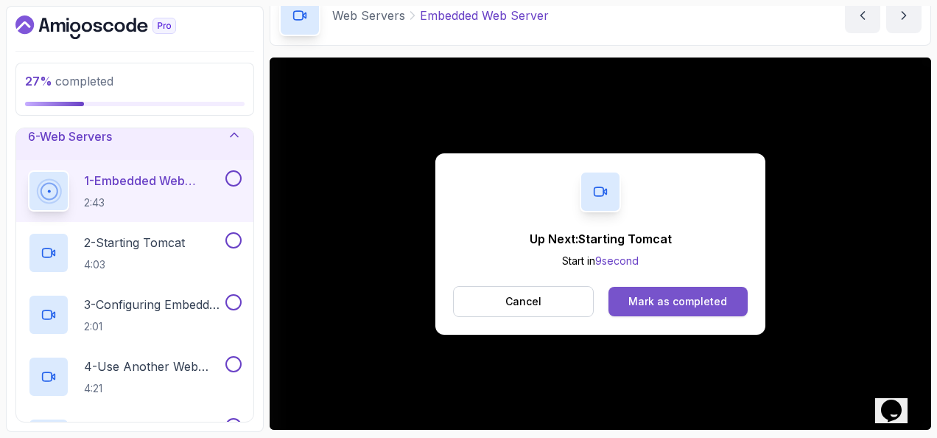
click at [642, 290] on button "Mark as completed" at bounding box center [678, 301] width 139 height 29
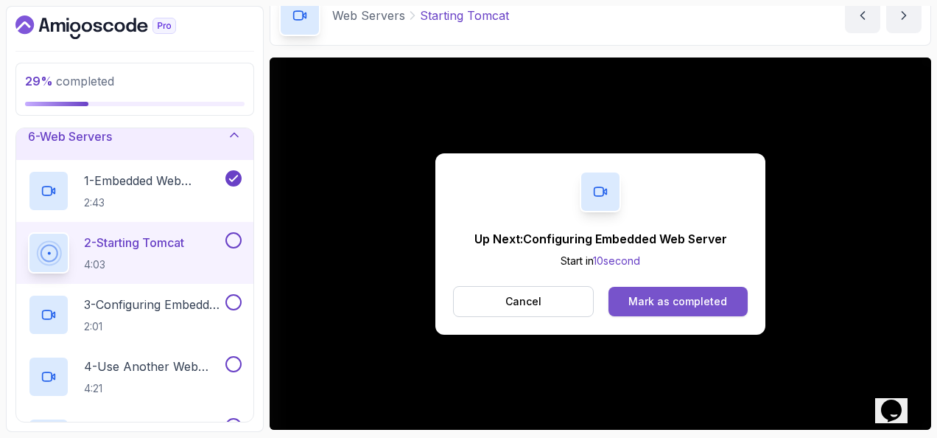
click at [670, 294] on div "Mark as completed" at bounding box center [678, 301] width 99 height 15
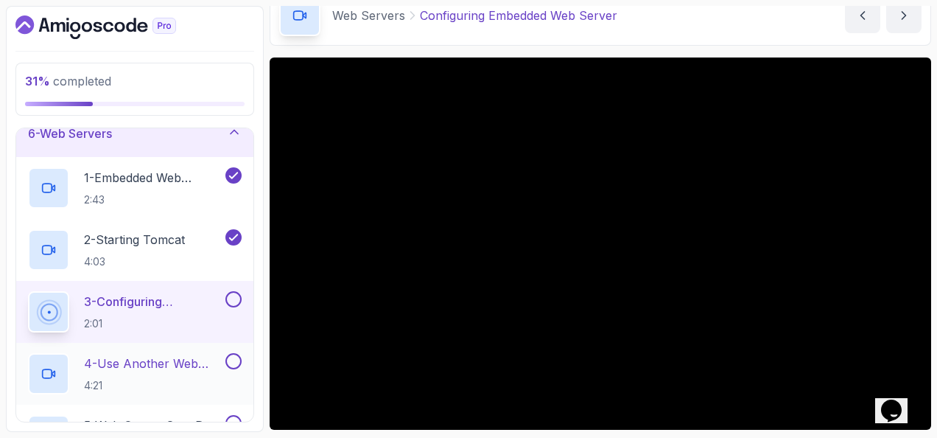
scroll to position [332, 0]
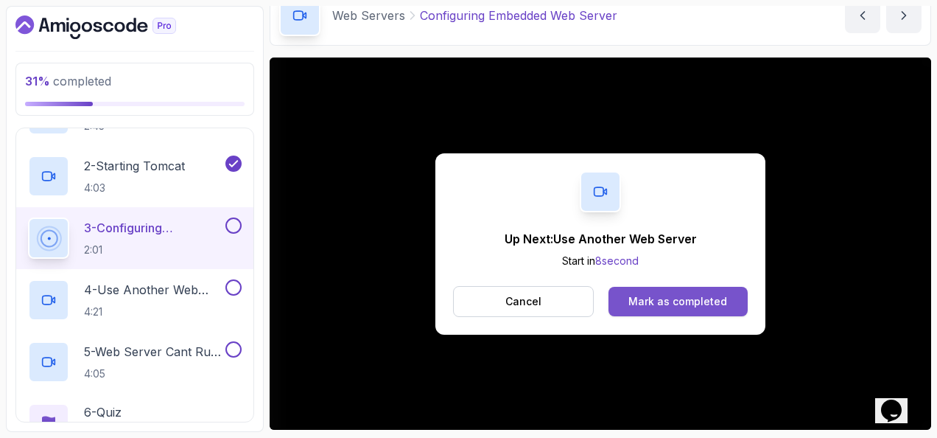
click at [667, 290] on button "Mark as completed" at bounding box center [678, 301] width 139 height 29
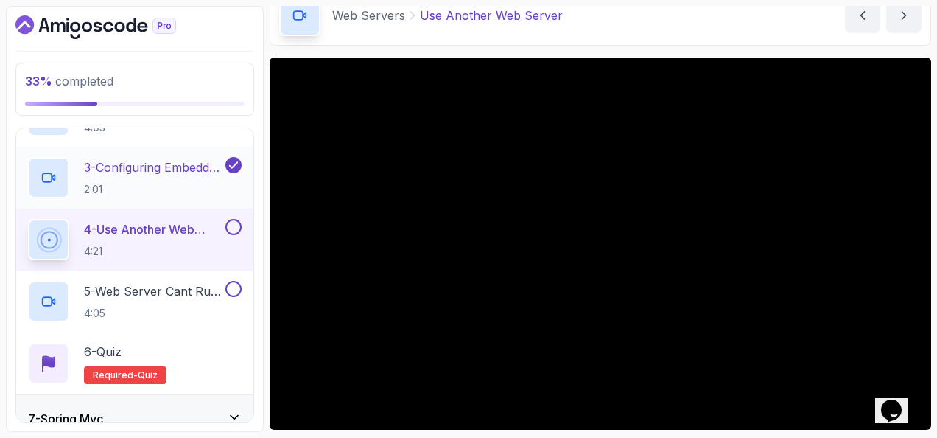
scroll to position [405, 0]
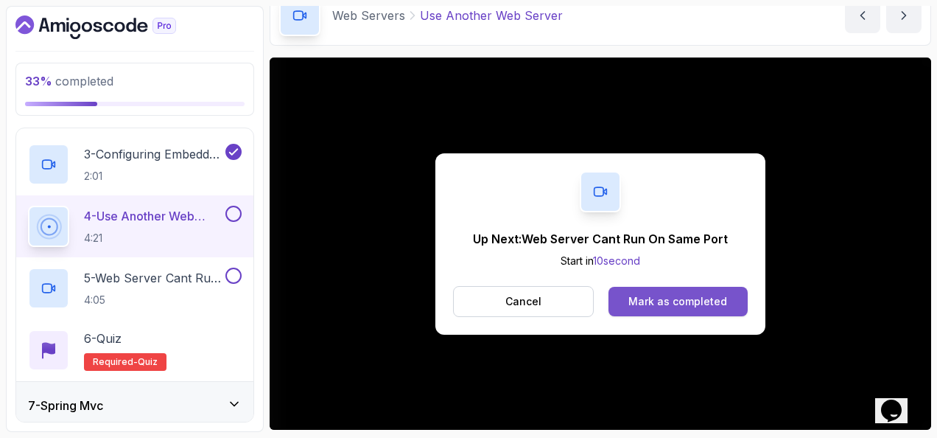
click at [685, 290] on button "Mark as completed" at bounding box center [678, 301] width 139 height 29
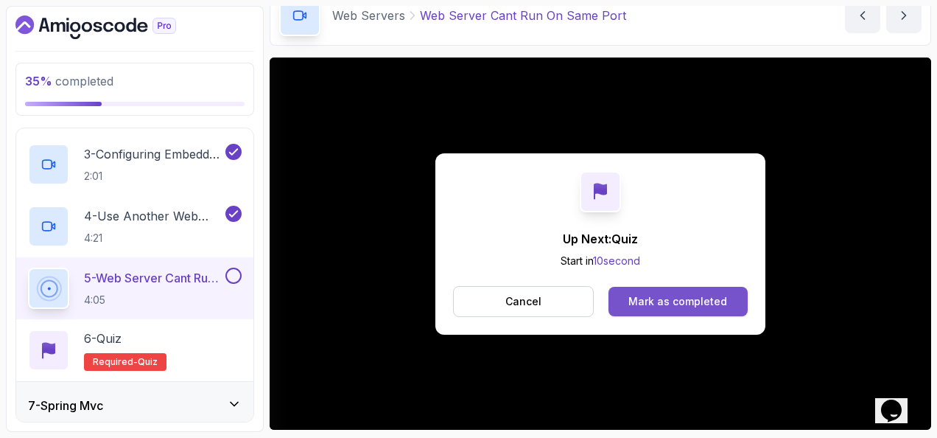
click at [676, 294] on div "Mark as completed" at bounding box center [678, 301] width 99 height 15
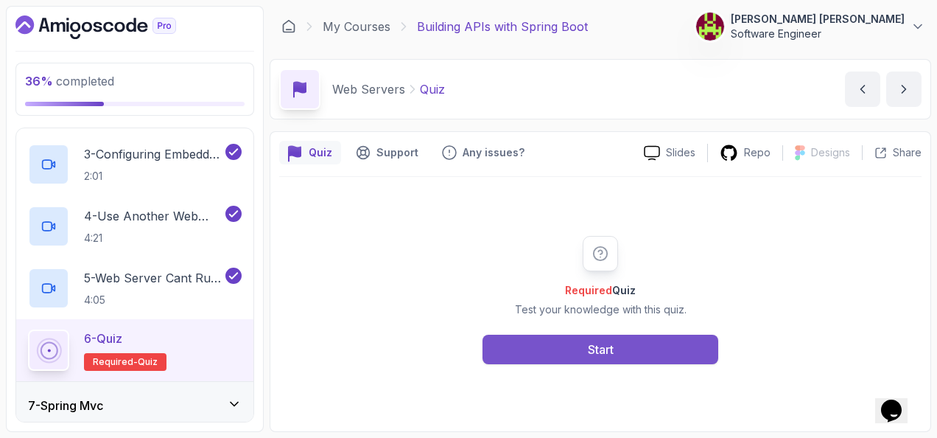
click at [588, 346] on div "Start" at bounding box center [601, 349] width 26 height 18
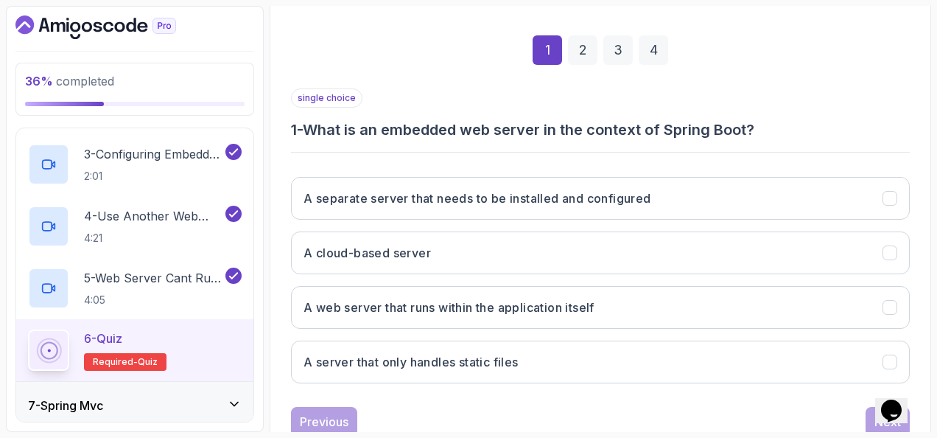
scroll to position [221, 0]
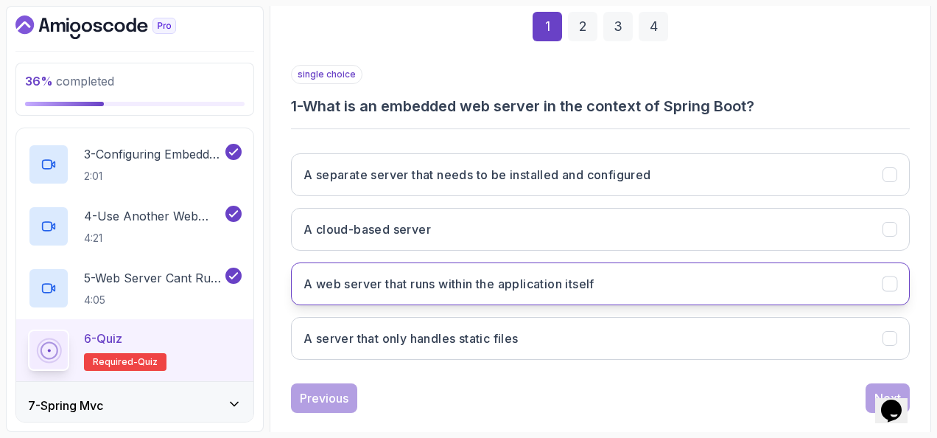
click at [446, 290] on h3 "A web server that runs within the application itself" at bounding box center [449, 284] width 291 height 18
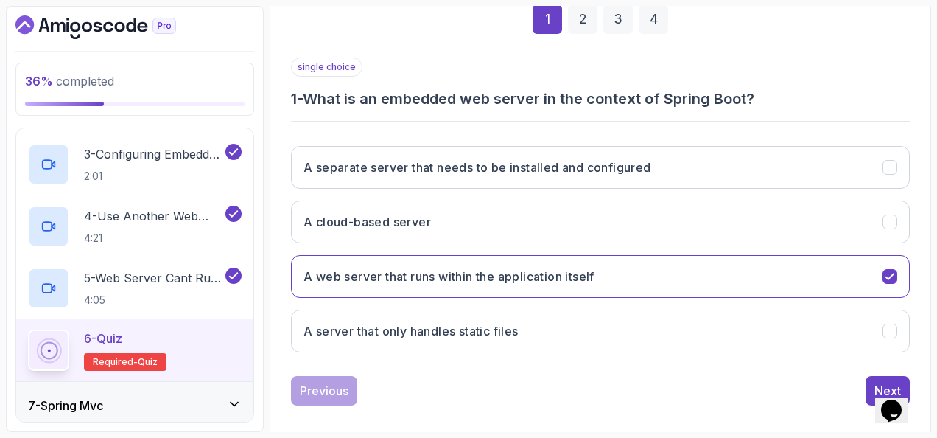
scroll to position [240, 0]
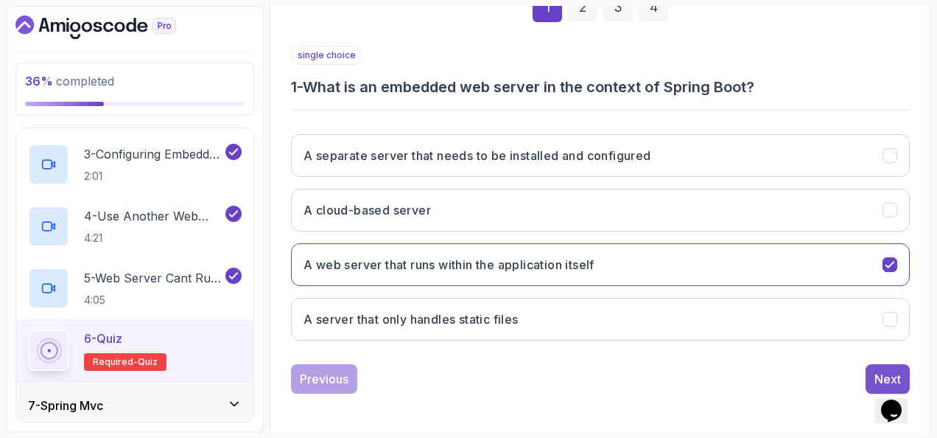
click at [868, 364] on button "Next" at bounding box center [888, 378] width 44 height 29
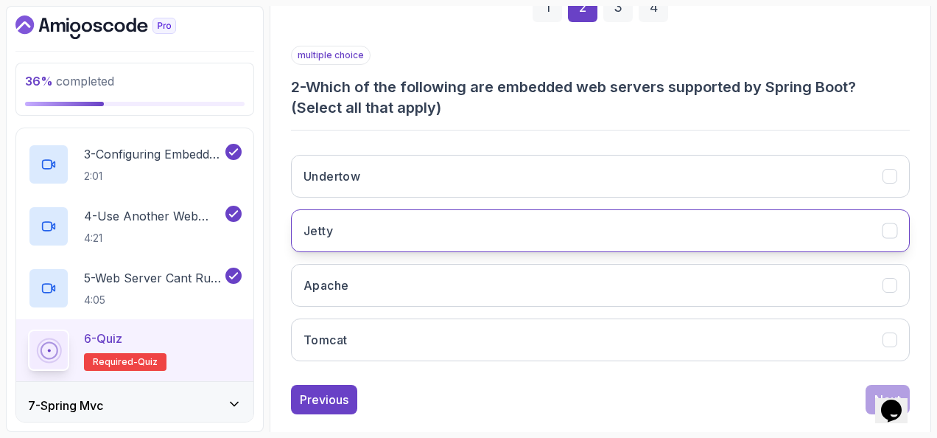
click at [398, 223] on button "Jetty" at bounding box center [600, 230] width 619 height 43
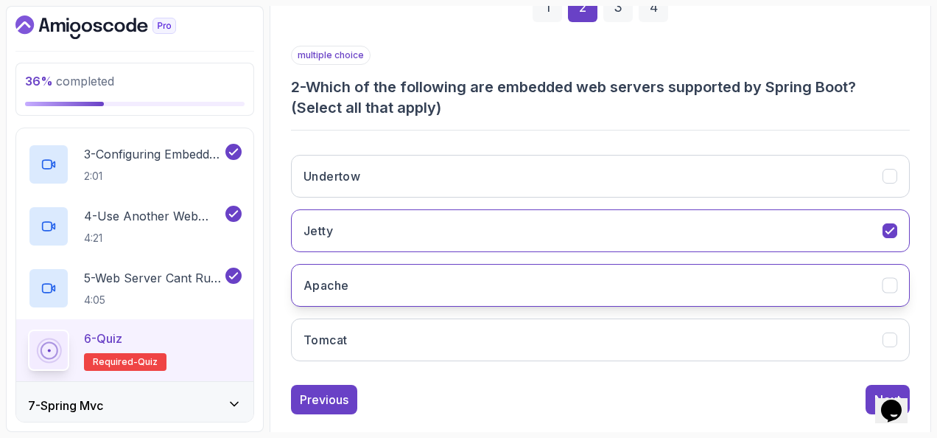
click at [395, 276] on button "Apache" at bounding box center [600, 285] width 619 height 43
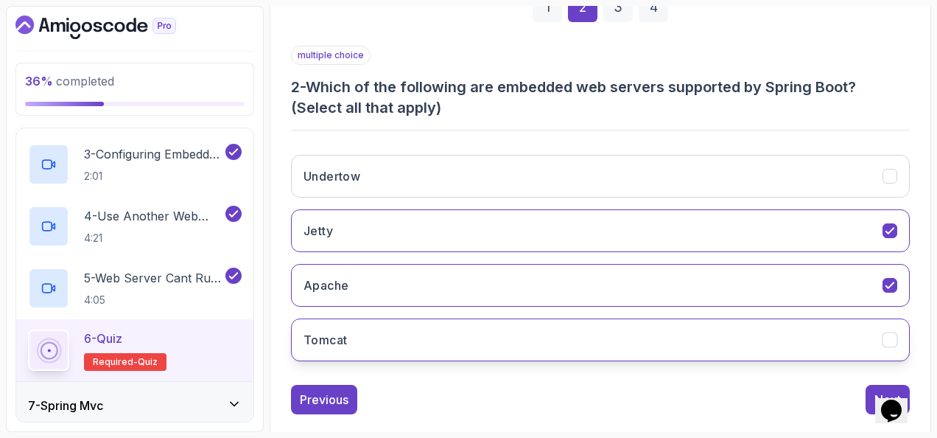
click at [410, 329] on button "Tomcat" at bounding box center [600, 339] width 619 height 43
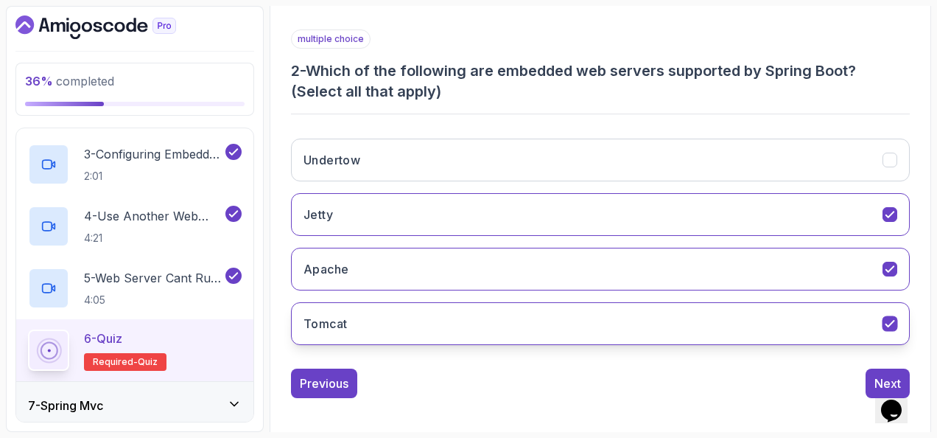
scroll to position [261, 0]
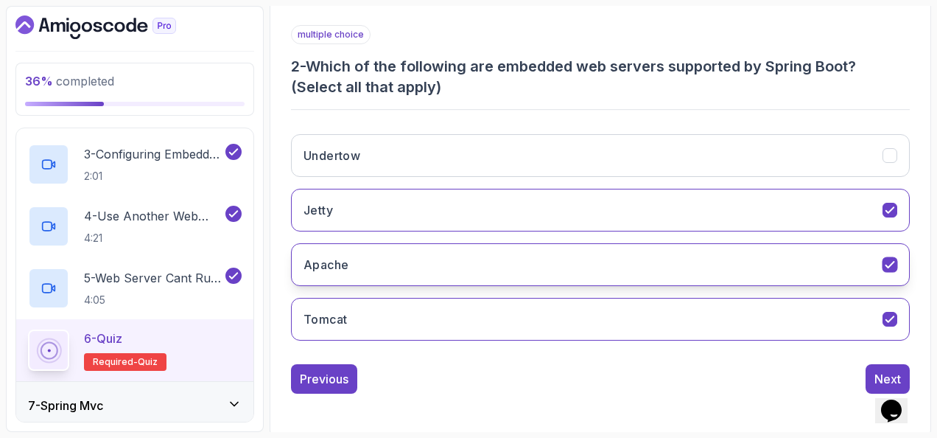
click at [743, 273] on button "Apache" at bounding box center [600, 264] width 619 height 43
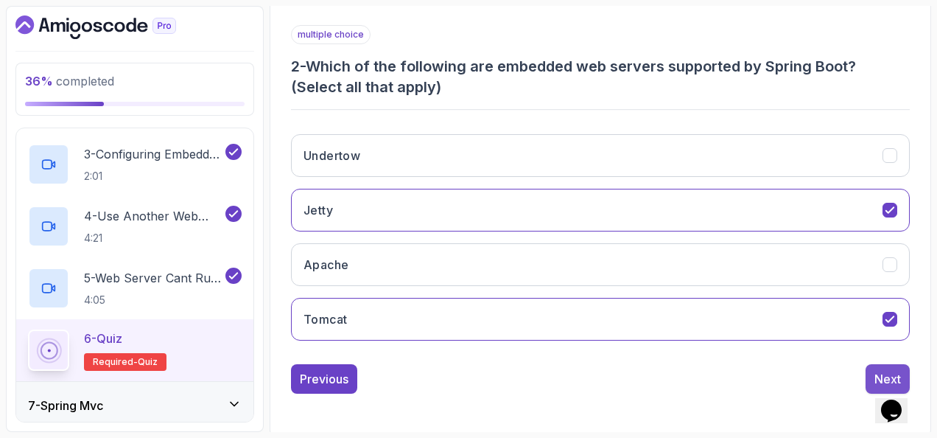
click at [878, 364] on button "Next" at bounding box center [888, 378] width 44 height 29
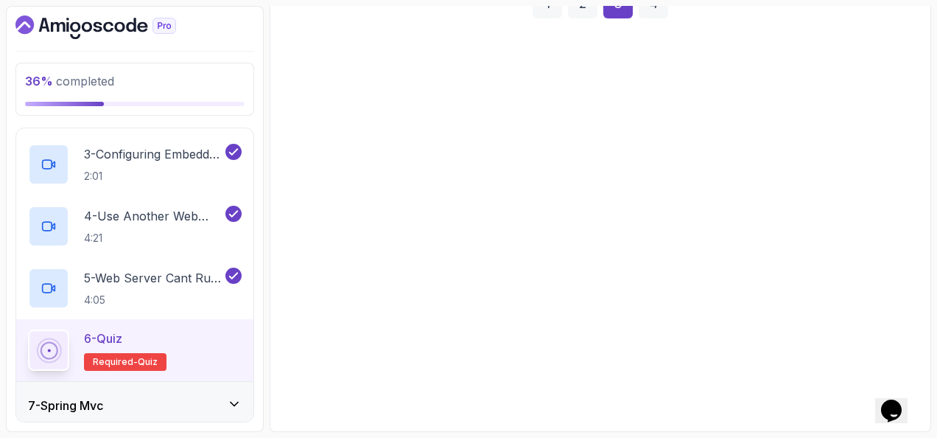
scroll to position [240, 0]
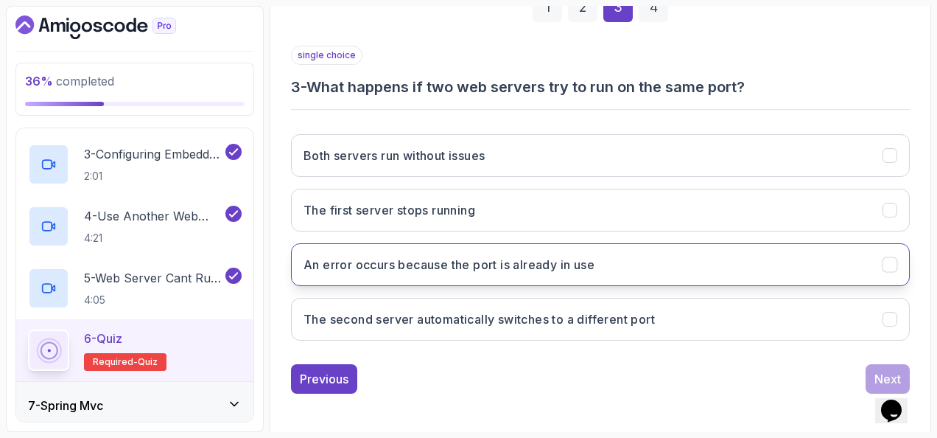
click at [665, 262] on button "An error occurs because the port is already in use" at bounding box center [600, 264] width 619 height 43
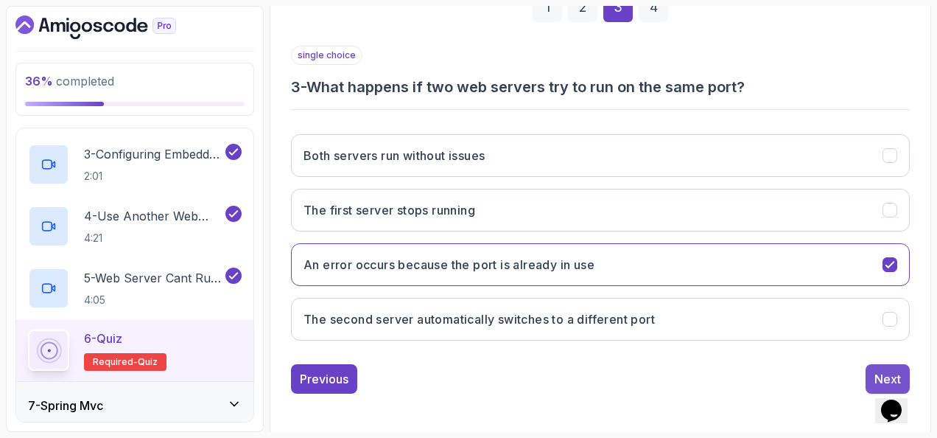
click at [896, 370] on div "Next" at bounding box center [888, 379] width 27 height 18
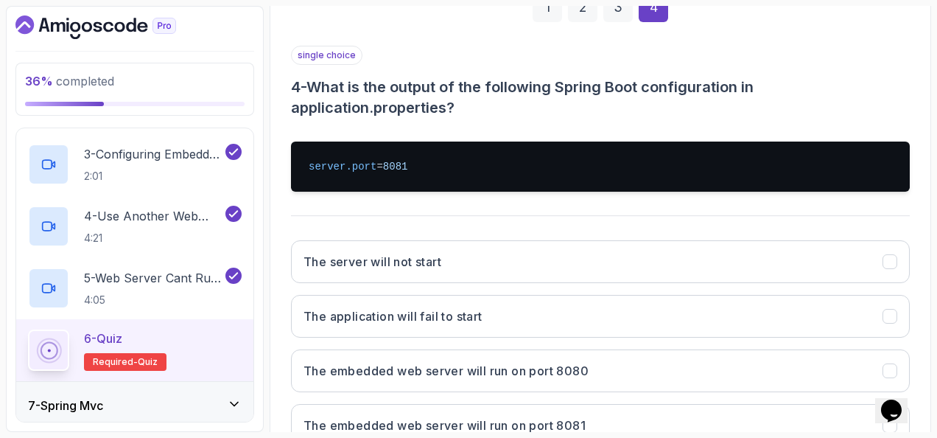
scroll to position [314, 0]
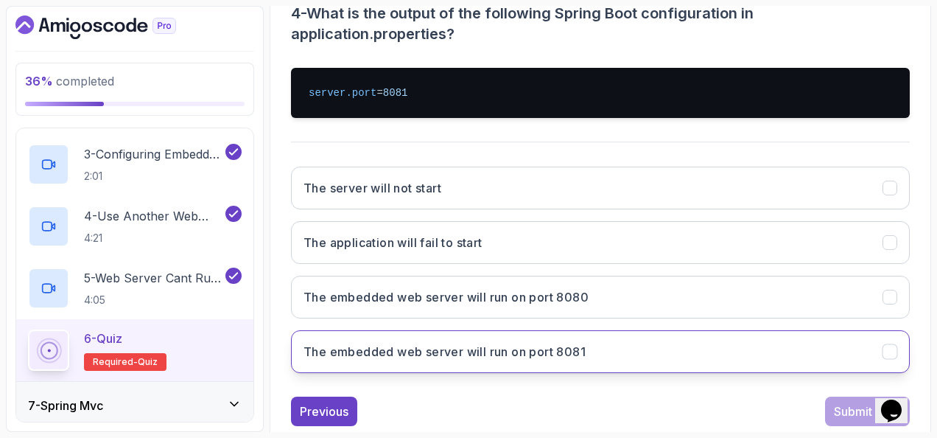
click at [718, 335] on button "The embedded web server will run on port 8081" at bounding box center [600, 351] width 619 height 43
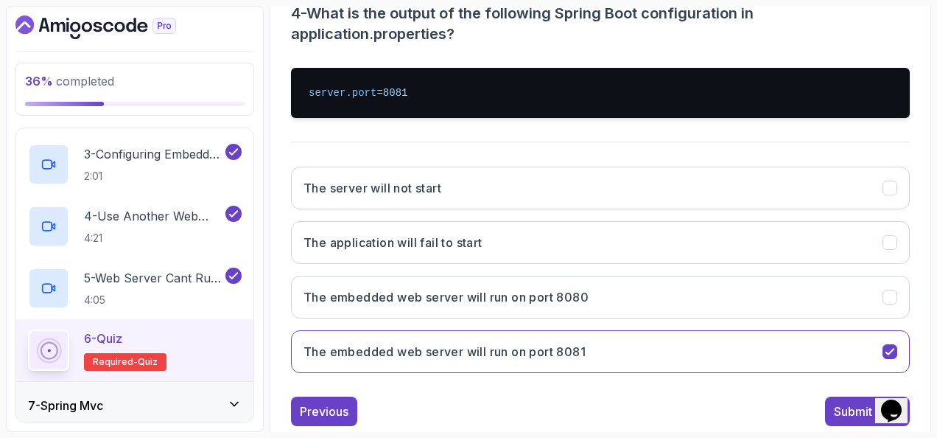
click at [849, 402] on div "Submit Quiz" at bounding box center [867, 411] width 67 height 18
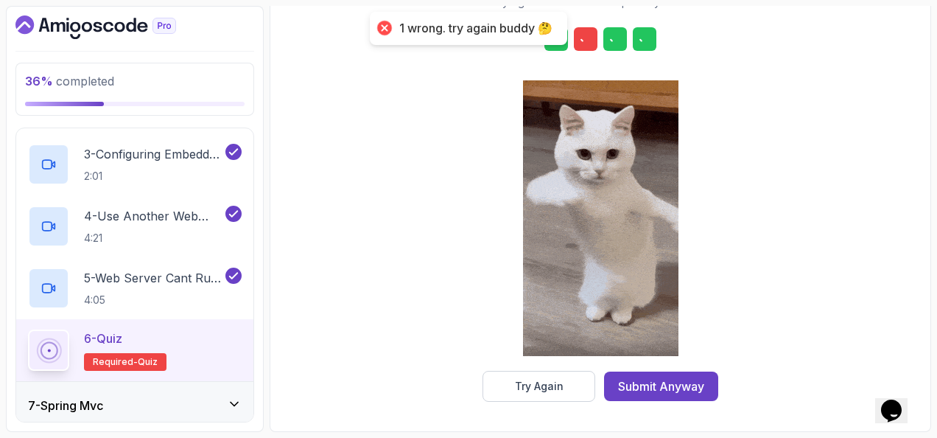
scroll to position [267, 0]
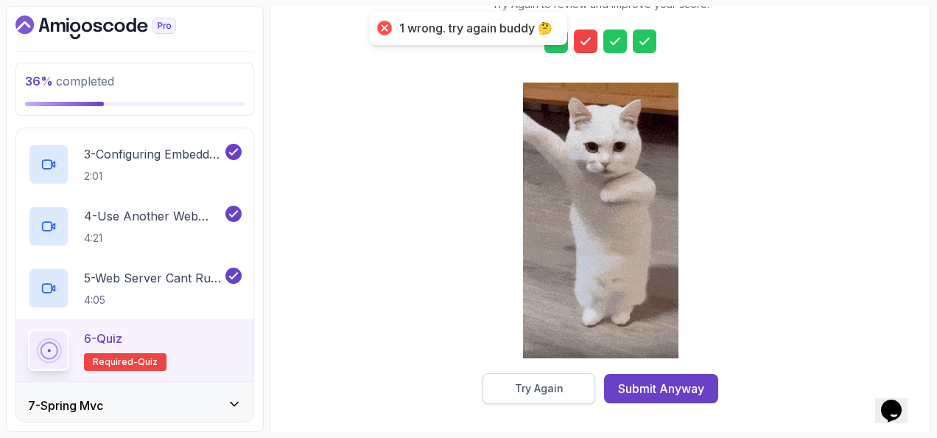
click at [563, 385] on button "Try Again" at bounding box center [539, 388] width 113 height 31
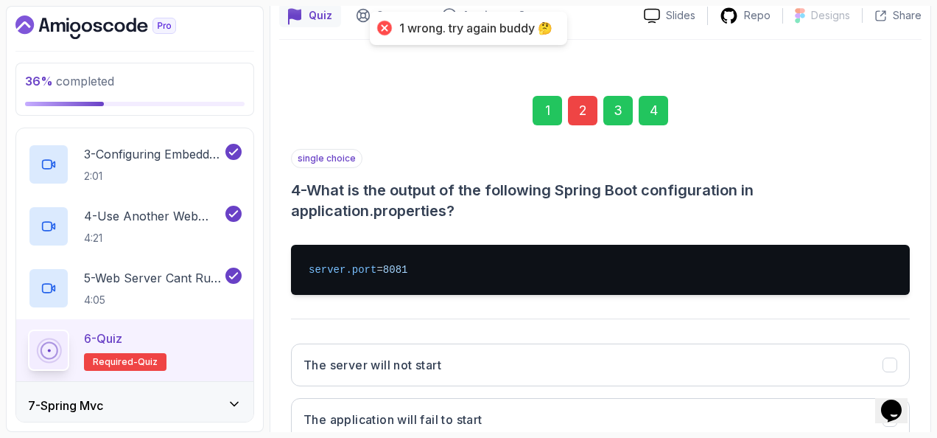
scroll to position [46, 0]
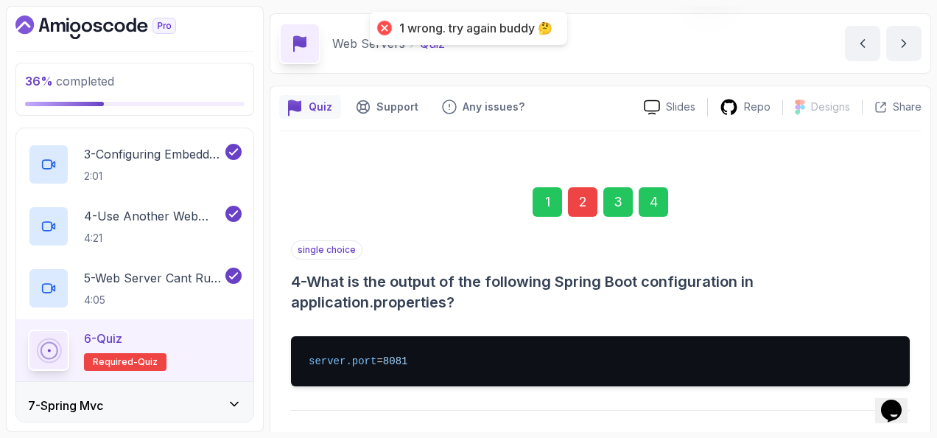
click at [580, 197] on div "2" at bounding box center [582, 201] width 29 height 29
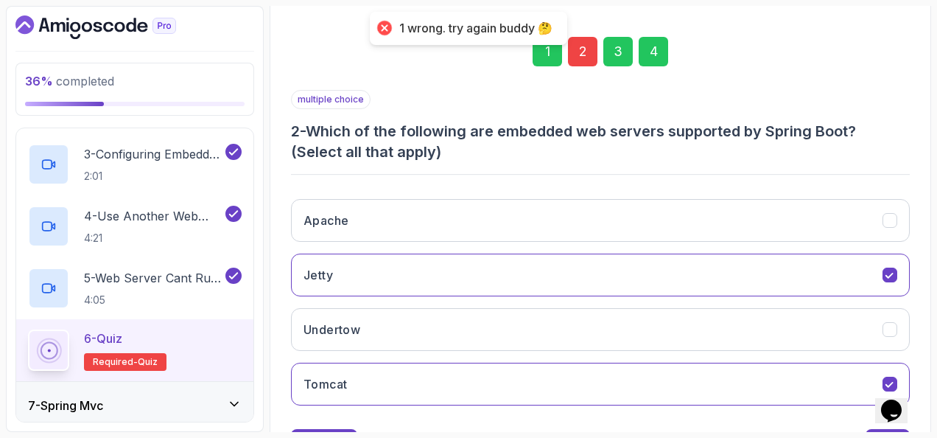
scroll to position [261, 0]
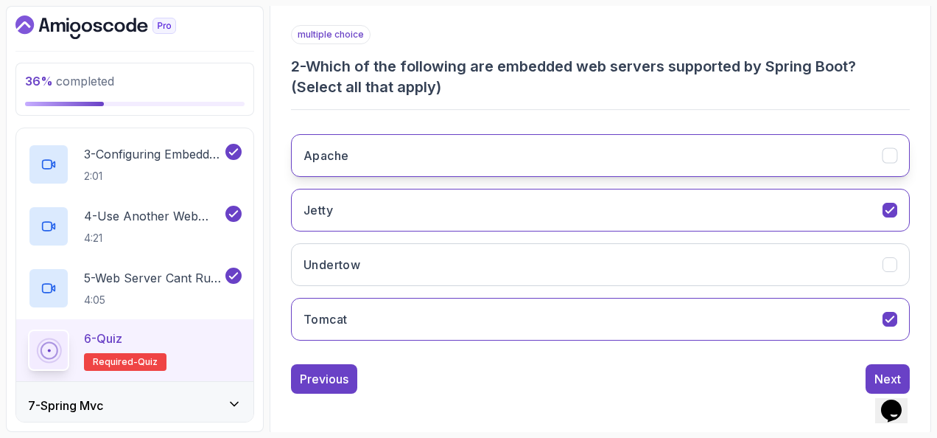
click at [517, 156] on button "Apache" at bounding box center [600, 155] width 619 height 43
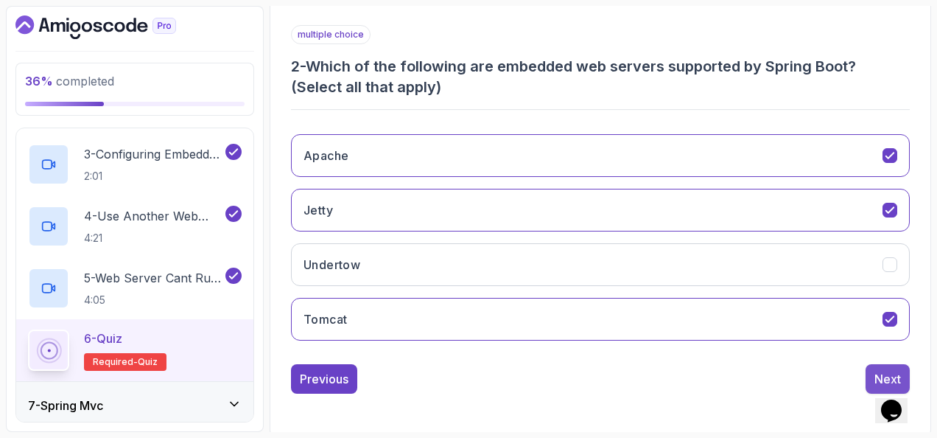
click at [885, 364] on button "Next" at bounding box center [888, 378] width 44 height 29
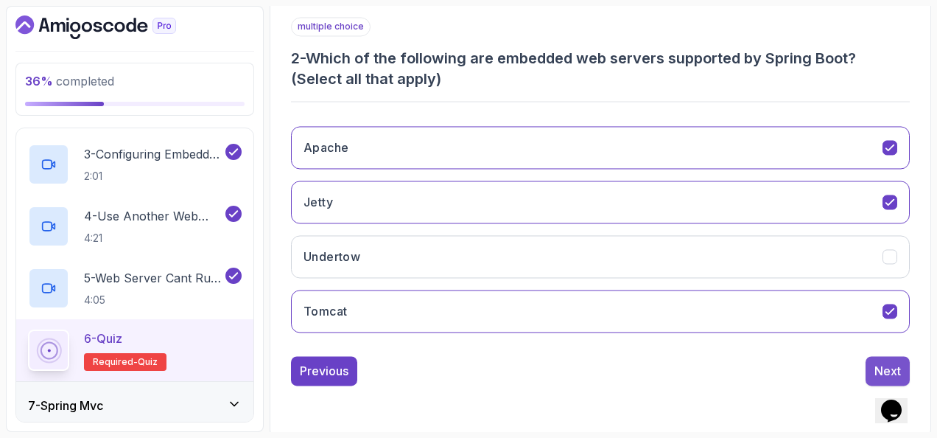
scroll to position [240, 0]
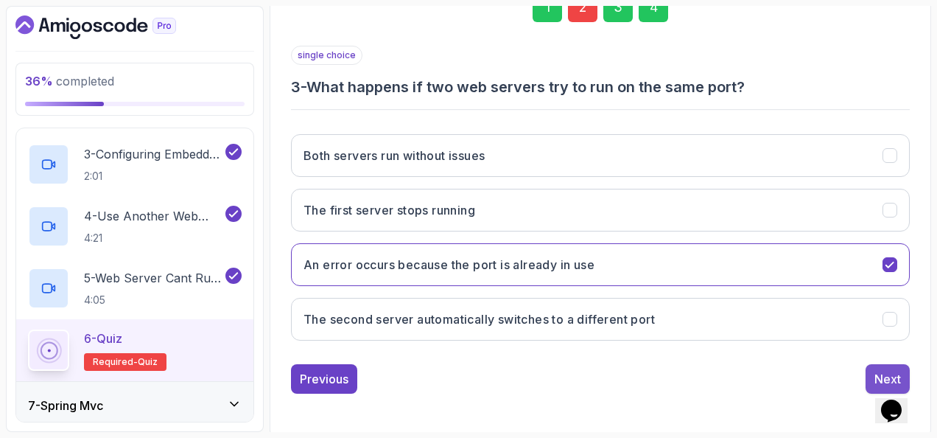
click at [884, 370] on div "Next" at bounding box center [888, 379] width 27 height 18
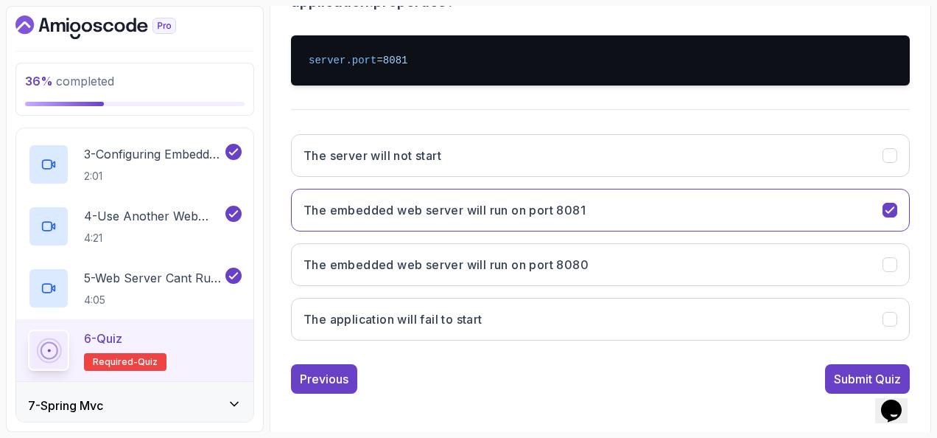
click at [857, 370] on div "Submit Quiz" at bounding box center [867, 379] width 67 height 18
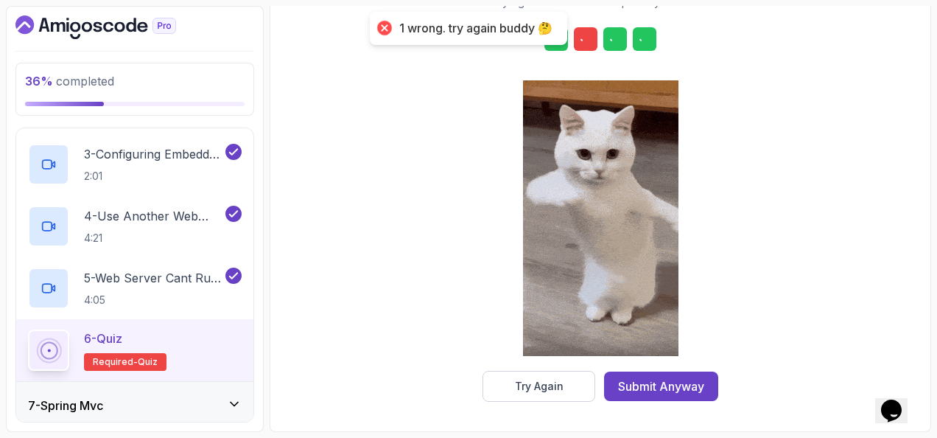
scroll to position [267, 0]
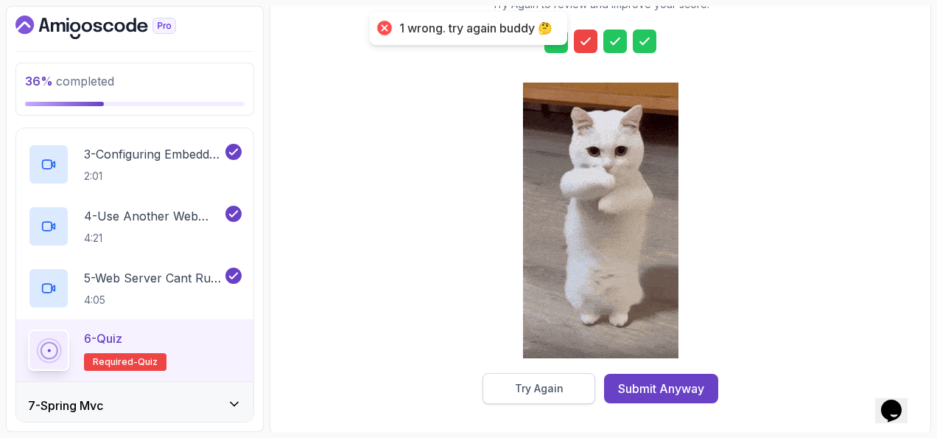
click at [556, 388] on div "Try Again" at bounding box center [539, 388] width 49 height 15
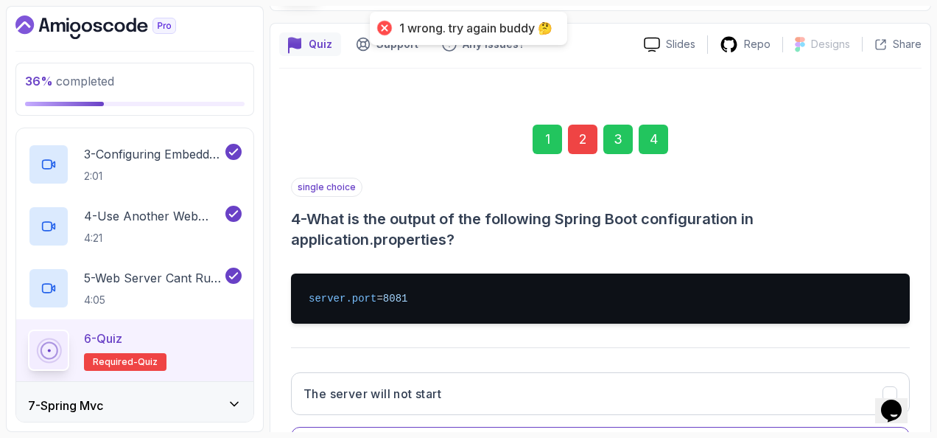
scroll to position [46, 0]
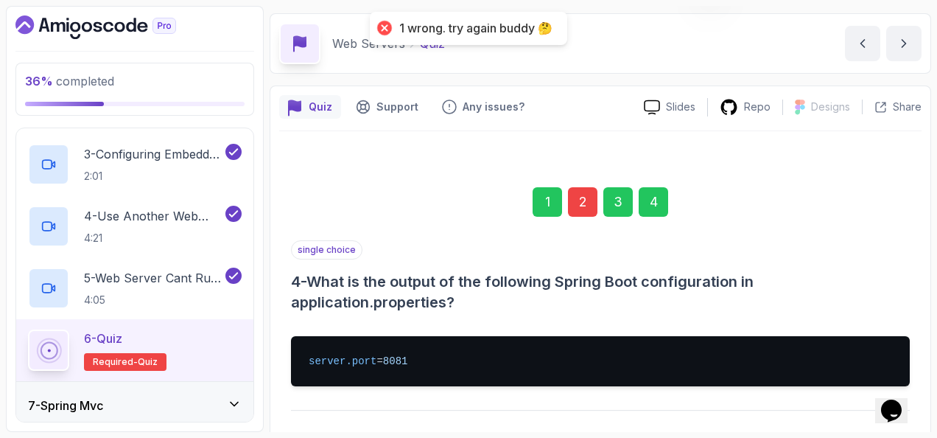
click at [582, 197] on div "2" at bounding box center [582, 201] width 29 height 29
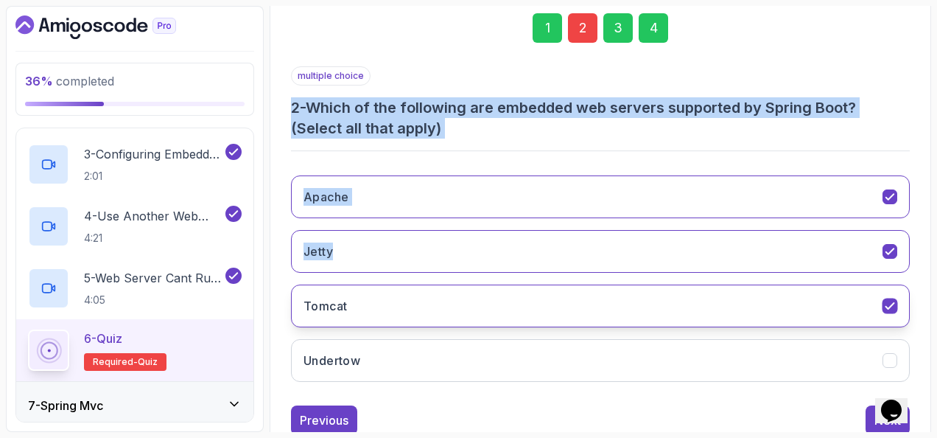
scroll to position [261, 0]
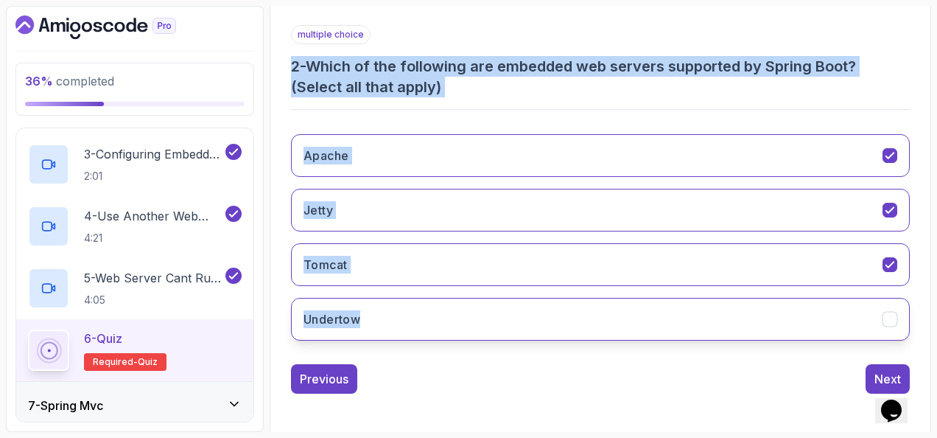
drag, startPoint x: 287, startPoint y: 130, endPoint x: 438, endPoint y: 315, distance: 239.4
click at [438, 315] on div "1 2 3 4 multiple choice 2 - Which of the following are embedded web servers sup…" at bounding box center [600, 171] width 643 height 469
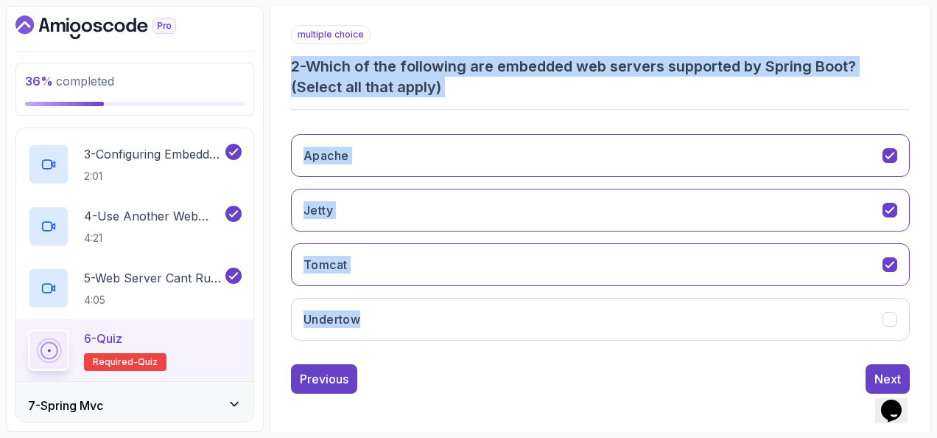
copy div "2 - Which of the following are embedded web servers supported by Spring Boot? (…"
click at [468, 284] on div "Apache Jetty Tomcat Undertow" at bounding box center [600, 237] width 619 height 230
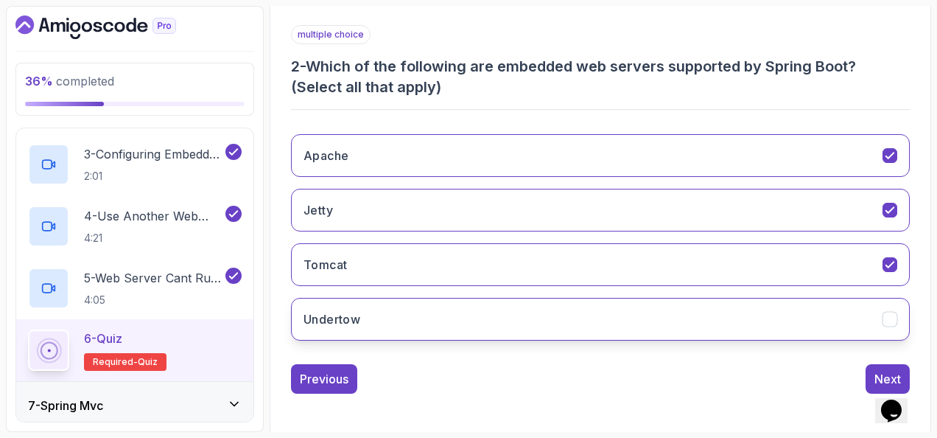
click at [393, 302] on button "Undertow" at bounding box center [600, 319] width 619 height 43
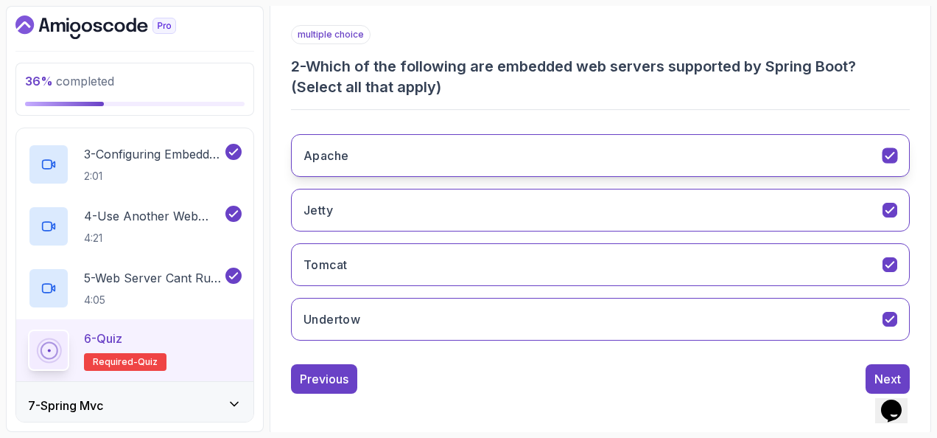
click at [429, 144] on button "Apache" at bounding box center [600, 155] width 619 height 43
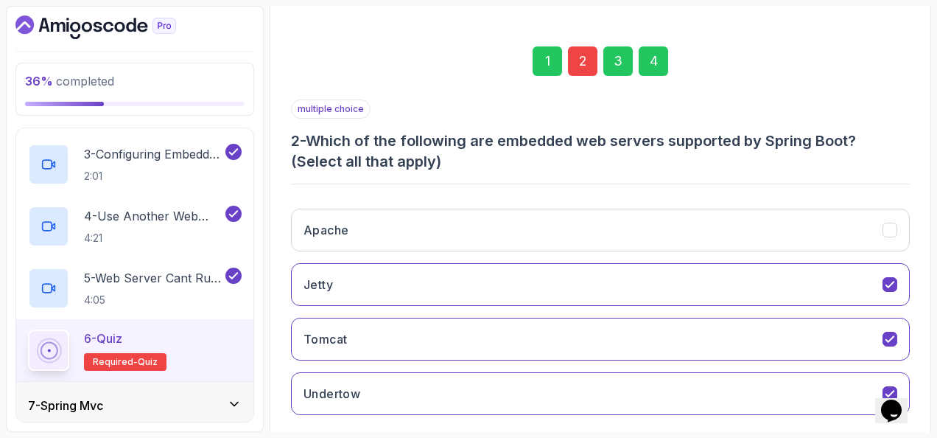
scroll to position [113, 0]
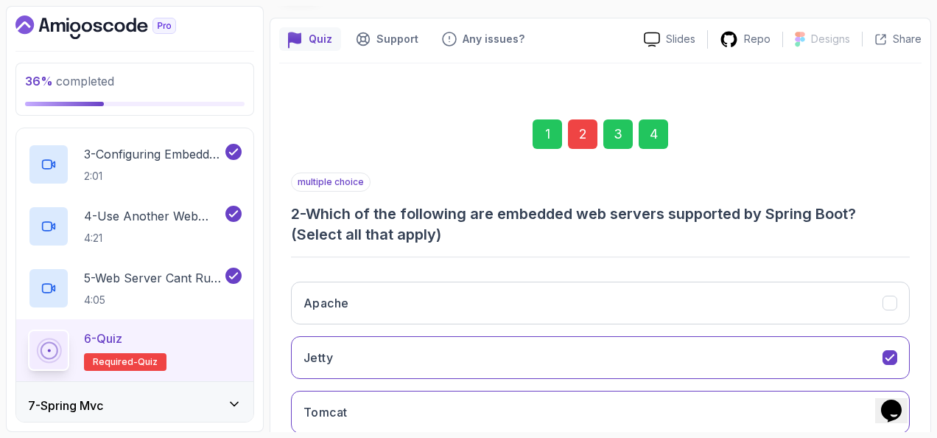
click at [650, 128] on div "4" at bounding box center [653, 133] width 29 height 29
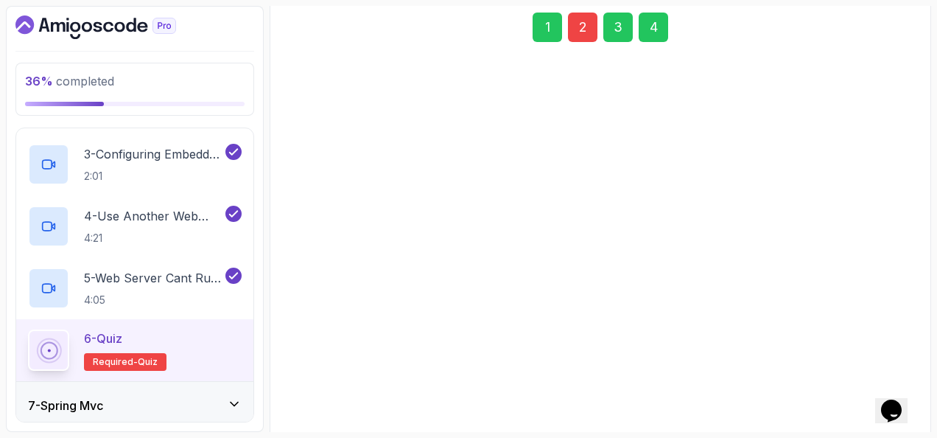
scroll to position [346, 0]
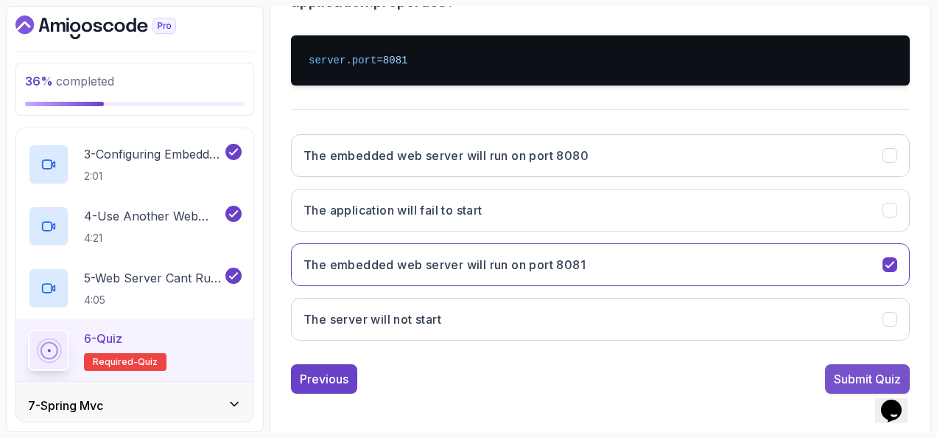
click at [844, 370] on div "Submit Quiz" at bounding box center [867, 379] width 67 height 18
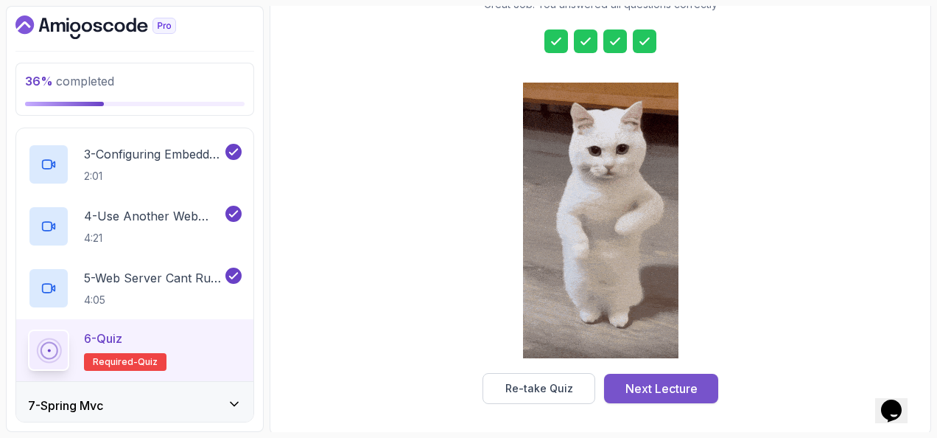
click at [637, 396] on button "Next Lecture" at bounding box center [661, 388] width 114 height 29
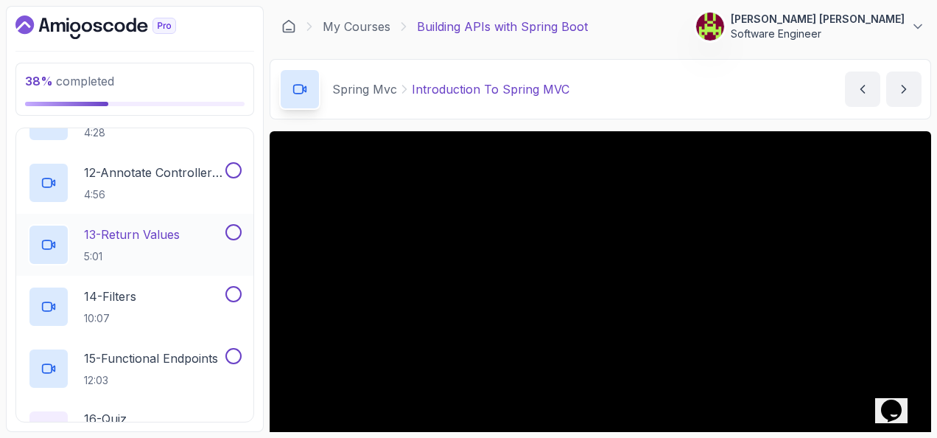
scroll to position [1172, 0]
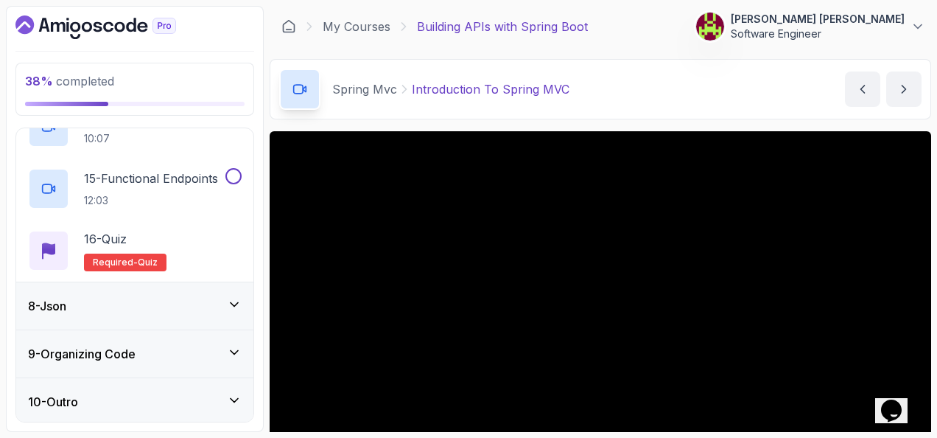
click at [192, 303] on div "8 - Json" at bounding box center [135, 306] width 214 height 18
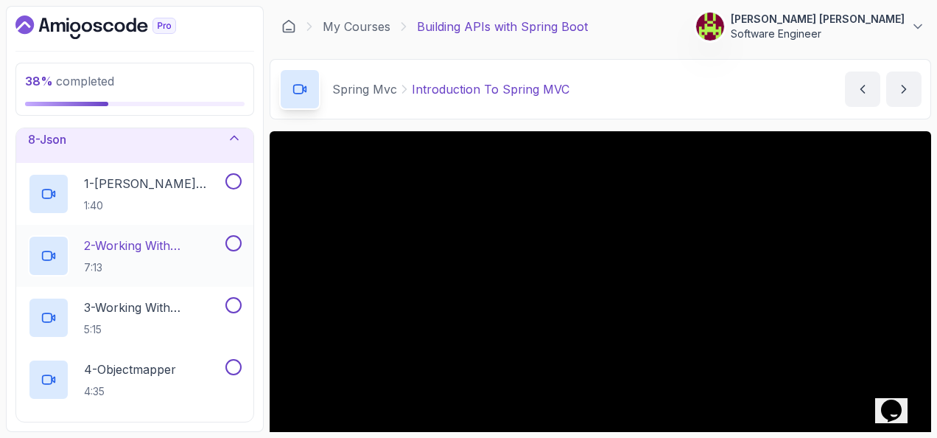
scroll to position [329, 0]
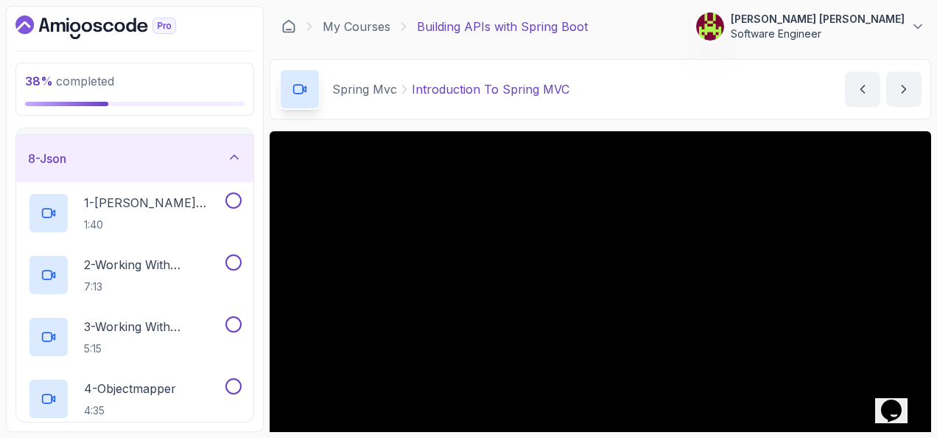
click at [216, 150] on div "8 - Json" at bounding box center [135, 159] width 214 height 18
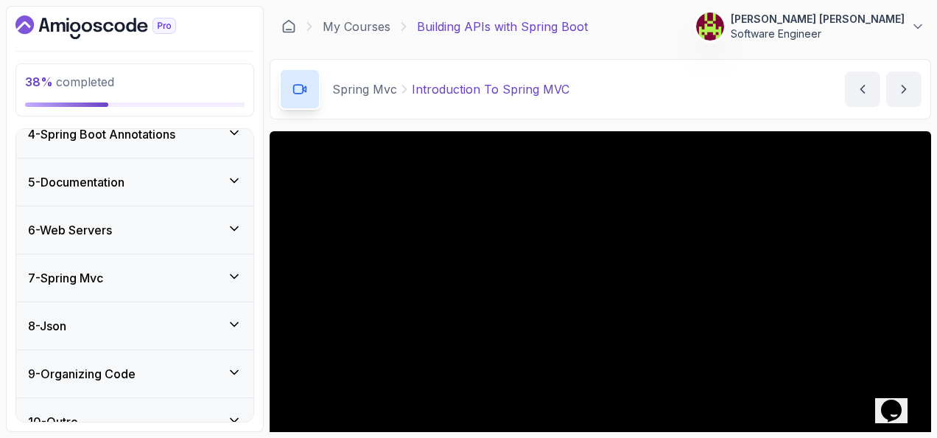
scroll to position [181, 0]
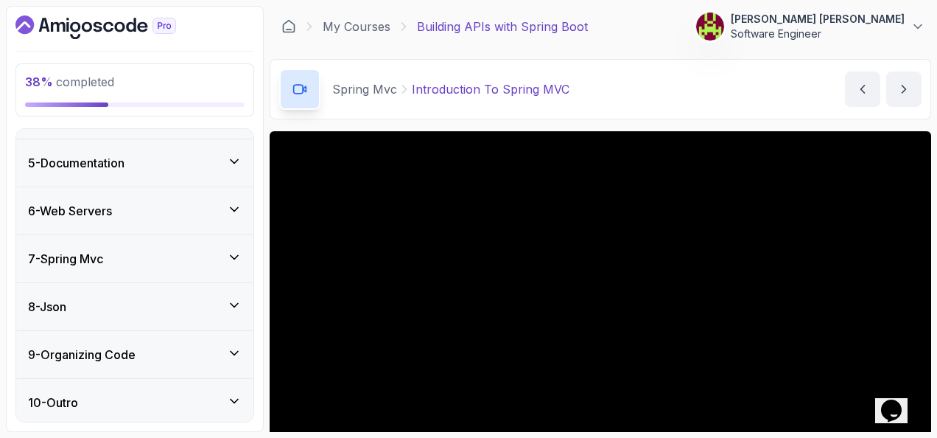
click at [236, 260] on icon at bounding box center [234, 257] width 15 height 15
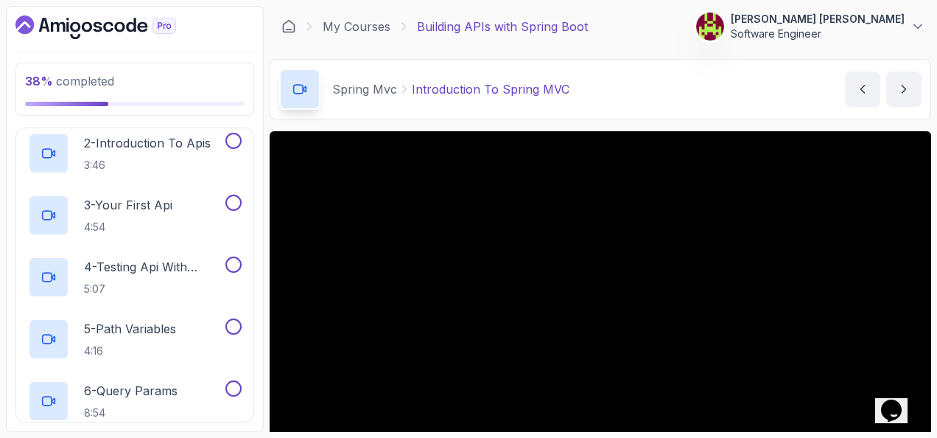
scroll to position [74, 0]
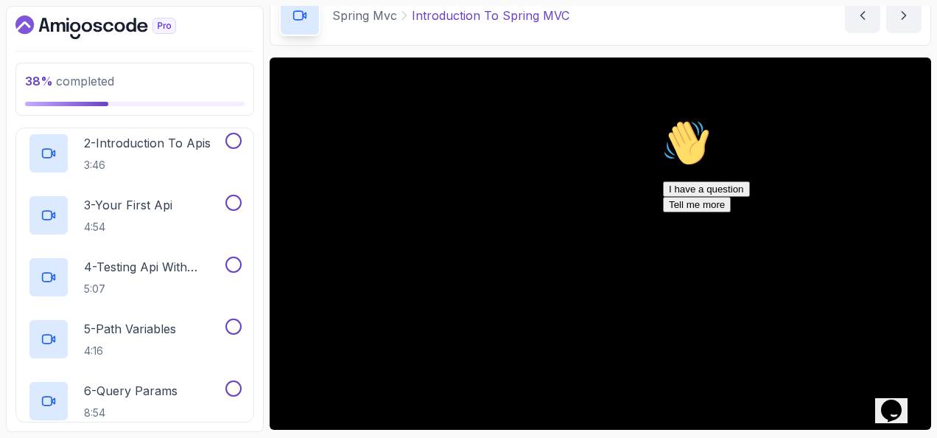
click at [785, 43] on div "Spring Mvc Introduction To Spring MVC Introduction To Spring MVC by nelson" at bounding box center [601, 15] width 662 height 60
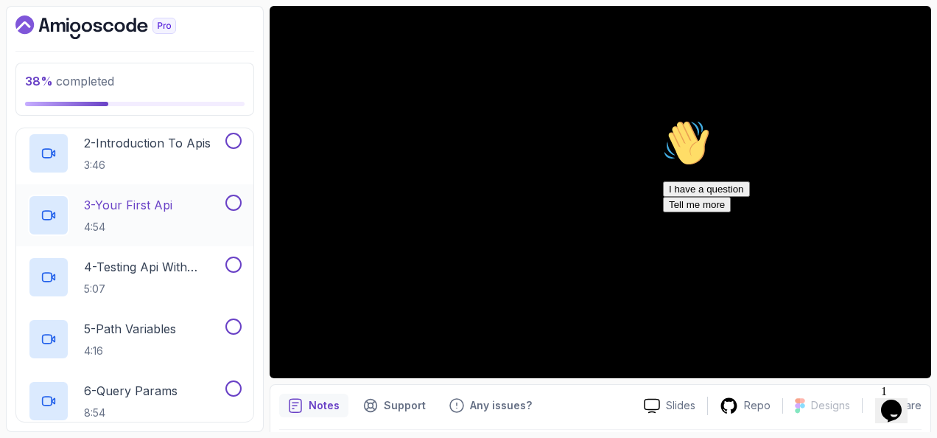
scroll to position [147, 0]
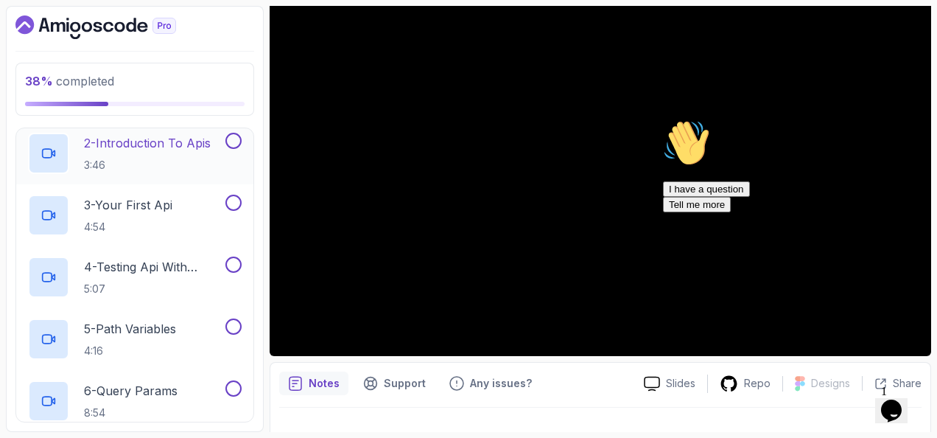
click at [144, 146] on p "2 - Introduction To Apis" at bounding box center [147, 143] width 127 height 18
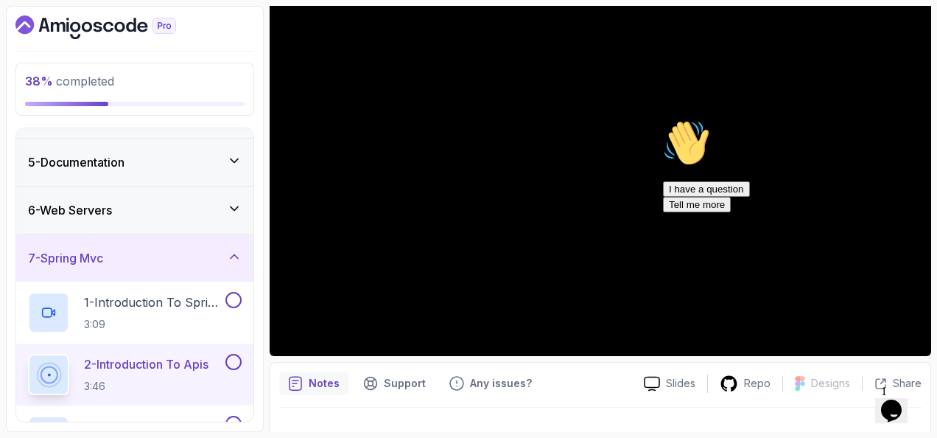
scroll to position [255, 0]
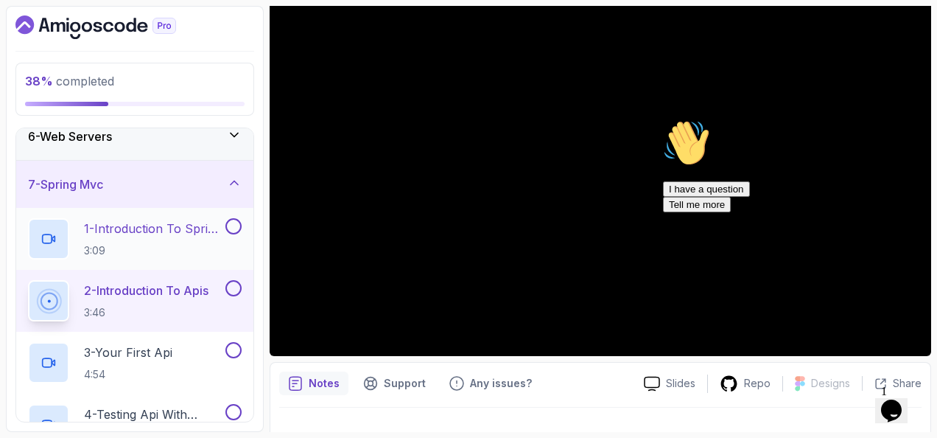
click at [147, 221] on p "1 - Introduction To Spring MVC" at bounding box center [153, 229] width 139 height 18
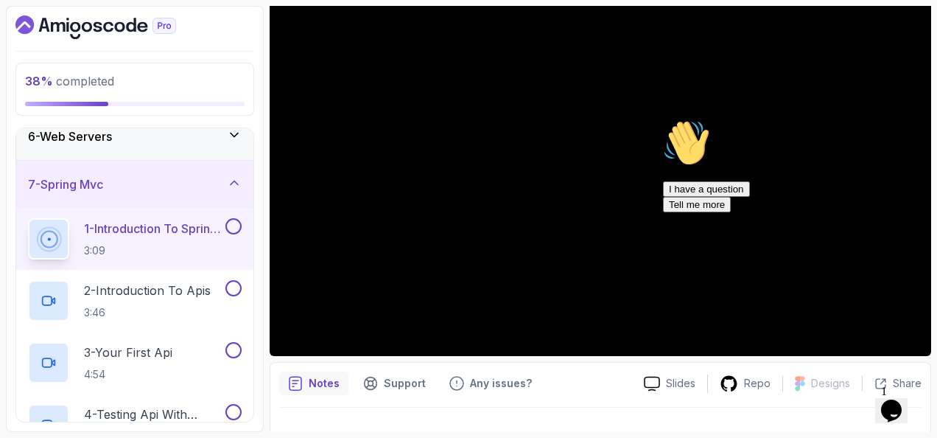
click at [899, 398] on button "Opens Chat This icon Opens the chat window." at bounding box center [891, 410] width 32 height 25
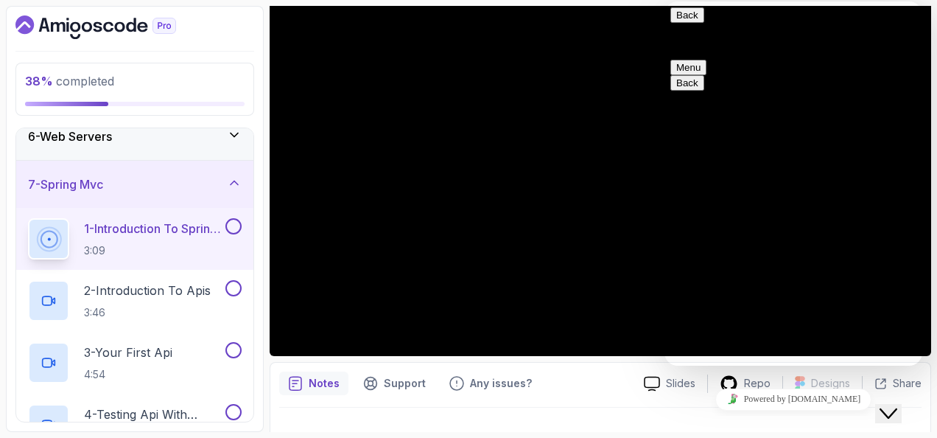
click at [899, 404] on button "Close Chat This icon closes the chat window." at bounding box center [888, 413] width 27 height 19
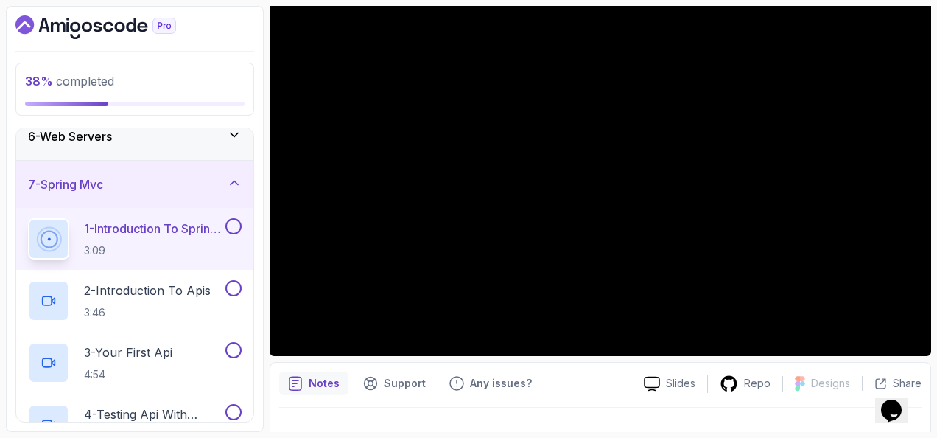
scroll to position [74, 0]
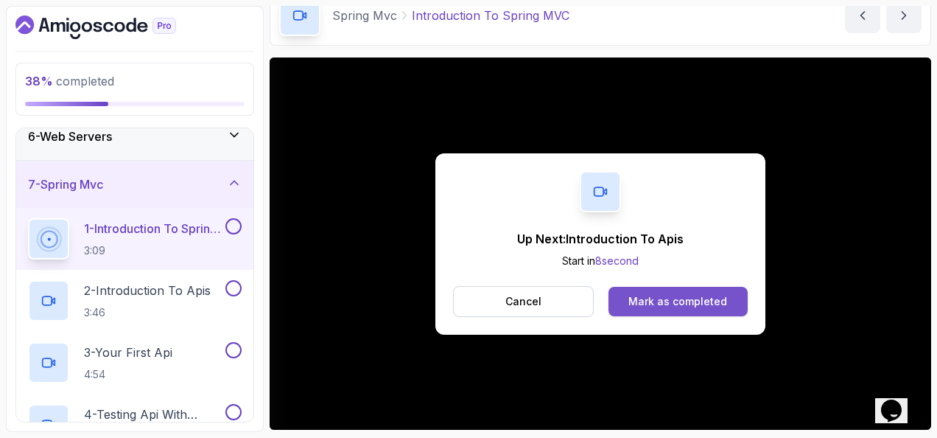
click at [729, 291] on button "Mark as completed" at bounding box center [678, 301] width 139 height 29
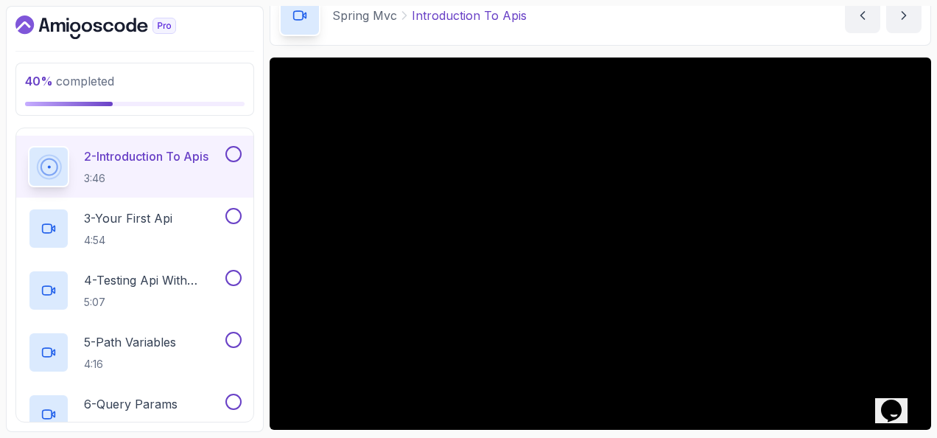
scroll to position [402, 0]
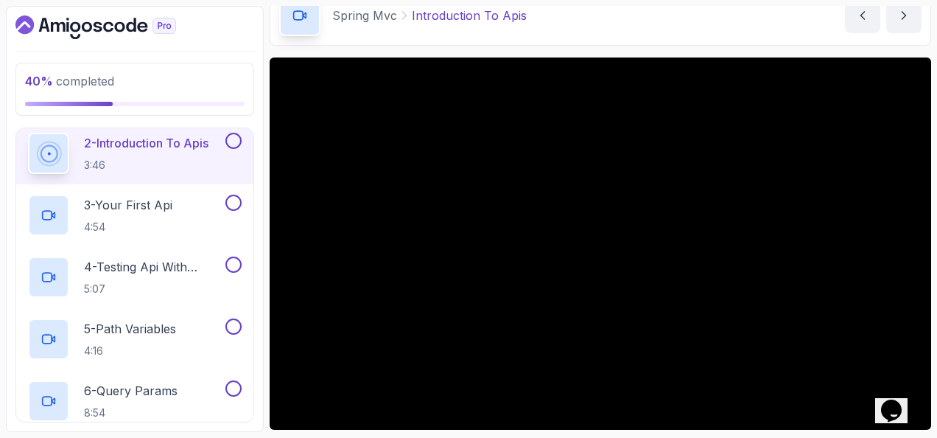
click at [232, 139] on button at bounding box center [233, 141] width 16 height 16
click at [181, 206] on div "3 - Your First Api 4:54" at bounding box center [125, 215] width 195 height 41
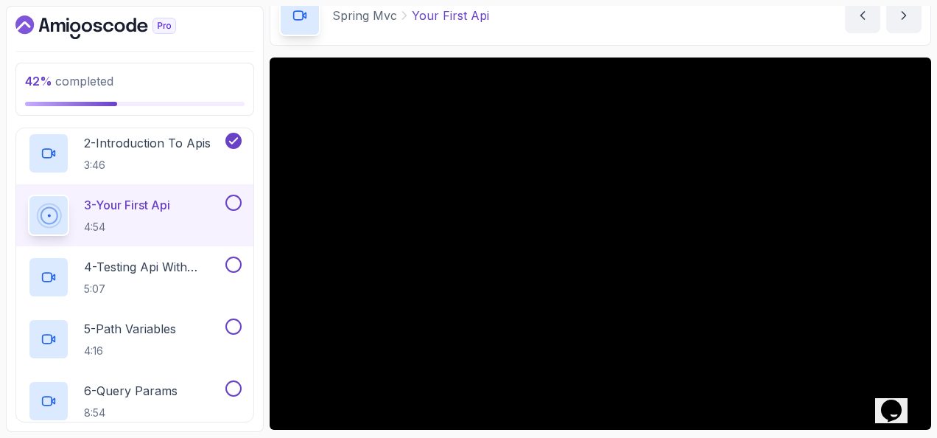
click at [229, 199] on button at bounding box center [233, 203] width 16 height 16
click at [175, 263] on p "4 - Testing Api With Chrome And Intellij" at bounding box center [153, 267] width 139 height 18
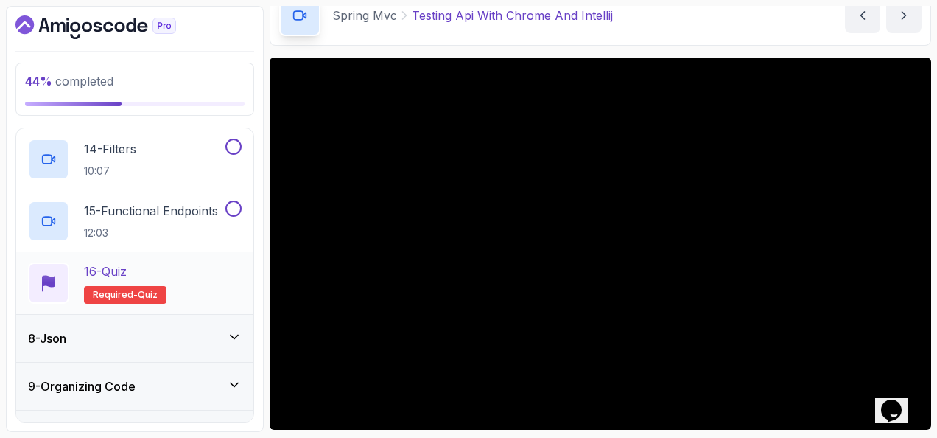
scroll to position [1172, 0]
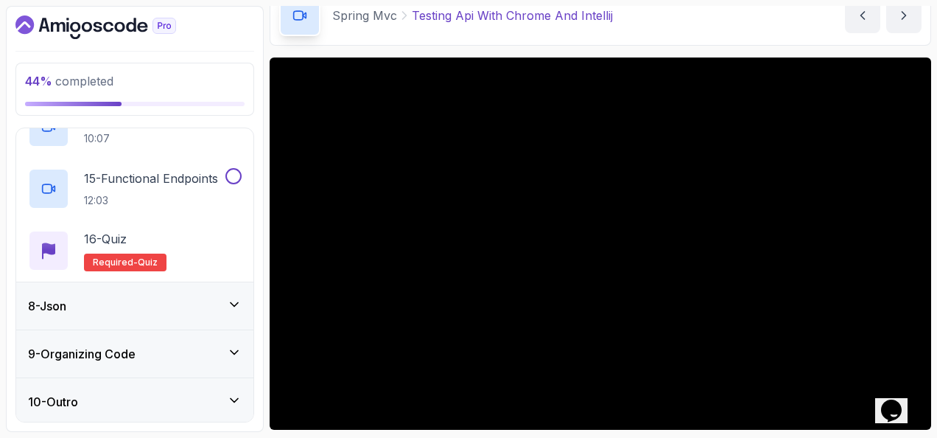
click at [204, 342] on div "9 - Organizing Code" at bounding box center [134, 353] width 237 height 47
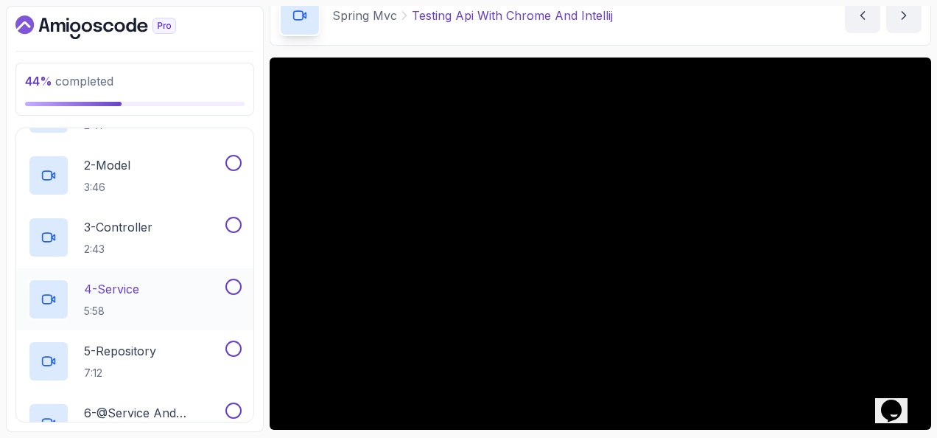
scroll to position [329, 0]
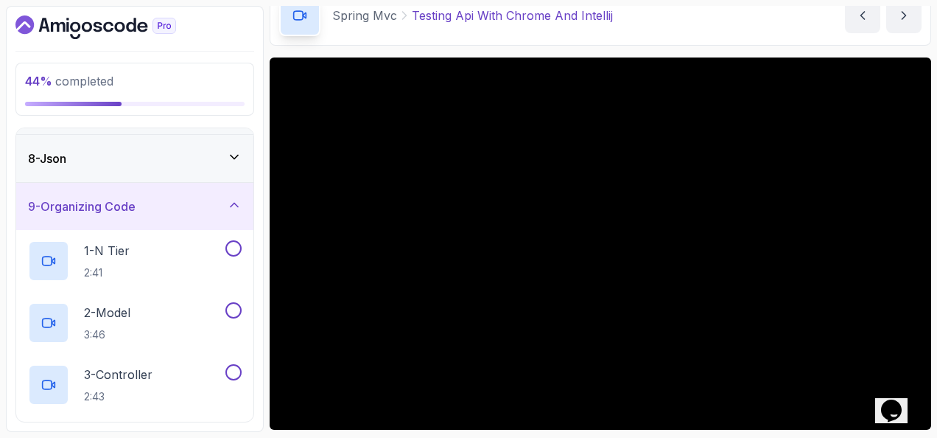
click at [221, 205] on div "9 - Organizing Code" at bounding box center [135, 206] width 214 height 18
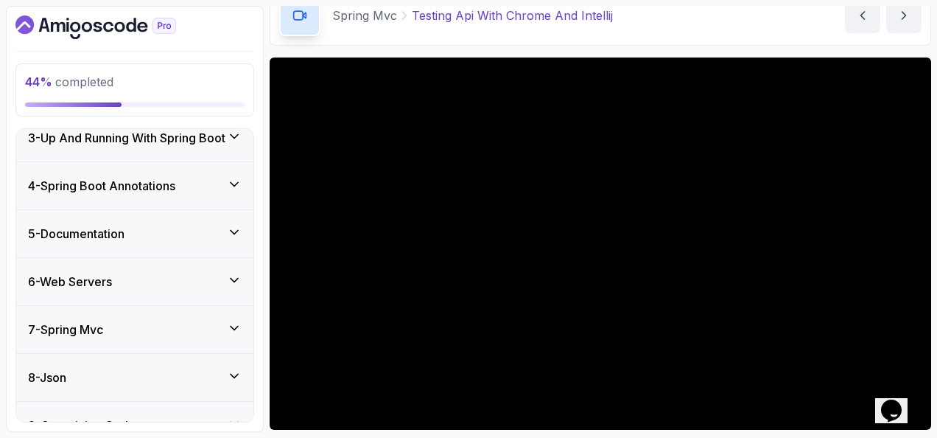
scroll to position [181, 0]
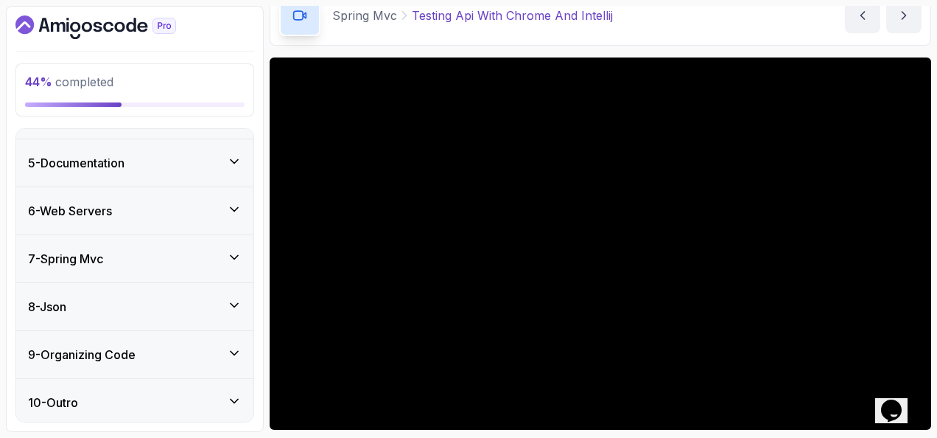
click at [183, 243] on div "7 - Spring Mvc" at bounding box center [134, 258] width 237 height 47
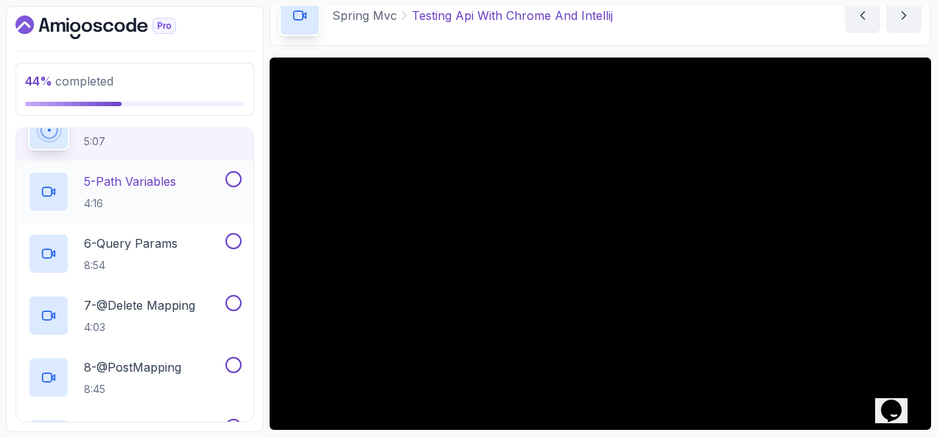
scroll to position [476, 0]
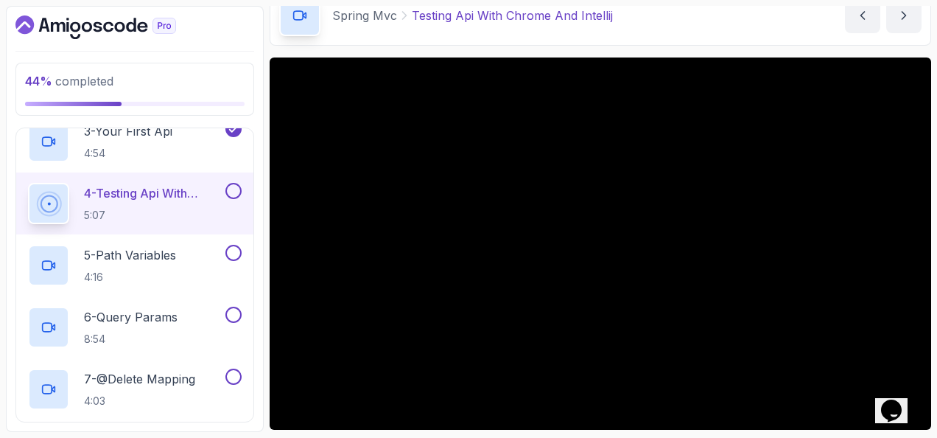
click at [230, 184] on button at bounding box center [233, 191] width 16 height 16
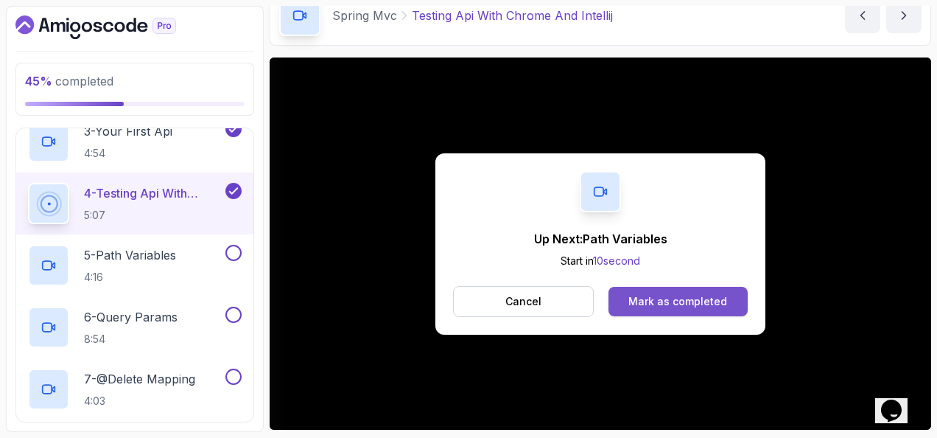
click at [715, 289] on button "Mark as completed" at bounding box center [678, 301] width 139 height 29
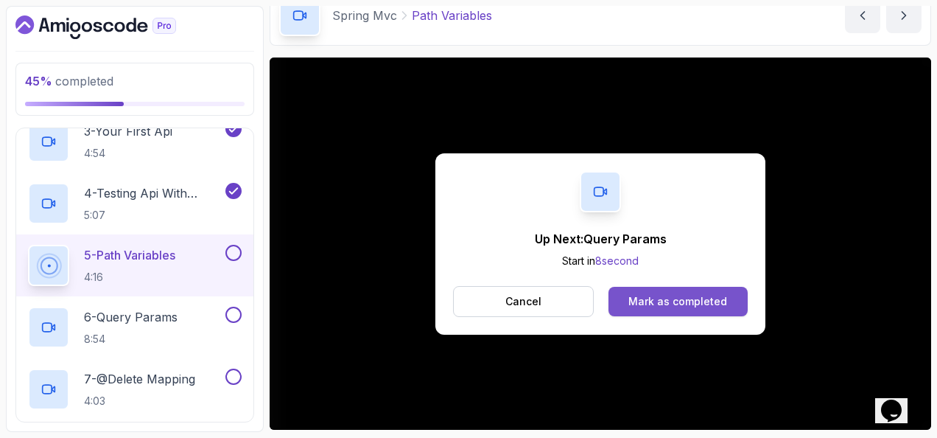
click at [741, 304] on button "Mark as completed" at bounding box center [678, 301] width 139 height 29
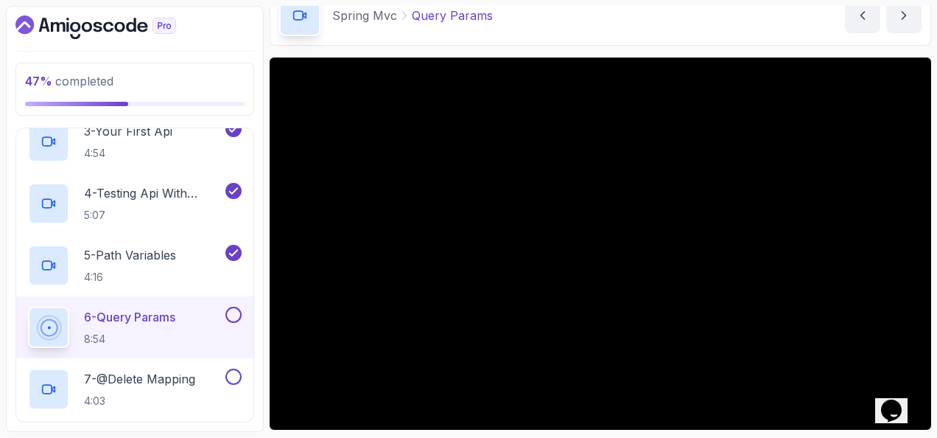
click at [237, 307] on button at bounding box center [233, 315] width 16 height 16
click at [167, 245] on div "5 - Path Variables 4:16" at bounding box center [125, 265] width 195 height 41
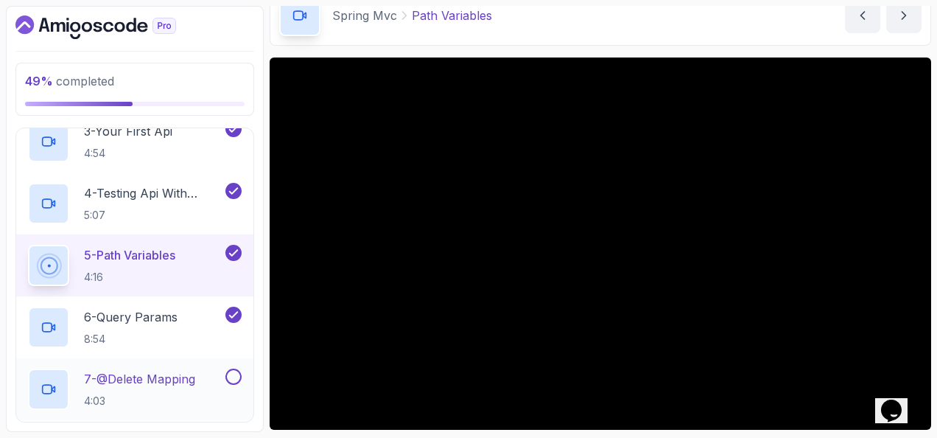
click at [198, 365] on div "7 - @Delete Mapping 4:03" at bounding box center [134, 389] width 237 height 62
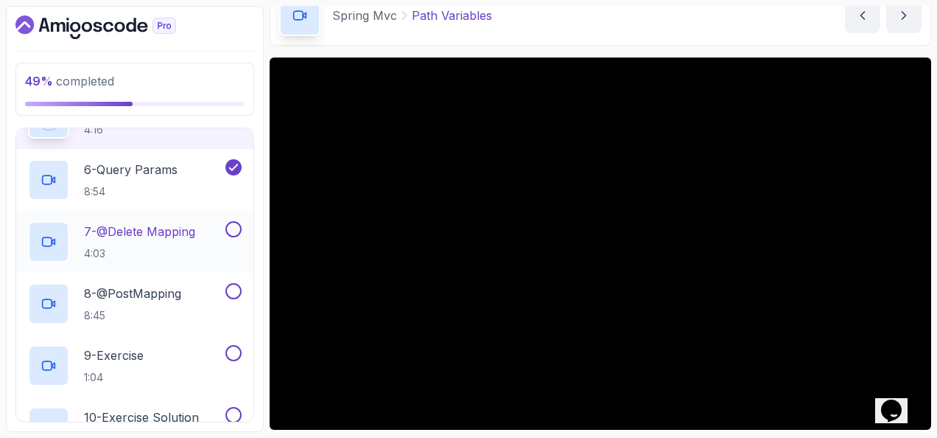
click at [206, 234] on div "7 - @Delete Mapping 4:03" at bounding box center [125, 241] width 195 height 41
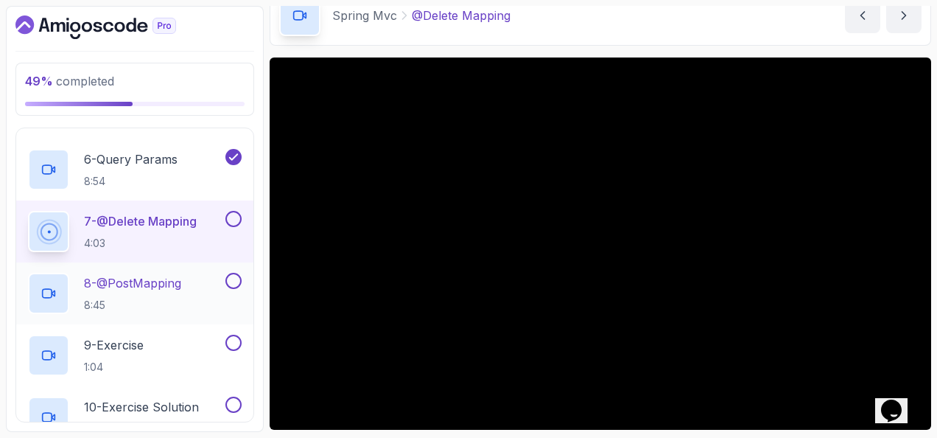
scroll to position [707, 0]
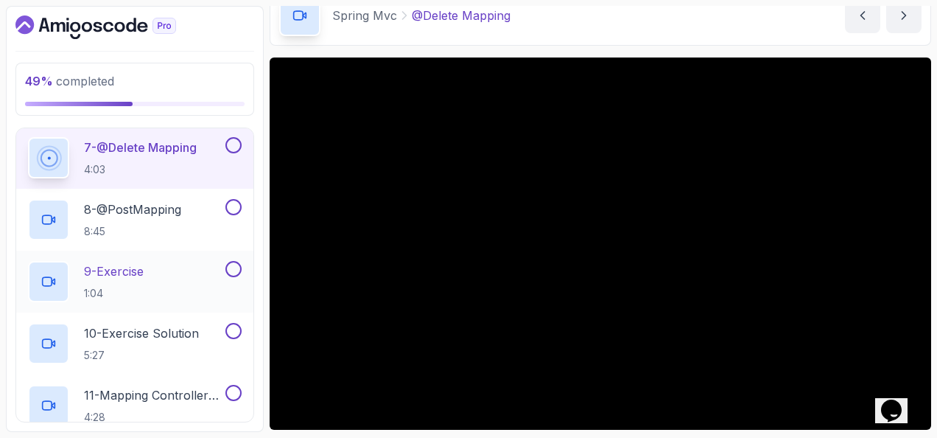
click at [237, 267] on button at bounding box center [233, 269] width 16 height 16
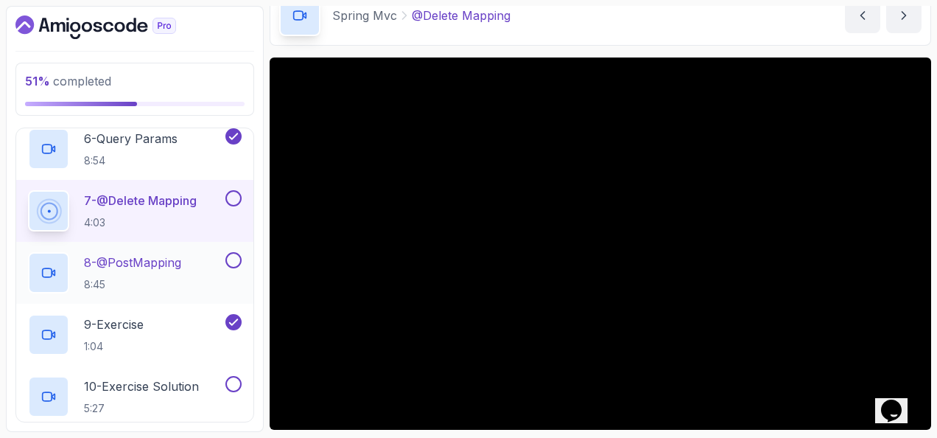
scroll to position [634, 0]
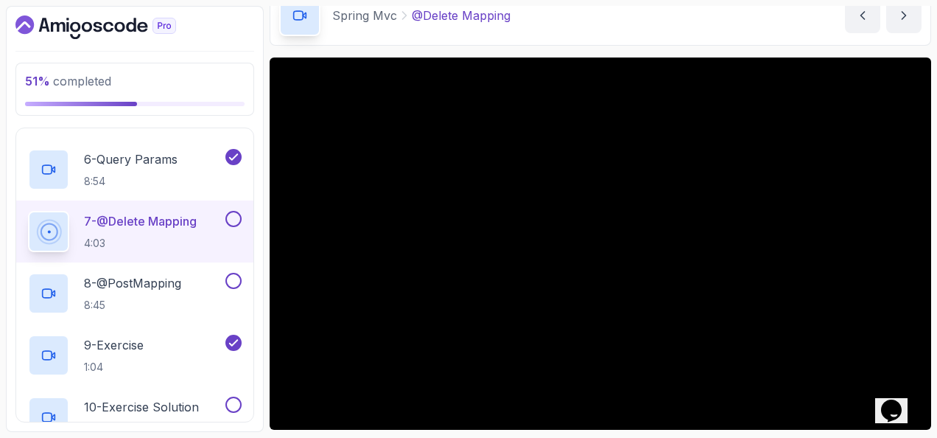
click at [237, 216] on button at bounding box center [233, 219] width 16 height 16
click at [159, 280] on p "8 - @PostMapping" at bounding box center [132, 283] width 97 height 18
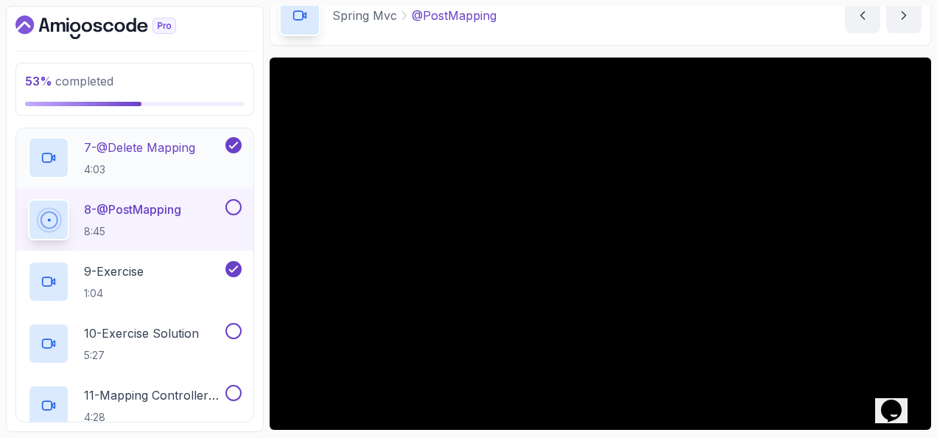
scroll to position [855, 0]
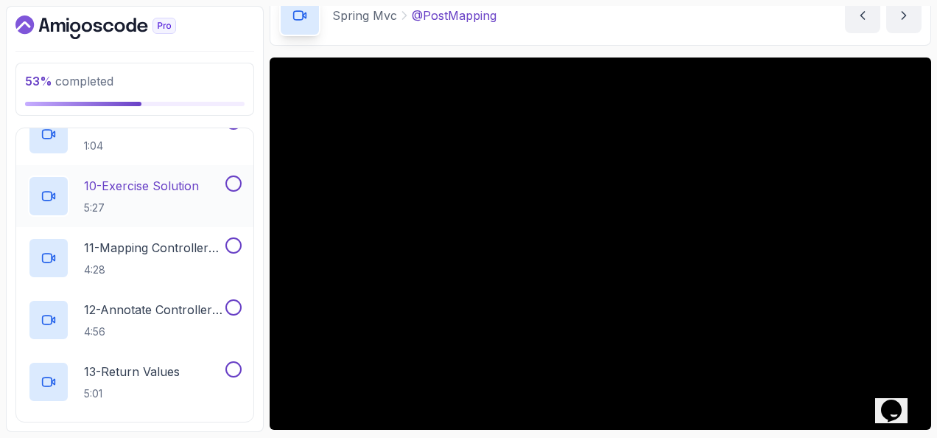
click at [234, 177] on button at bounding box center [233, 183] width 16 height 16
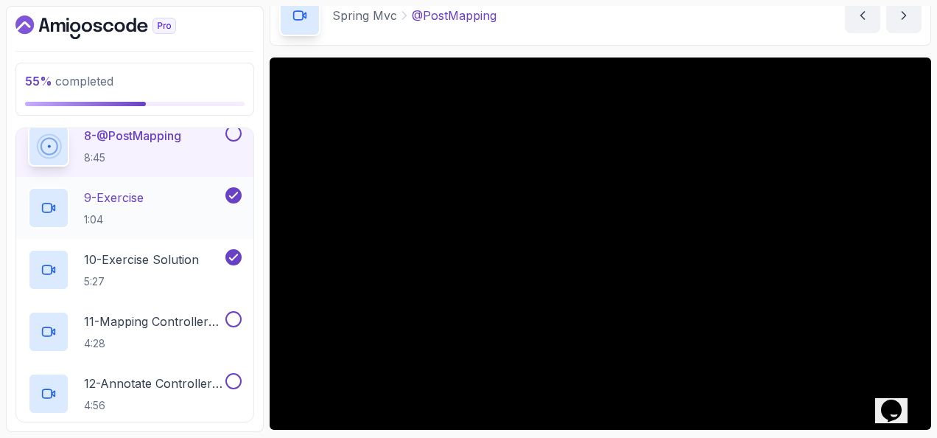
scroll to position [707, 0]
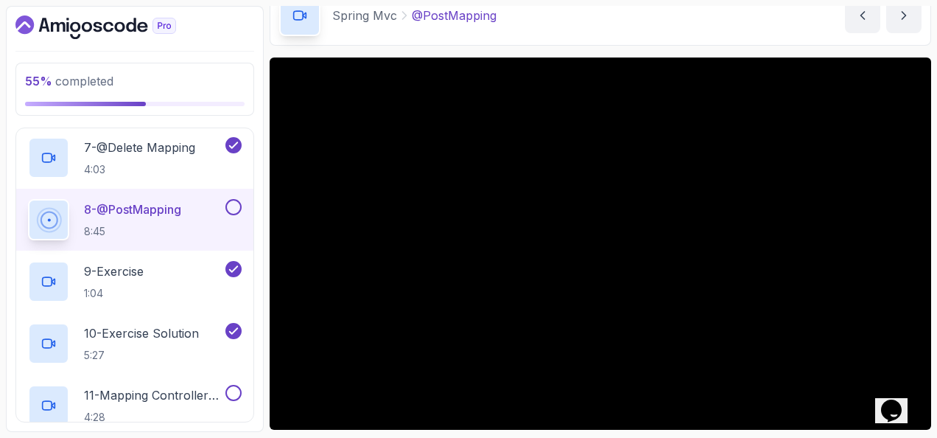
click at [228, 200] on button at bounding box center [233, 207] width 16 height 16
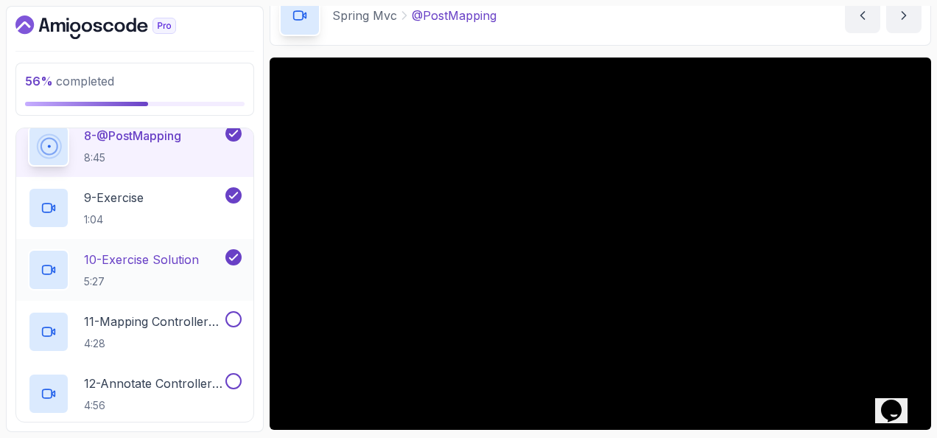
scroll to position [855, 0]
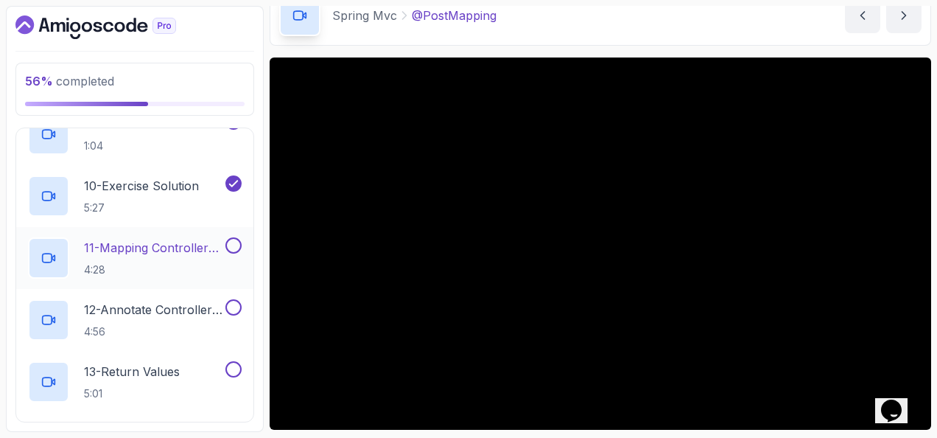
click at [197, 242] on p "11 - Mapping Controllers With @Requestmapping" at bounding box center [153, 248] width 139 height 18
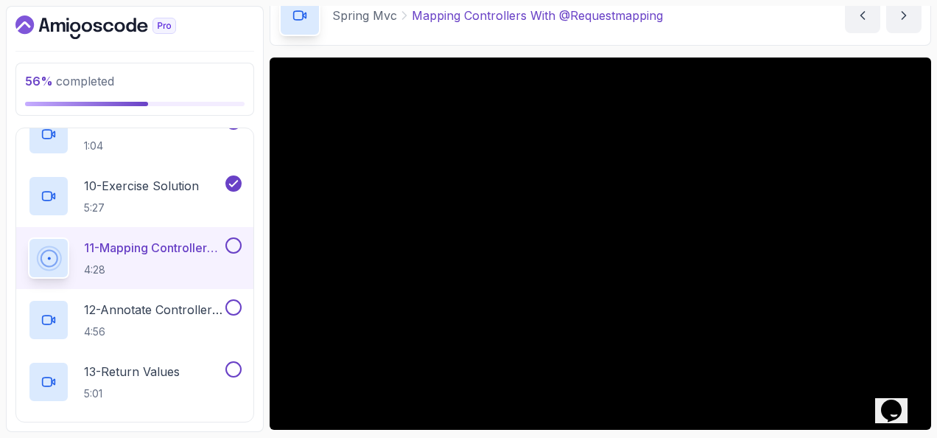
click at [231, 242] on button at bounding box center [233, 245] width 16 height 16
click at [178, 292] on div "12 - Annotate Controllers Method Arguments 4:56" at bounding box center [134, 320] width 237 height 62
click at [175, 306] on p "12 - Annotate Controllers Method Arguments" at bounding box center [153, 310] width 139 height 18
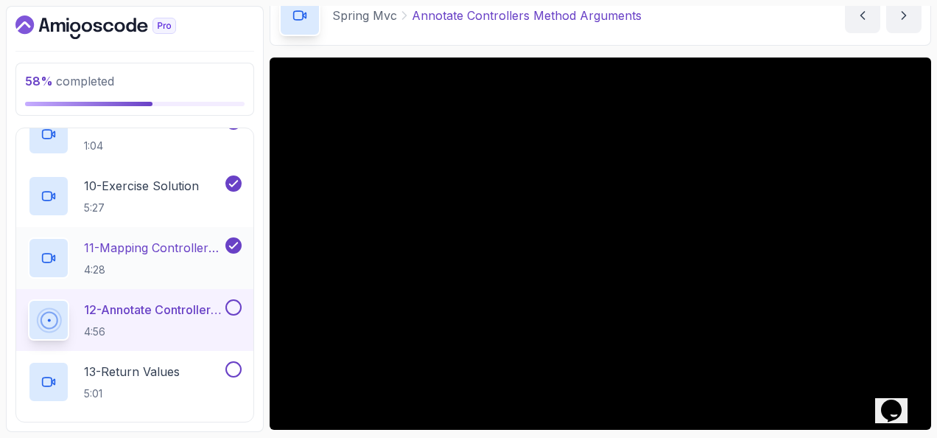
scroll to position [928, 0]
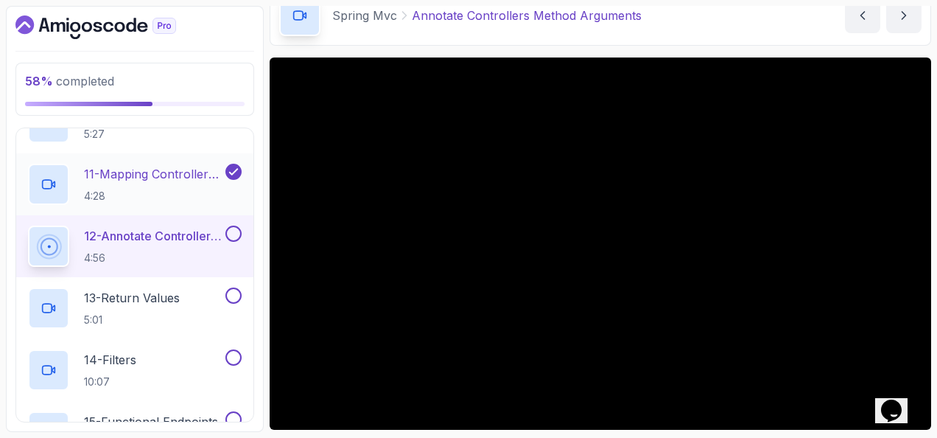
click at [232, 172] on icon at bounding box center [233, 171] width 13 height 15
click at [233, 169] on button at bounding box center [233, 172] width 16 height 16
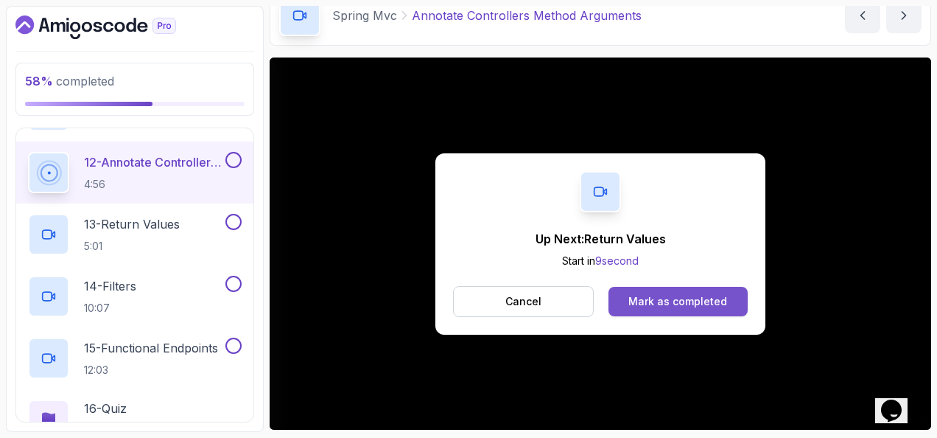
click at [665, 295] on div "Mark as completed" at bounding box center [678, 301] width 99 height 15
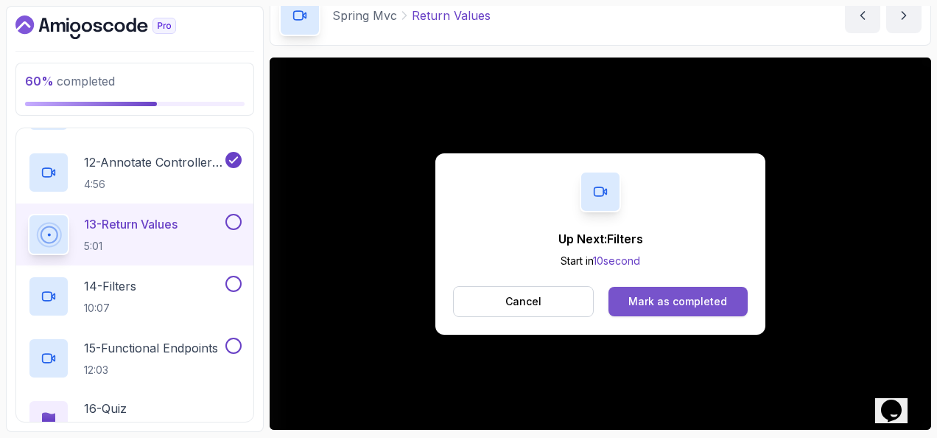
click at [688, 302] on div "Mark as completed" at bounding box center [678, 301] width 99 height 15
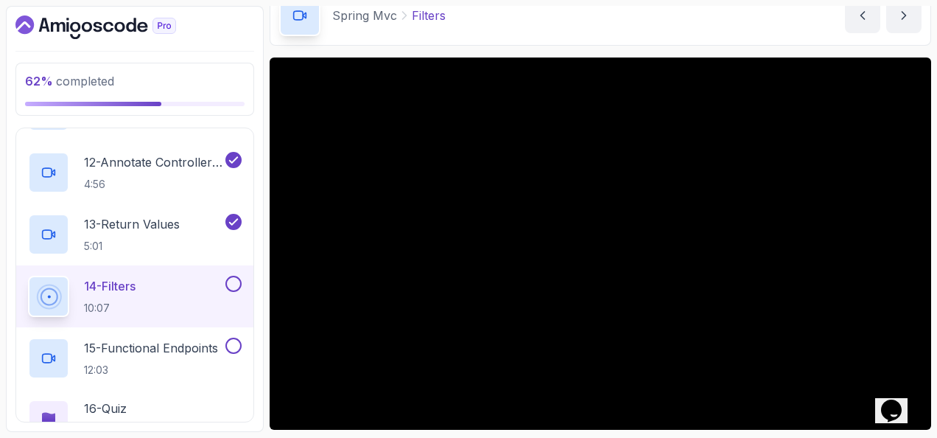
click at [229, 276] on button at bounding box center [233, 284] width 16 height 16
click at [160, 347] on p "15 - Functional Endpoints" at bounding box center [151, 348] width 134 height 18
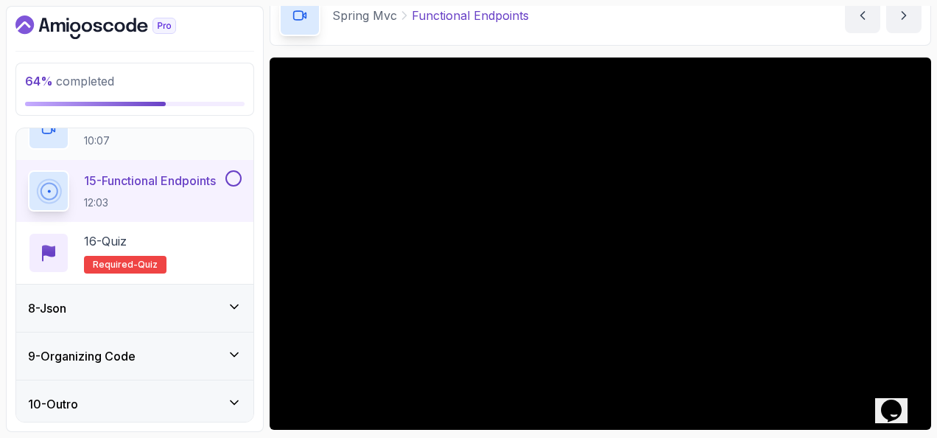
scroll to position [1172, 0]
click at [166, 299] on div "8 - Json" at bounding box center [135, 306] width 214 height 18
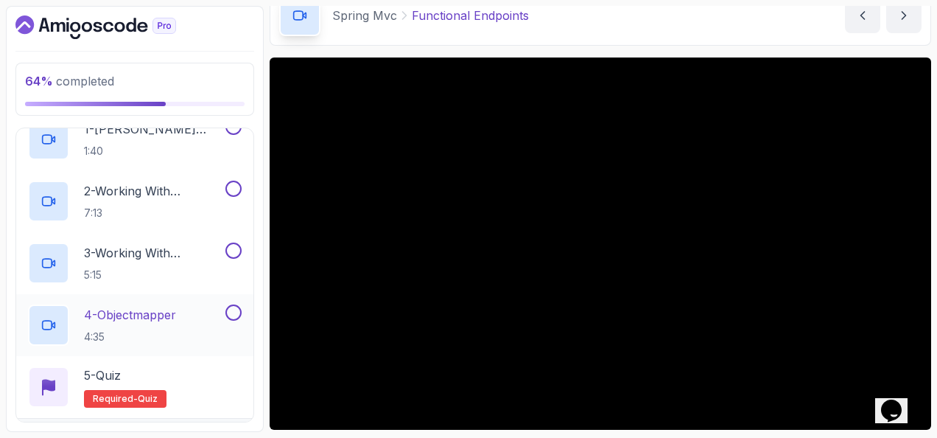
scroll to position [329, 0]
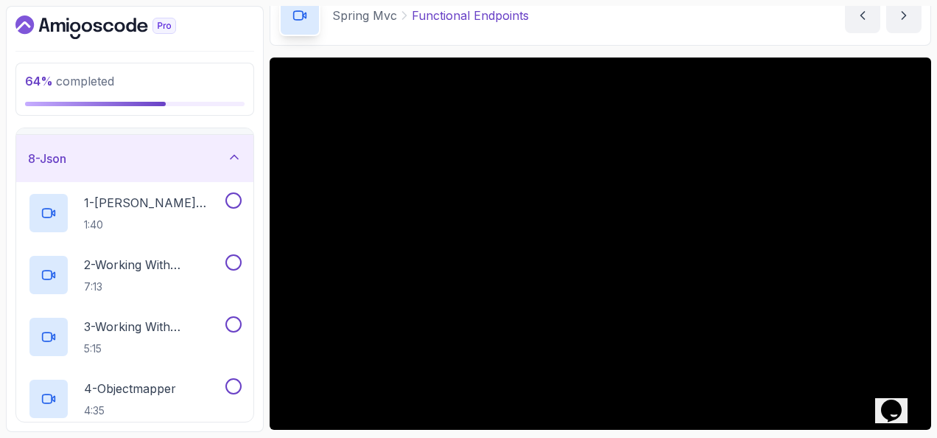
click at [196, 153] on div "8 - Json" at bounding box center [135, 159] width 214 height 18
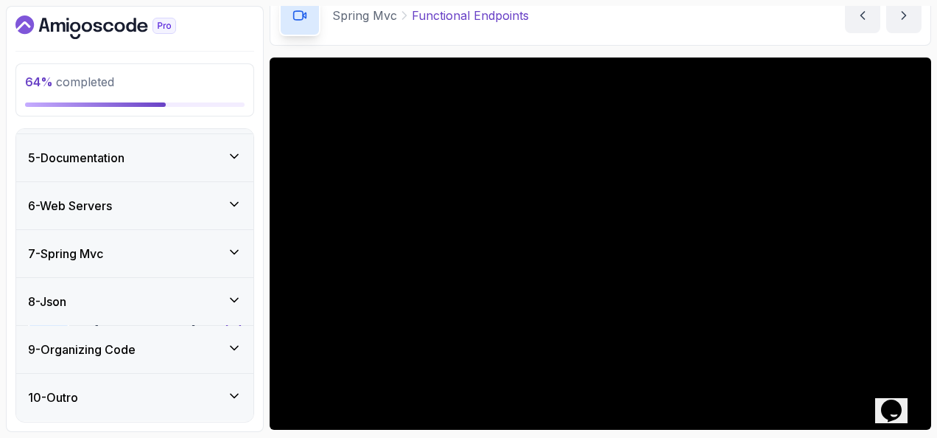
scroll to position [181, 0]
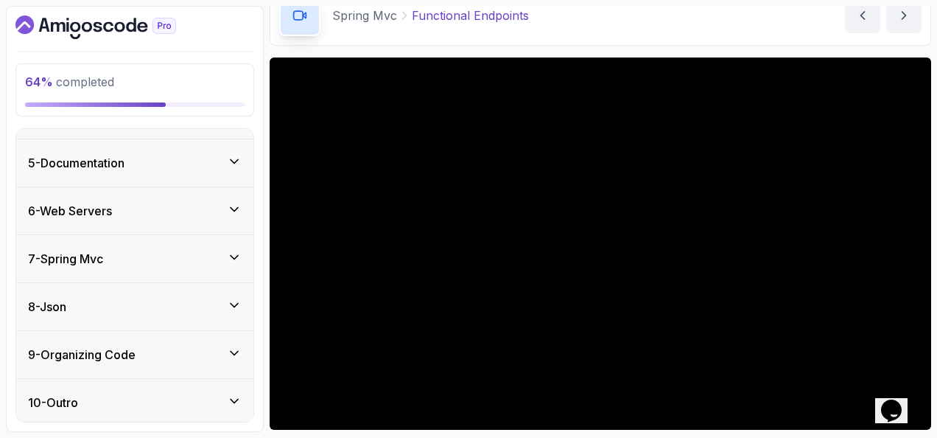
click at [180, 346] on div "9 - Organizing Code" at bounding box center [135, 355] width 214 height 18
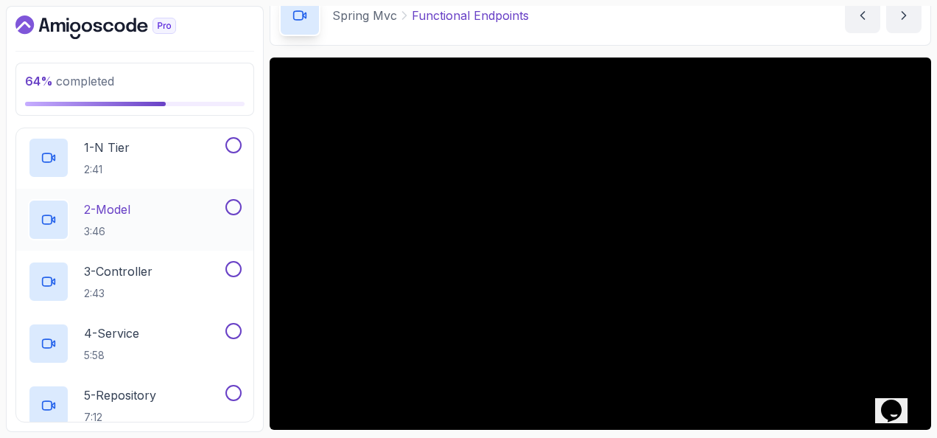
scroll to position [358, 0]
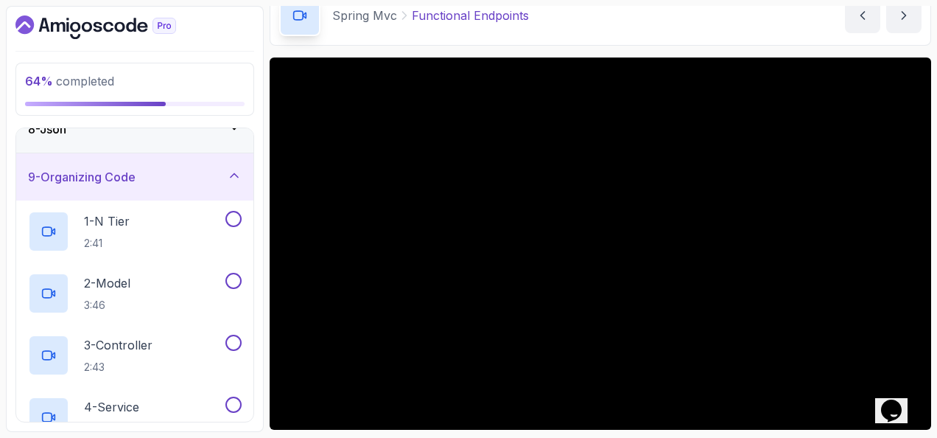
click at [200, 170] on div "9 - Organizing Code" at bounding box center [135, 177] width 214 height 18
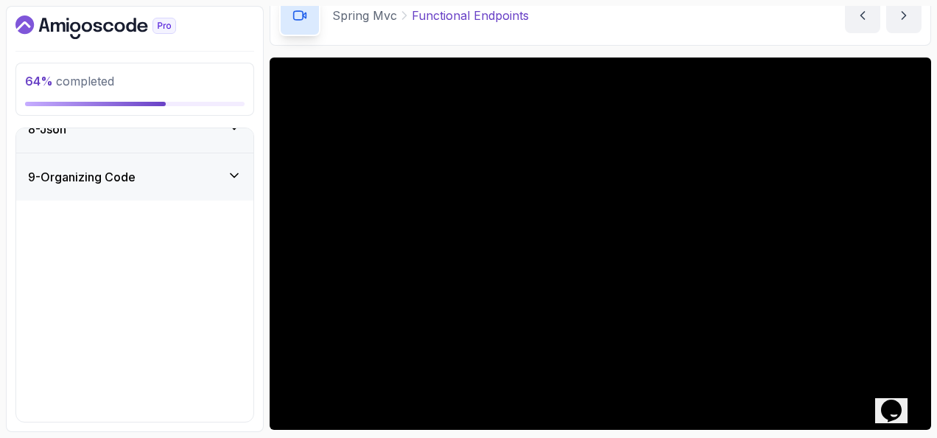
scroll to position [181, 0]
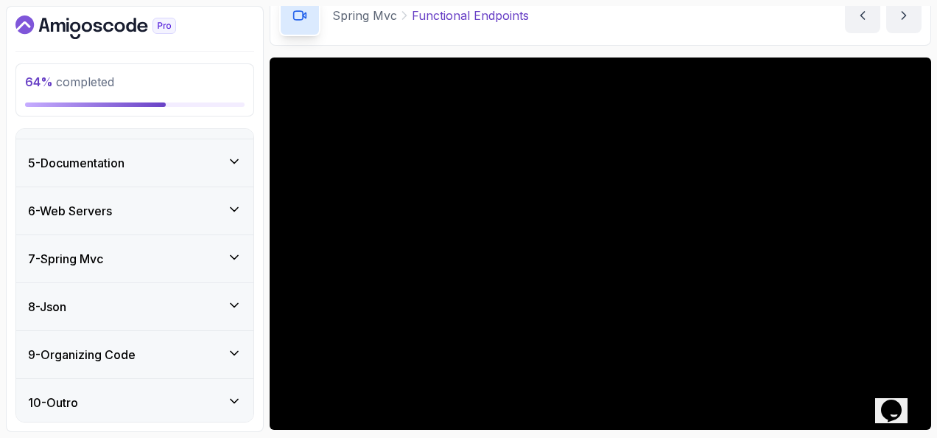
click at [162, 254] on div "7 - Spring Mvc" at bounding box center [135, 259] width 214 height 18
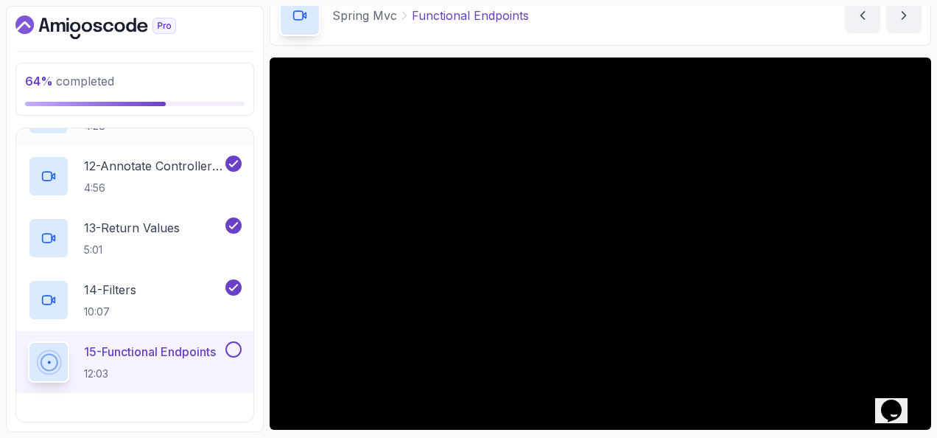
scroll to position [1139, 0]
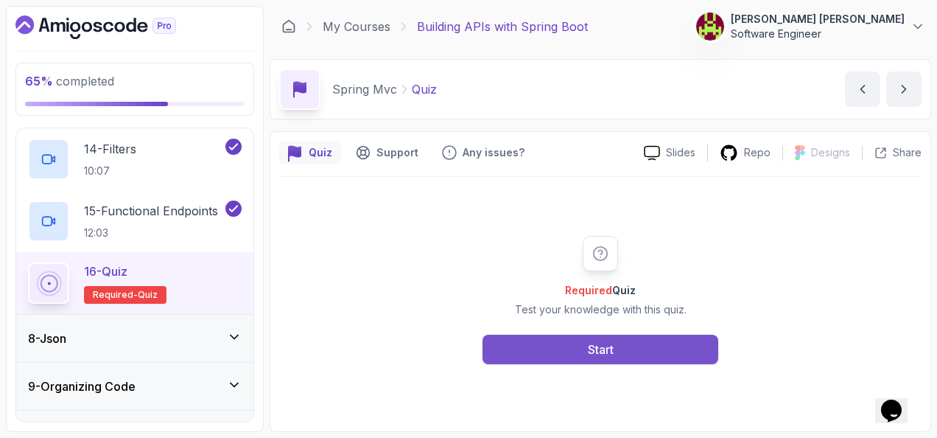
click at [614, 339] on button "Start" at bounding box center [601, 349] width 236 height 29
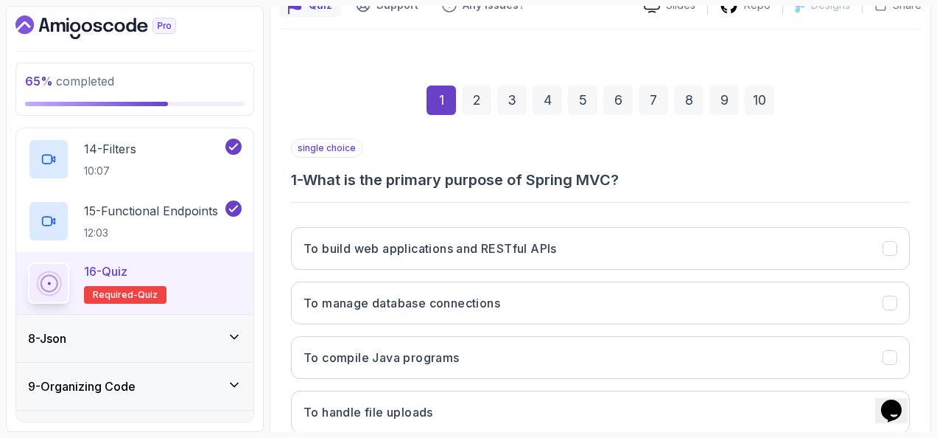
scroll to position [221, 0]
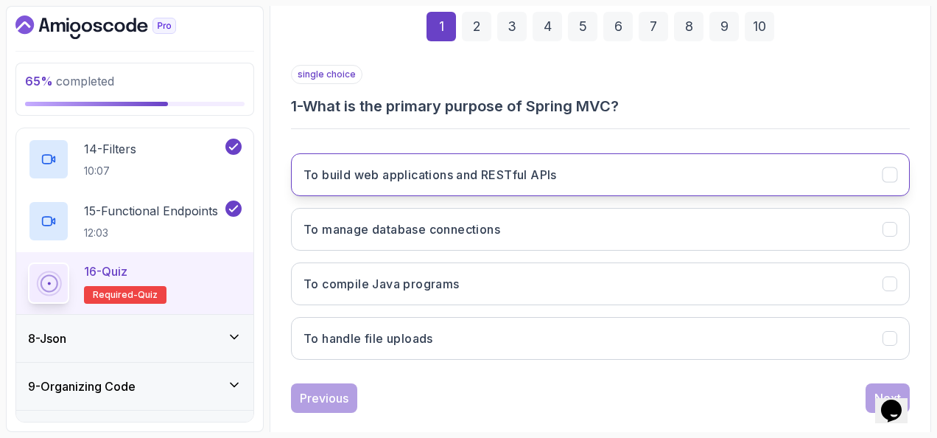
click at [305, 181] on h3 "To build web applications and RESTful APIs" at bounding box center [430, 175] width 253 height 18
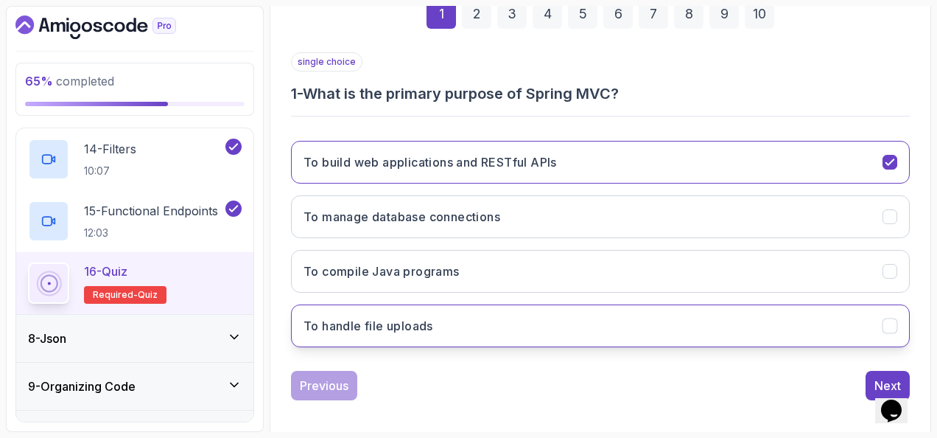
scroll to position [240, 0]
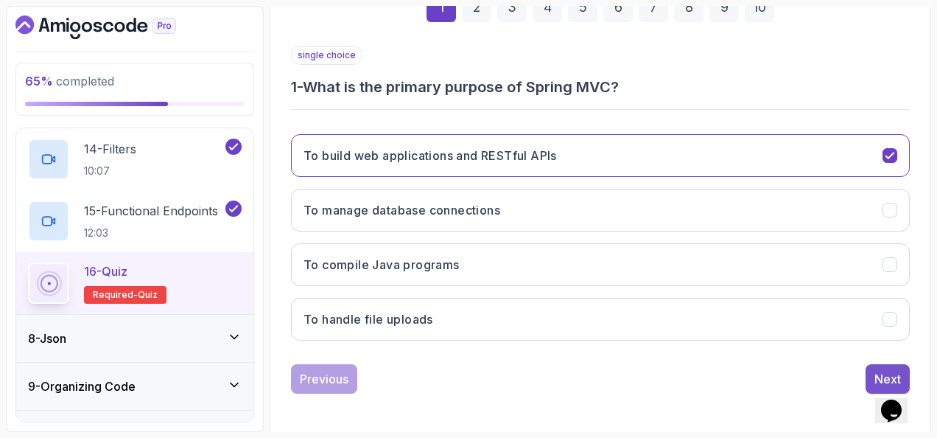
click at [871, 371] on button "Next" at bounding box center [888, 378] width 44 height 29
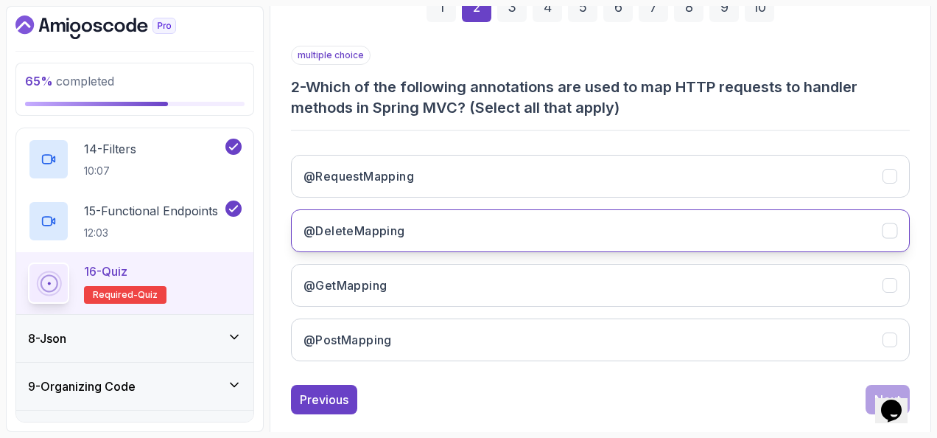
click at [422, 220] on button "@DeleteMapping" at bounding box center [600, 230] width 619 height 43
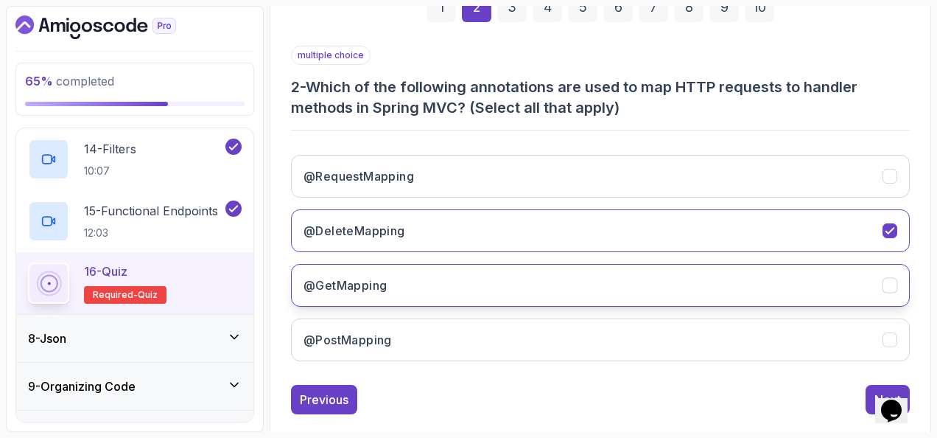
click at [417, 277] on button "@GetMapping" at bounding box center [600, 285] width 619 height 43
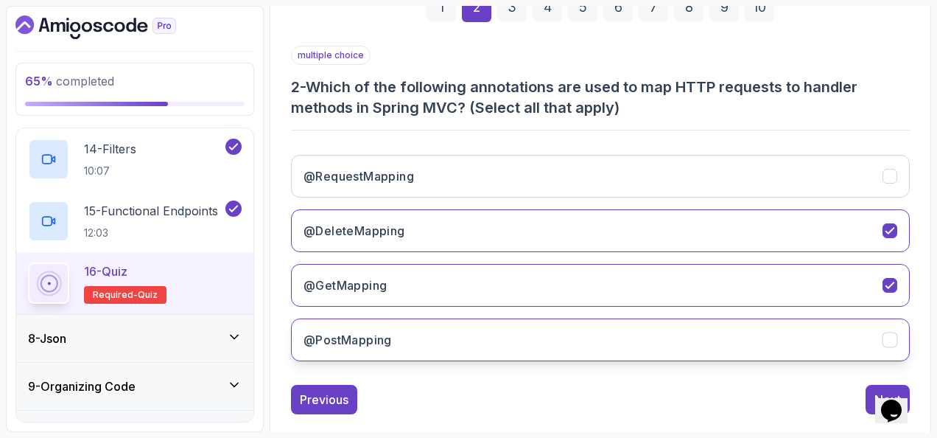
click at [429, 318] on button "@PostMapping" at bounding box center [600, 339] width 619 height 43
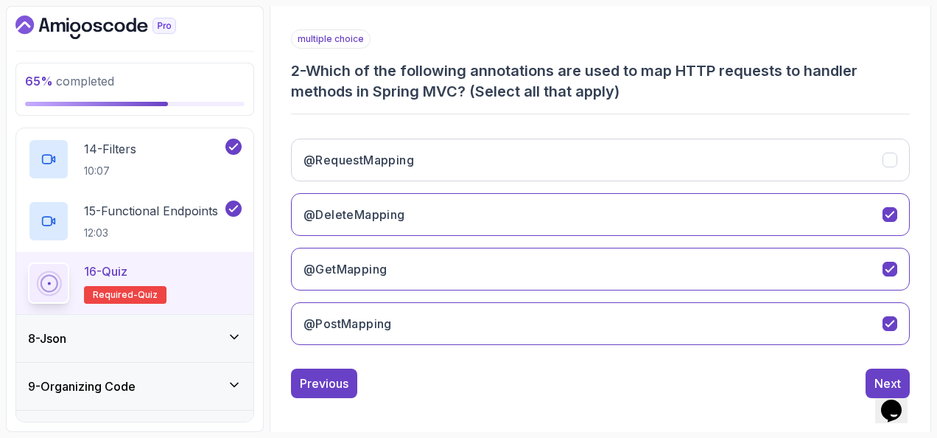
scroll to position [261, 0]
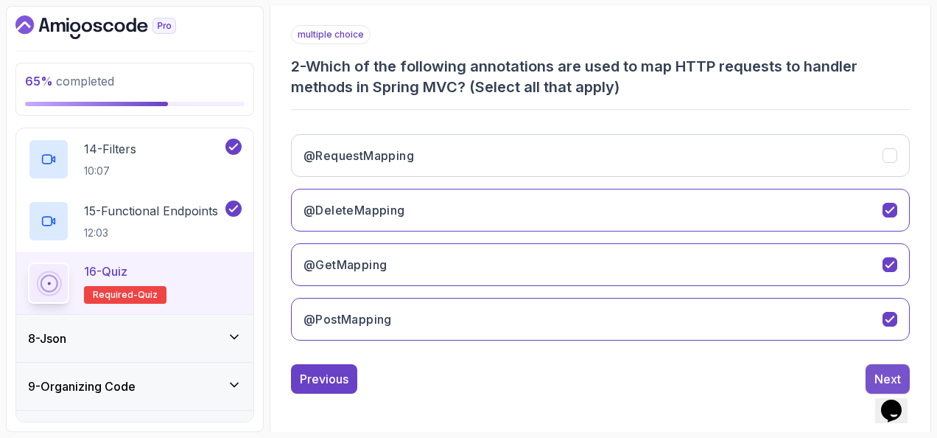
click at [878, 370] on div "Next" at bounding box center [888, 379] width 27 height 18
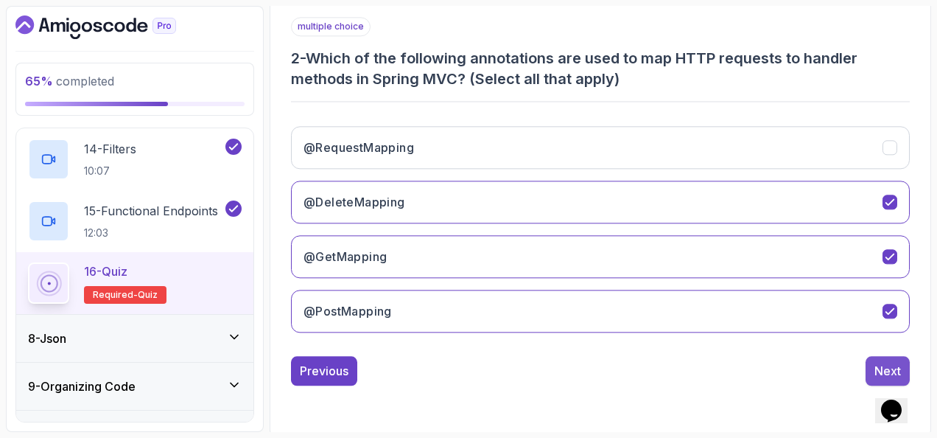
scroll to position [240, 0]
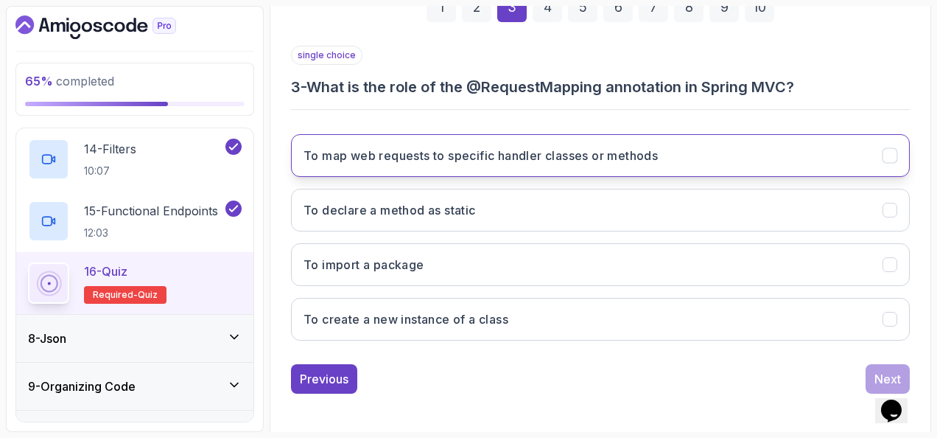
click at [413, 140] on button "To map web requests to specific handler classes or methods" at bounding box center [600, 155] width 619 height 43
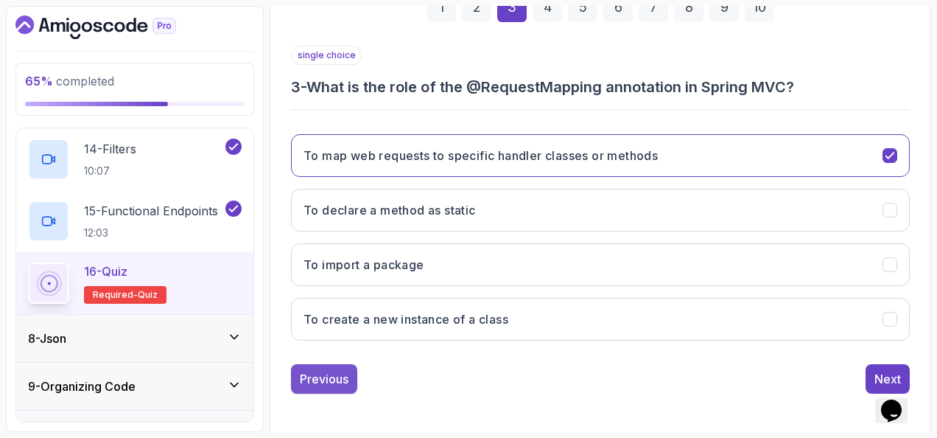
click at [333, 374] on div "Previous" at bounding box center [324, 379] width 49 height 18
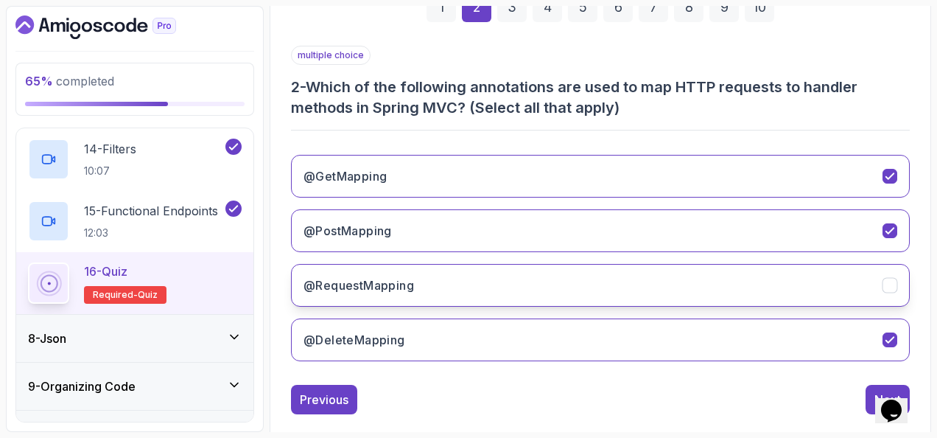
click at [431, 273] on button "@RequestMapping" at bounding box center [600, 285] width 619 height 43
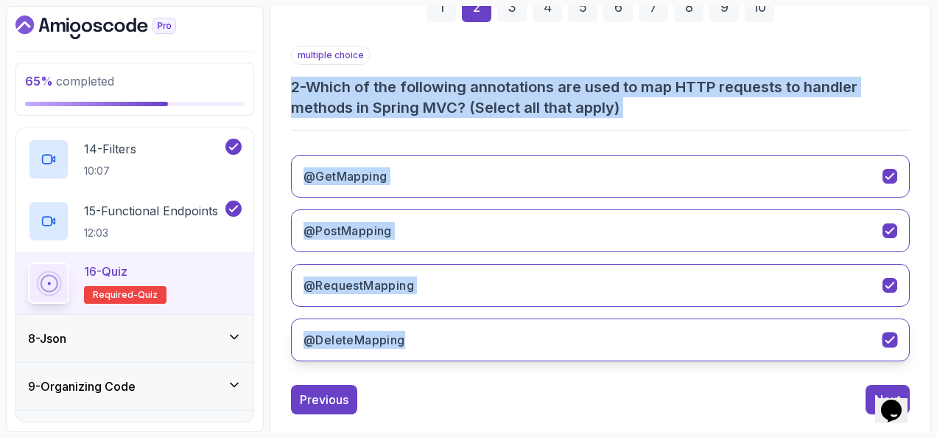
drag, startPoint x: 288, startPoint y: 81, endPoint x: 515, endPoint y: 351, distance: 353.0
click at [515, 351] on div "1 2 3 4 5 6 7 8 9 10 multiple choice 2 - Which of the following annotations are…" at bounding box center [600, 191] width 643 height 469
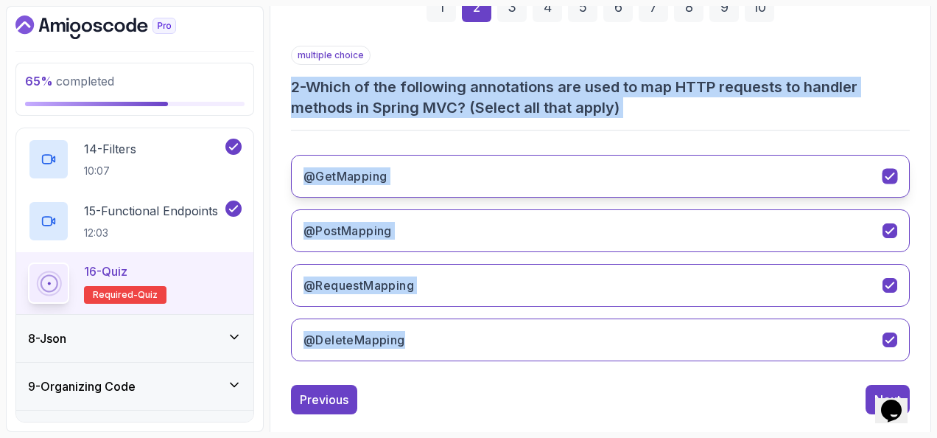
copy div "2 - Which of the following annotations are used to map HTTP requests to handler…"
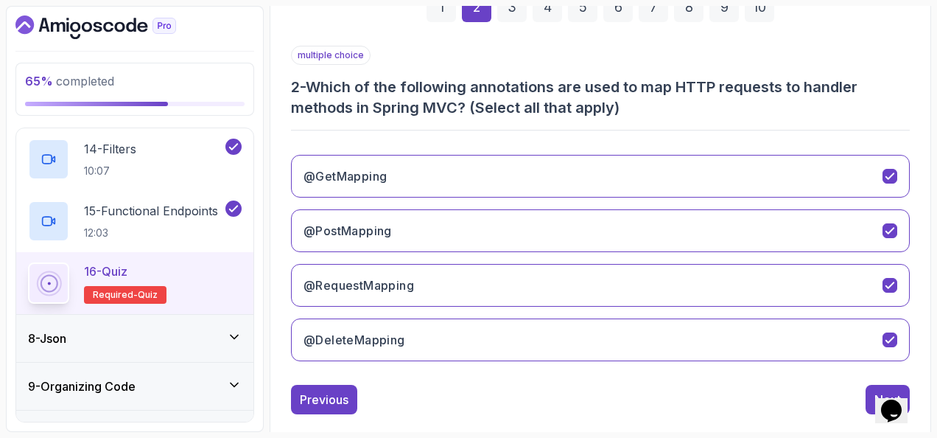
click at [778, 389] on div "Previous Next" at bounding box center [600, 399] width 619 height 29
click at [867, 387] on button "Next" at bounding box center [888, 399] width 44 height 29
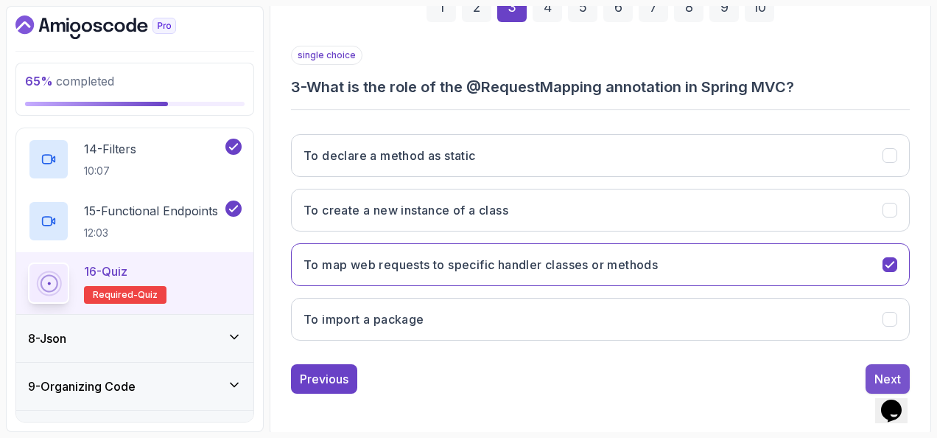
click at [869, 366] on button "Next" at bounding box center [888, 378] width 44 height 29
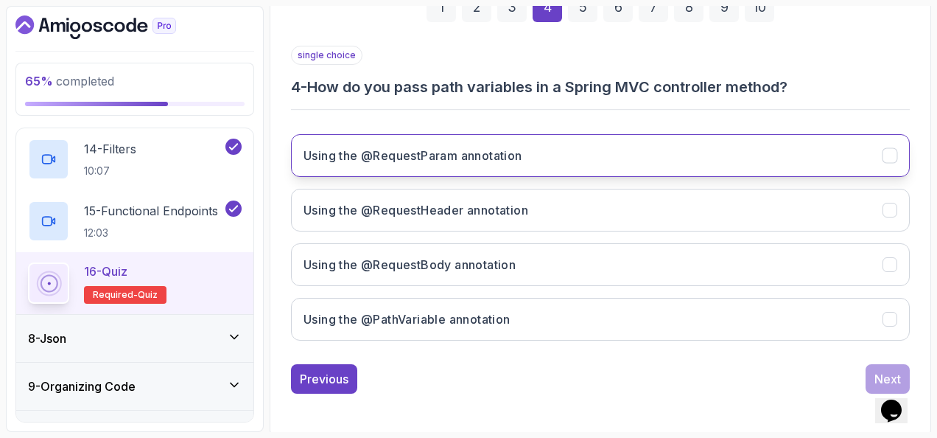
click at [393, 141] on button "Using the @RequestParam annotation" at bounding box center [600, 155] width 619 height 43
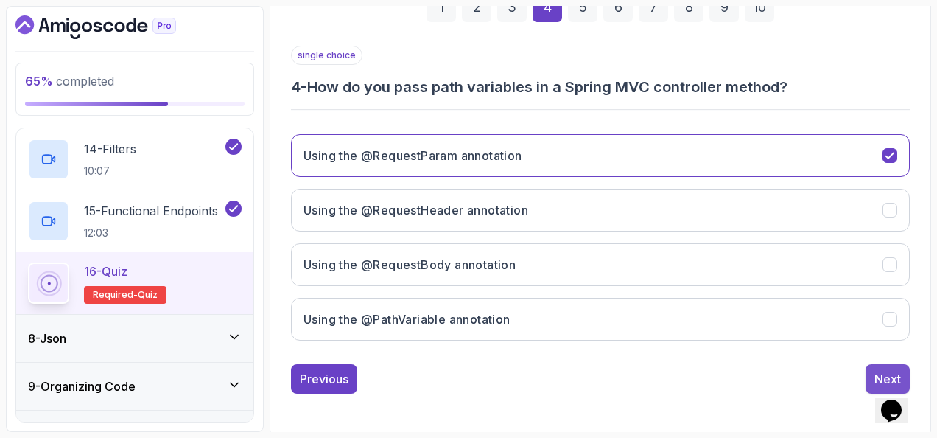
click at [872, 365] on button "Next" at bounding box center [888, 378] width 44 height 29
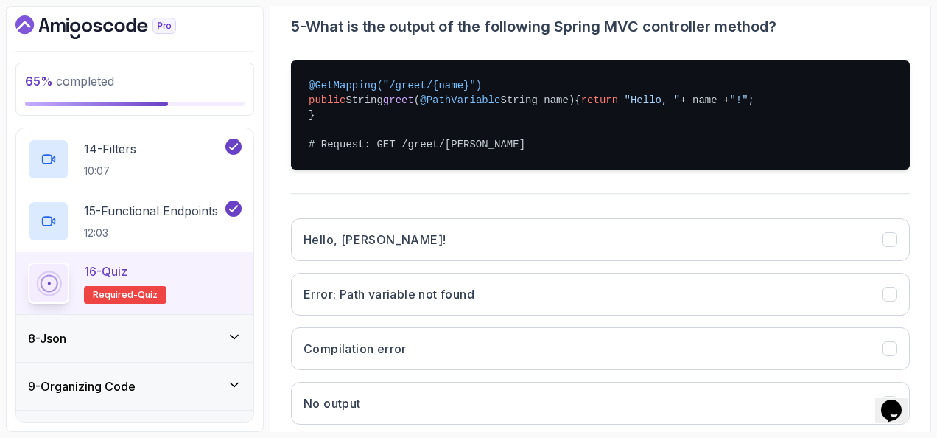
scroll to position [314, 0]
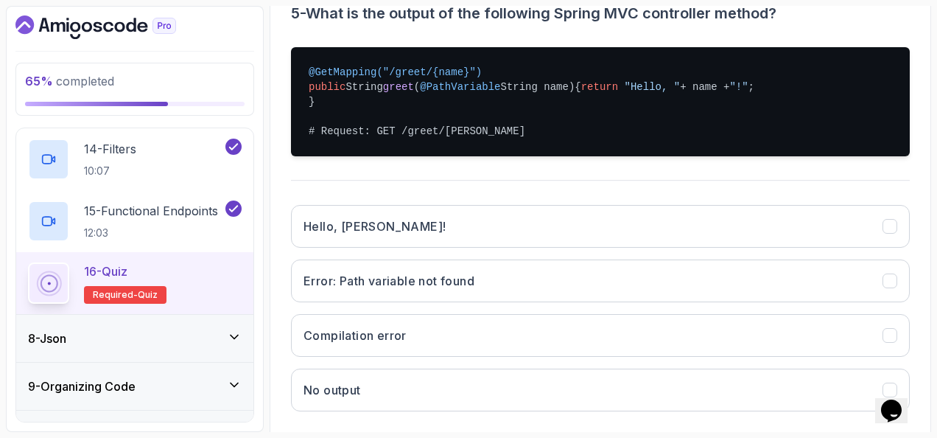
click at [510, 207] on div "Hello, John! Error: Path variable not found Compilation error No output" at bounding box center [600, 308] width 619 height 230
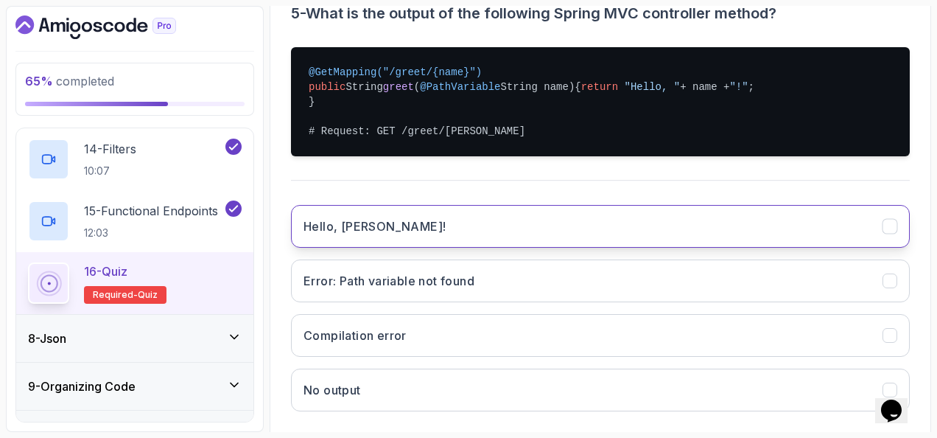
click at [511, 218] on button "Hello, John!" at bounding box center [600, 226] width 619 height 43
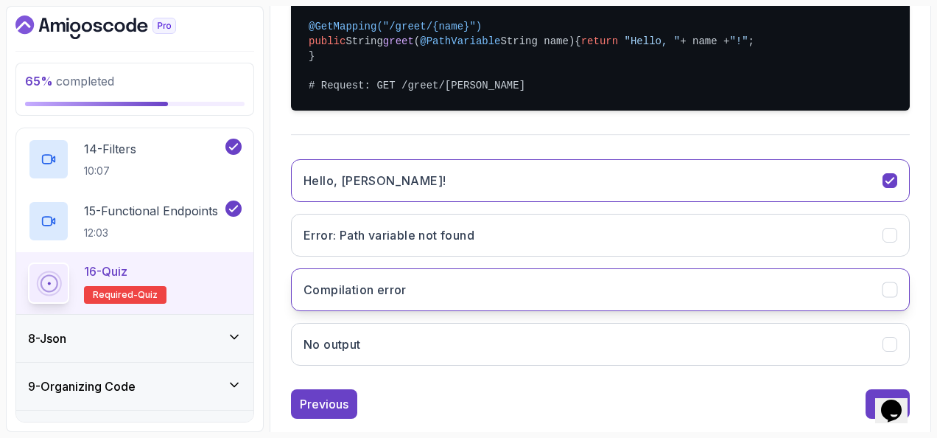
scroll to position [399, 0]
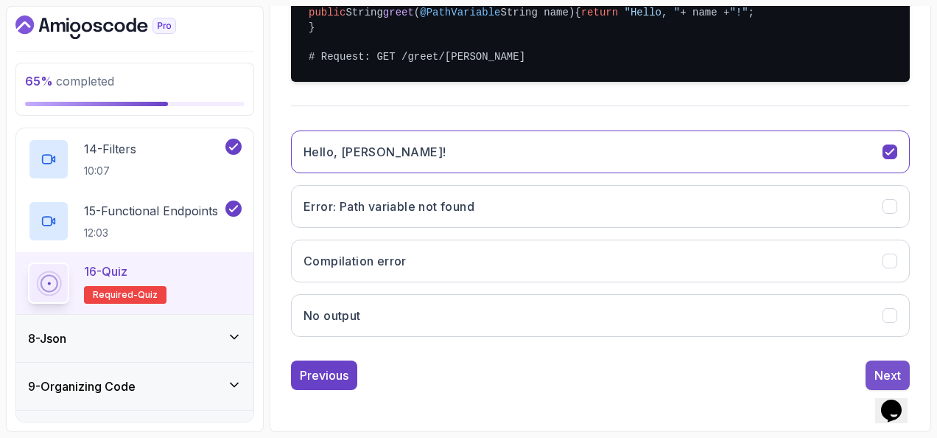
click at [876, 370] on div "Next" at bounding box center [888, 375] width 27 height 18
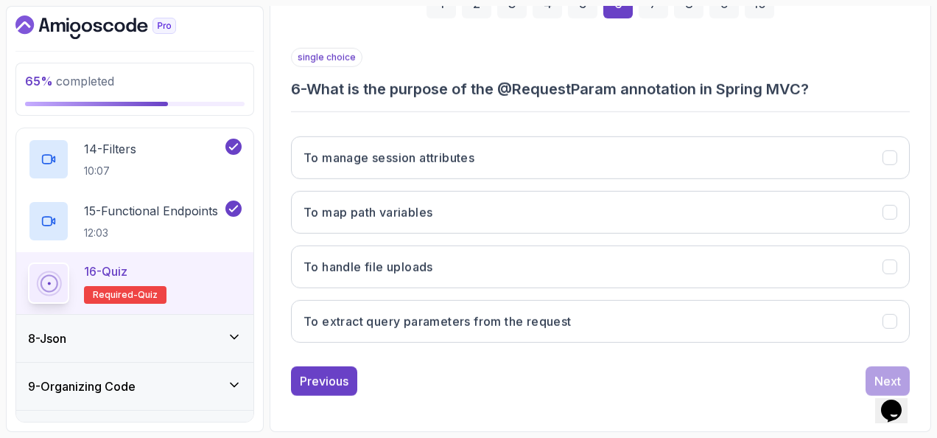
scroll to position [240, 0]
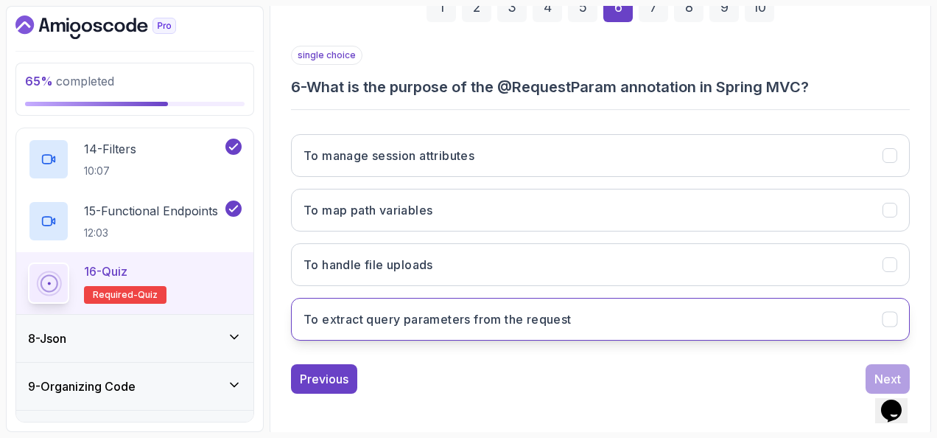
click at [565, 310] on h3 "To extract query parameters from the request" at bounding box center [438, 319] width 268 height 18
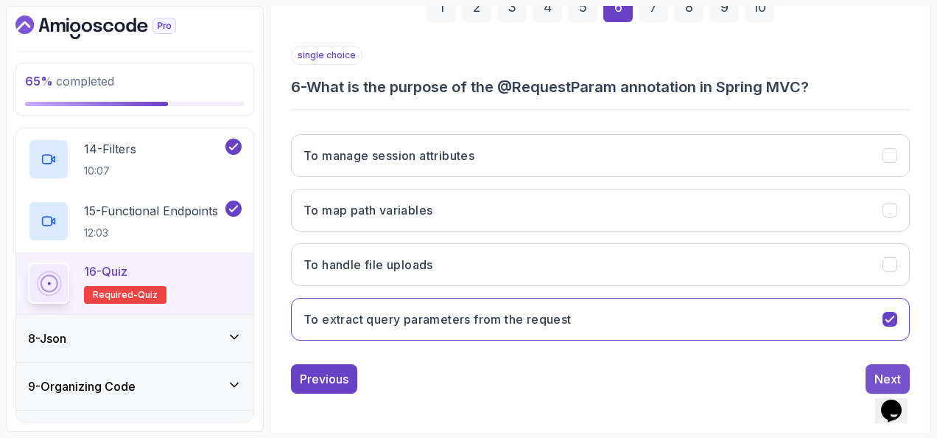
click at [872, 368] on button "Next" at bounding box center [888, 378] width 44 height 29
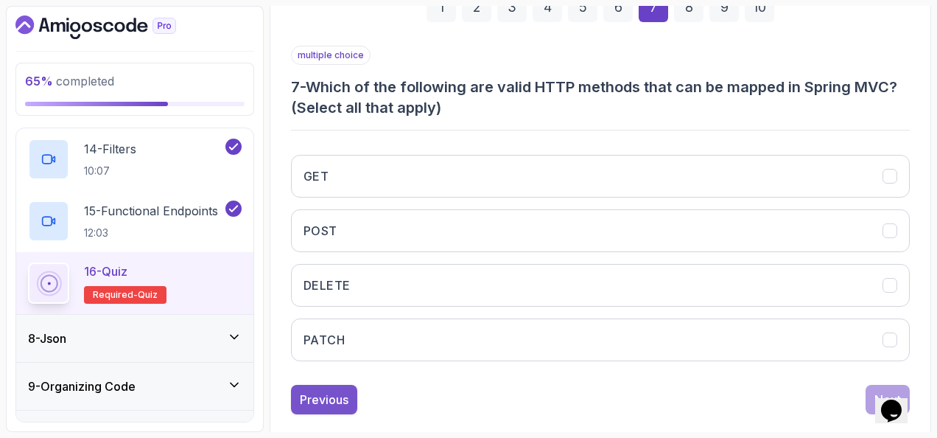
click at [351, 390] on button "Previous" at bounding box center [324, 399] width 66 height 29
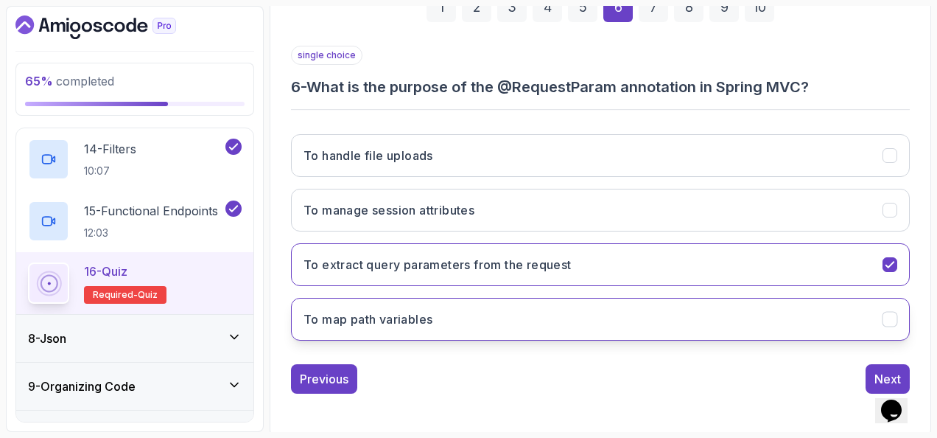
click at [399, 301] on button "To map path variables" at bounding box center [600, 319] width 619 height 43
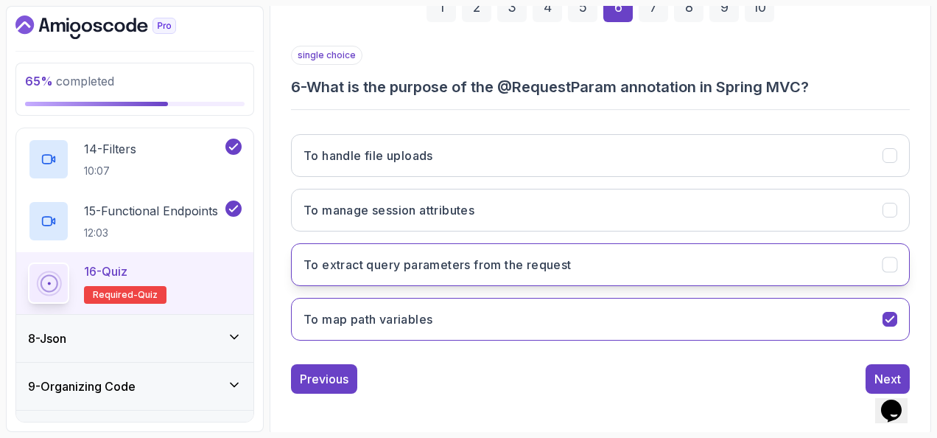
click at [679, 247] on button "To extract query parameters from the request" at bounding box center [600, 264] width 619 height 43
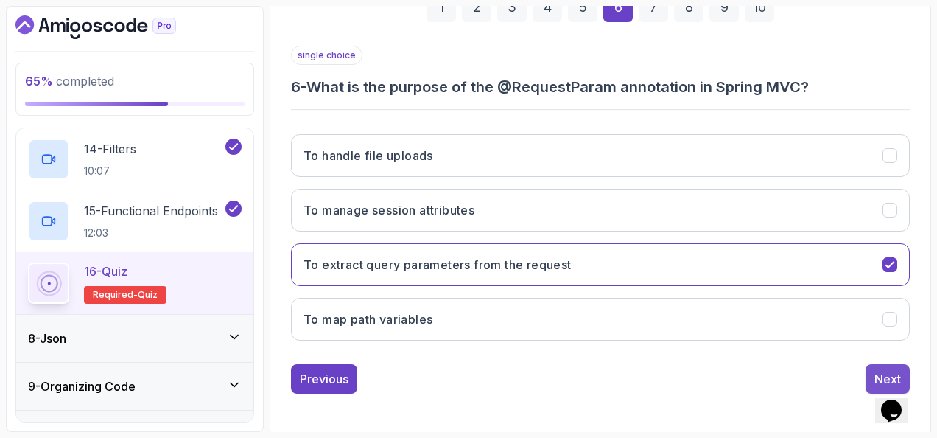
click at [872, 367] on button "Next" at bounding box center [888, 378] width 44 height 29
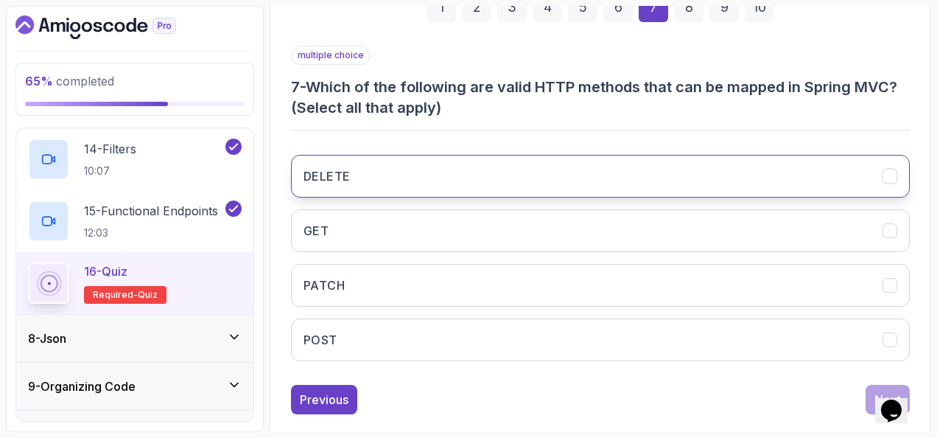
click at [400, 173] on button "DELETE" at bounding box center [600, 176] width 619 height 43
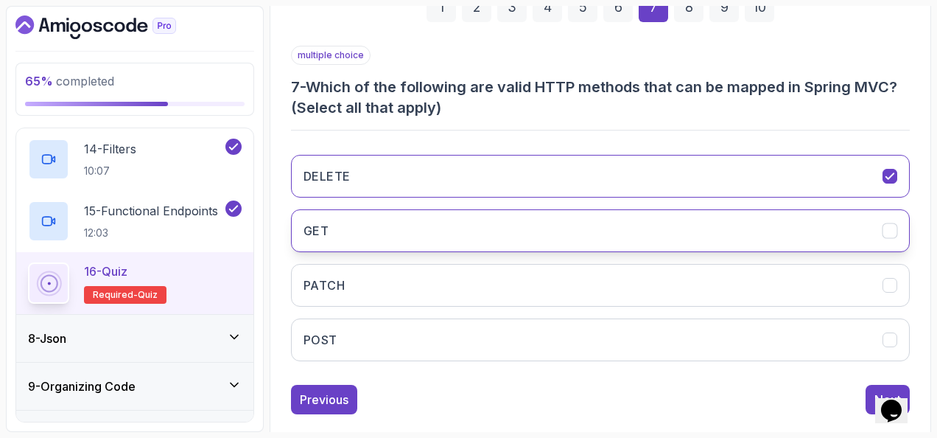
click at [405, 230] on button "GET" at bounding box center [600, 230] width 619 height 43
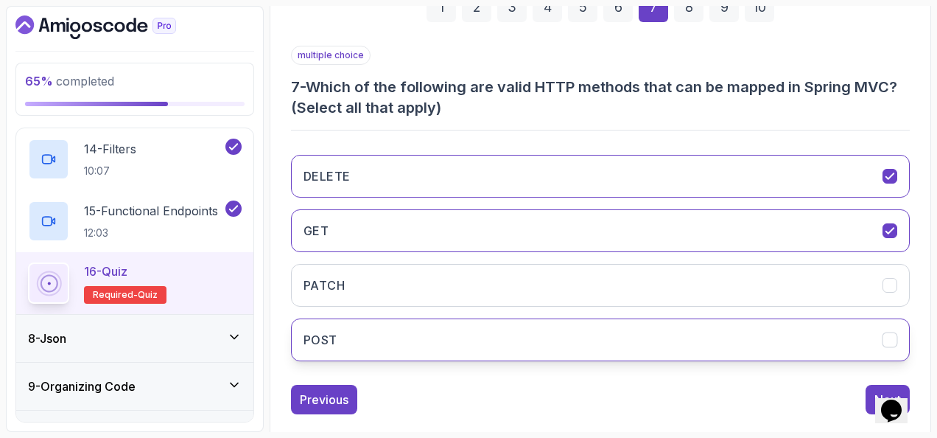
click at [417, 335] on button "POST" at bounding box center [600, 339] width 619 height 43
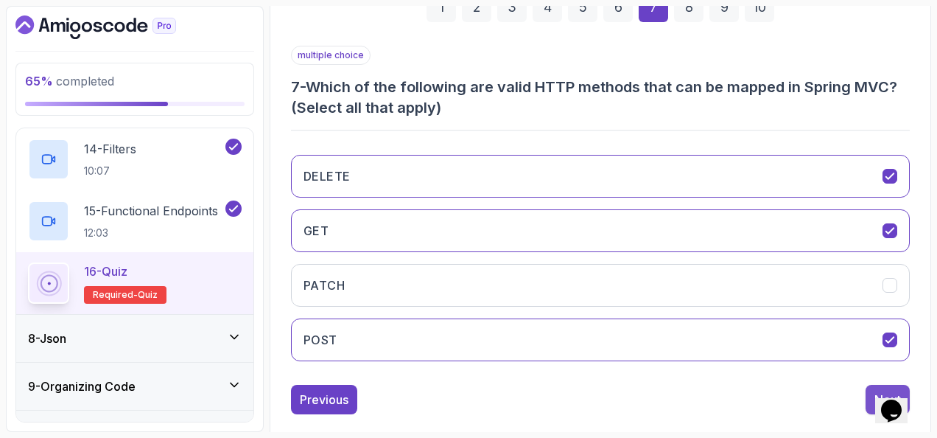
click at [867, 385] on button "Next" at bounding box center [888, 399] width 44 height 29
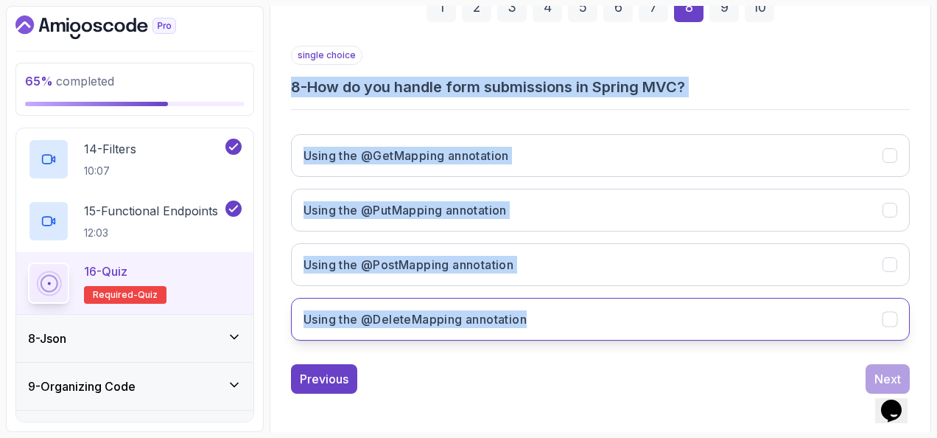
drag, startPoint x: 289, startPoint y: 85, endPoint x: 570, endPoint y: 308, distance: 358.8
click at [570, 308] on div "1 2 3 4 5 6 7 8 9 10 single choice 8 - How do you handle form submissions in Sp…" at bounding box center [600, 181] width 643 height 448
copy div "8 - How do you handle form submissions in Spring MVC? Using the @GetMapping ann…"
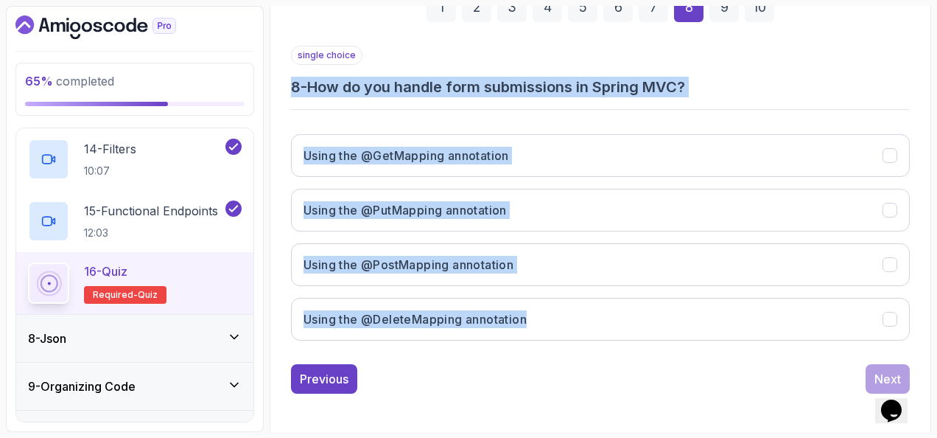
click at [448, 100] on div "single choice 8 - How do you handle form submissions in Spring MVC? Using the @…" at bounding box center [600, 199] width 619 height 307
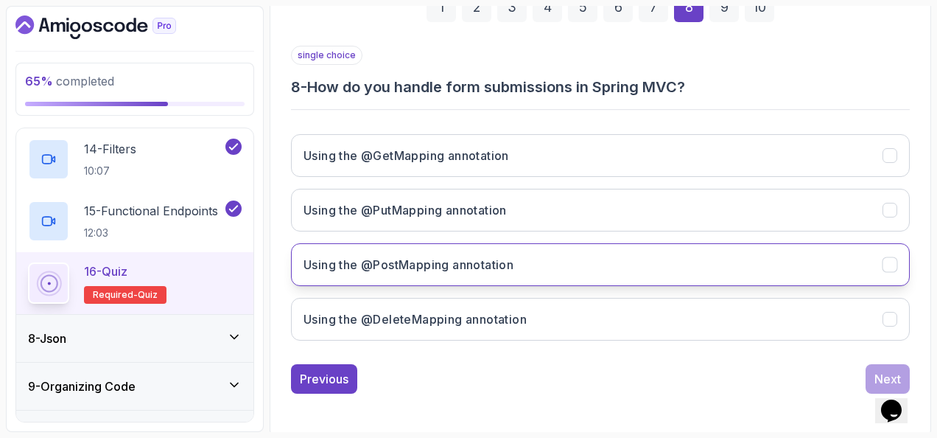
click at [471, 258] on h3 "Using the @PostMapping annotation" at bounding box center [409, 265] width 210 height 18
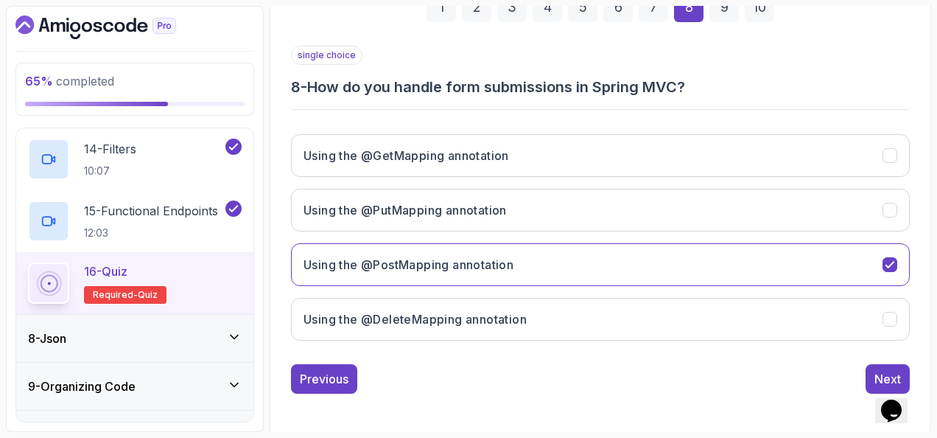
click at [874, 364] on button "Next" at bounding box center [888, 378] width 44 height 29
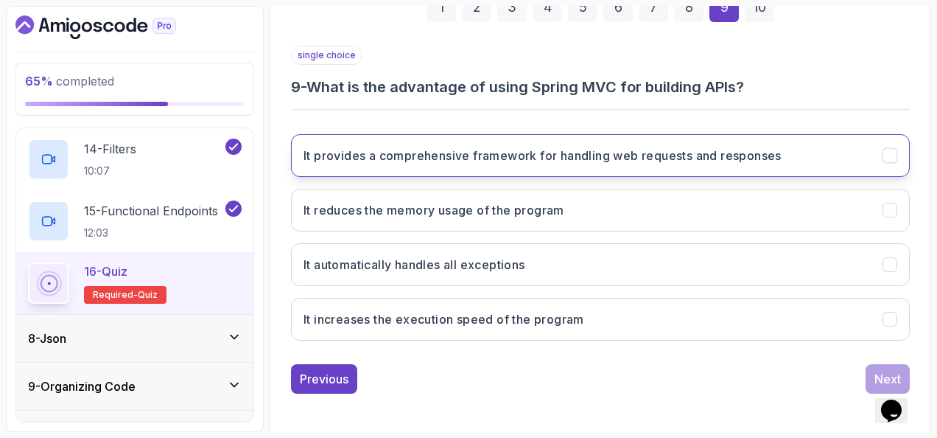
click at [318, 155] on h3 "It provides a comprehensive framework for handling web requests and responses" at bounding box center [543, 156] width 478 height 18
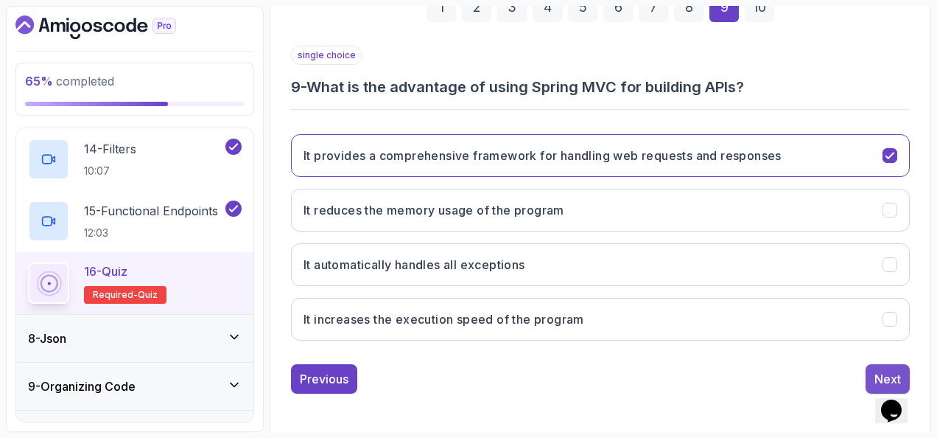
click at [874, 365] on button "Next" at bounding box center [888, 378] width 44 height 29
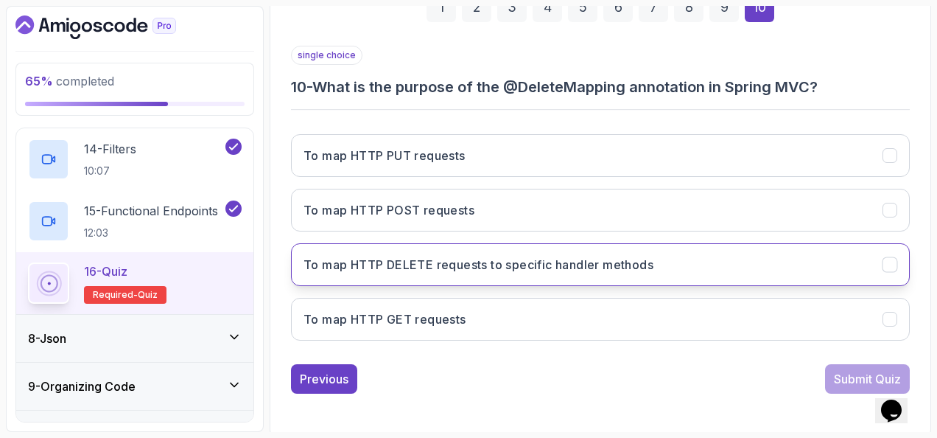
click at [522, 270] on h3 "To map HTTP DELETE requests to specific handler methods" at bounding box center [479, 265] width 350 height 18
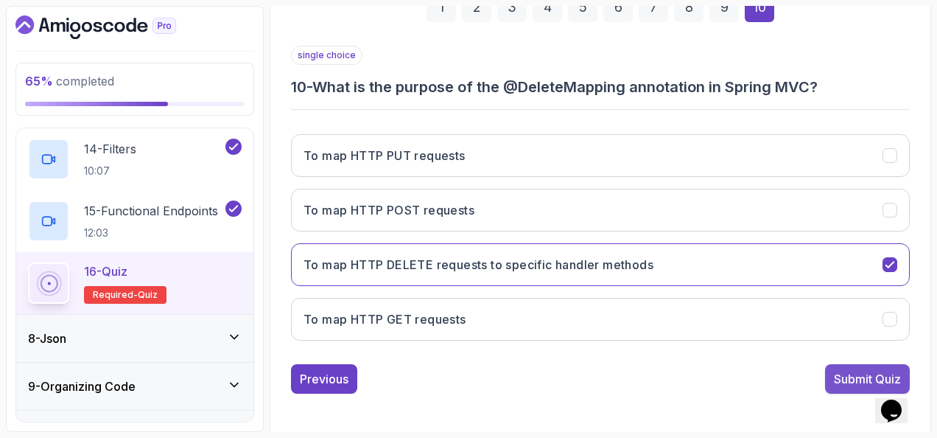
click at [828, 373] on button "Submit Quiz" at bounding box center [867, 378] width 85 height 29
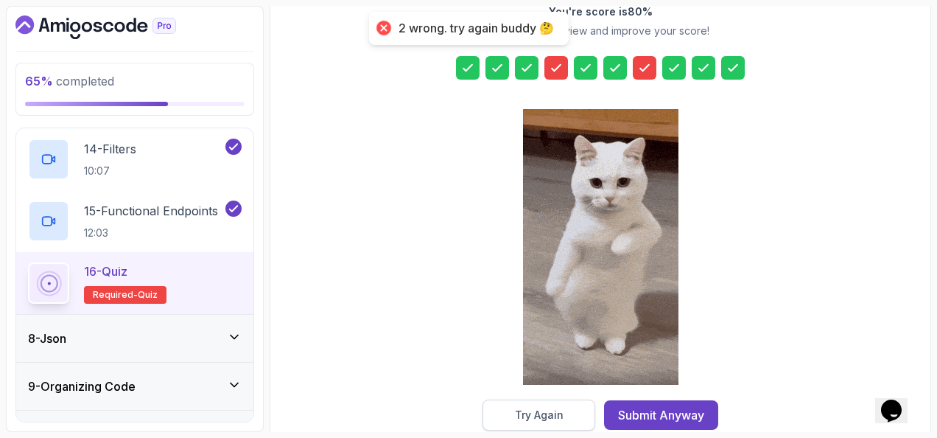
click at [542, 413] on div "Try Again" at bounding box center [539, 414] width 49 height 15
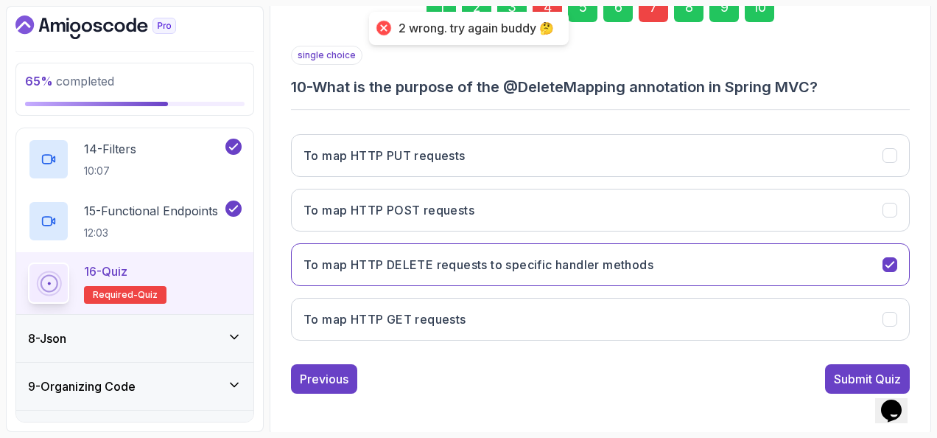
click at [546, 5] on section "65 % completed 1 - Intro 2 - Api Crash Course 3 - Up And Running With Spring Bo…" at bounding box center [468, 219] width 937 height 438
click at [545, 8] on div "4" at bounding box center [547, 7] width 29 height 29
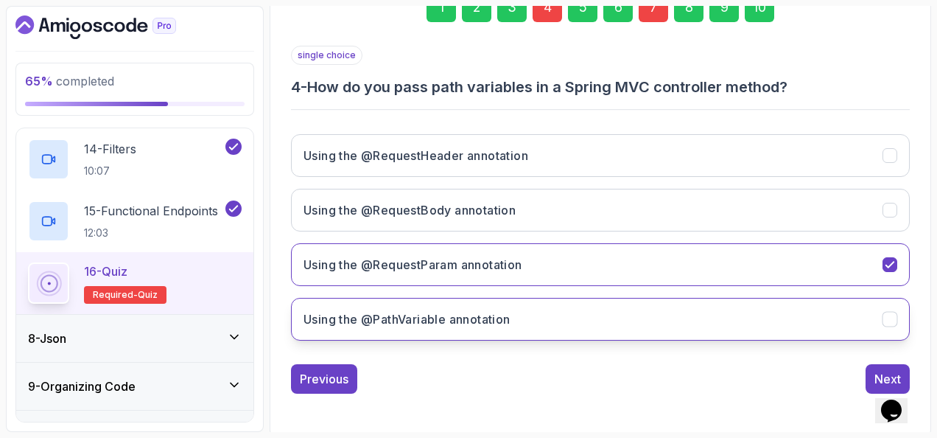
click at [516, 318] on button "Using the @PathVariable annotation" at bounding box center [600, 319] width 619 height 43
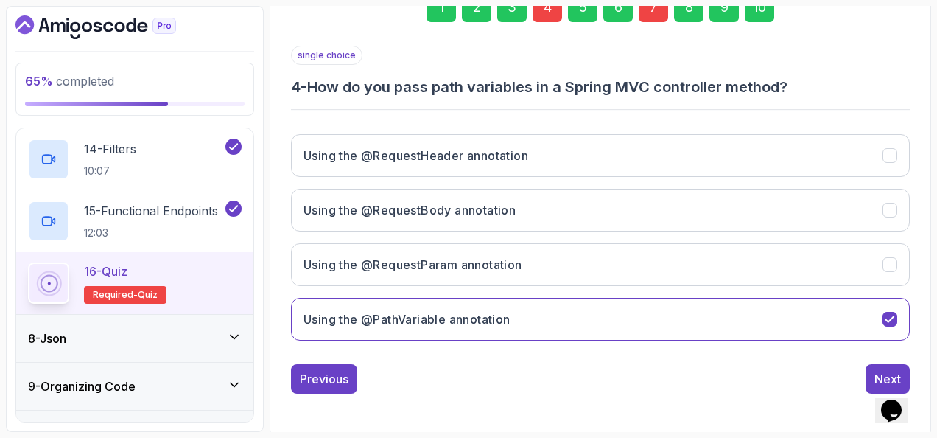
click at [656, 11] on div "7" at bounding box center [653, 7] width 29 height 29
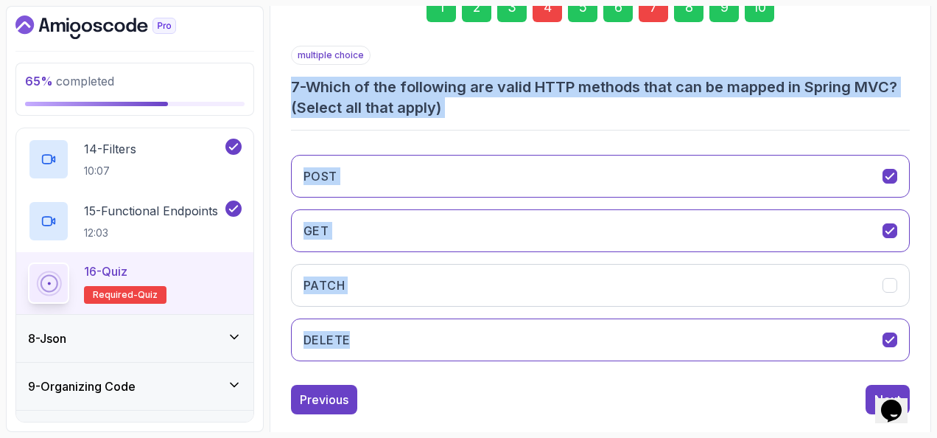
drag, startPoint x: 289, startPoint y: 85, endPoint x: 430, endPoint y: 309, distance: 264.6
click at [430, 309] on div "1 2 3 4 5 6 7 8 9 10 multiple choice 7 - Which of the following are valid HTTP …" at bounding box center [600, 191] width 643 height 469
copy div "7 - Which of the following are valid HTTP methods that can be mapped in Spring …"
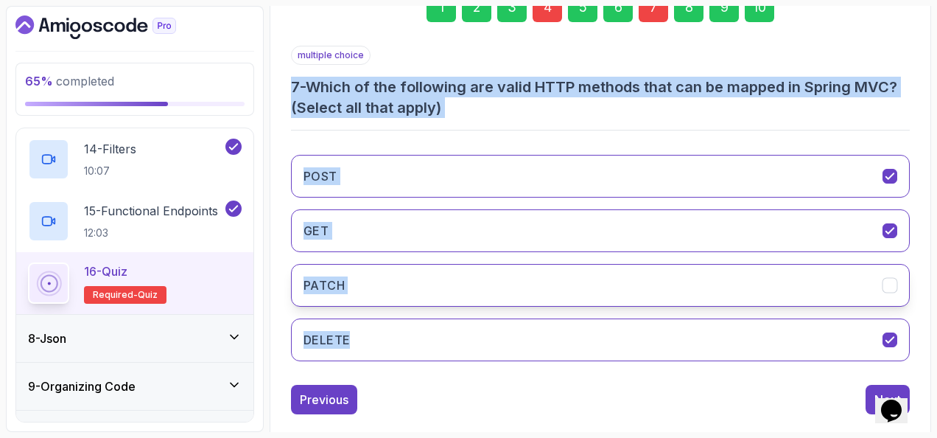
click at [399, 279] on button "PATCH" at bounding box center [600, 285] width 619 height 43
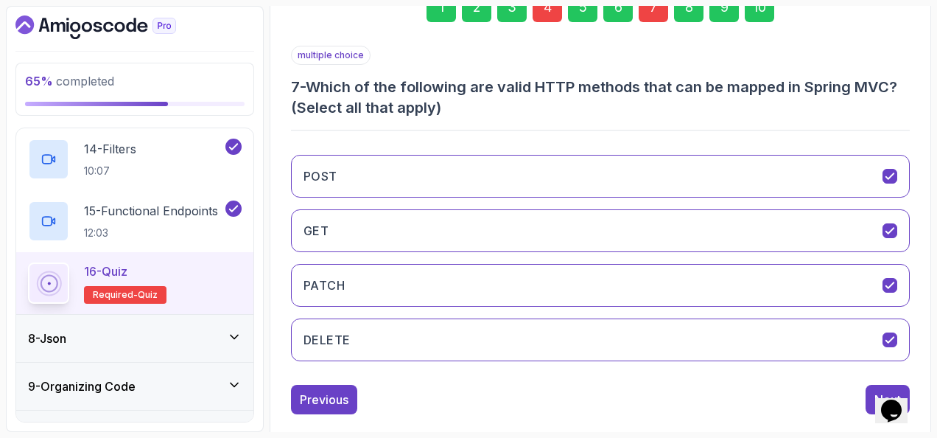
click at [830, 365] on div "POST GET PATCH DELETE" at bounding box center [600, 258] width 619 height 230
click at [869, 385] on button "Next" at bounding box center [888, 399] width 44 height 29
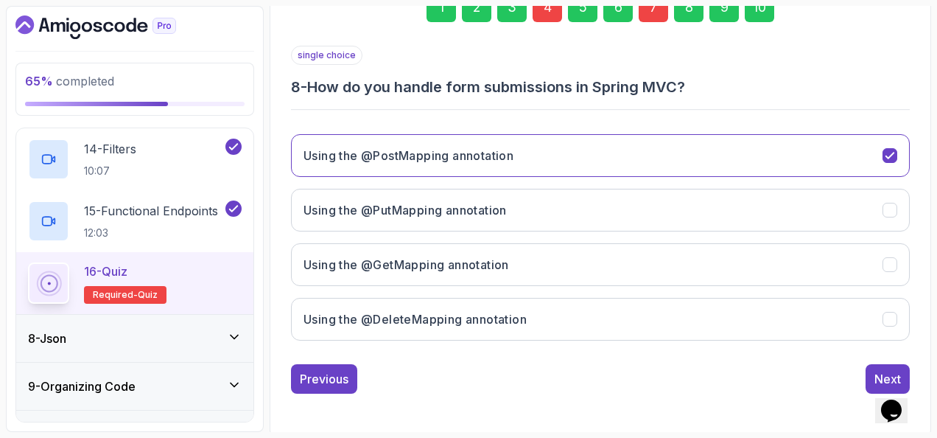
click at [756, 13] on div "10" at bounding box center [759, 7] width 29 height 29
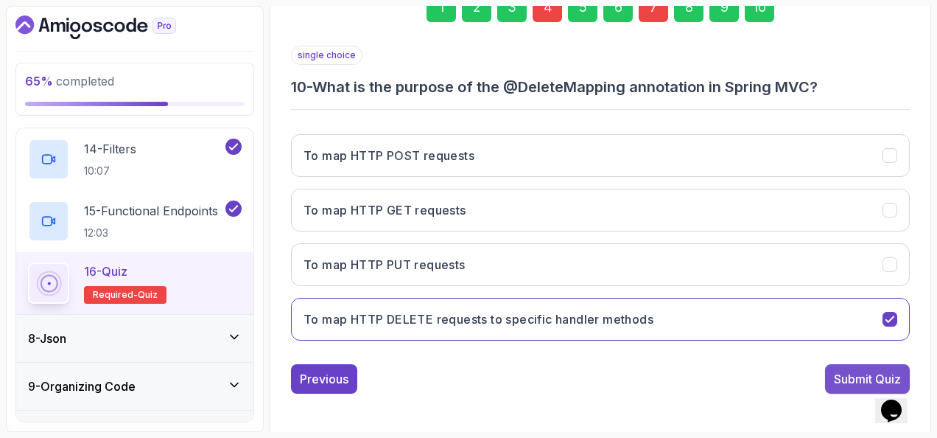
click at [839, 371] on div "Submit Quiz" at bounding box center [867, 379] width 67 height 18
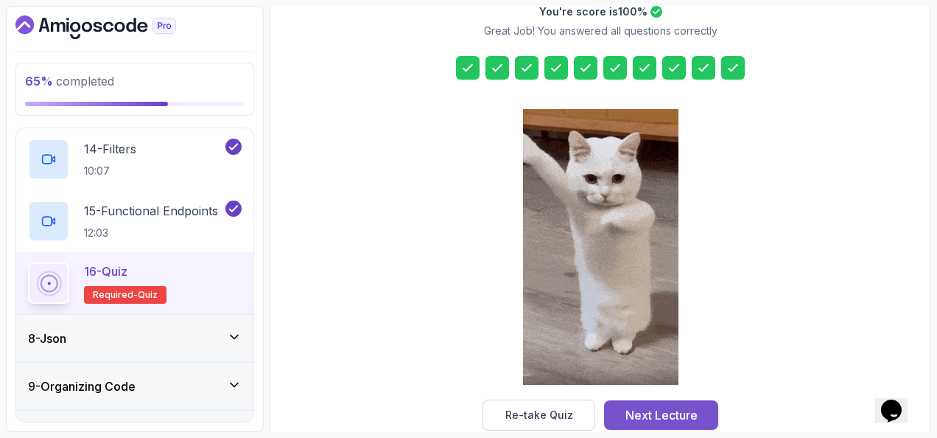
click at [689, 408] on div "Next Lecture" at bounding box center [662, 415] width 72 height 18
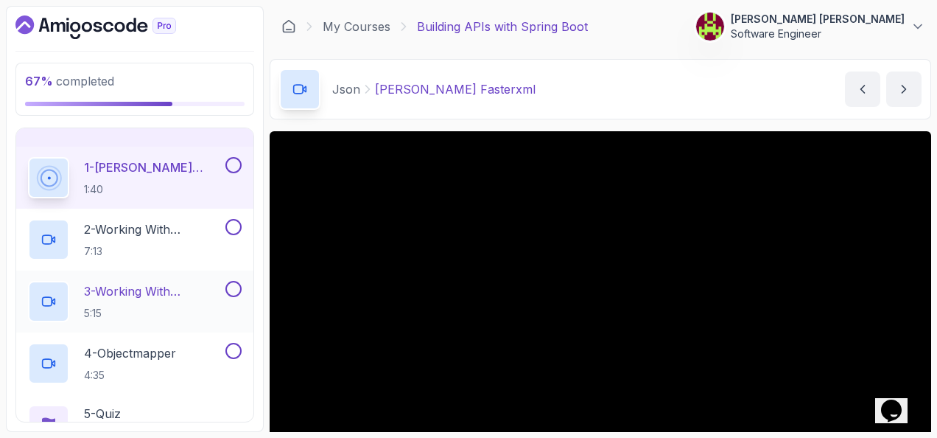
scroll to position [343, 0]
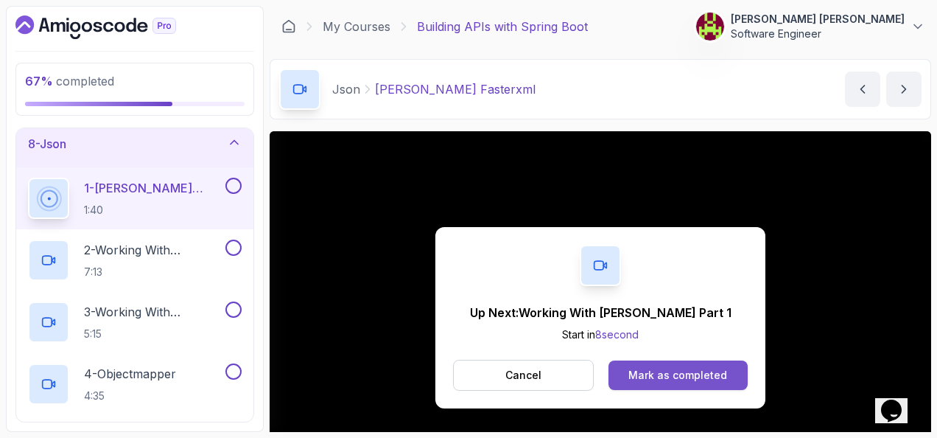
click at [660, 372] on div "Mark as completed" at bounding box center [678, 375] width 99 height 15
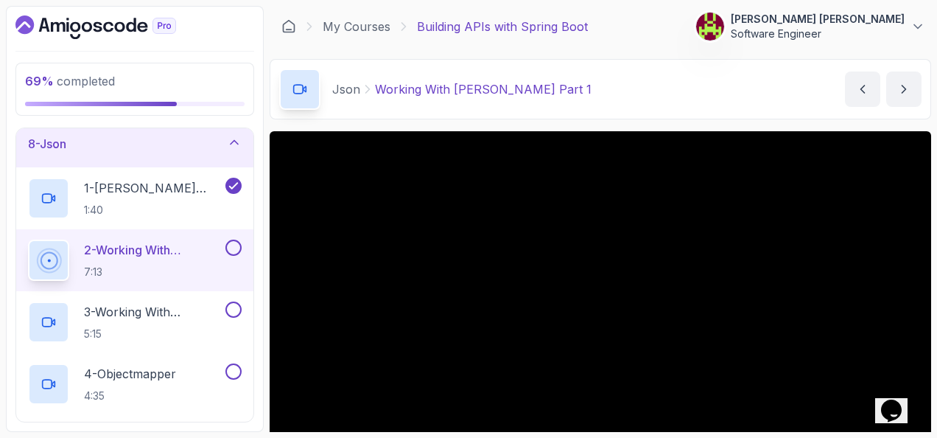
scroll to position [74, 0]
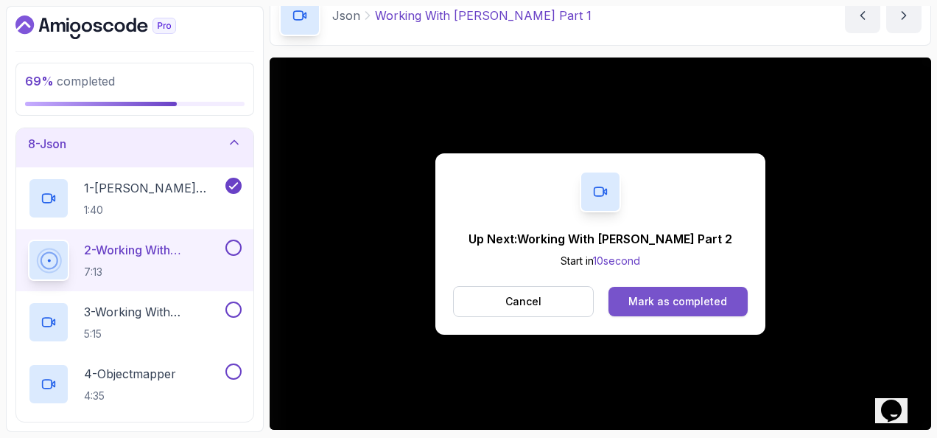
click at [724, 303] on div "Mark as completed" at bounding box center [678, 301] width 99 height 15
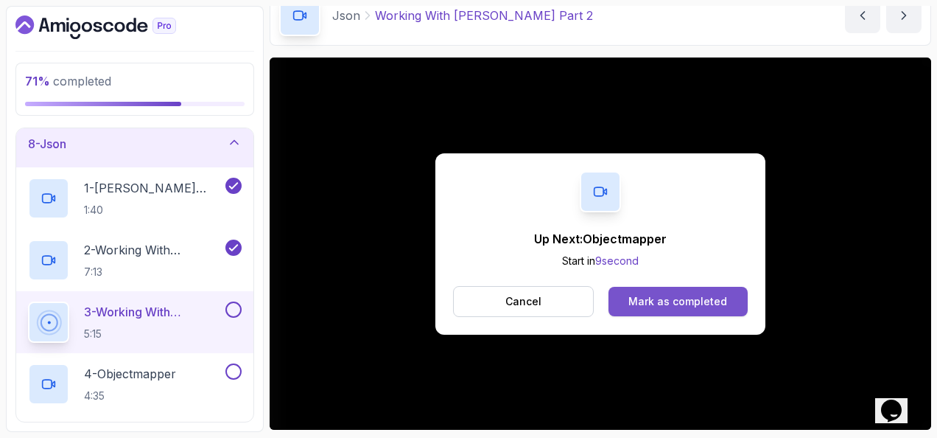
click at [681, 292] on button "Mark as completed" at bounding box center [678, 301] width 139 height 29
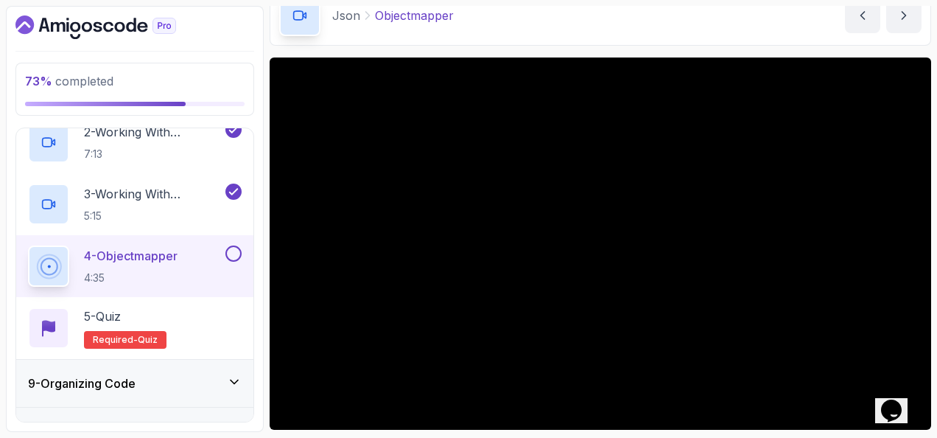
scroll to position [491, 0]
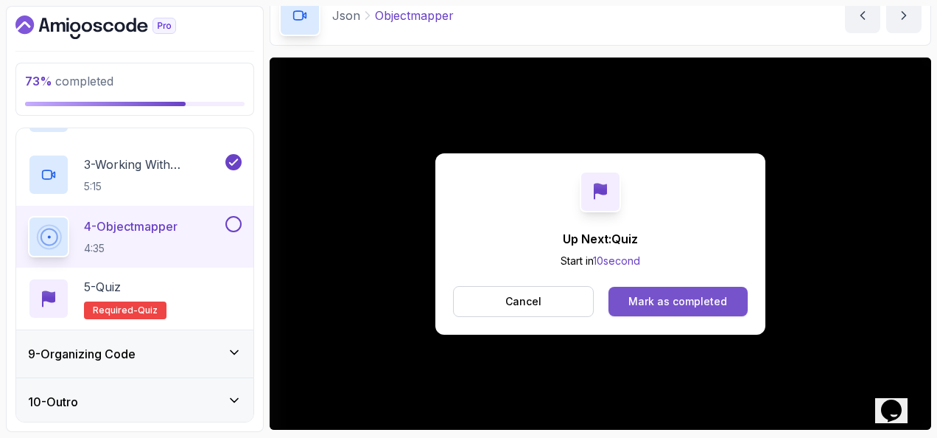
click at [717, 296] on div "Mark as completed" at bounding box center [678, 301] width 99 height 15
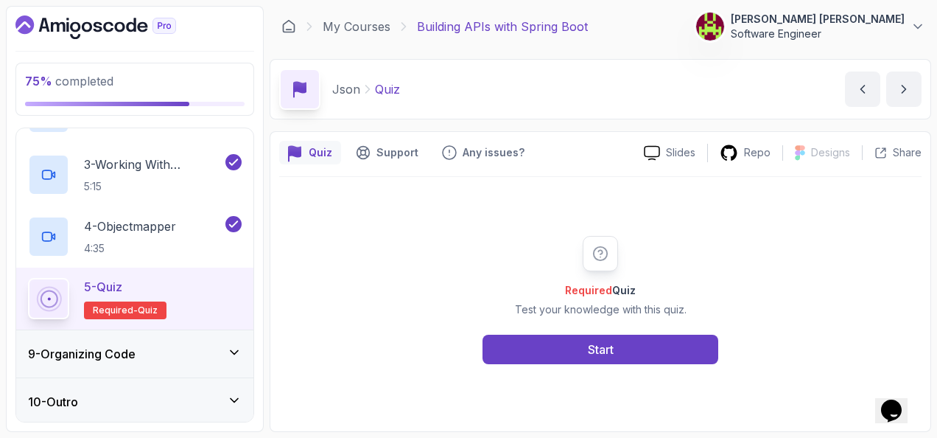
click at [566, 366] on div "Required Quiz Test your knowledge with this quiz. Start" at bounding box center [600, 299] width 643 height 245
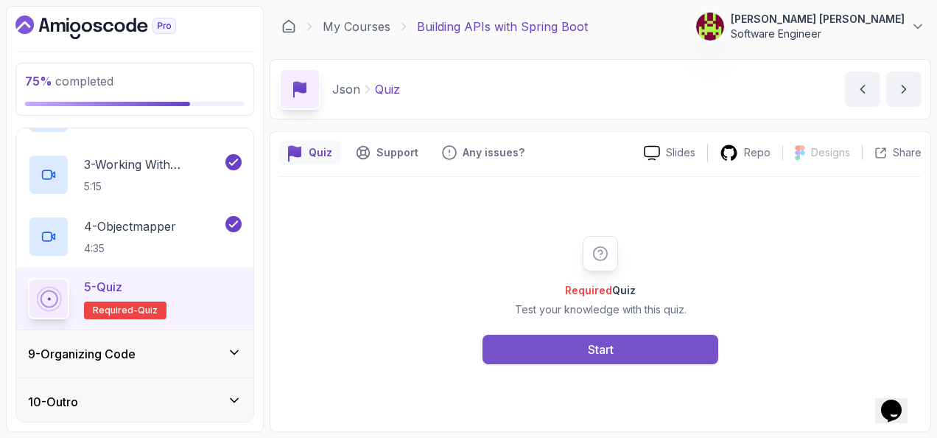
click at [566, 353] on button "Start" at bounding box center [601, 349] width 236 height 29
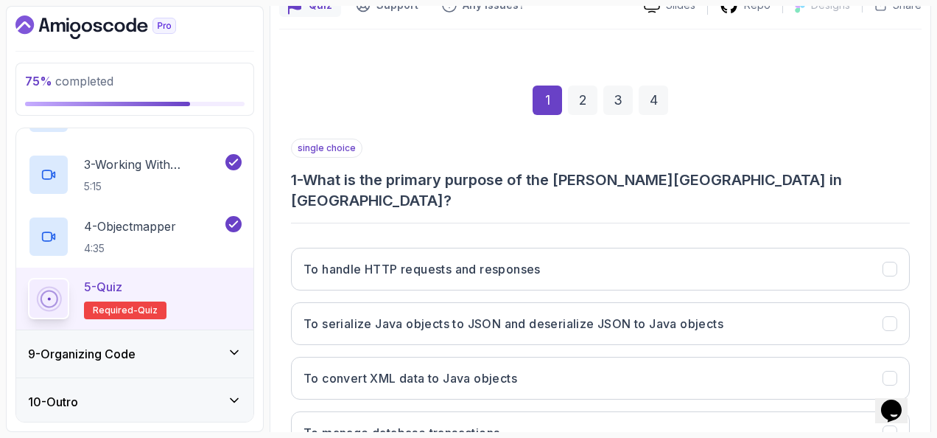
scroll to position [221, 0]
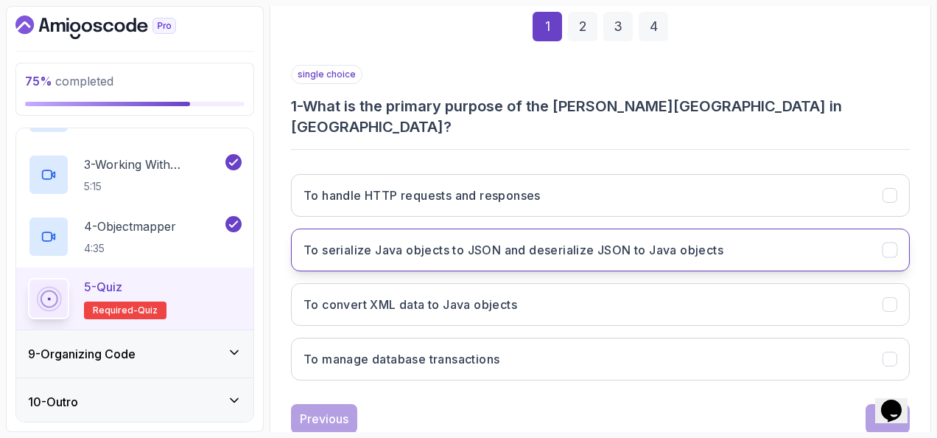
click at [515, 241] on h3 "To serialize Java objects to JSON and deserialize JSON to Java objects" at bounding box center [514, 250] width 420 height 18
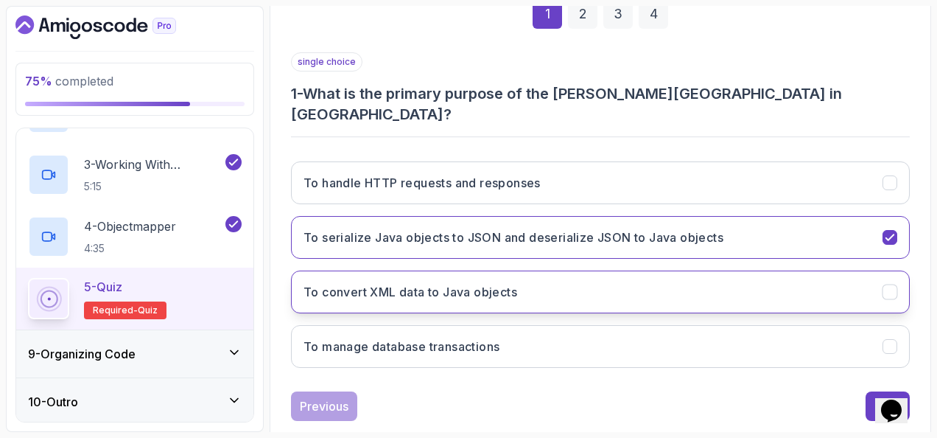
scroll to position [240, 0]
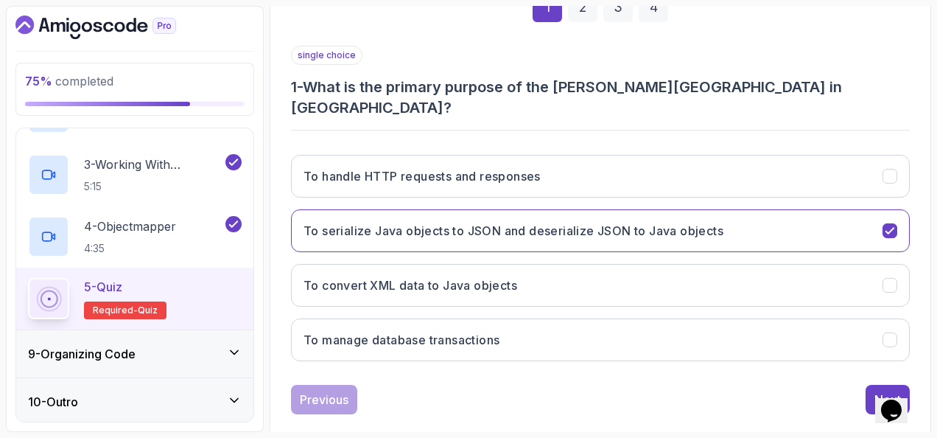
click at [864, 385] on div "Previous Next" at bounding box center [600, 399] width 619 height 29
click at [871, 385] on button "Next" at bounding box center [888, 399] width 44 height 29
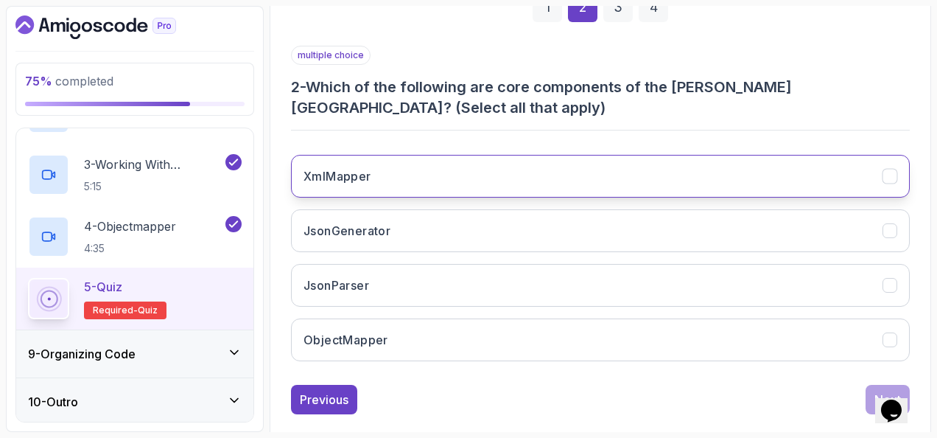
click at [404, 179] on button "XmlMapper" at bounding box center [600, 176] width 619 height 43
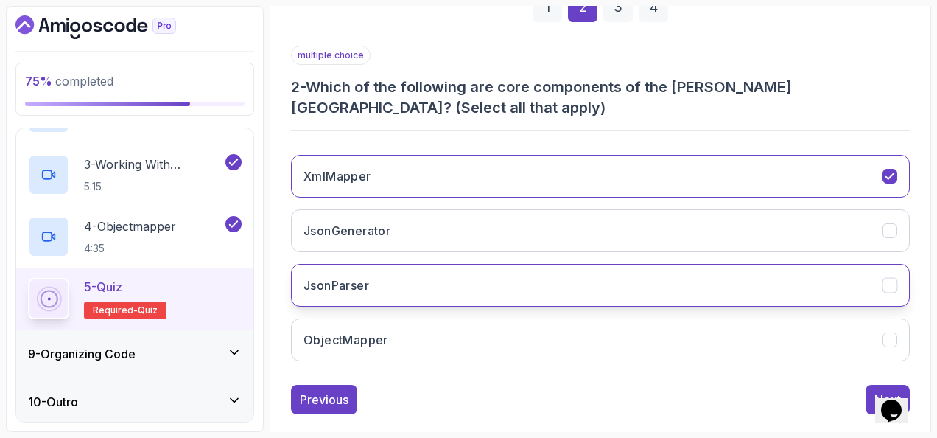
click at [413, 273] on button "JsonParser" at bounding box center [600, 285] width 619 height 43
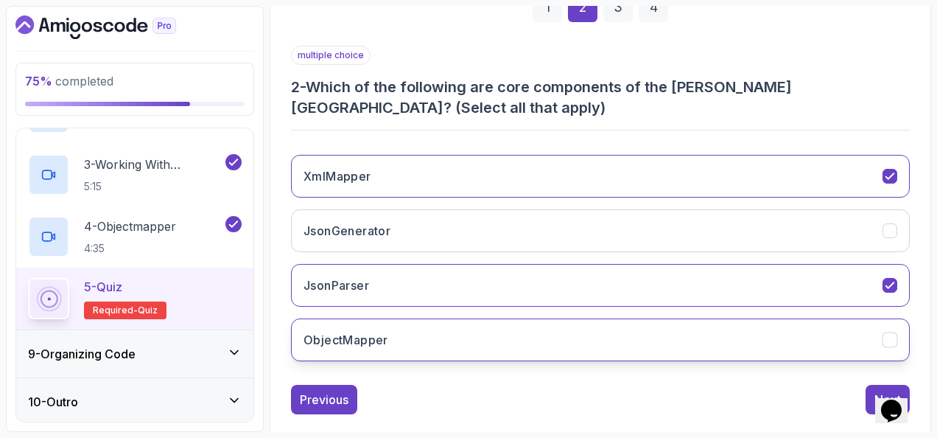
click at [419, 332] on button "ObjectMapper" at bounding box center [600, 339] width 619 height 43
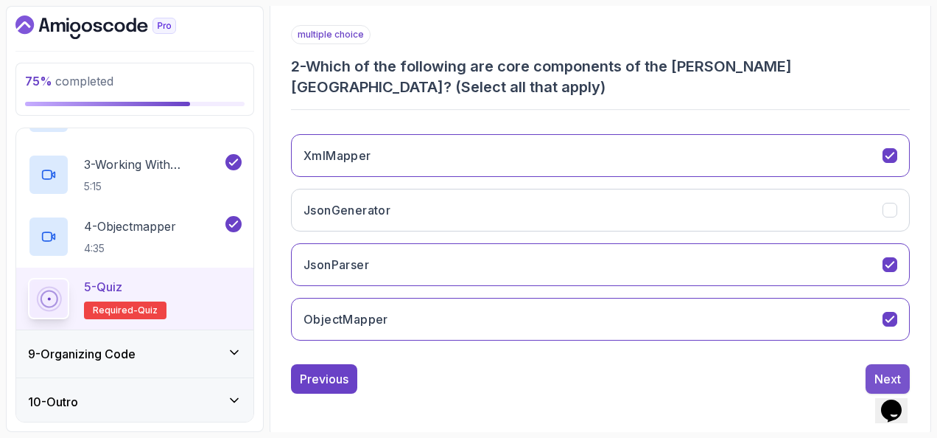
click at [871, 368] on button "Next" at bounding box center [888, 378] width 44 height 29
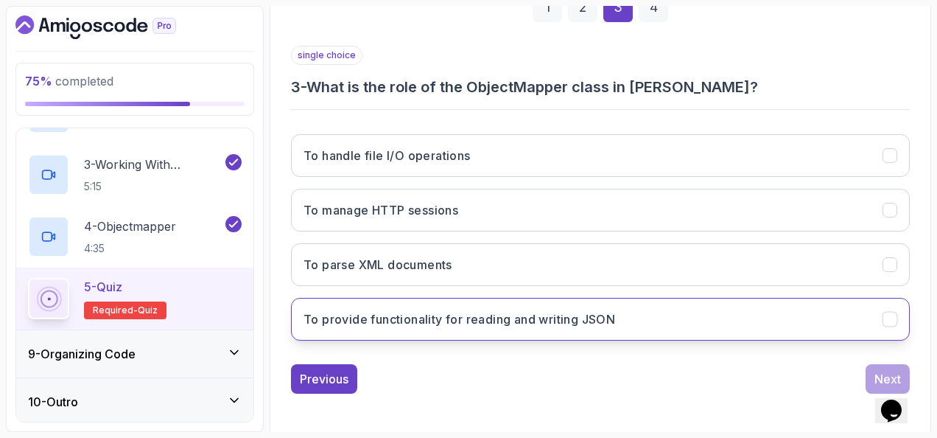
click at [627, 322] on button "To provide functionality for reading and writing JSON" at bounding box center [600, 319] width 619 height 43
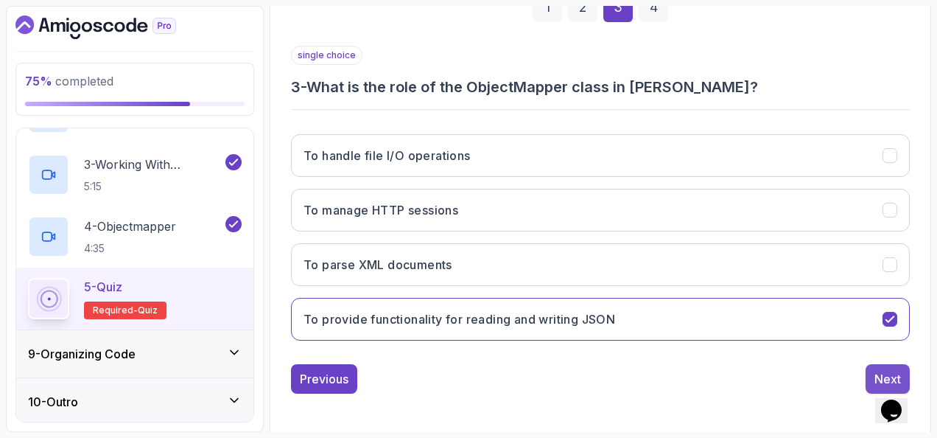
click at [882, 365] on button "Next" at bounding box center [888, 378] width 44 height 29
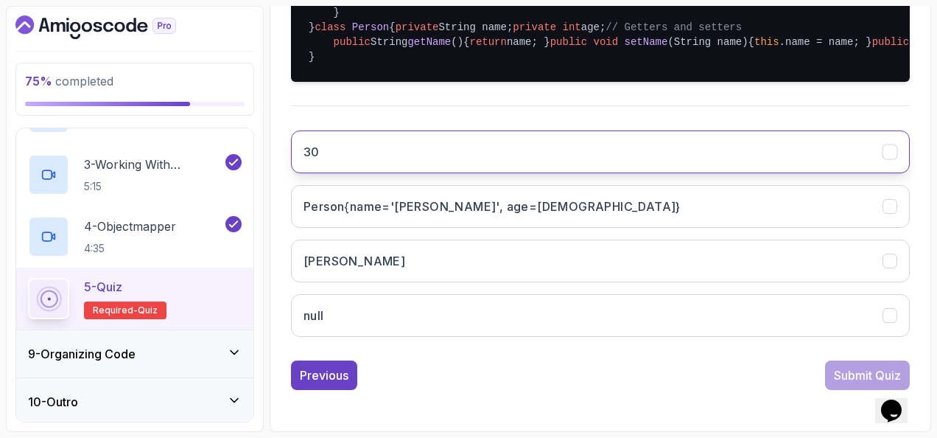
scroll to position [609, 0]
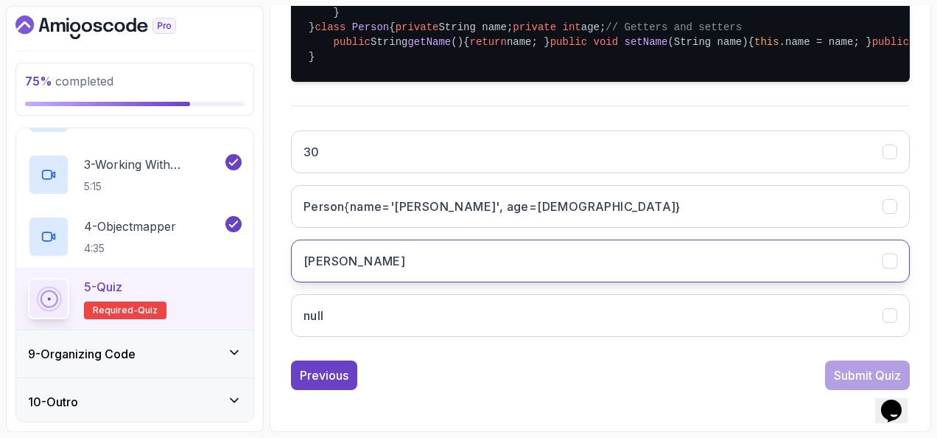
click at [491, 259] on button "John" at bounding box center [600, 260] width 619 height 43
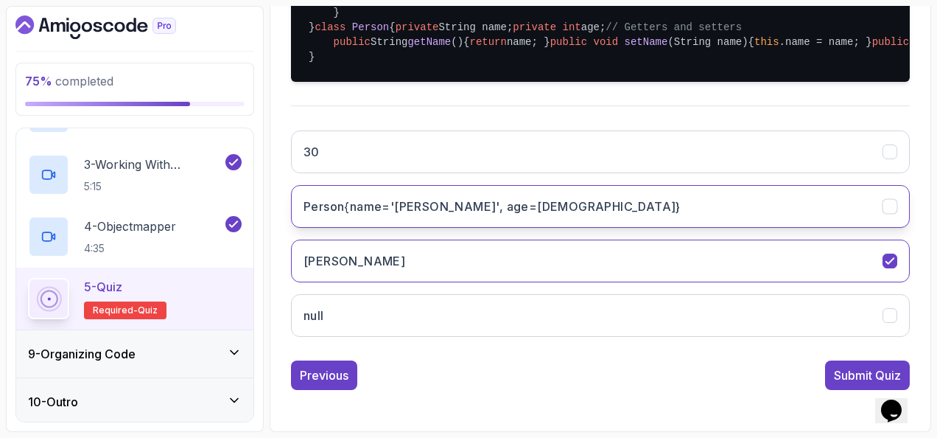
scroll to position [620, 0]
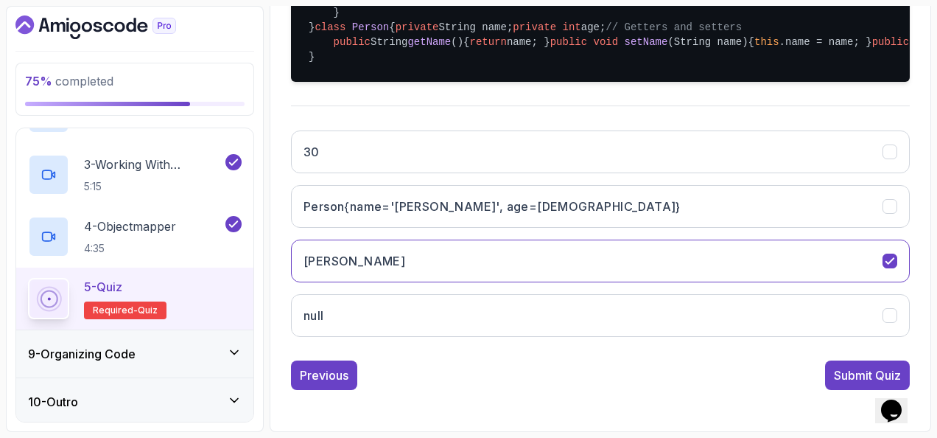
click at [840, 371] on div "Submit Quiz" at bounding box center [867, 375] width 67 height 18
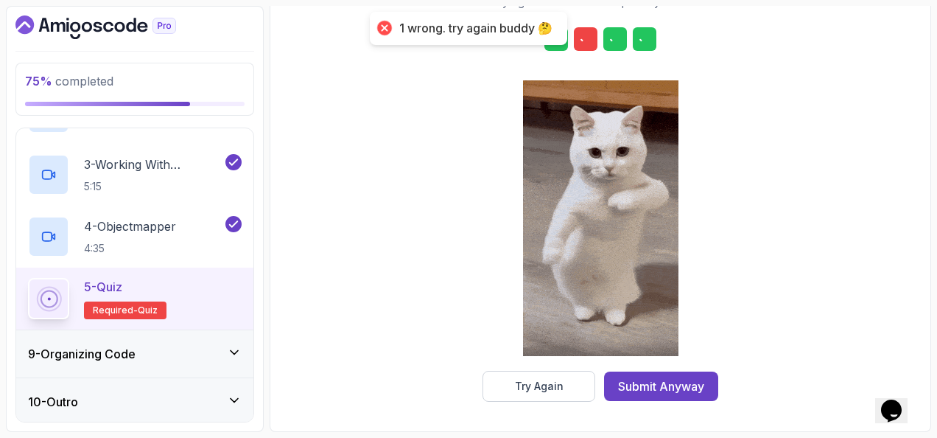
scroll to position [267, 0]
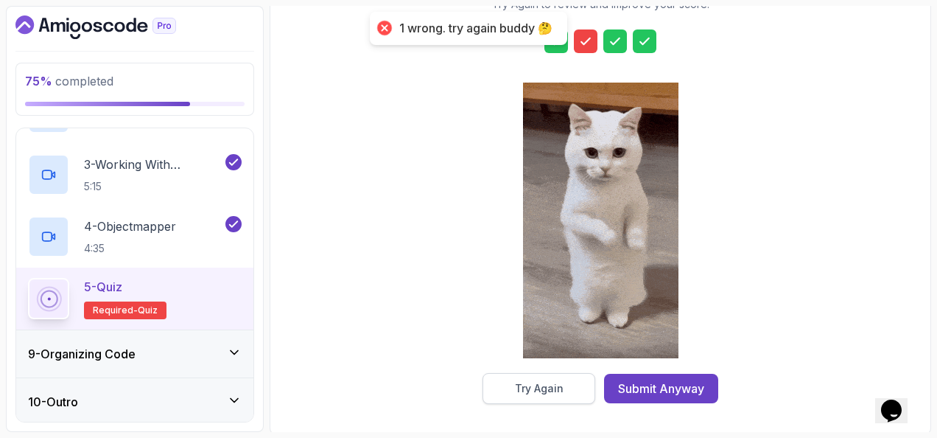
click at [542, 381] on div "Try Again" at bounding box center [539, 388] width 49 height 15
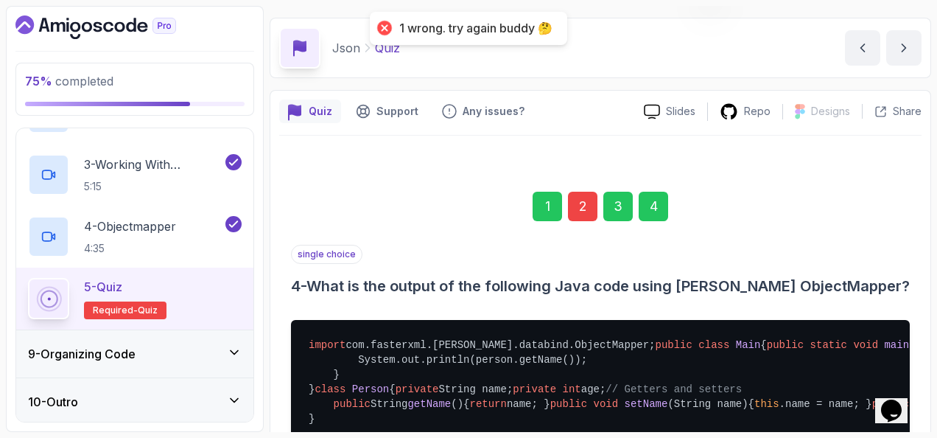
scroll to position [0, 0]
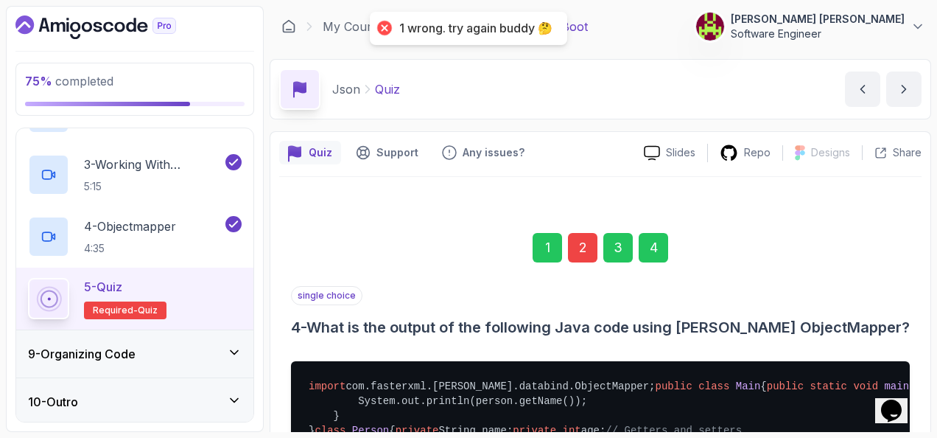
click at [594, 238] on div "2" at bounding box center [582, 247] width 29 height 29
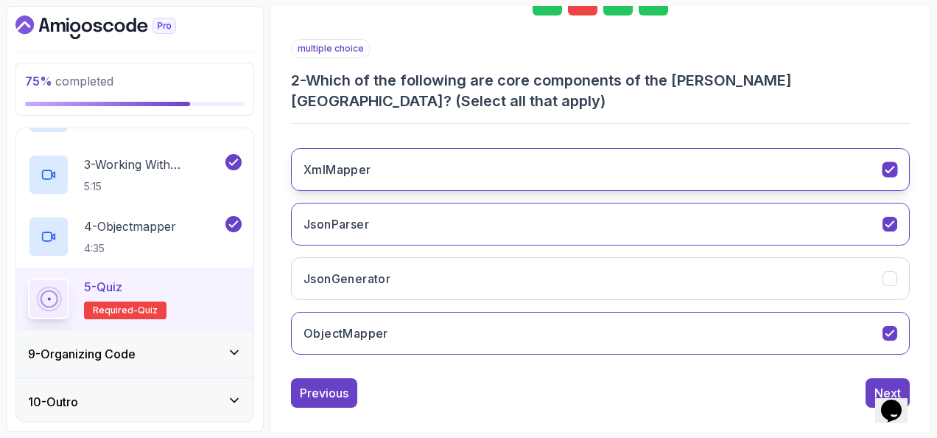
scroll to position [261, 0]
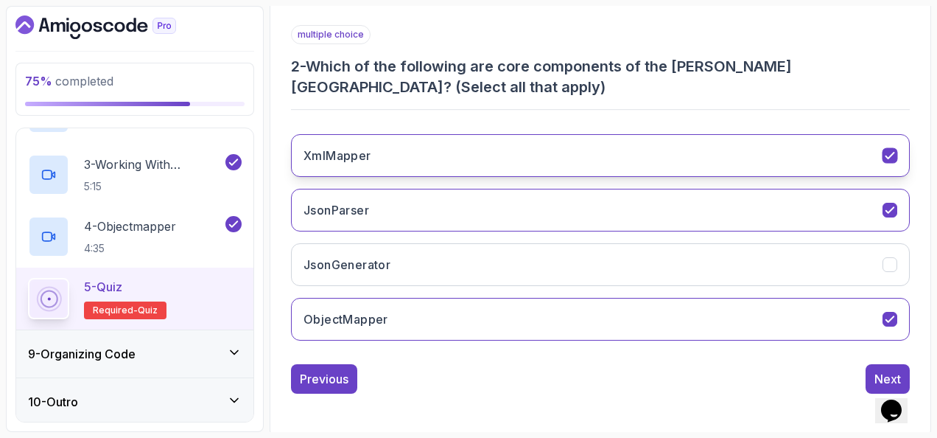
click at [433, 153] on button "XmlMapper" at bounding box center [600, 155] width 619 height 43
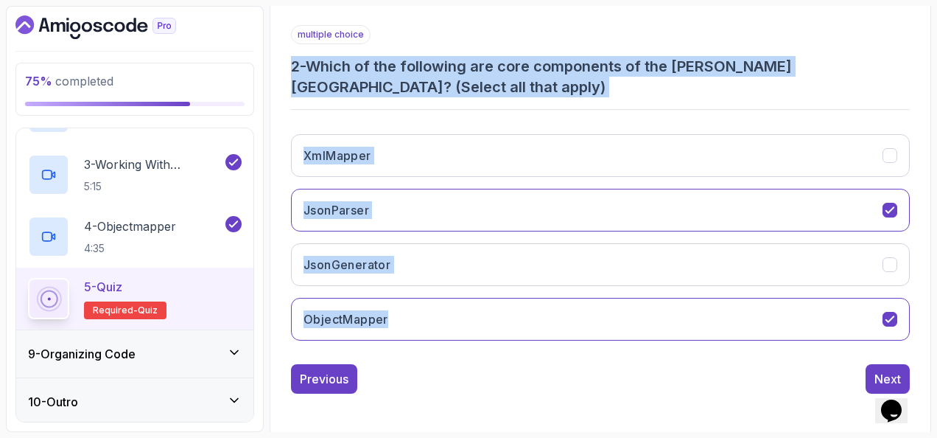
drag, startPoint x: 291, startPoint y: 65, endPoint x: 455, endPoint y: 342, distance: 321.7
click at [455, 342] on div "1 2 3 4 multiple choice 2 - Which of the following are core components of the J…" at bounding box center [600, 171] width 643 height 469
copy div "2 - Which of the following are core components of the Jackson library? (Select …"
click at [486, 91] on h3 "2 - Which of the following are core components of the Jackson library? (Select …" at bounding box center [600, 76] width 619 height 41
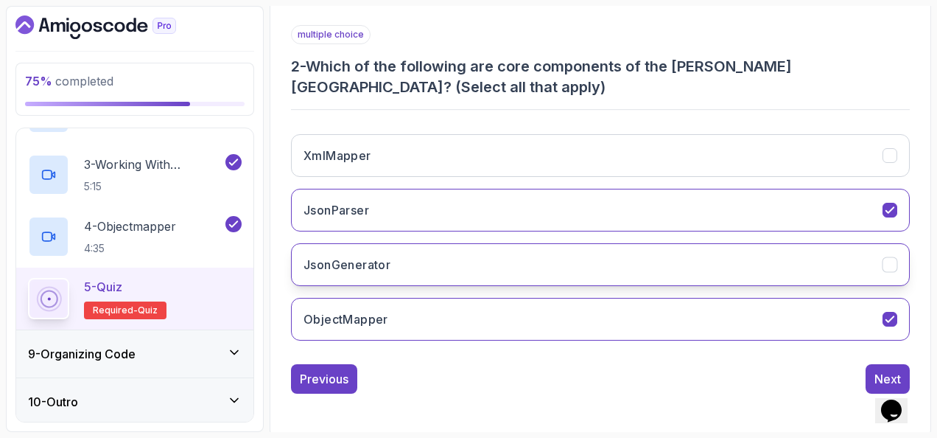
click at [444, 256] on button "JsonGenerator" at bounding box center [600, 264] width 619 height 43
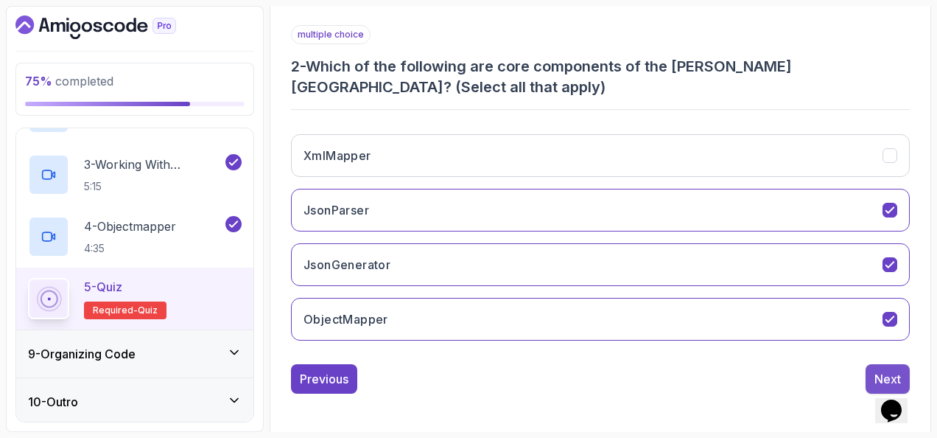
click at [880, 364] on button "Next" at bounding box center [888, 378] width 44 height 29
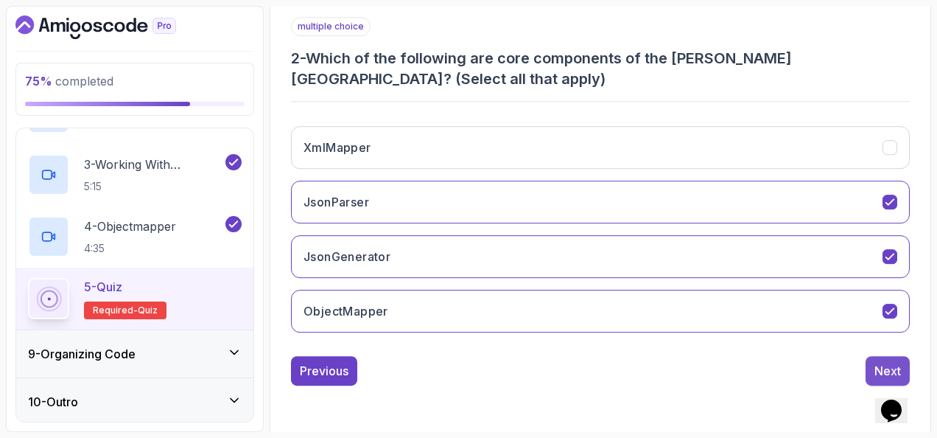
scroll to position [240, 0]
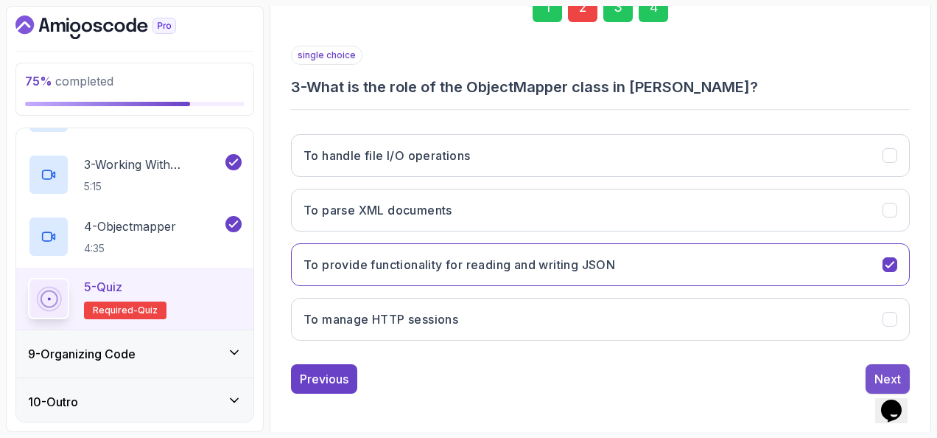
click at [881, 364] on button "Next" at bounding box center [888, 378] width 44 height 29
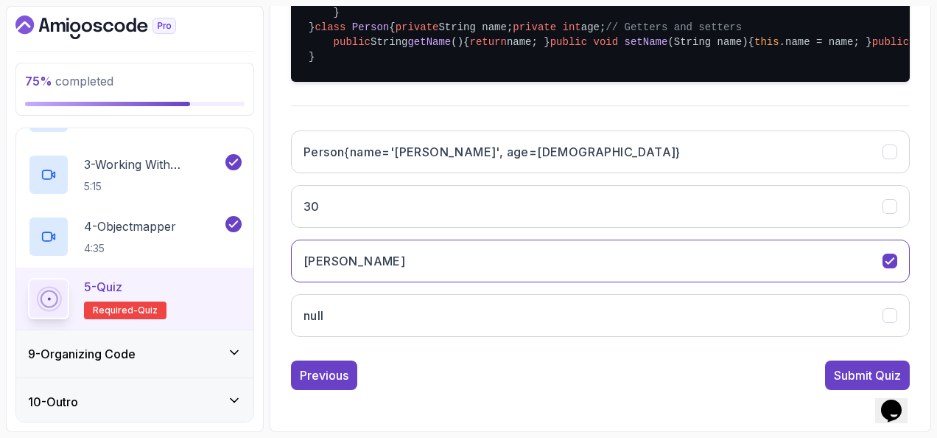
click at [847, 374] on div "Submit Quiz" at bounding box center [867, 375] width 67 height 18
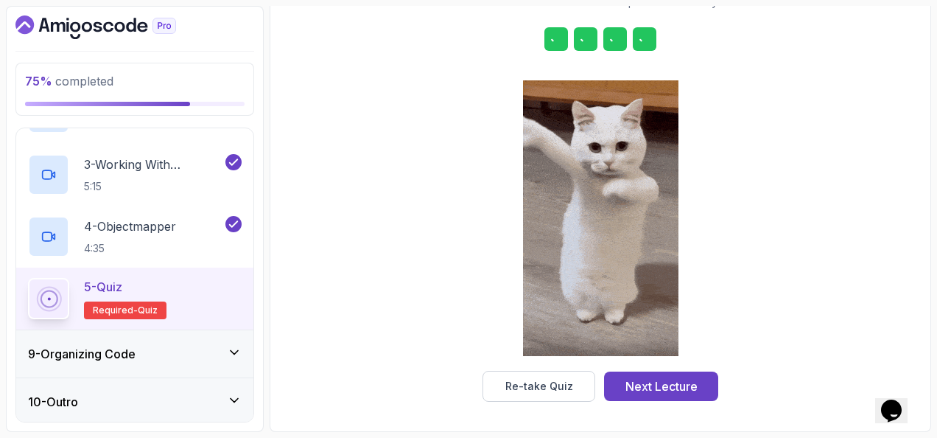
scroll to position [267, 0]
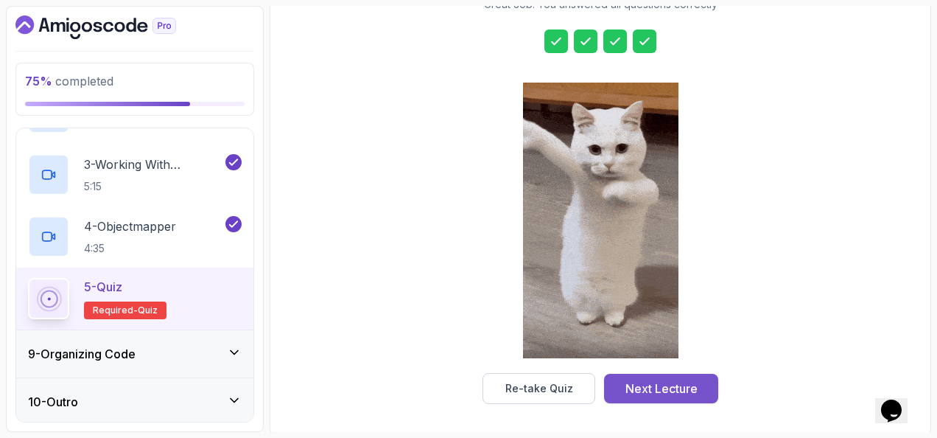
click at [695, 379] on div "Next Lecture" at bounding box center [662, 388] width 72 height 18
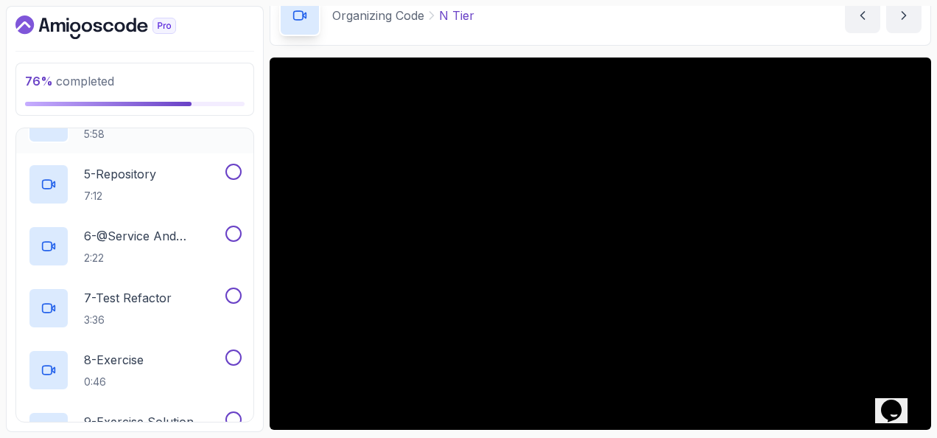
scroll to position [800, 0]
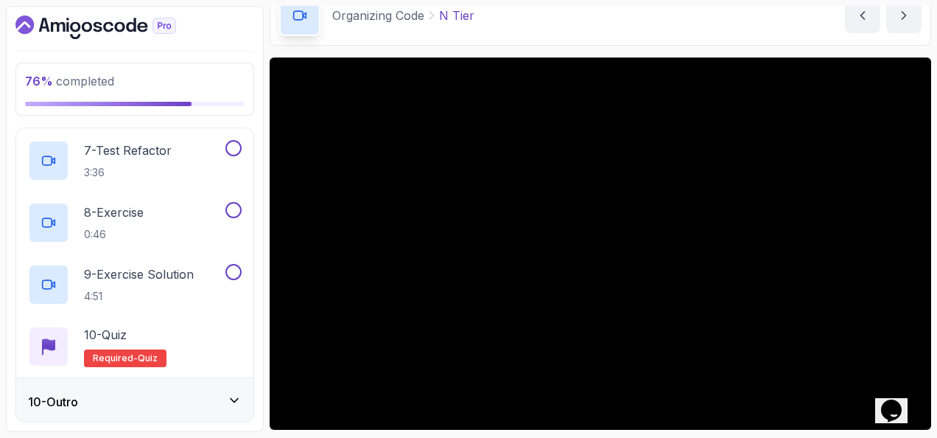
click at [899, 398] on button "Opens Chat This icon Opens the chat window." at bounding box center [891, 410] width 32 height 25
click at [900, 404] on button "Close Chat This icon closes the chat window." at bounding box center [888, 413] width 27 height 19
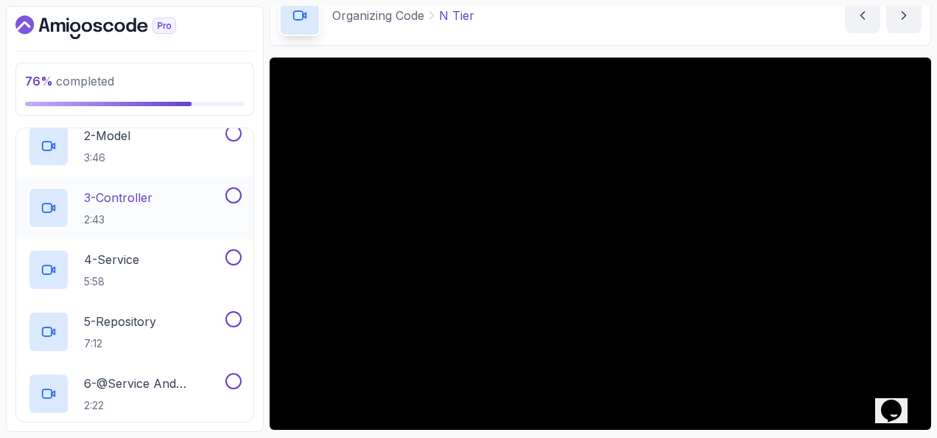
scroll to position [432, 0]
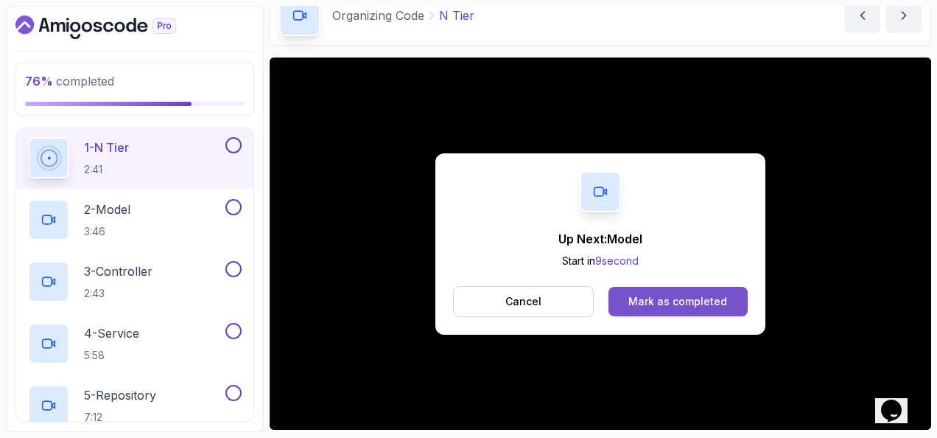
click at [657, 287] on button "Mark as completed" at bounding box center [678, 301] width 139 height 29
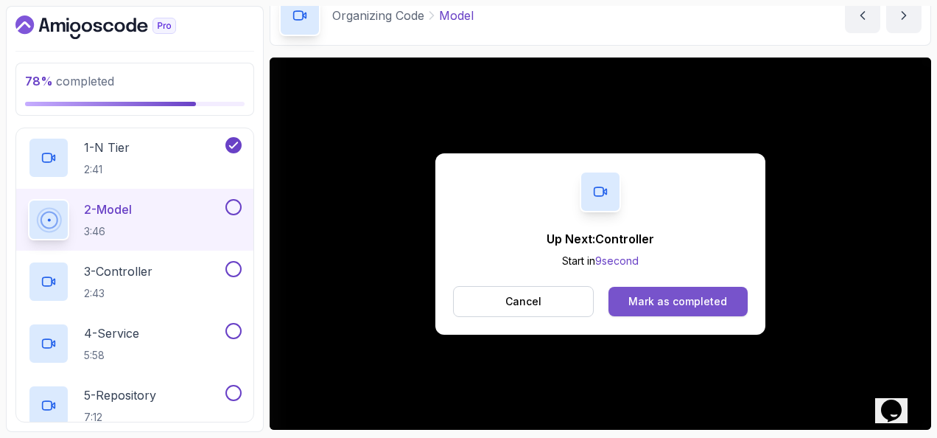
click at [643, 301] on div "Mark as completed" at bounding box center [678, 301] width 99 height 15
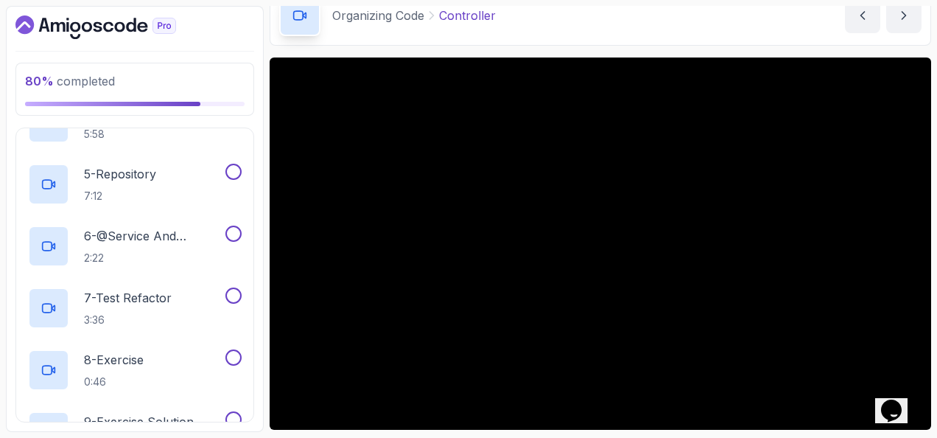
scroll to position [800, 0]
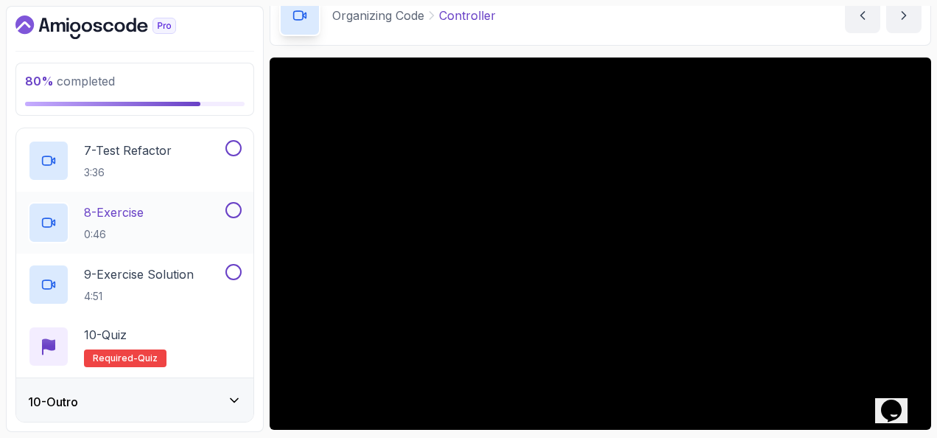
click at [229, 211] on button at bounding box center [233, 210] width 16 height 16
click at [225, 267] on button at bounding box center [233, 272] width 16 height 16
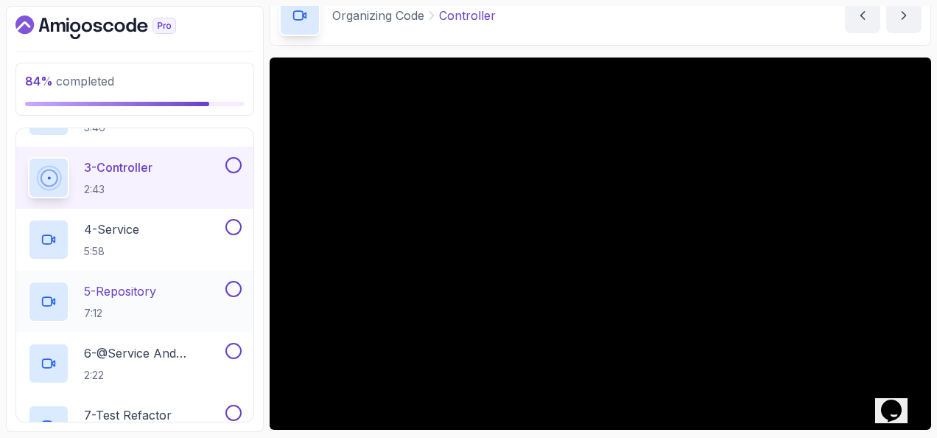
scroll to position [505, 0]
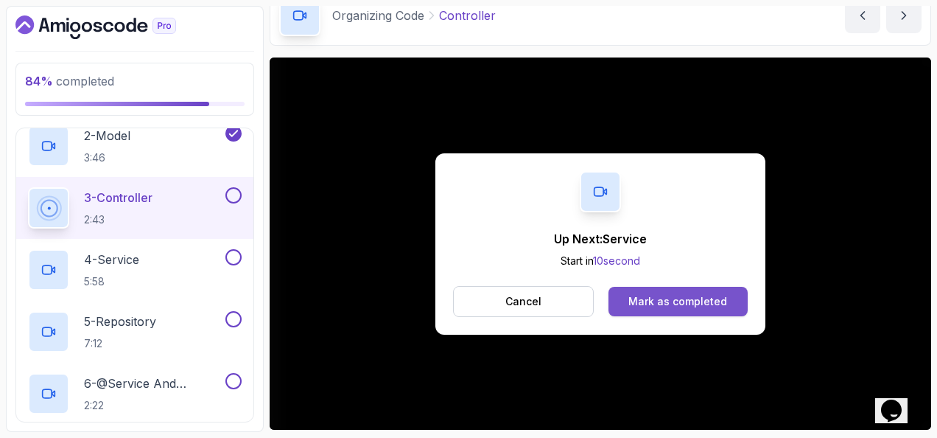
click at [690, 294] on div "Mark as completed" at bounding box center [678, 301] width 99 height 15
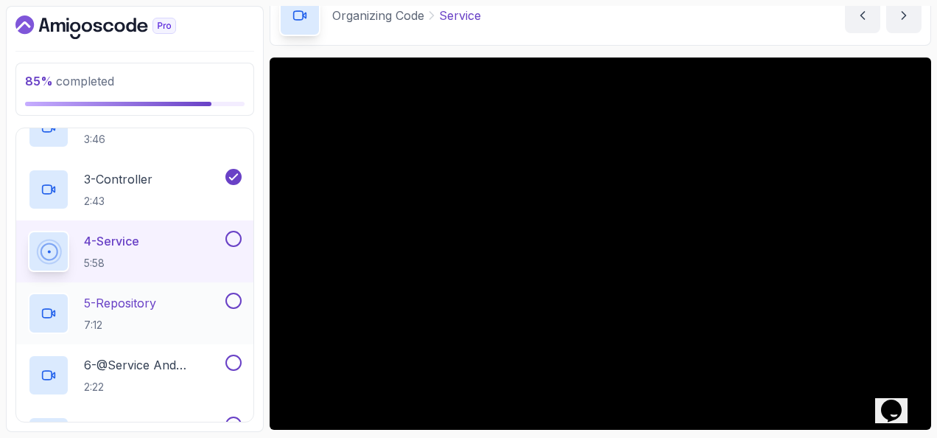
scroll to position [505, 0]
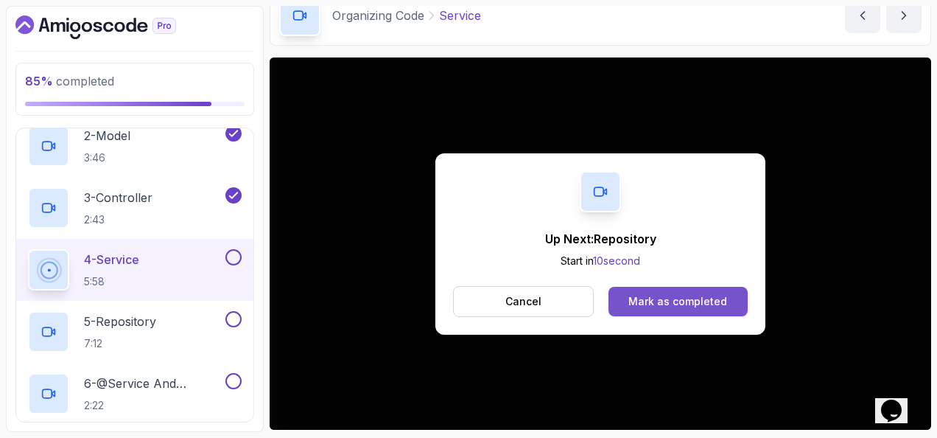
click at [729, 301] on button "Mark as completed" at bounding box center [678, 301] width 139 height 29
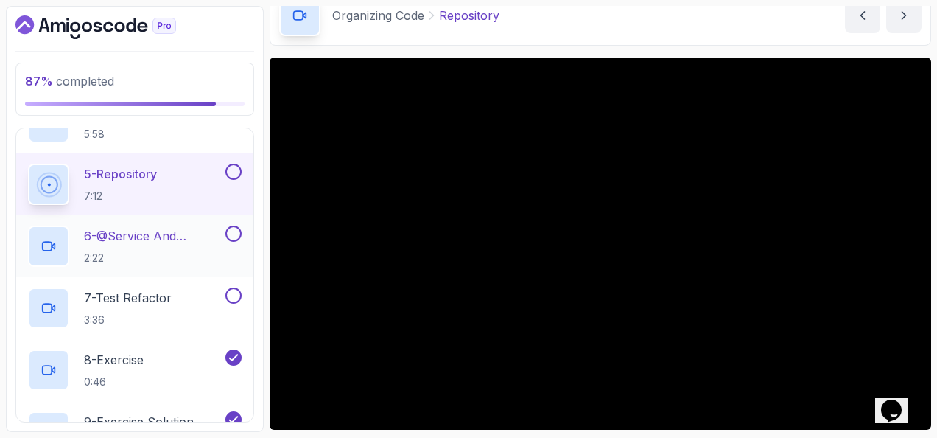
scroll to position [579, 0]
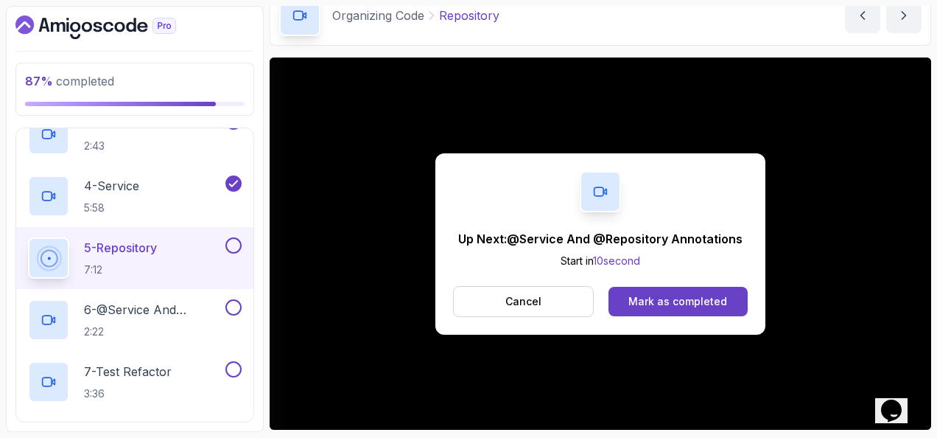
click at [693, 283] on div "Up Next: @Service And @Repository Annotations Start in 10 second Cancel Mark as…" at bounding box center [600, 243] width 330 height 181
click at [692, 299] on div "Mark as completed" at bounding box center [678, 301] width 99 height 15
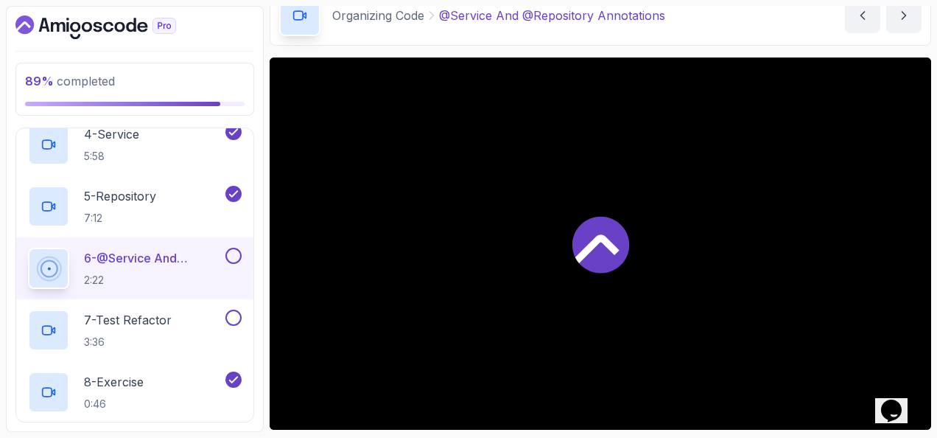
scroll to position [653, 0]
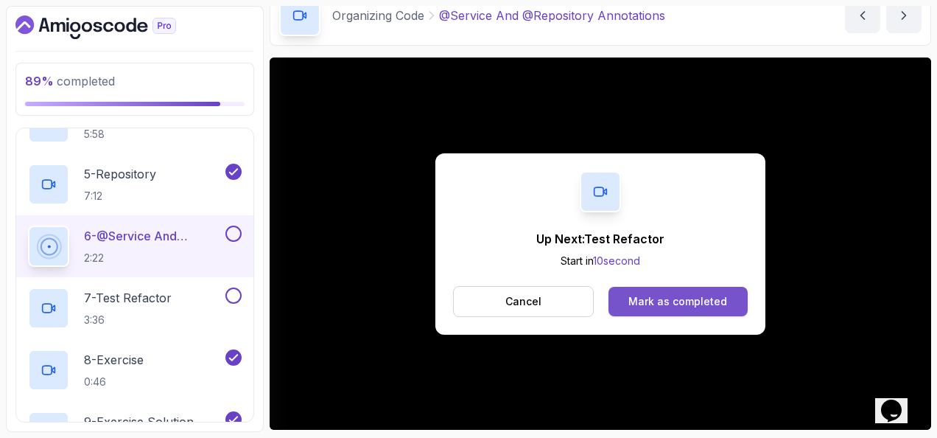
click at [674, 301] on div "Mark as completed" at bounding box center [678, 301] width 99 height 15
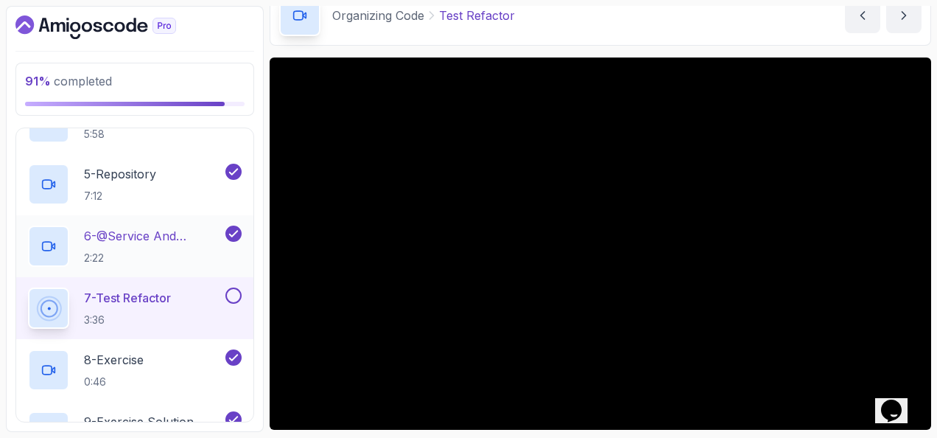
scroll to position [800, 0]
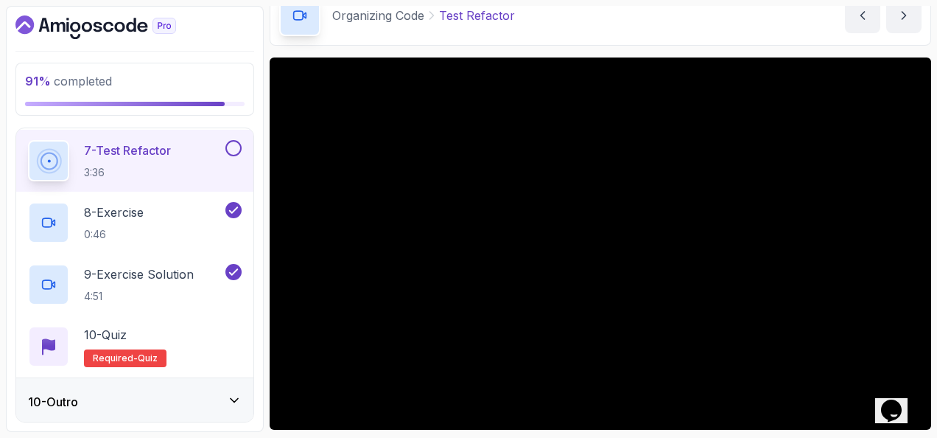
click at [241, 147] on button at bounding box center [233, 148] width 16 height 16
click at [194, 351] on div "10 - Quiz Required- quiz" at bounding box center [135, 346] width 214 height 41
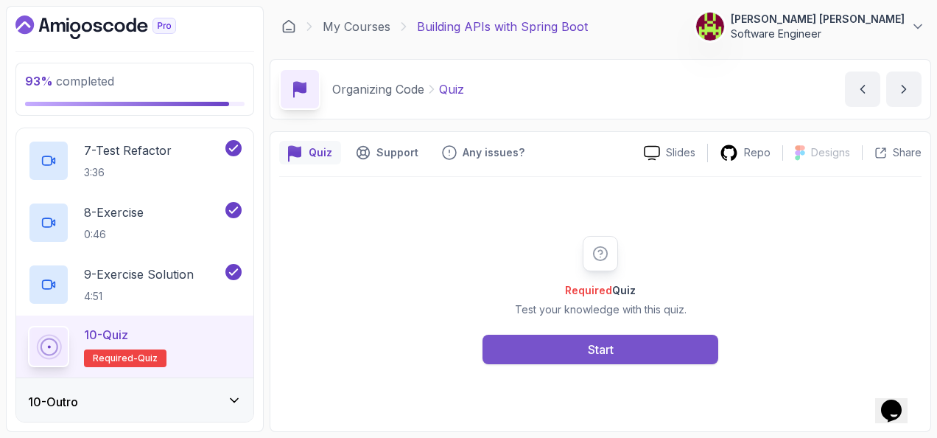
click at [628, 352] on button "Start" at bounding box center [601, 349] width 236 height 29
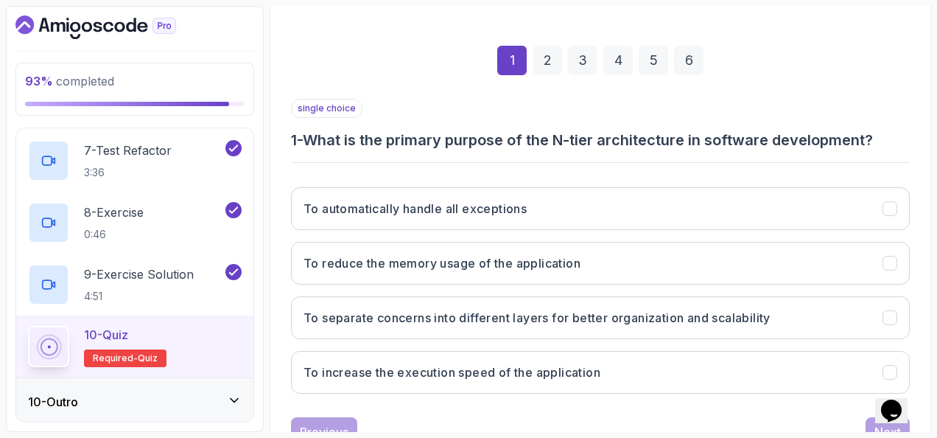
scroll to position [221, 0]
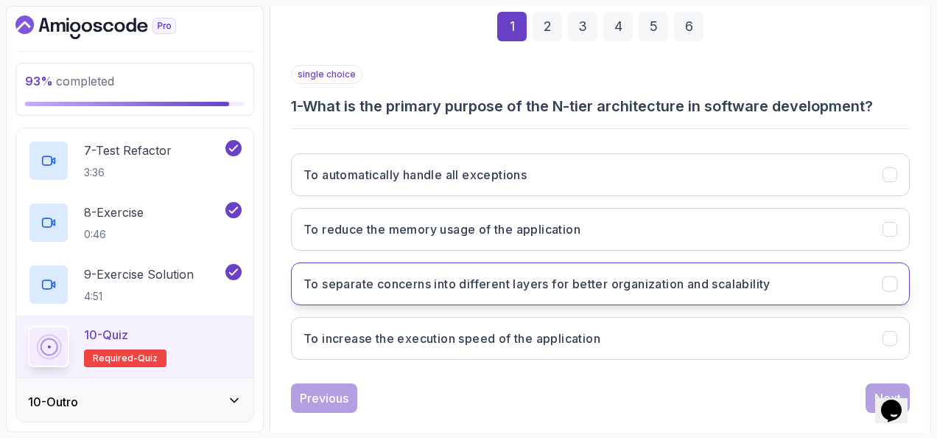
click at [466, 270] on button "To separate concerns into different layers for better organization and scalabil…" at bounding box center [600, 283] width 619 height 43
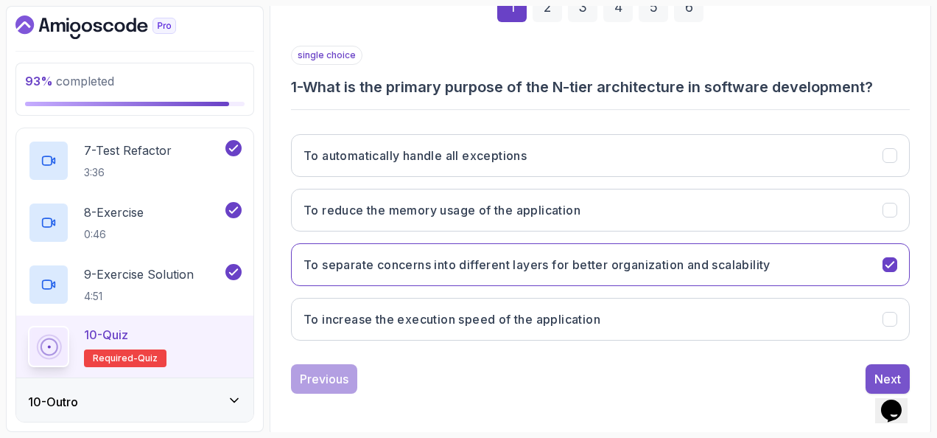
click at [881, 364] on button "Next" at bounding box center [888, 378] width 44 height 29
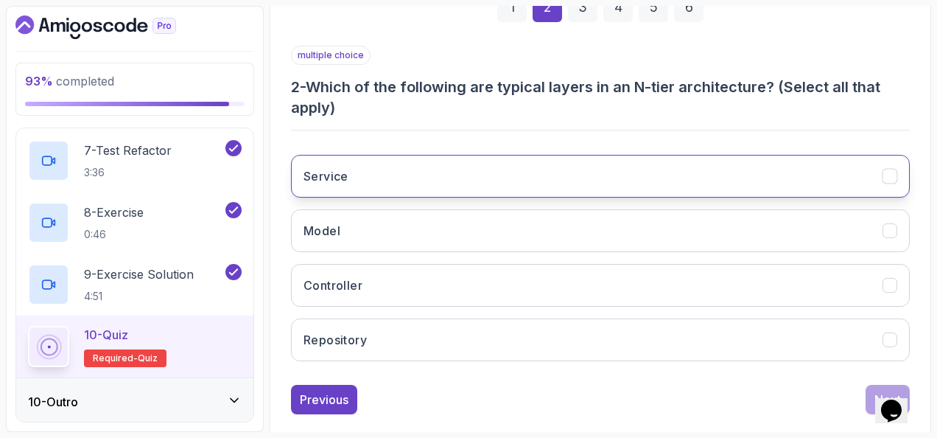
click at [451, 178] on button "Service" at bounding box center [600, 176] width 619 height 43
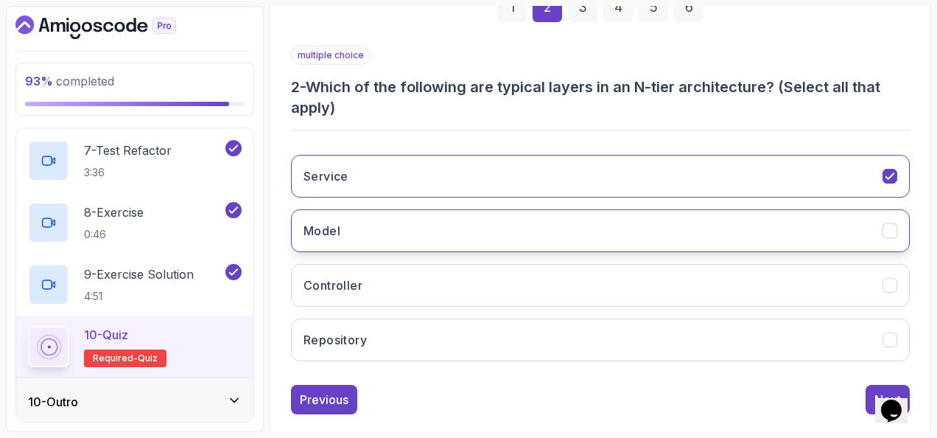
click at [427, 227] on button "Model" at bounding box center [600, 230] width 619 height 43
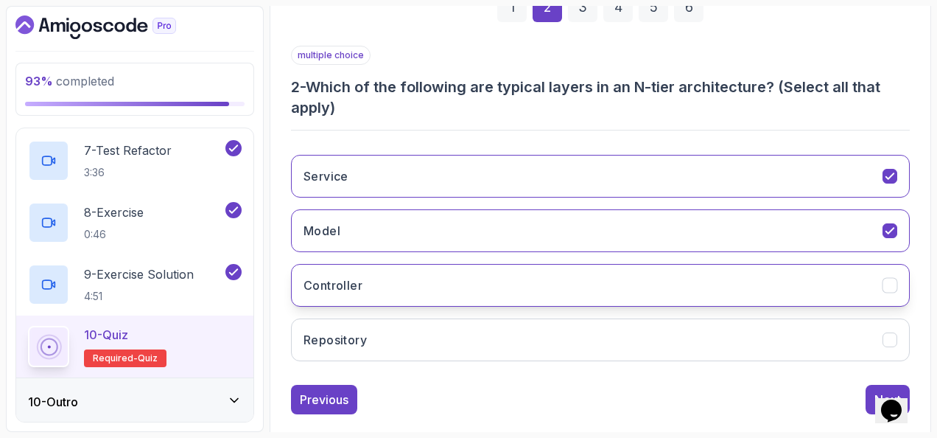
click at [417, 267] on button "Controller" at bounding box center [600, 285] width 619 height 43
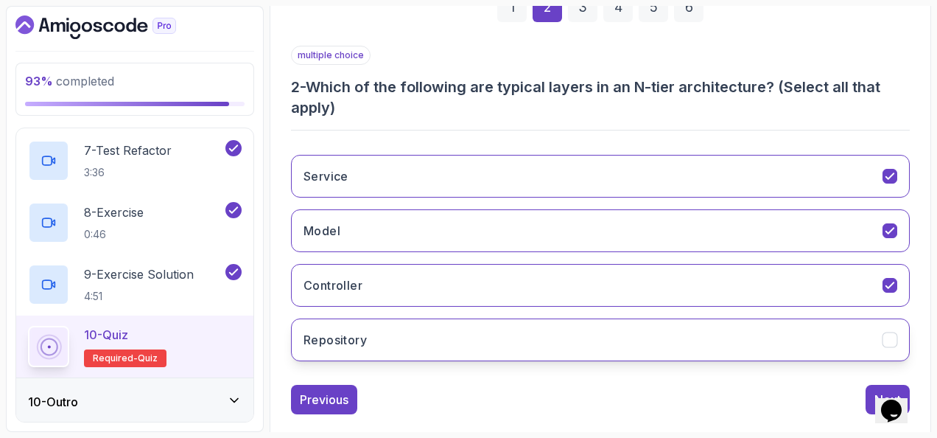
click at [435, 325] on button "Repository" at bounding box center [600, 339] width 619 height 43
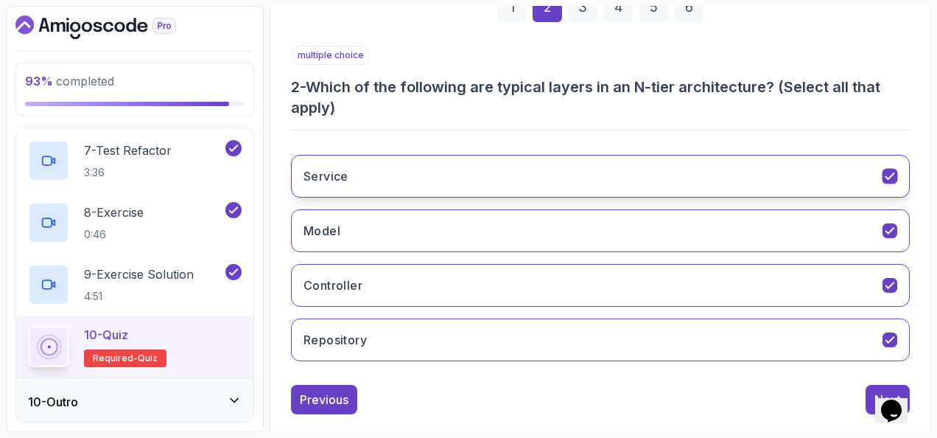
click at [492, 171] on button "Service" at bounding box center [600, 176] width 619 height 43
click at [412, 177] on button "Service" at bounding box center [600, 176] width 619 height 43
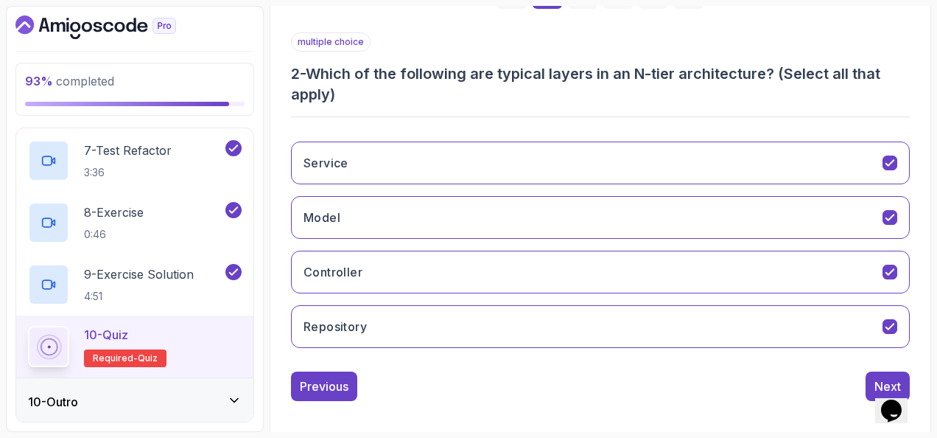
scroll to position [261, 0]
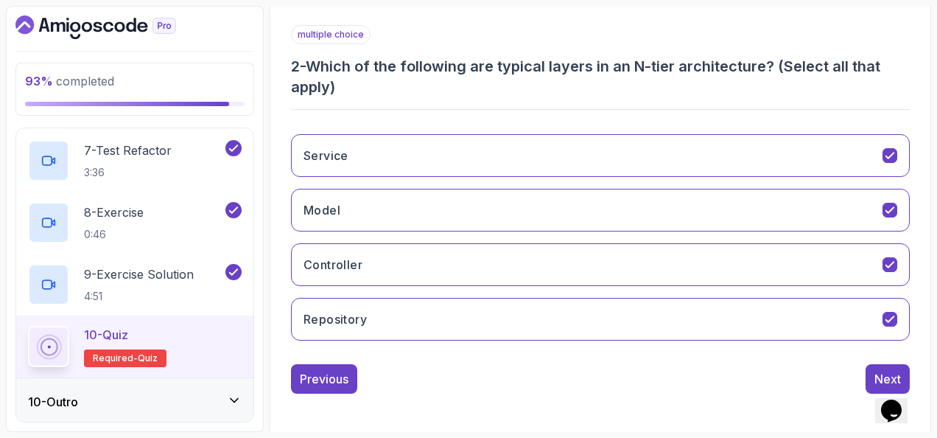
click at [861, 364] on div "Previous Next" at bounding box center [600, 378] width 619 height 29
click at [864, 364] on div "Previous Next" at bounding box center [600, 378] width 619 height 29
click at [869, 365] on button "Next" at bounding box center [888, 378] width 44 height 29
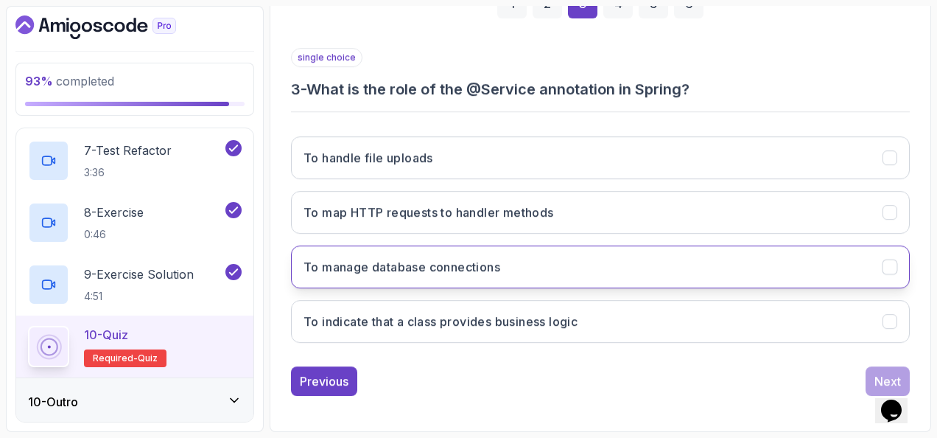
scroll to position [240, 0]
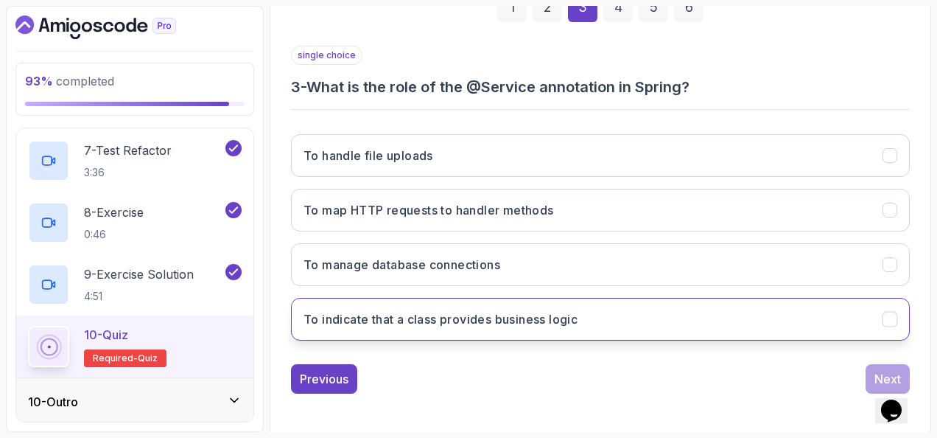
click at [545, 323] on h3 "To indicate that a class provides business logic" at bounding box center [441, 319] width 274 height 18
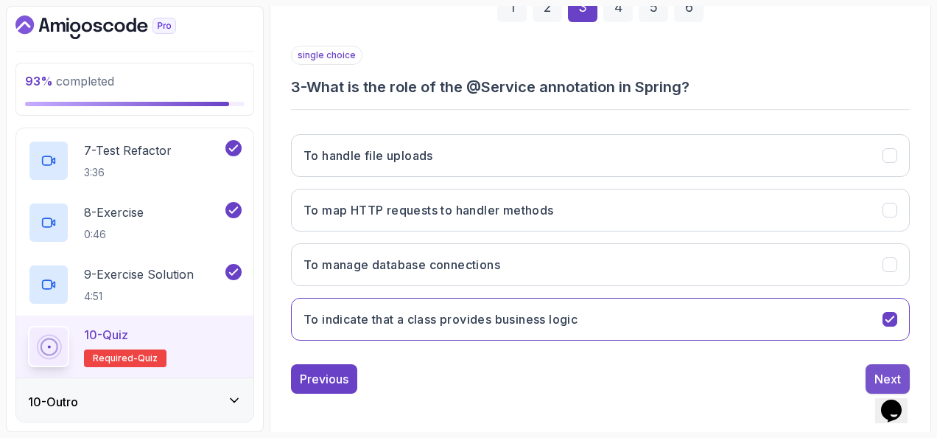
click at [872, 368] on button "Next" at bounding box center [888, 378] width 44 height 29
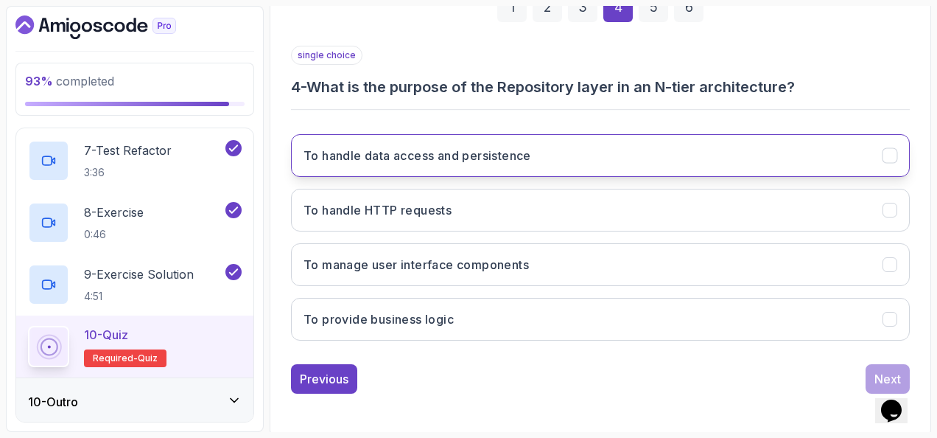
click at [545, 153] on button "To handle data access and persistence" at bounding box center [600, 155] width 619 height 43
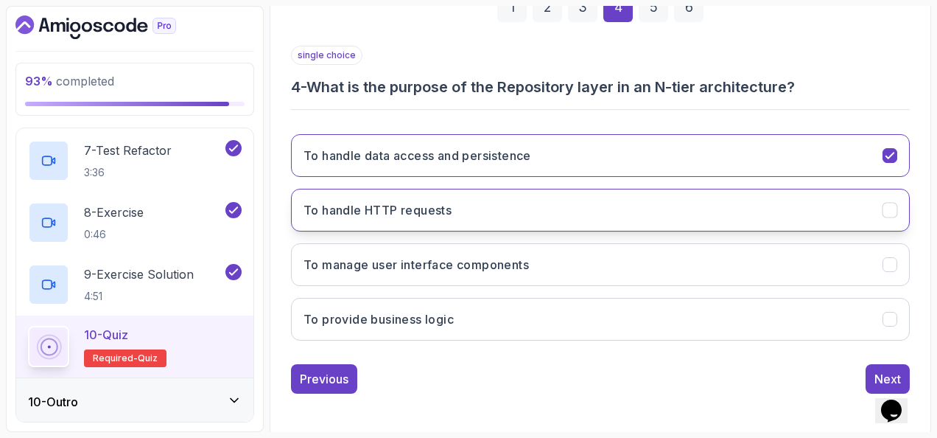
click at [526, 215] on button "To handle HTTP requests" at bounding box center [600, 210] width 619 height 43
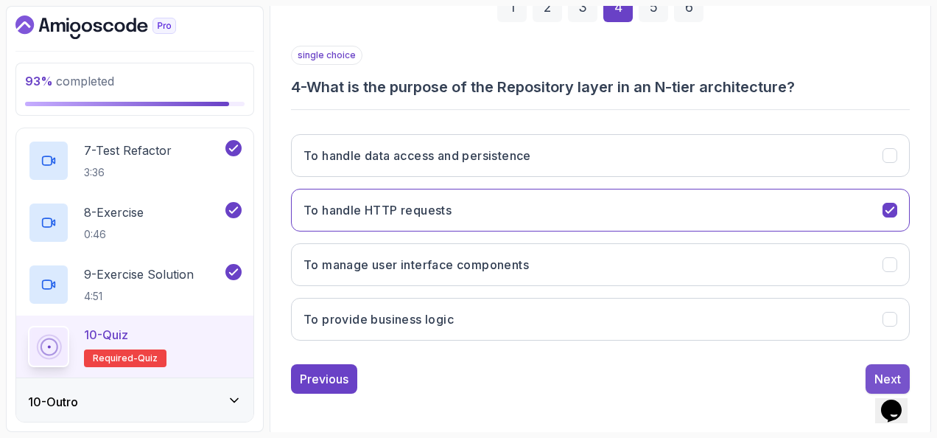
click at [878, 364] on button "Next" at bounding box center [888, 378] width 44 height 29
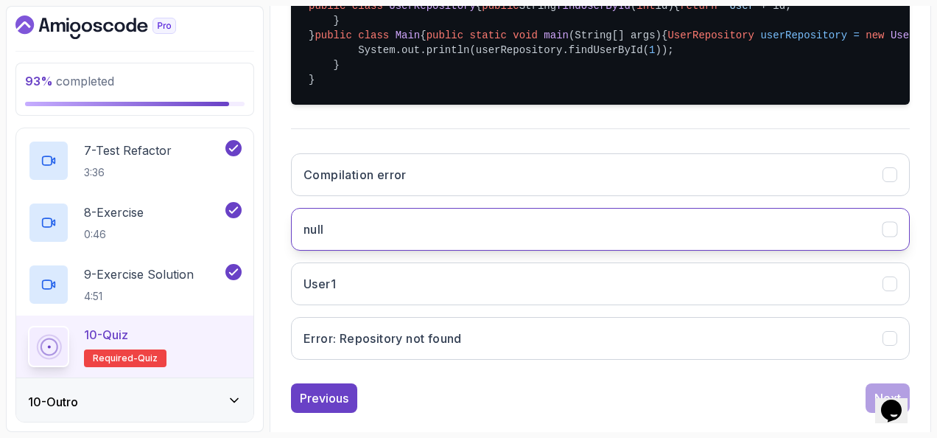
scroll to position [532, 0]
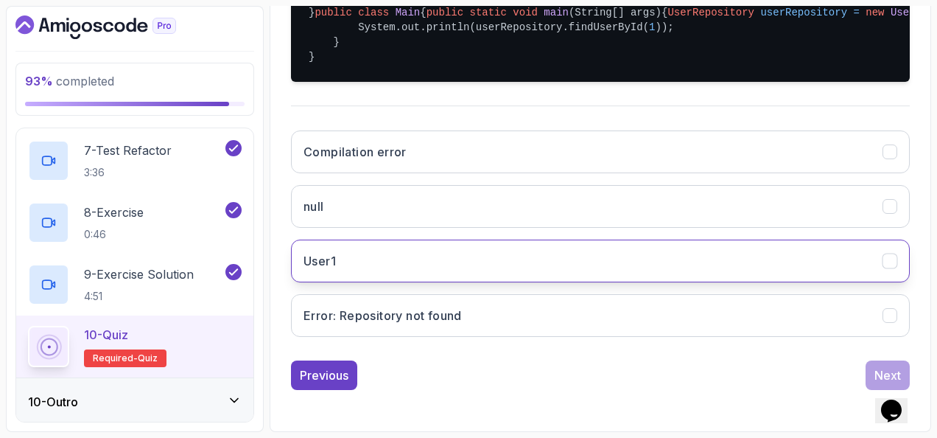
click at [433, 259] on button "User1" at bounding box center [600, 260] width 619 height 43
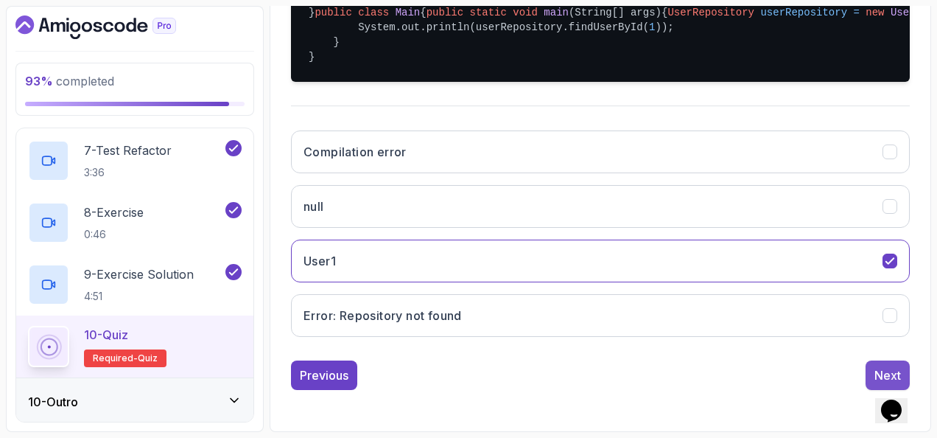
click at [875, 366] on div "Next" at bounding box center [888, 375] width 27 height 18
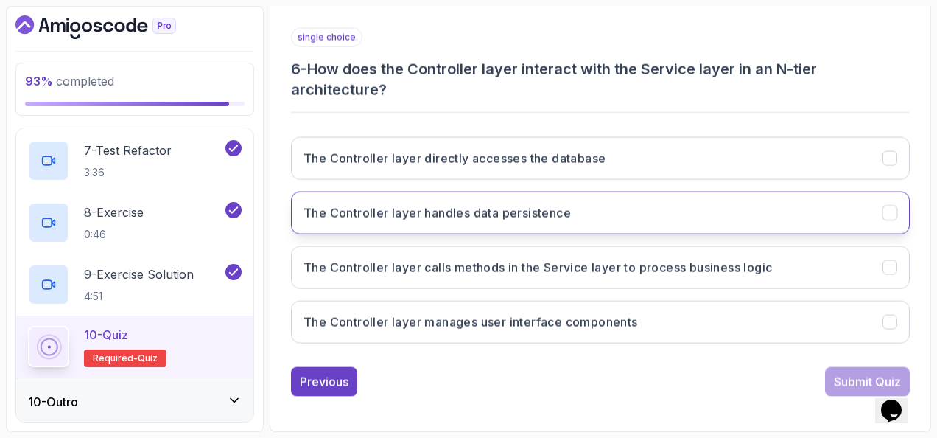
scroll to position [261, 0]
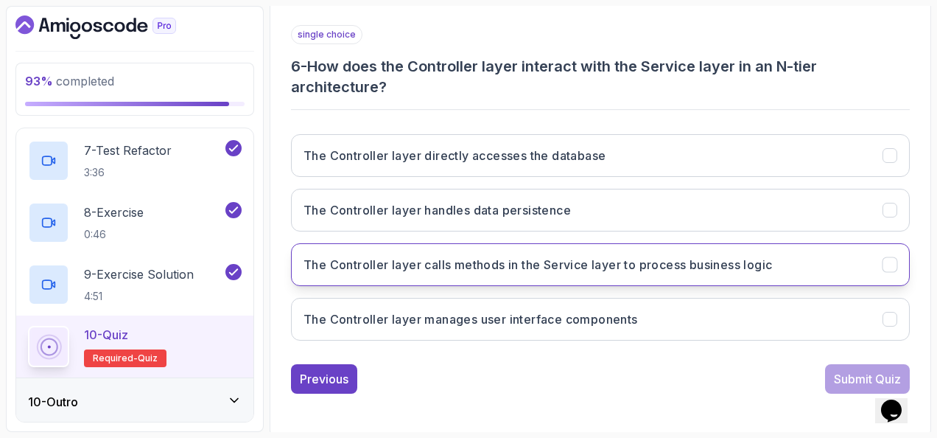
click at [535, 250] on button "The Controller layer calls methods in the Service layer to process business log…" at bounding box center [600, 264] width 619 height 43
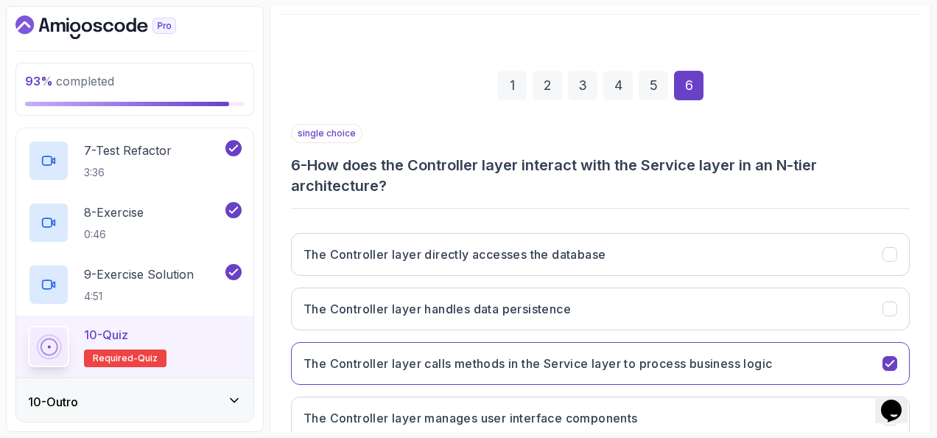
scroll to position [40, 0]
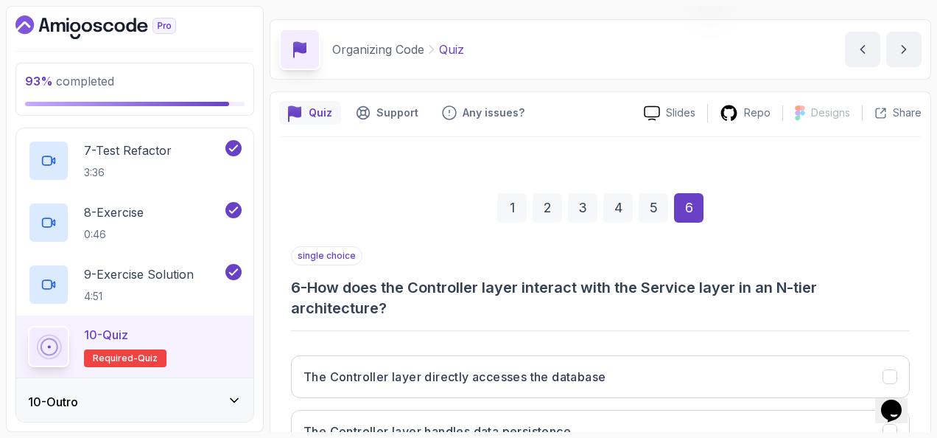
click at [508, 203] on div "1" at bounding box center [511, 207] width 29 height 29
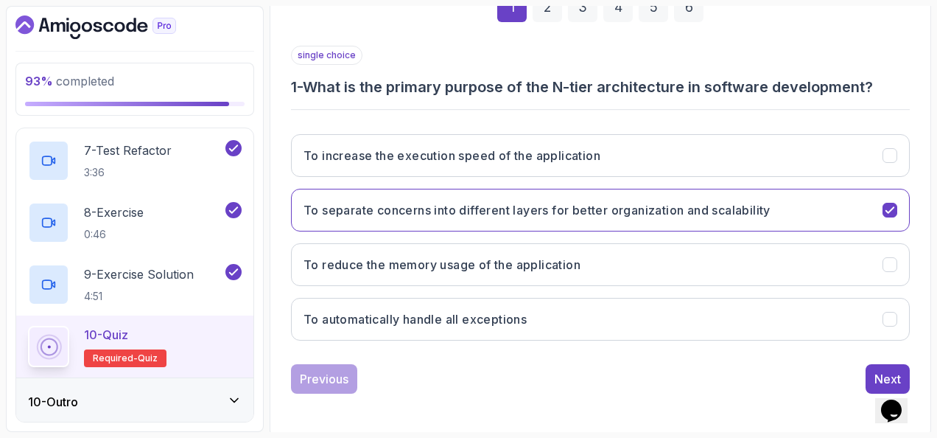
scroll to position [93, 0]
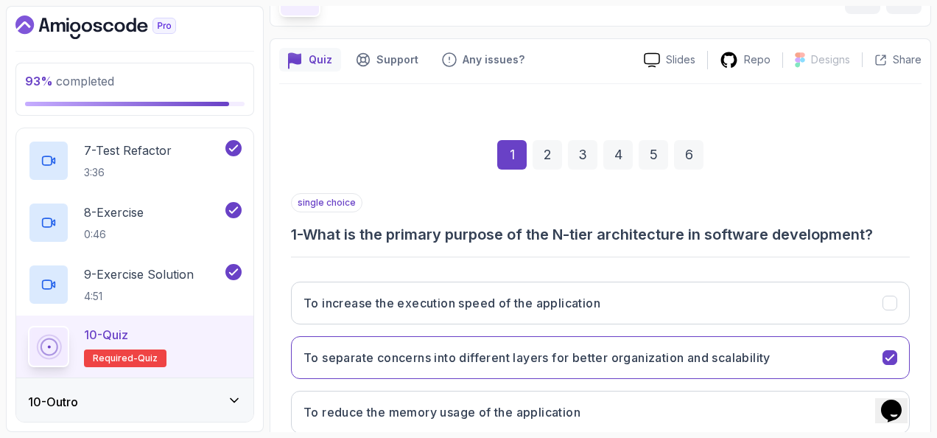
click at [557, 153] on div "2" at bounding box center [547, 154] width 29 height 29
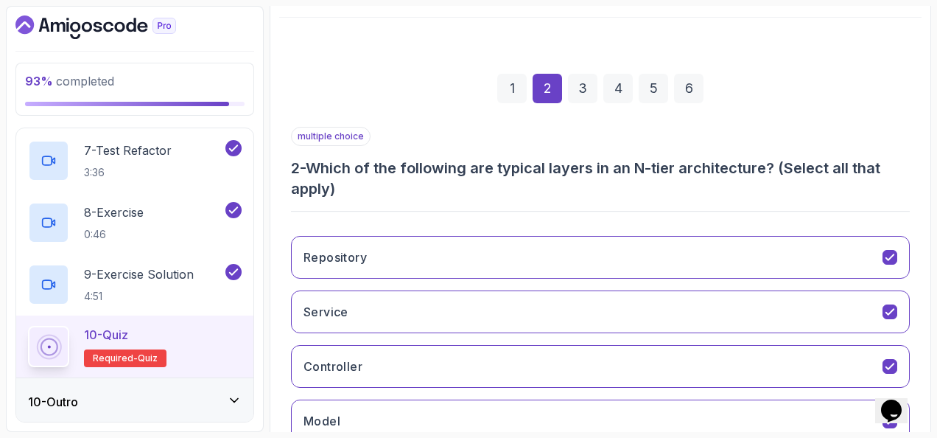
scroll to position [261, 0]
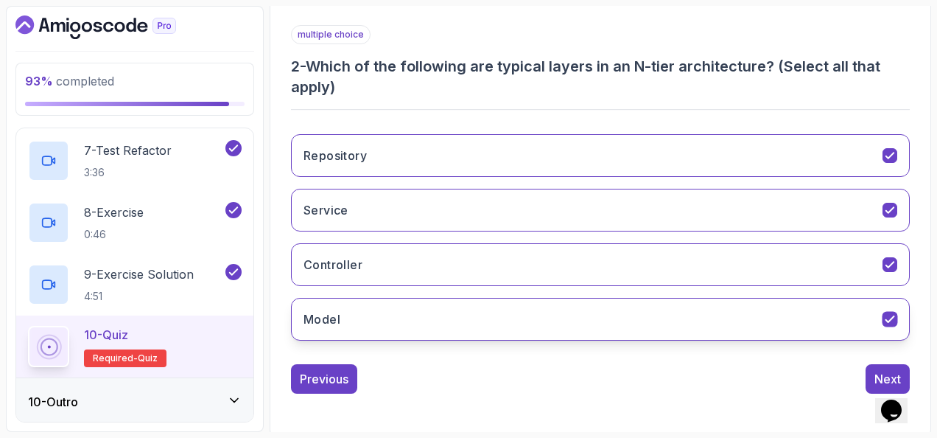
click at [382, 298] on button "Model" at bounding box center [600, 319] width 619 height 43
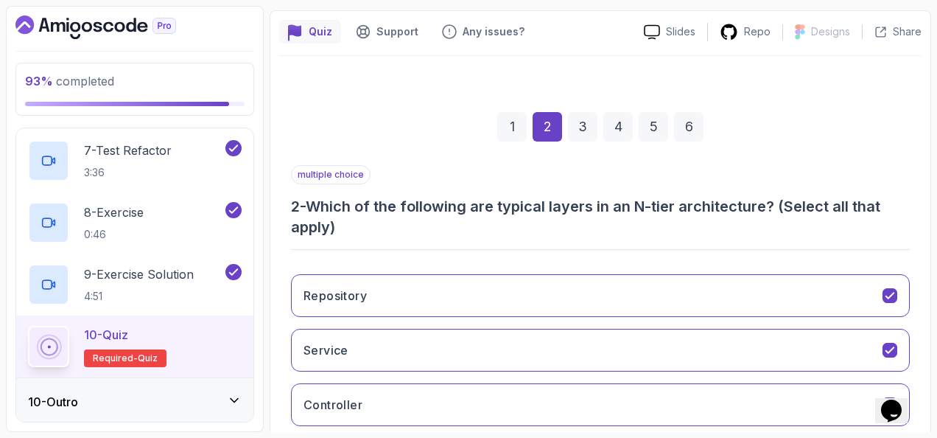
scroll to position [40, 0]
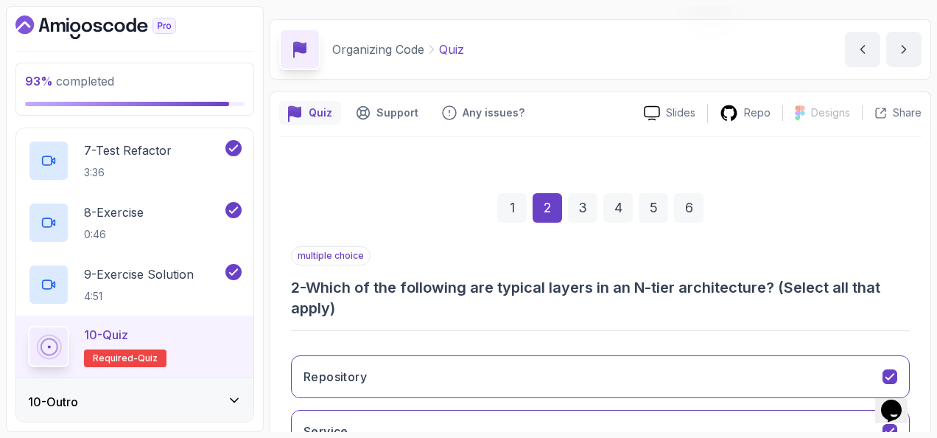
click at [691, 216] on div "6" at bounding box center [688, 207] width 29 height 29
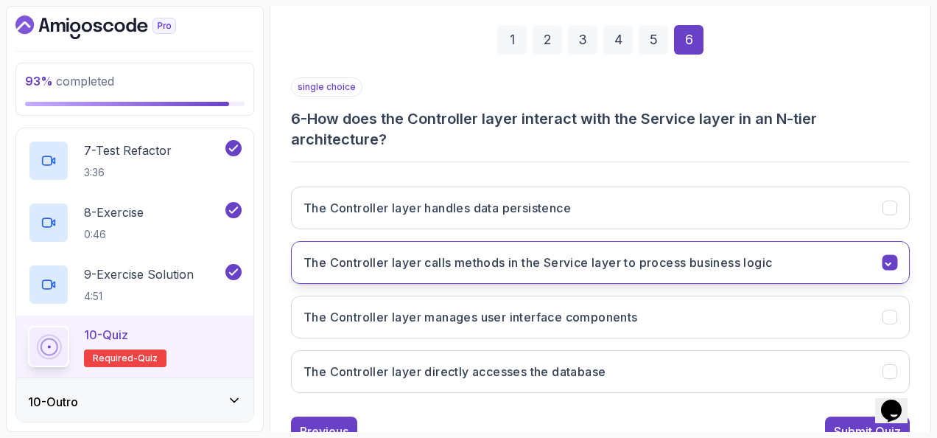
scroll to position [261, 0]
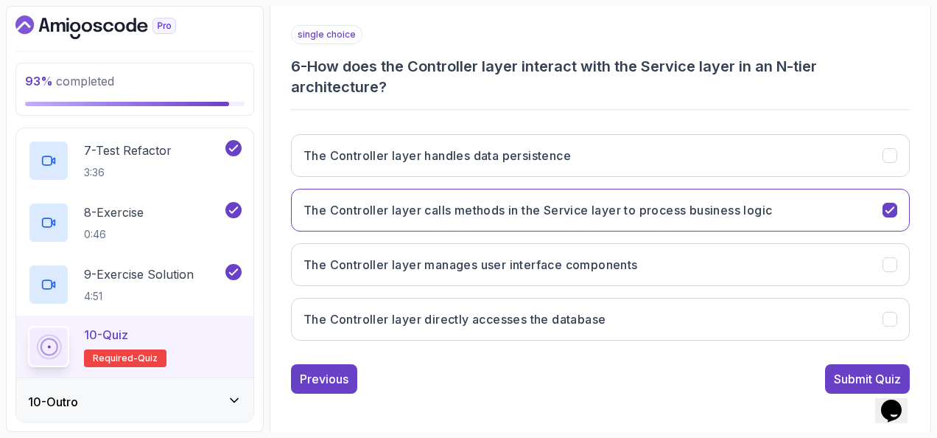
click at [847, 370] on div "Submit Quiz" at bounding box center [867, 379] width 67 height 18
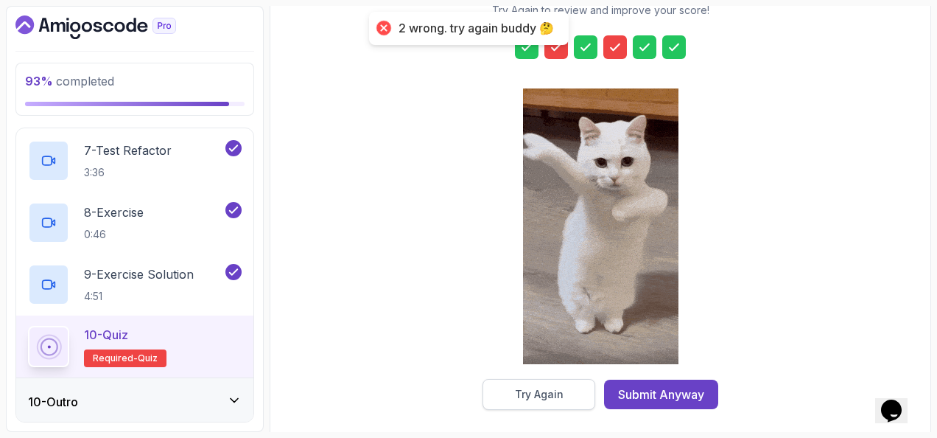
click at [552, 396] on div "Try Again" at bounding box center [539, 394] width 49 height 15
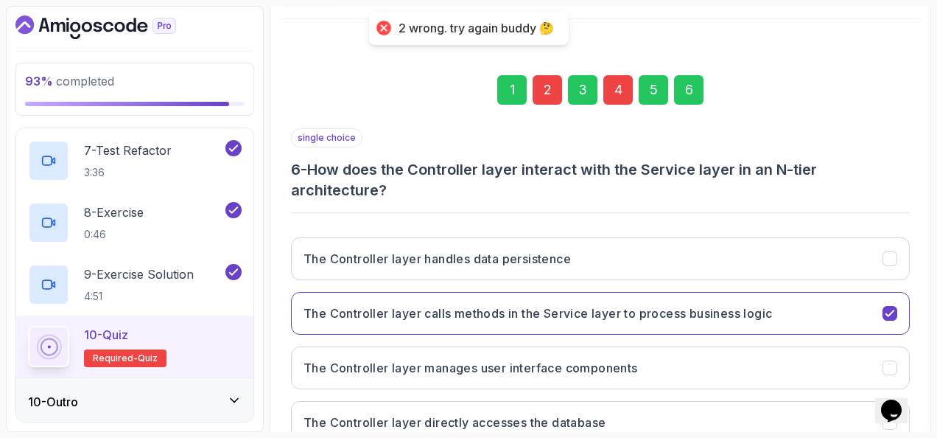
scroll to position [40, 0]
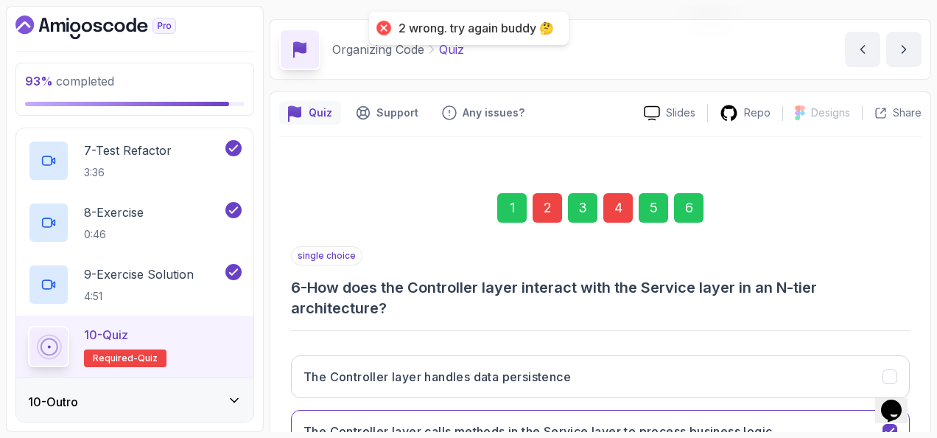
click at [545, 205] on div "2" at bounding box center [547, 207] width 29 height 29
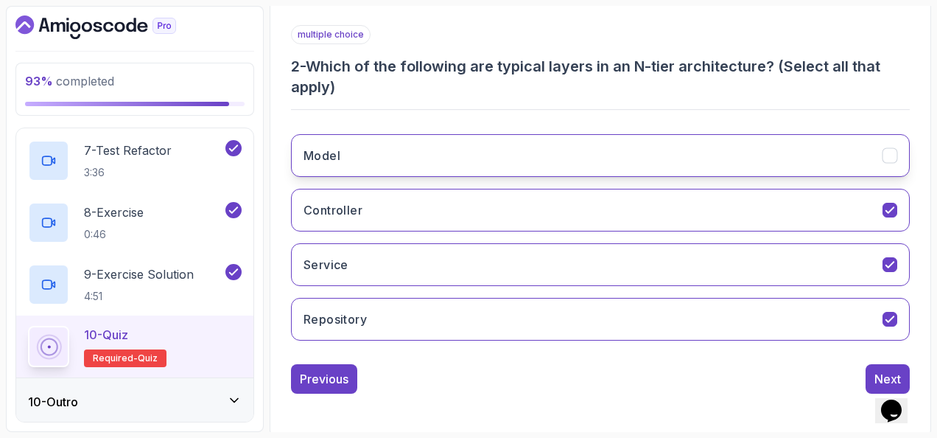
click at [410, 151] on button "Model" at bounding box center [600, 155] width 619 height 43
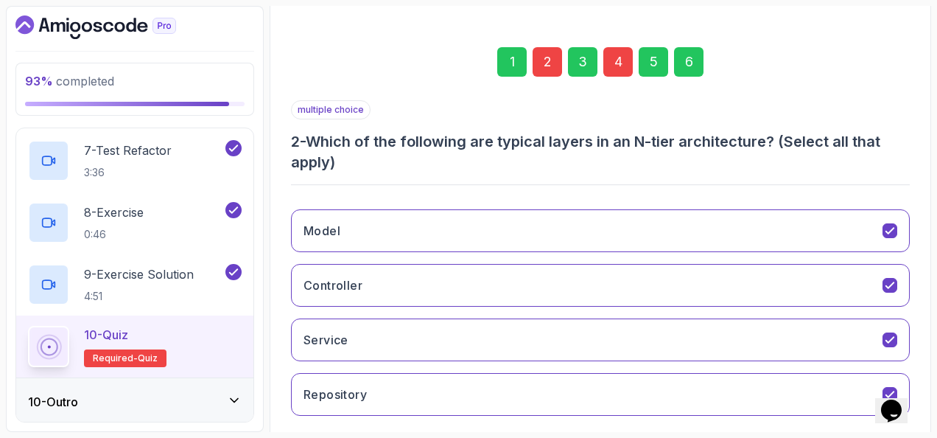
scroll to position [113, 0]
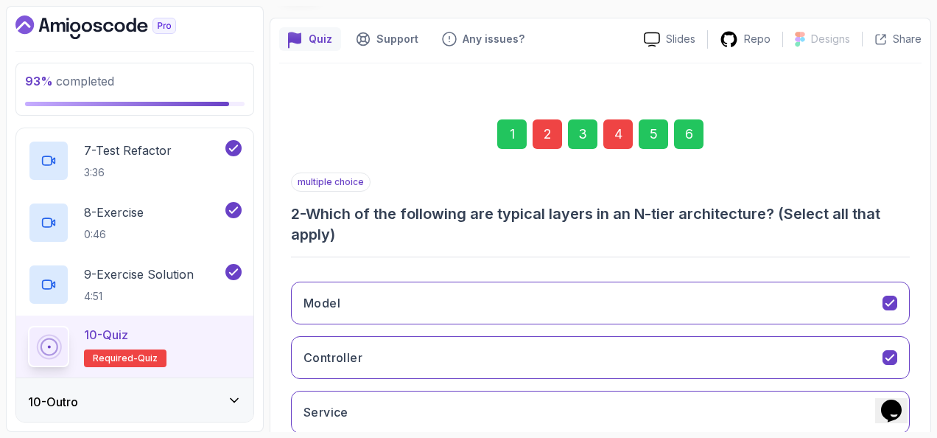
click at [615, 134] on div "4" at bounding box center [617, 133] width 29 height 29
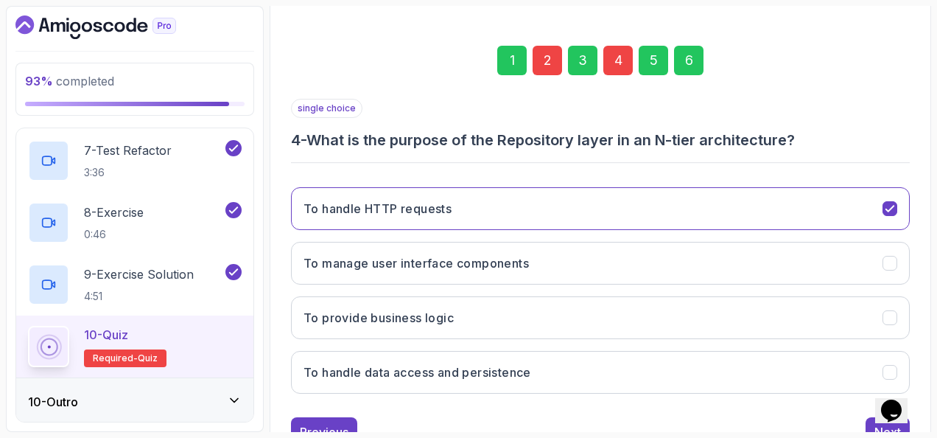
scroll to position [240, 0]
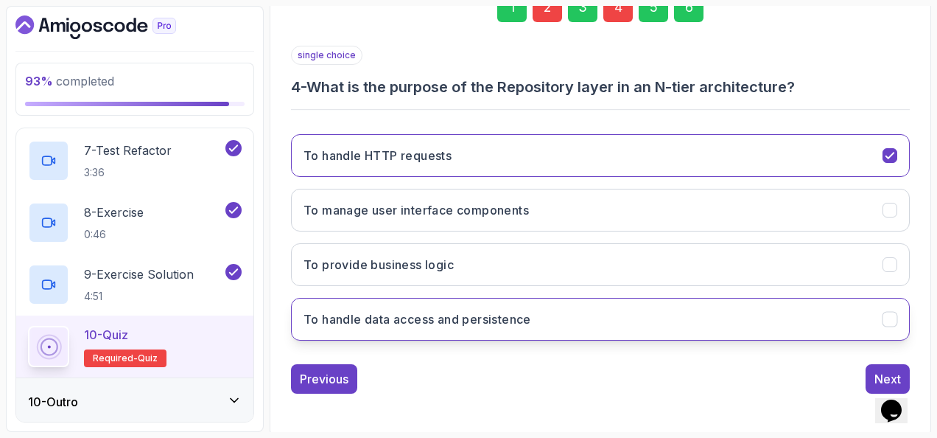
click at [517, 304] on button "To handle data access and persistence" at bounding box center [600, 319] width 619 height 43
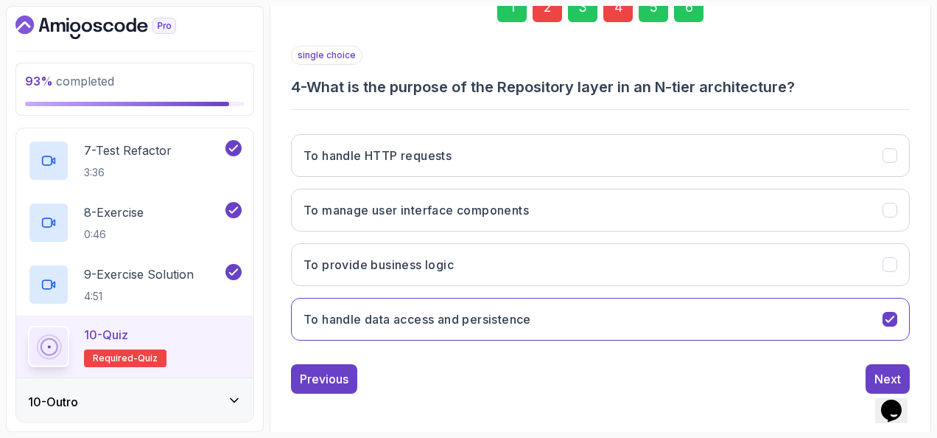
click at [865, 364] on div "Previous Next" at bounding box center [600, 378] width 619 height 29
click at [867, 365] on button "Next" at bounding box center [888, 378] width 44 height 29
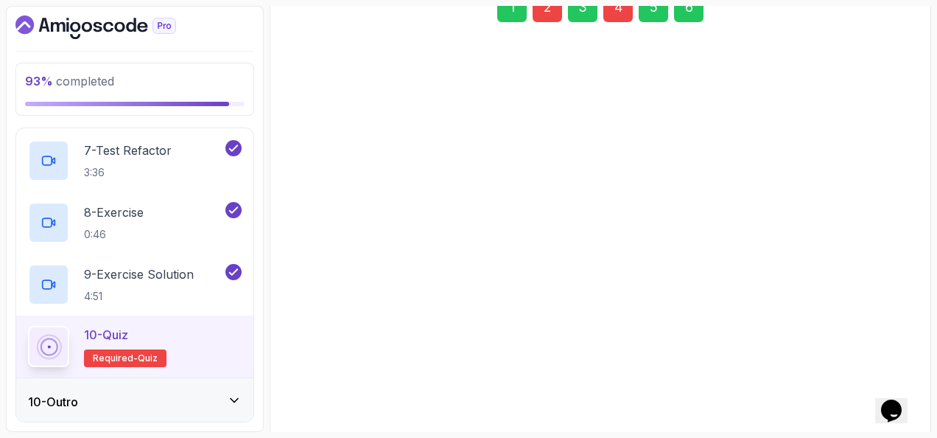
click at [867, 259] on pre "import org.springframework.stereotype.Repository; @Repository public class User…" at bounding box center [600, 190] width 619 height 139
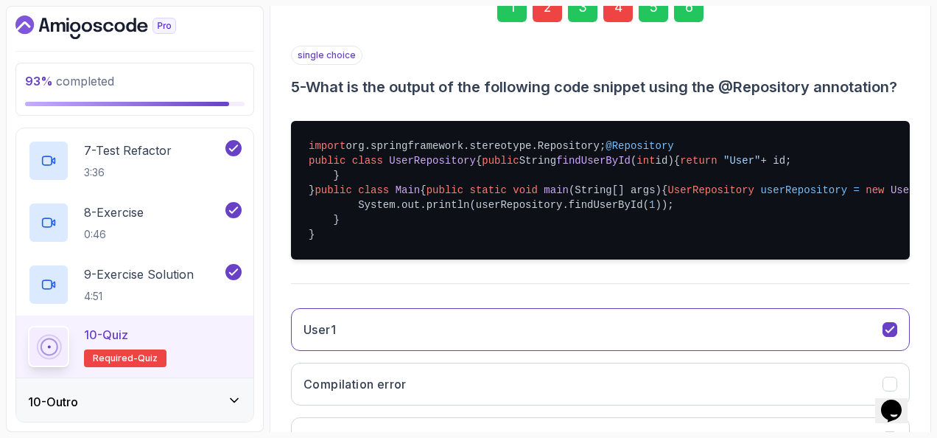
scroll to position [532, 0]
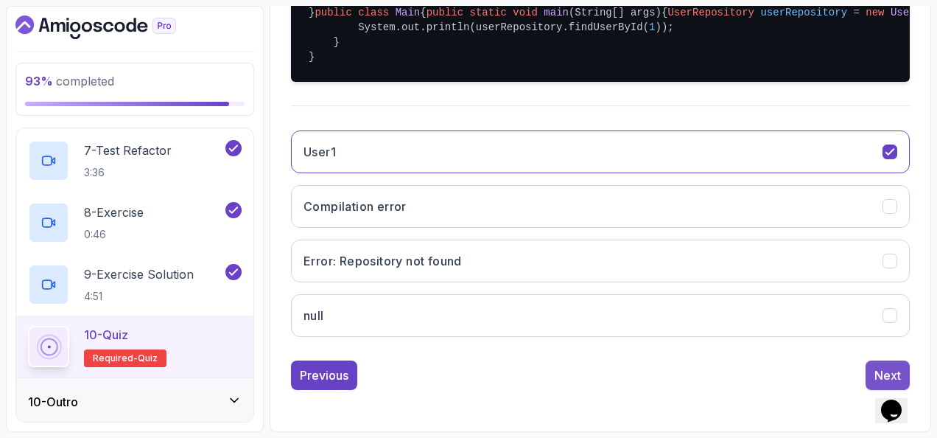
click at [868, 370] on button "Next" at bounding box center [888, 374] width 44 height 29
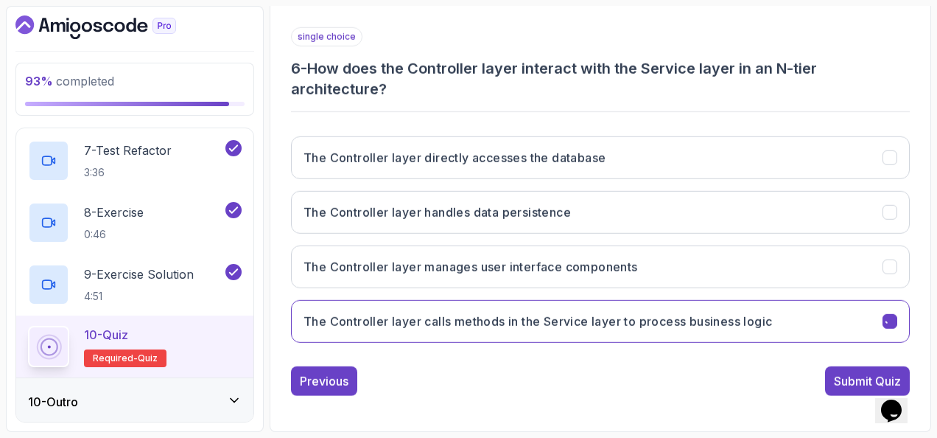
scroll to position [261, 0]
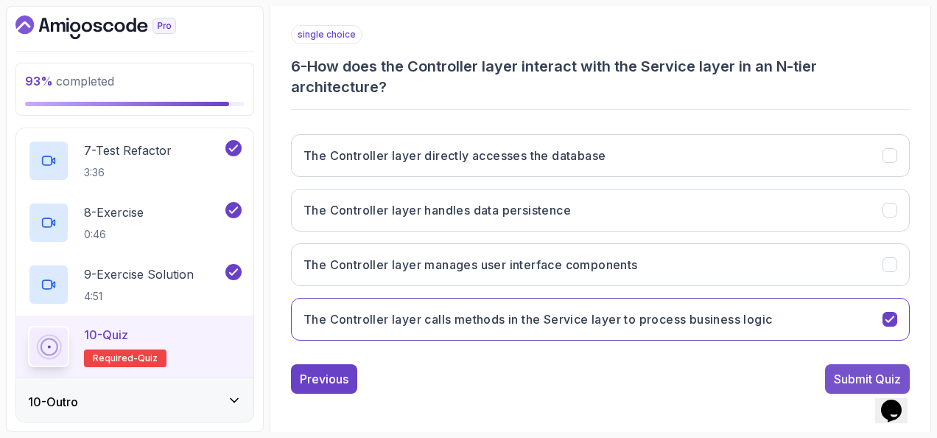
click at [844, 370] on div "Submit Quiz" at bounding box center [867, 379] width 67 height 18
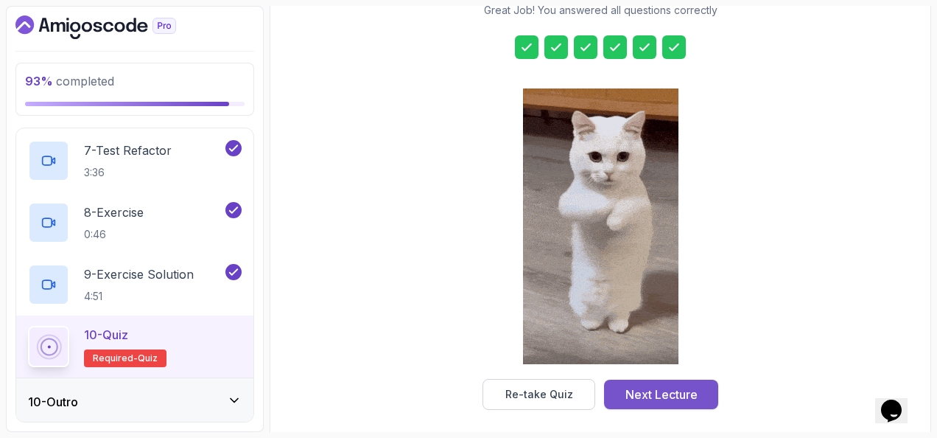
click at [651, 388] on div "Next Lecture" at bounding box center [662, 394] width 72 height 18
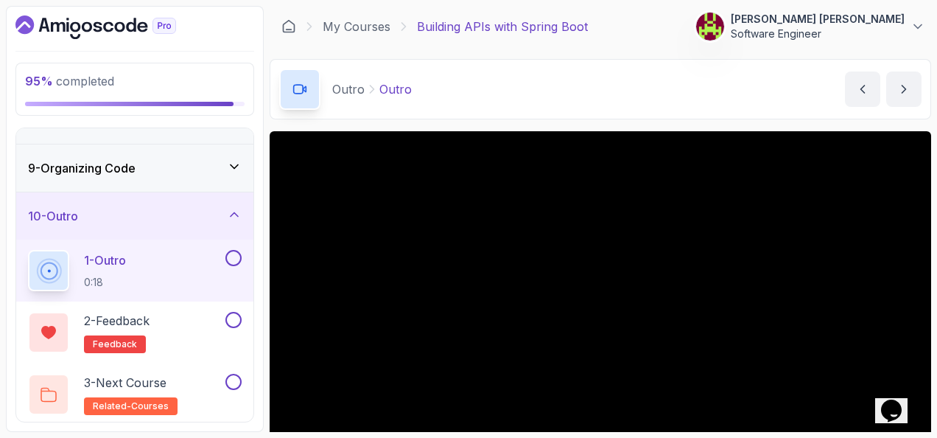
scroll to position [367, 0]
click at [239, 304] on div "2 - Feedback feedback" at bounding box center [134, 332] width 237 height 62
click at [233, 316] on button at bounding box center [233, 320] width 16 height 16
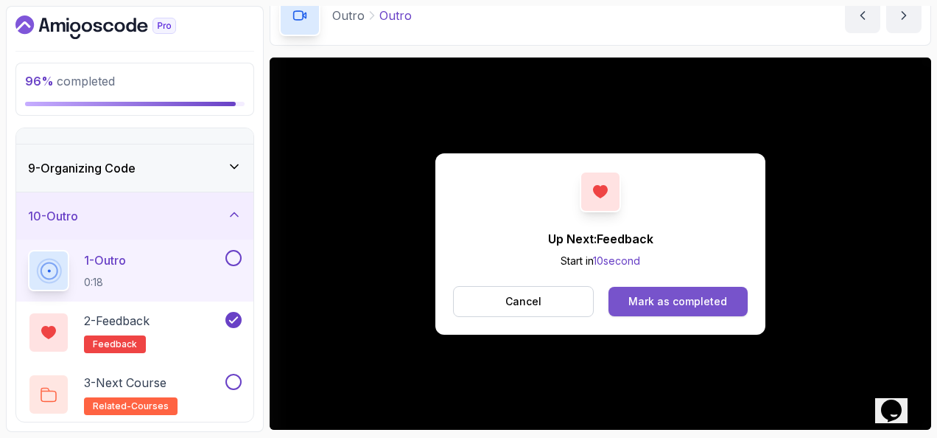
click at [636, 302] on div "Mark as completed" at bounding box center [678, 301] width 99 height 15
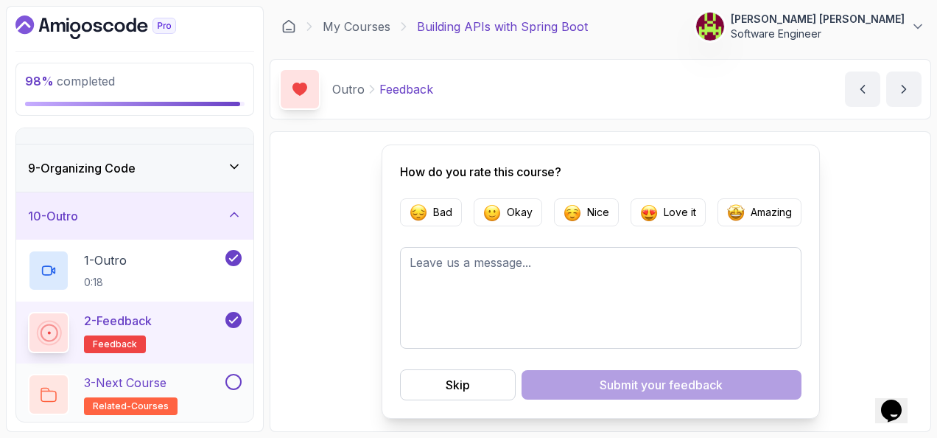
click at [192, 375] on div "3 - Next Course related-courses" at bounding box center [125, 394] width 195 height 41
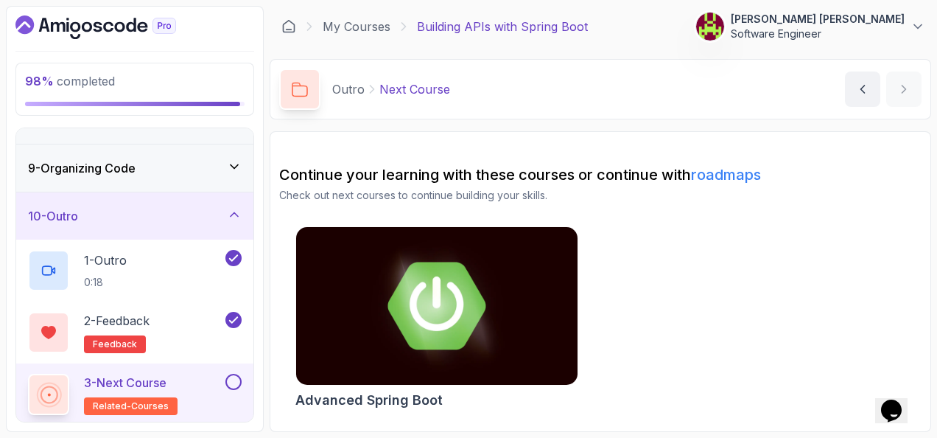
click at [385, 290] on img at bounding box center [436, 306] width 295 height 166
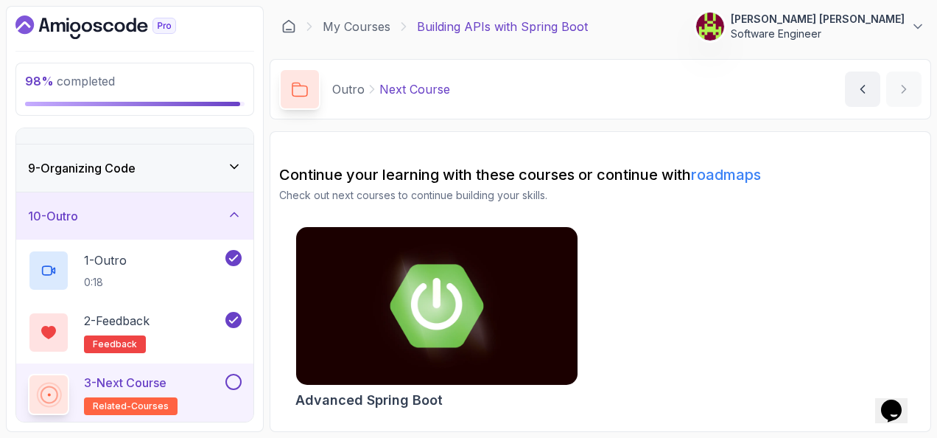
click at [238, 368] on div "3 - Next Course related-courses" at bounding box center [134, 394] width 237 height 62
click at [239, 376] on button at bounding box center [233, 382] width 16 height 16
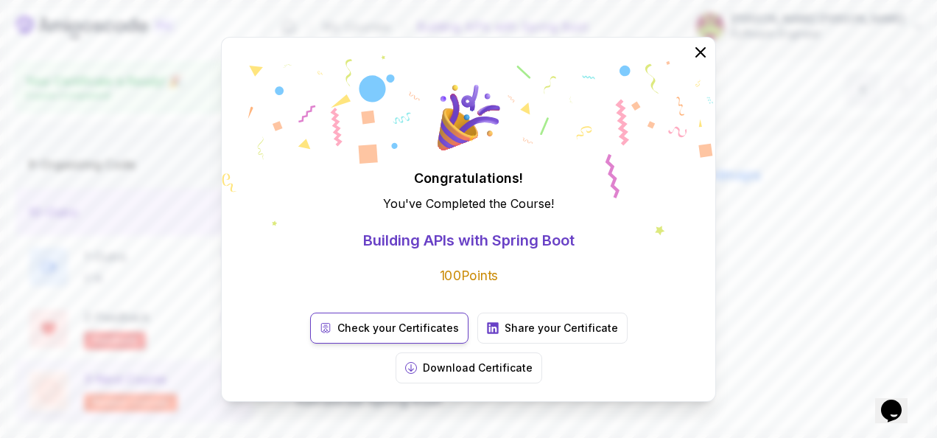
scroll to position [363, 0]
click at [696, 61] on icon at bounding box center [701, 52] width 18 height 18
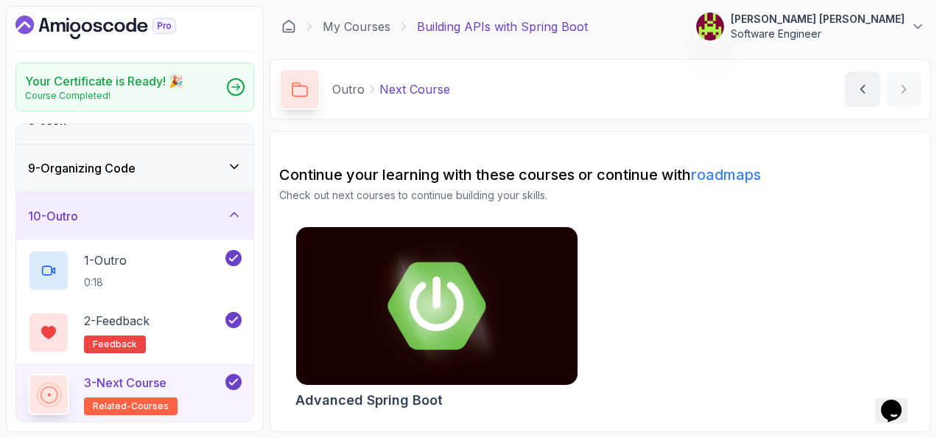
click at [411, 304] on img at bounding box center [436, 306] width 295 height 166
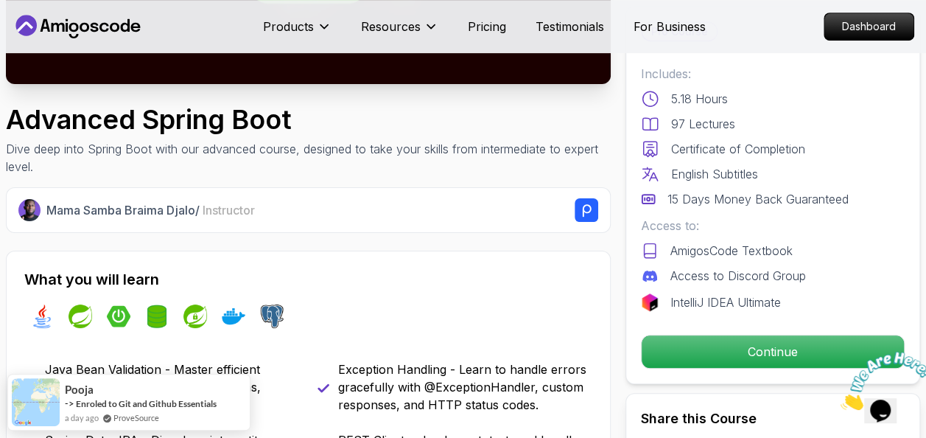
scroll to position [368, 0]
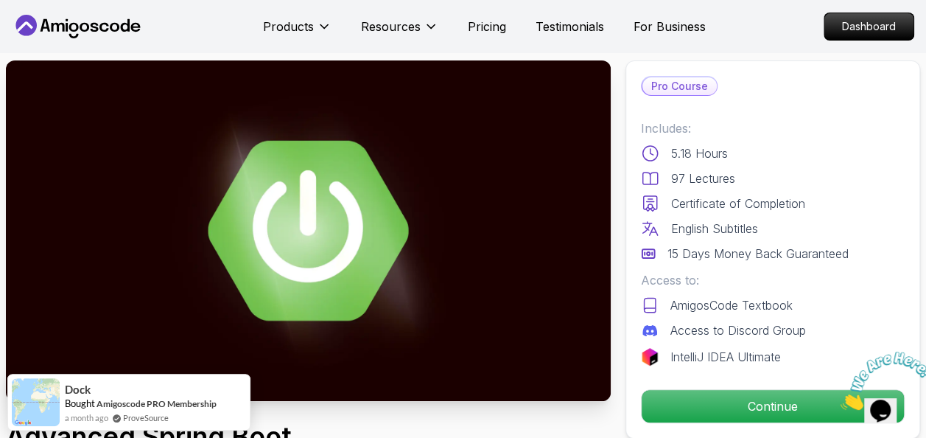
scroll to position [0, 0]
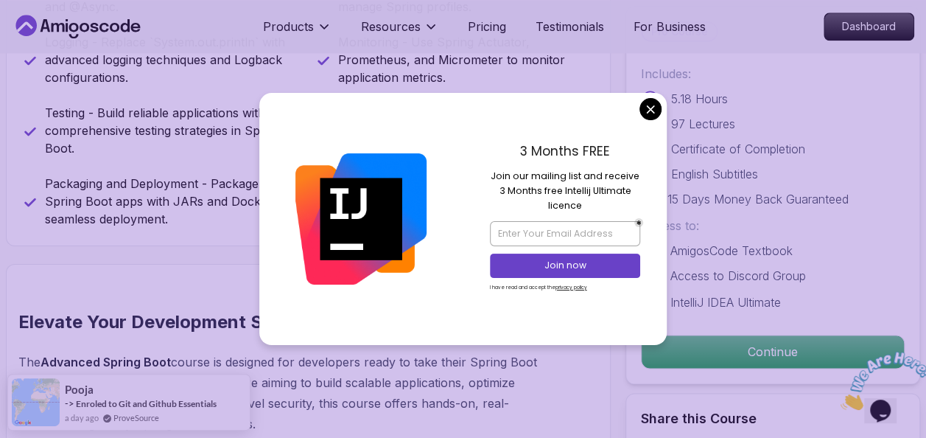
scroll to position [1179, 0]
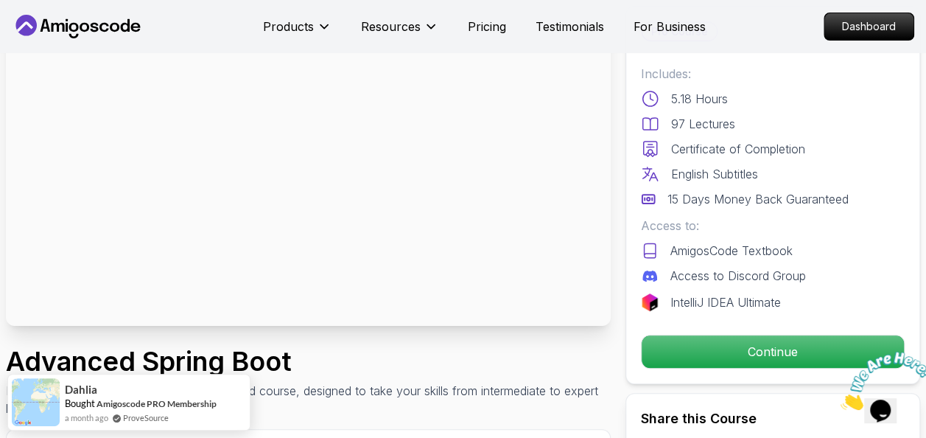
scroll to position [0, 0]
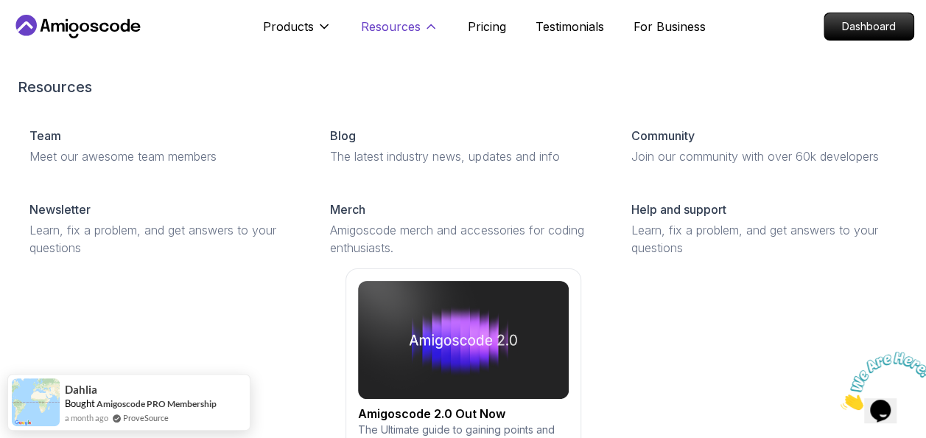
click at [407, 24] on p "Resources" at bounding box center [391, 27] width 60 height 18
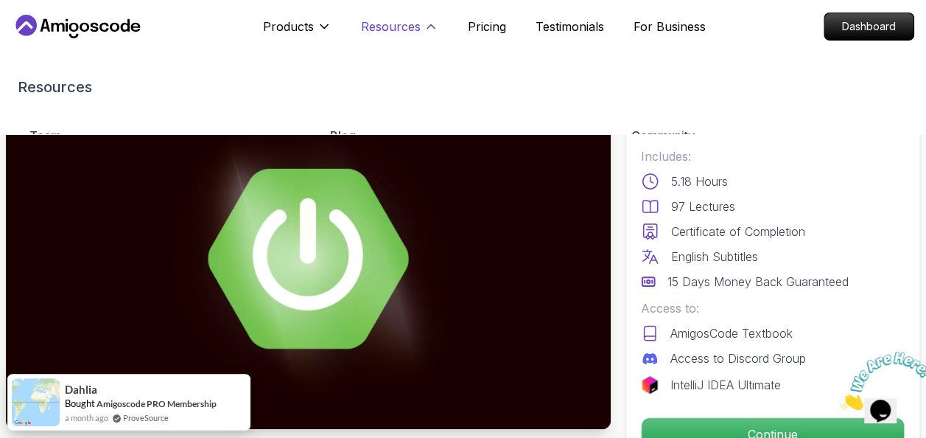
click at [393, 35] on button "Resources" at bounding box center [399, 32] width 77 height 29
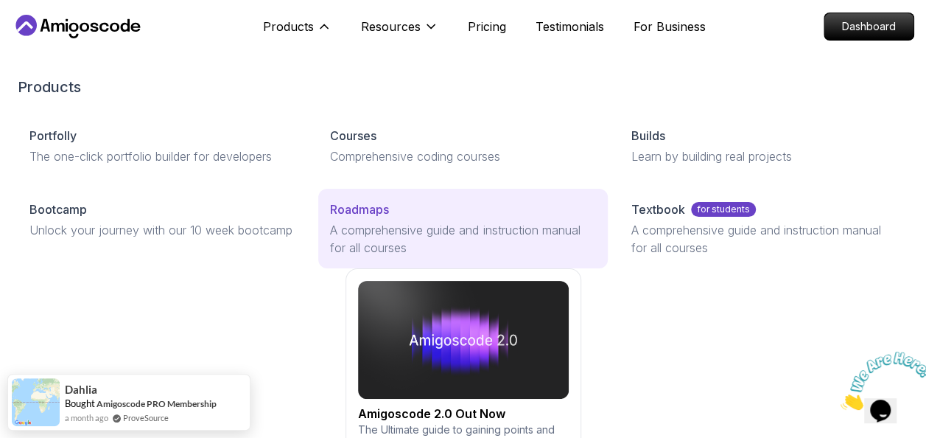
click at [372, 208] on p "Roadmaps" at bounding box center [359, 209] width 59 height 18
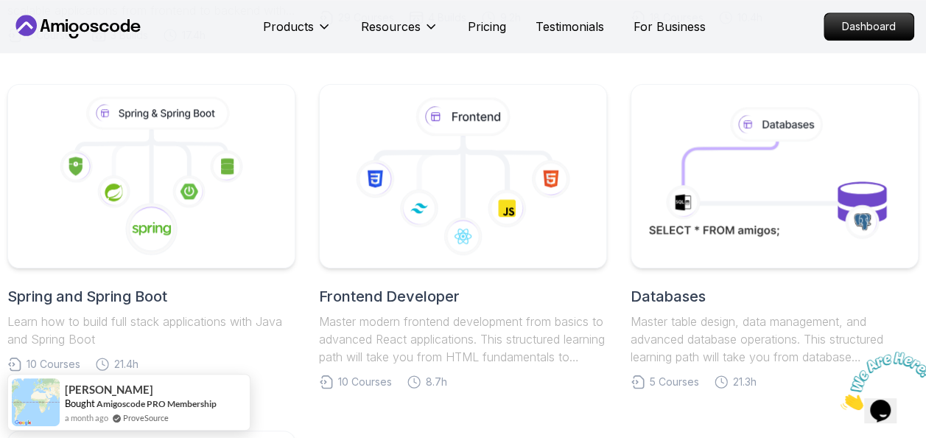
scroll to position [737, 0]
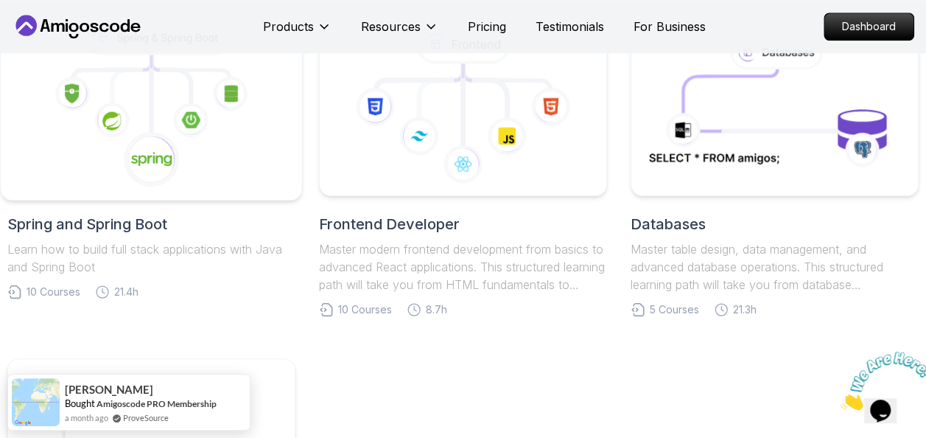
click at [103, 142] on icon at bounding box center [151, 104] width 276 height 167
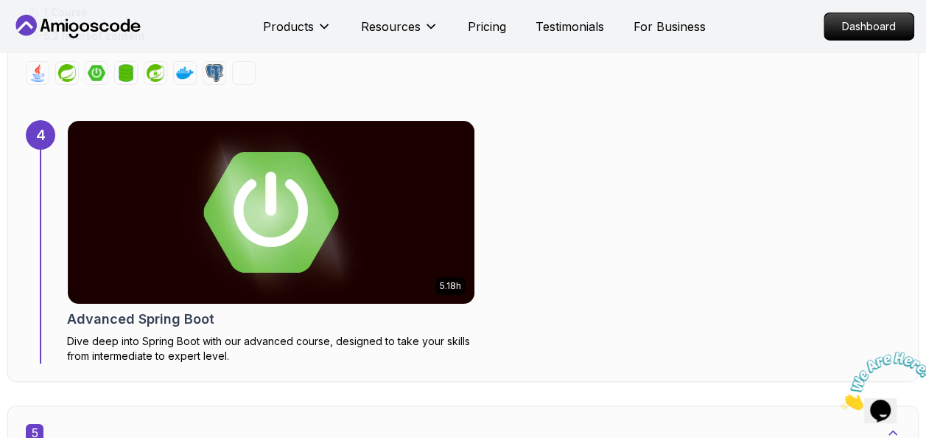
scroll to position [2505, 0]
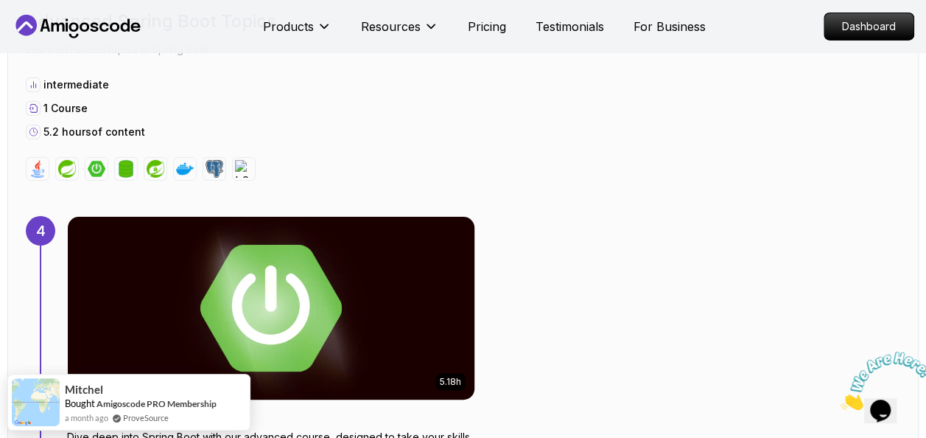
click at [329, 247] on img at bounding box center [270, 308] width 427 height 192
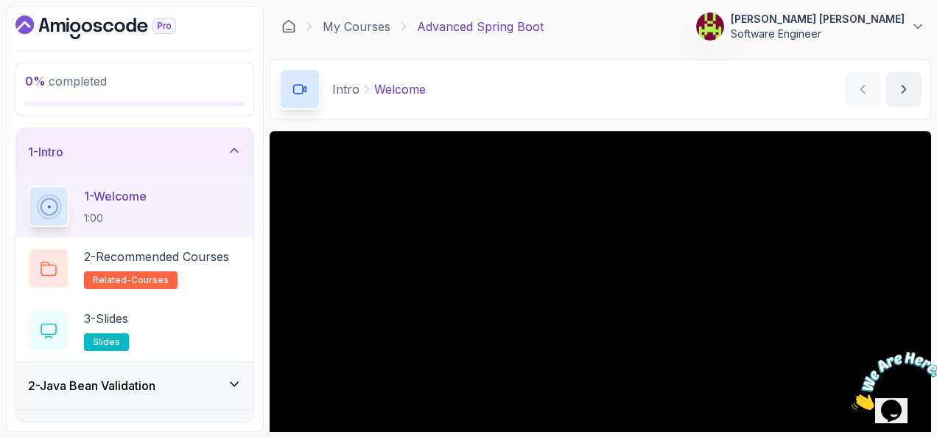
scroll to position [147, 0]
